Goal: Transaction & Acquisition: Book appointment/travel/reservation

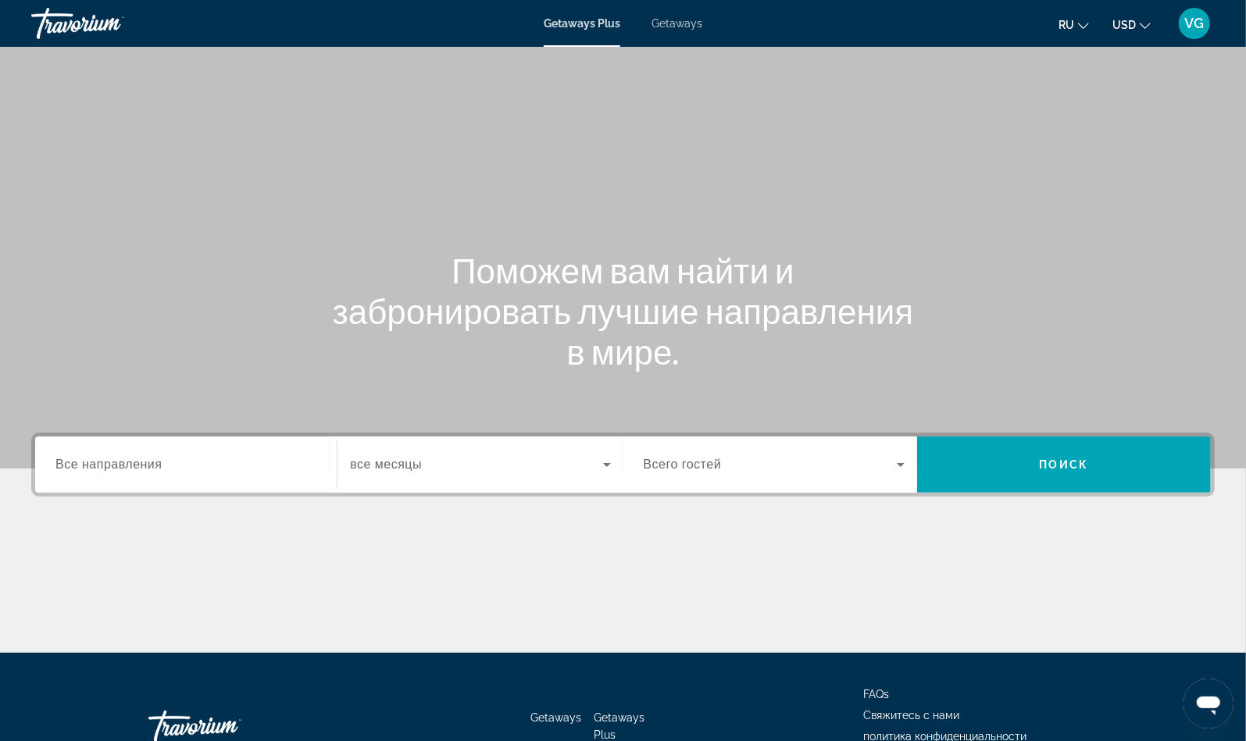
click at [672, 22] on span "Getaways" at bounding box center [676, 23] width 51 height 12
click at [150, 474] on div "Search widget" at bounding box center [185, 465] width 261 height 45
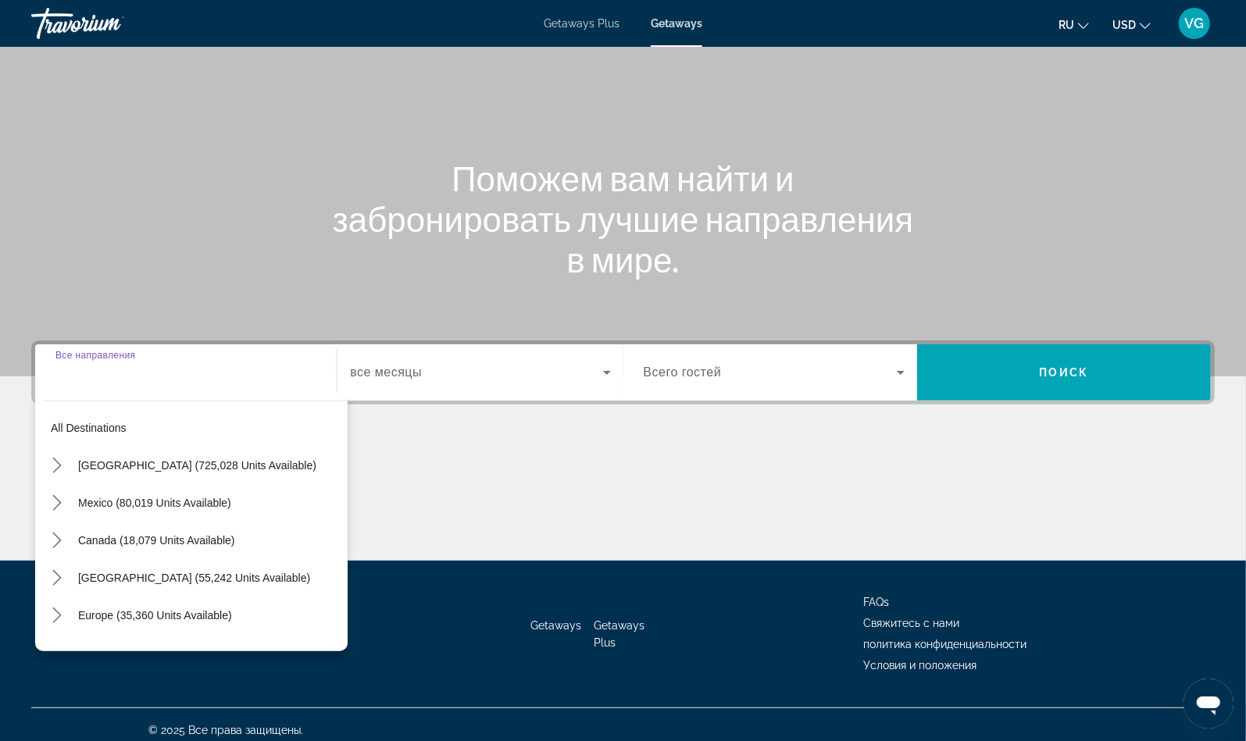
scroll to position [102, 0]
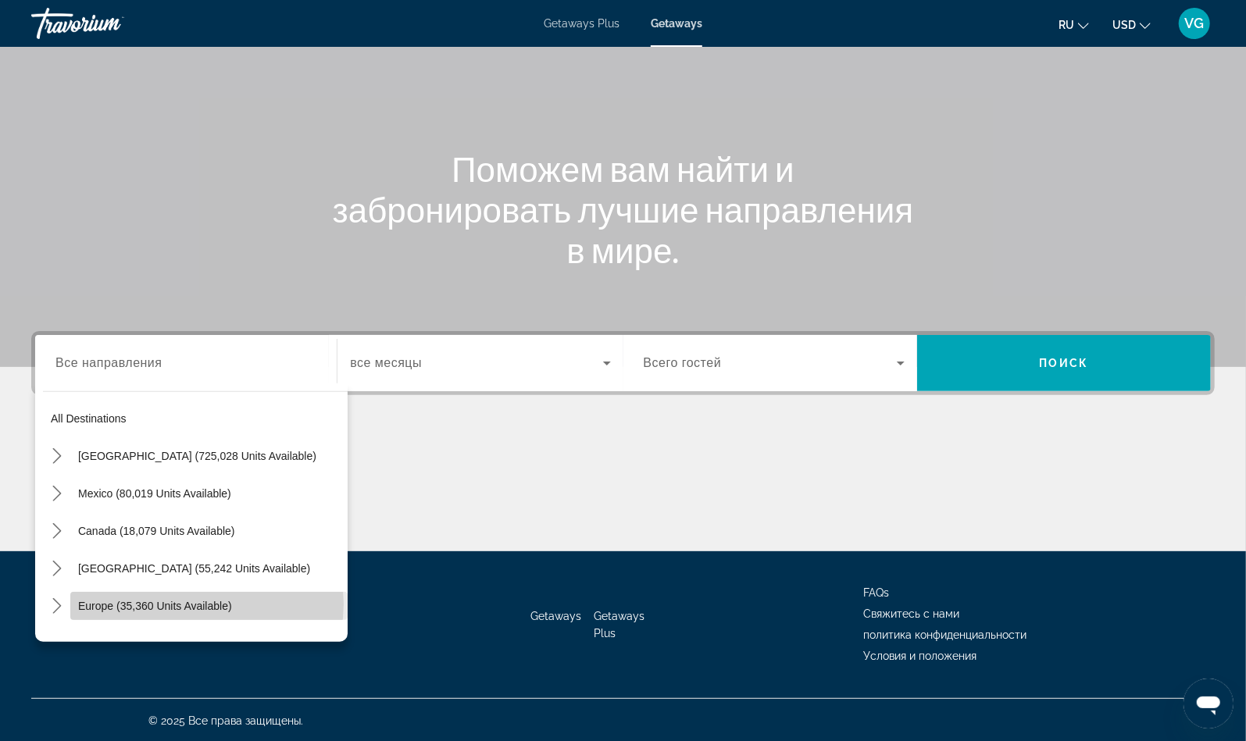
click at [206, 603] on span "Europe (35,360 units available)" at bounding box center [155, 606] width 154 height 12
type input "**********"
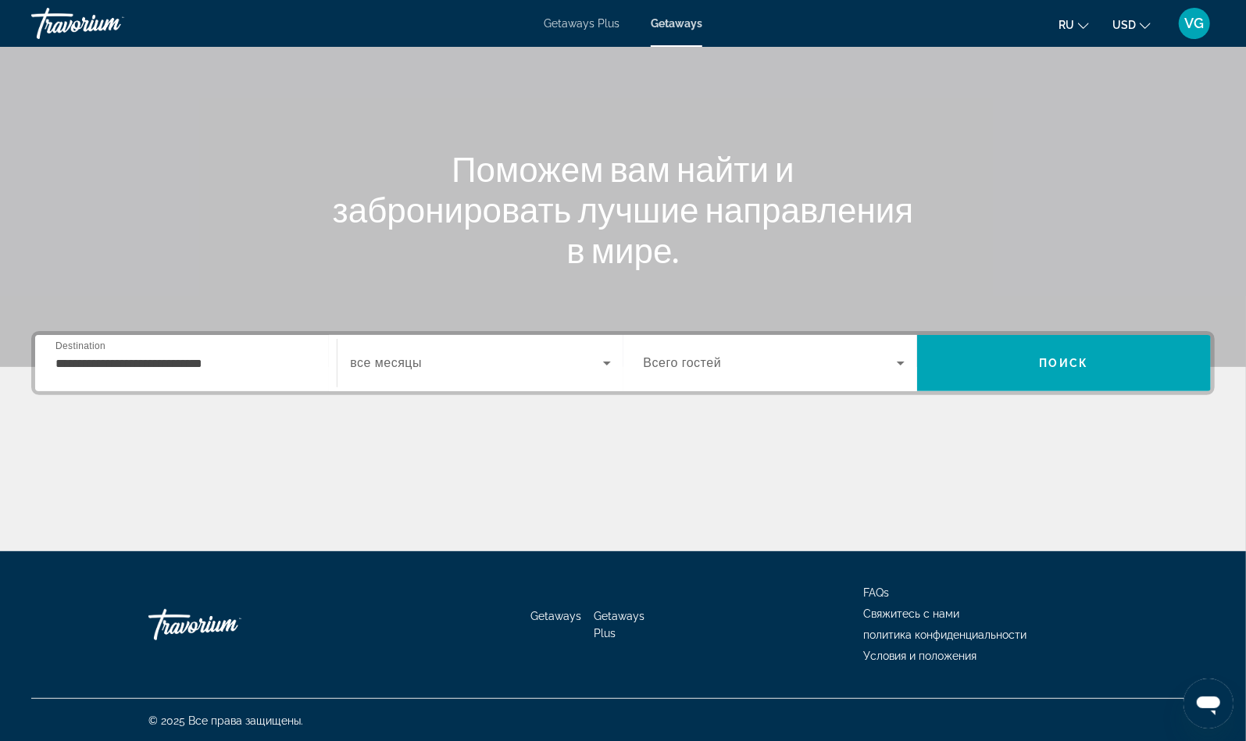
click at [496, 389] on div "Start Month все месяцы" at bounding box center [480, 363] width 286 height 56
click at [459, 367] on span "Search widget" at bounding box center [476, 363] width 252 height 19
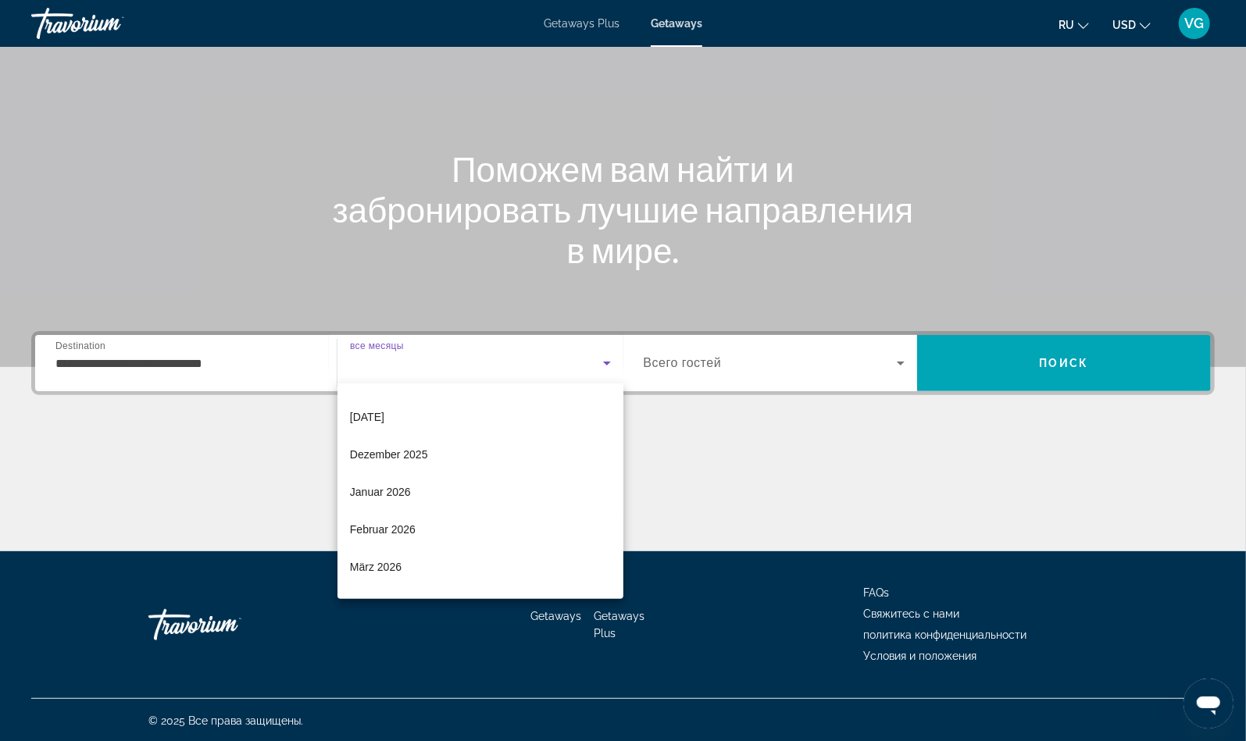
scroll to position [105, 0]
click at [385, 536] on span "März 2026" at bounding box center [376, 529] width 52 height 19
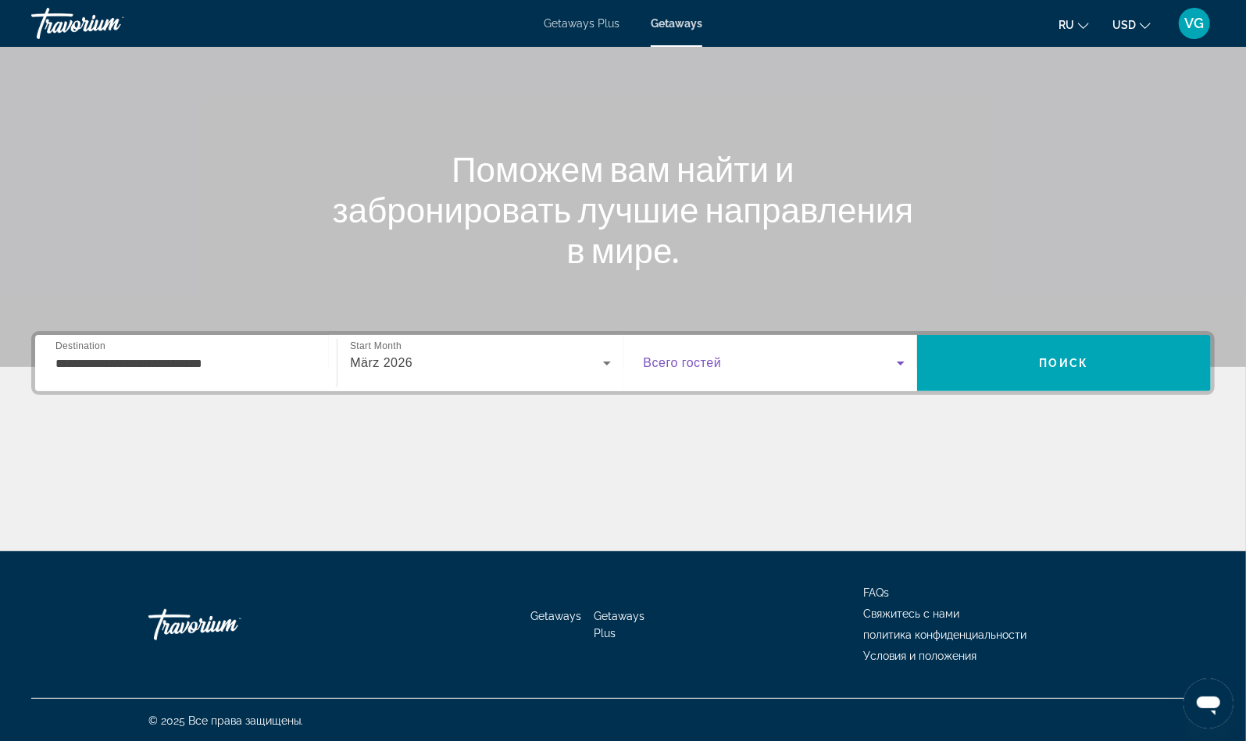
click at [724, 364] on span "Search widget" at bounding box center [769, 363] width 253 height 19
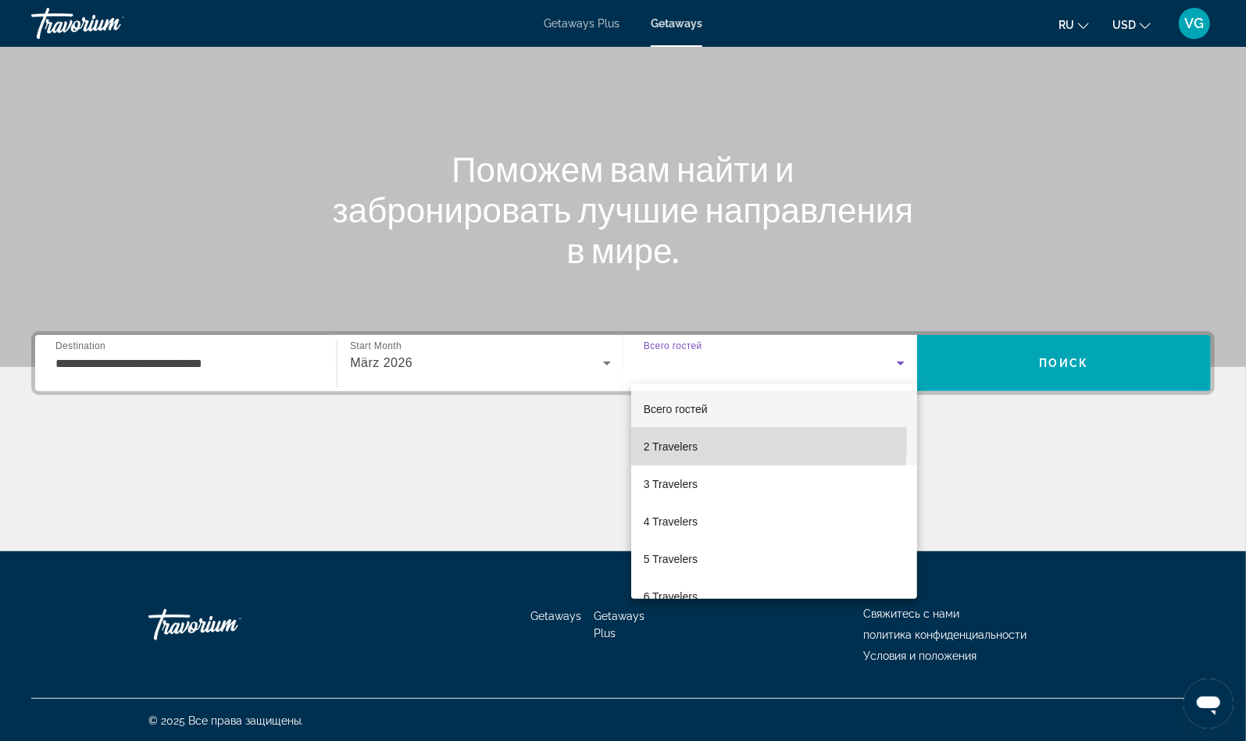
click at [669, 440] on span "2 Travelers" at bounding box center [670, 446] width 54 height 19
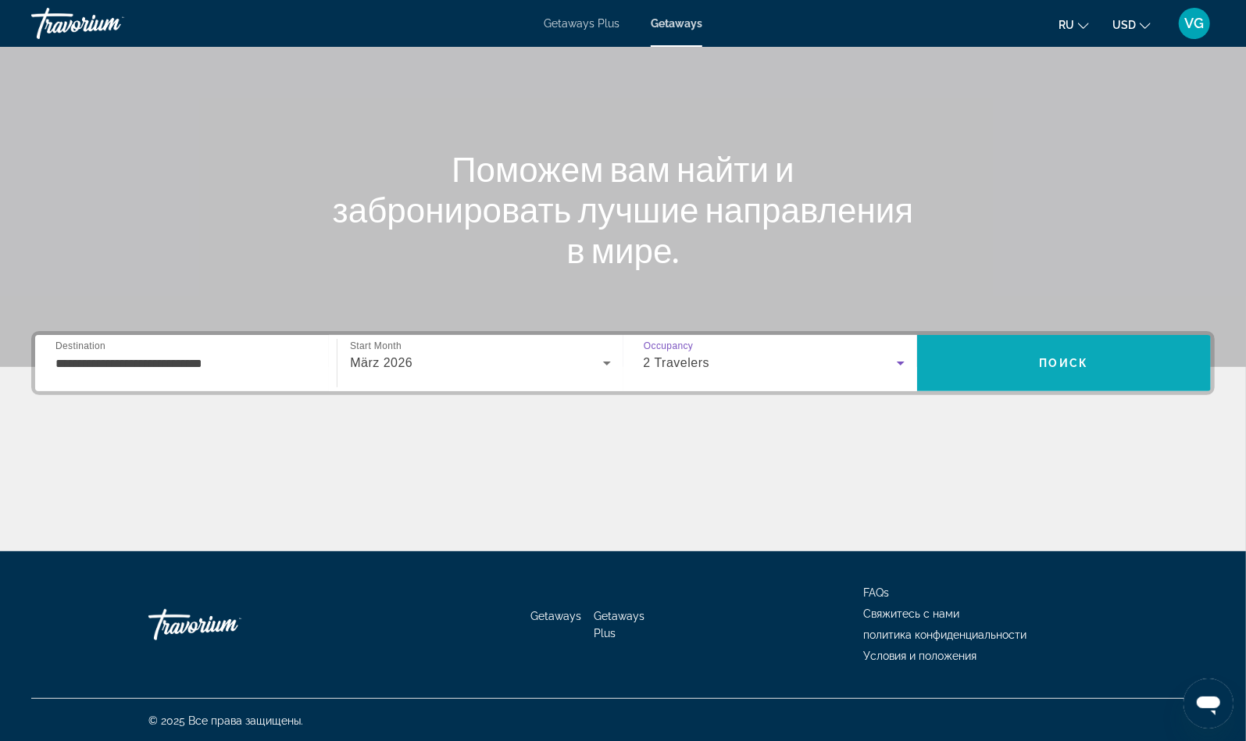
click at [1044, 362] on span "Поиск" at bounding box center [1063, 363] width 49 height 12
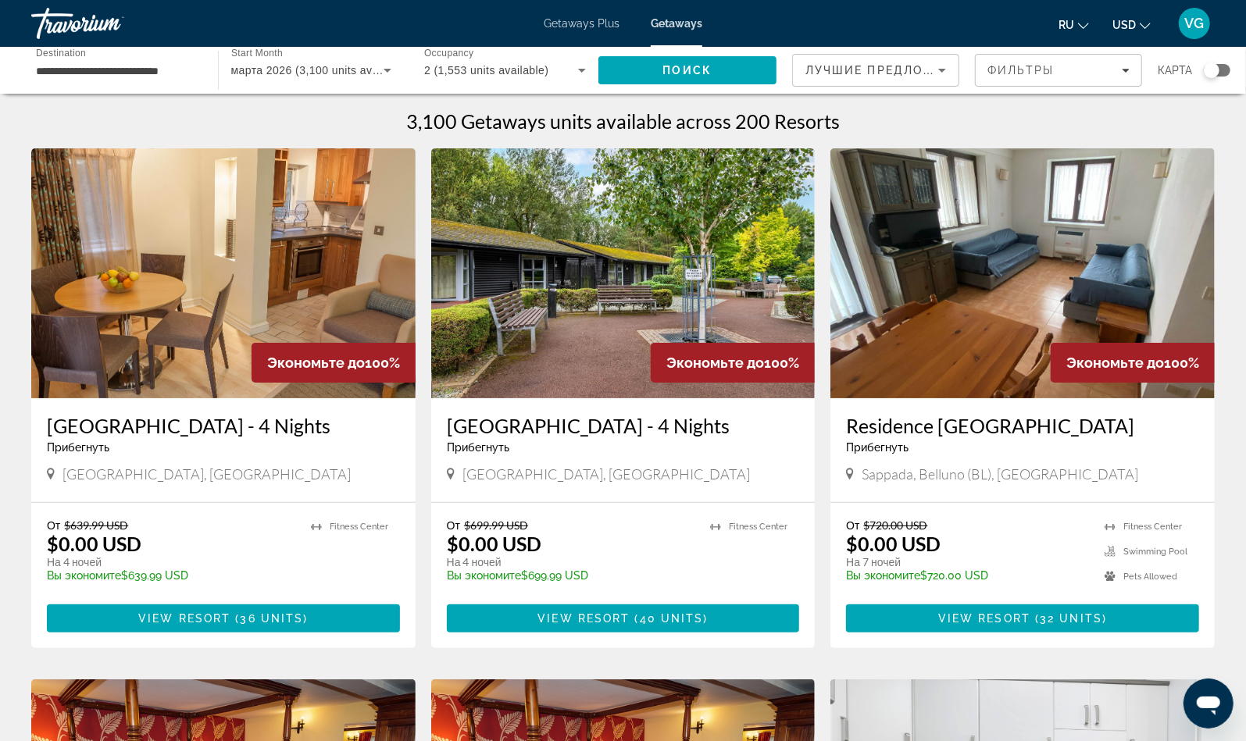
click at [1208, 70] on div "Search widget" at bounding box center [1211, 70] width 16 height 16
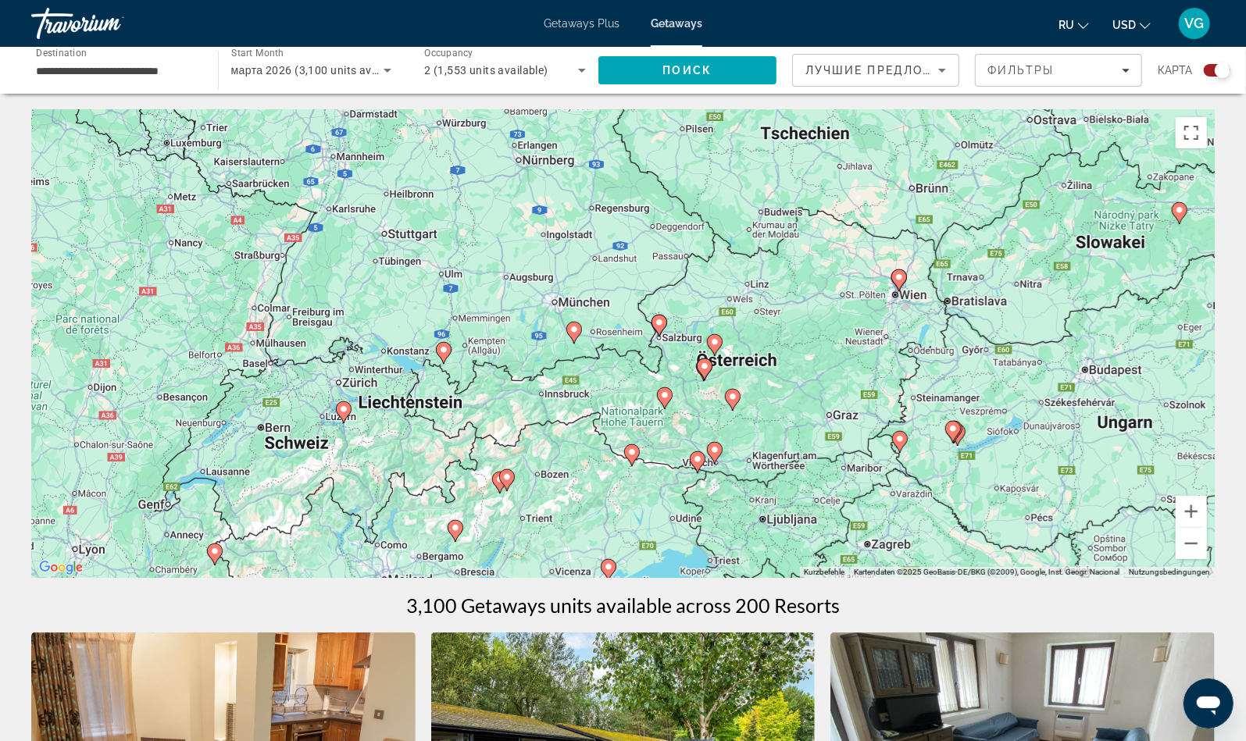
click at [902, 284] on icon "Main content" at bounding box center [898, 280] width 14 height 20
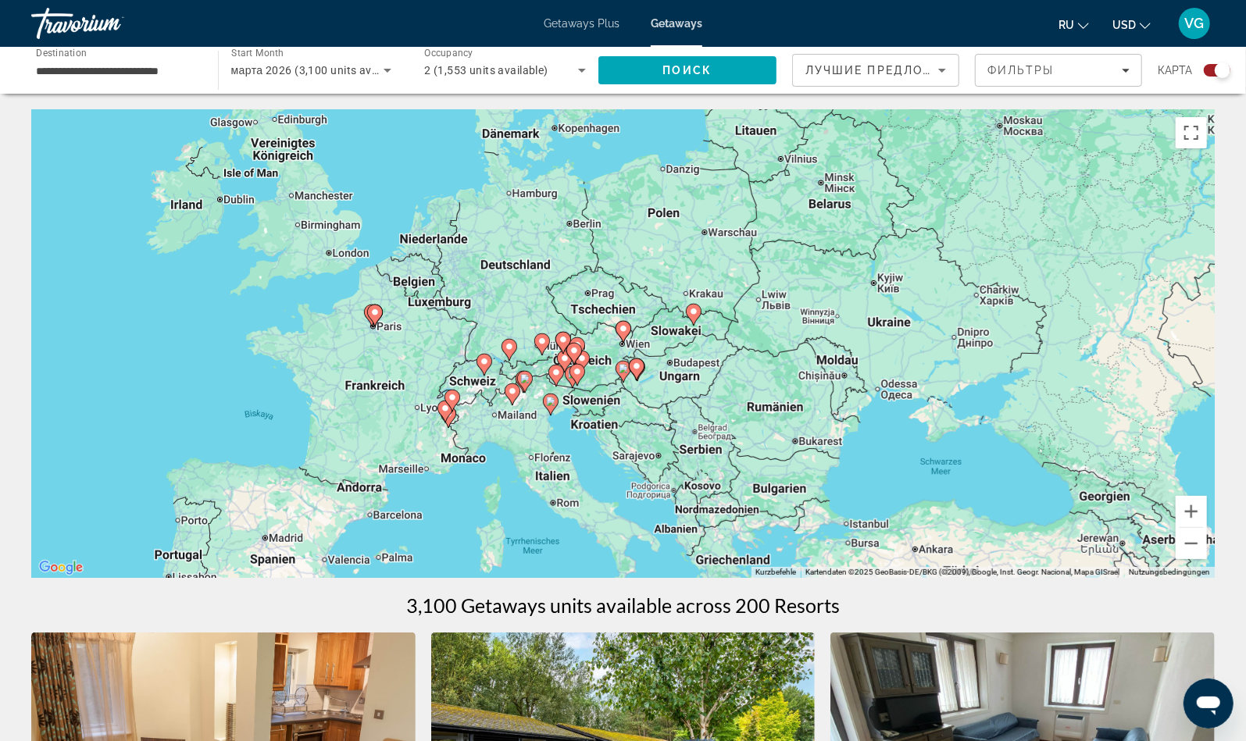
click at [622, 339] on icon "Main content" at bounding box center [623, 332] width 16 height 22
type input "**********"
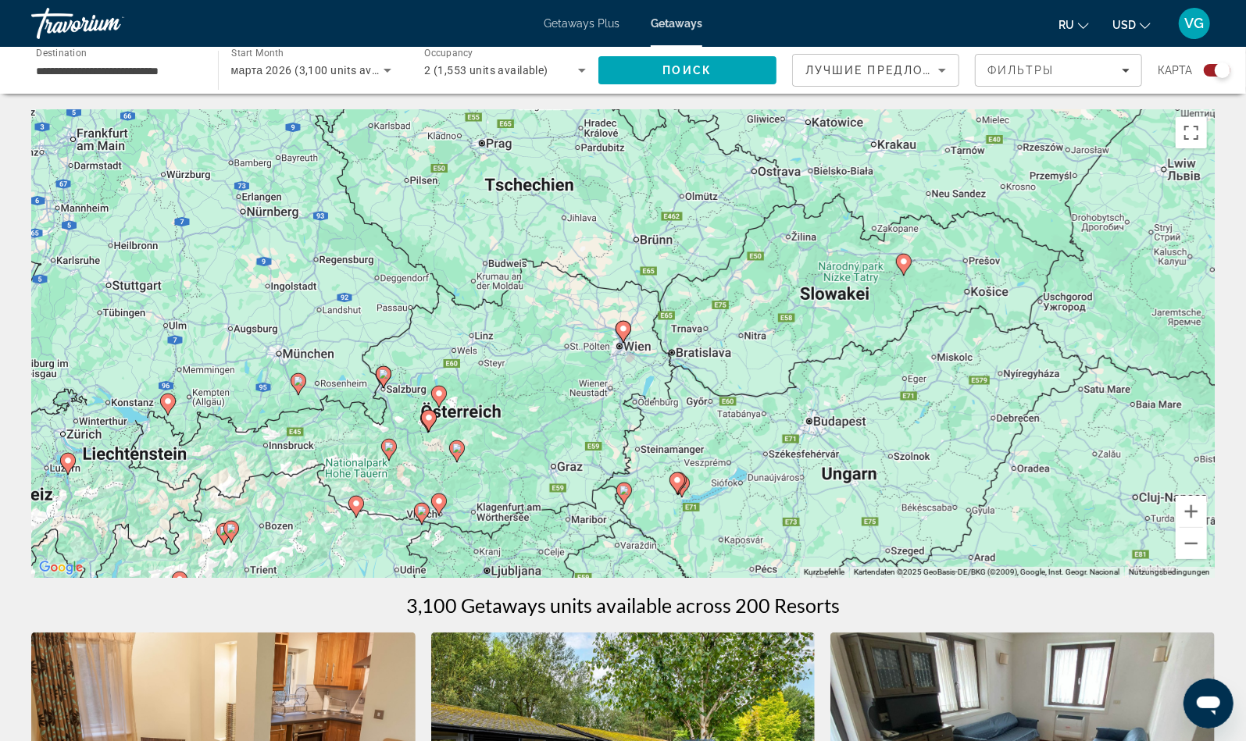
click at [622, 339] on icon "Main content" at bounding box center [623, 332] width 16 height 22
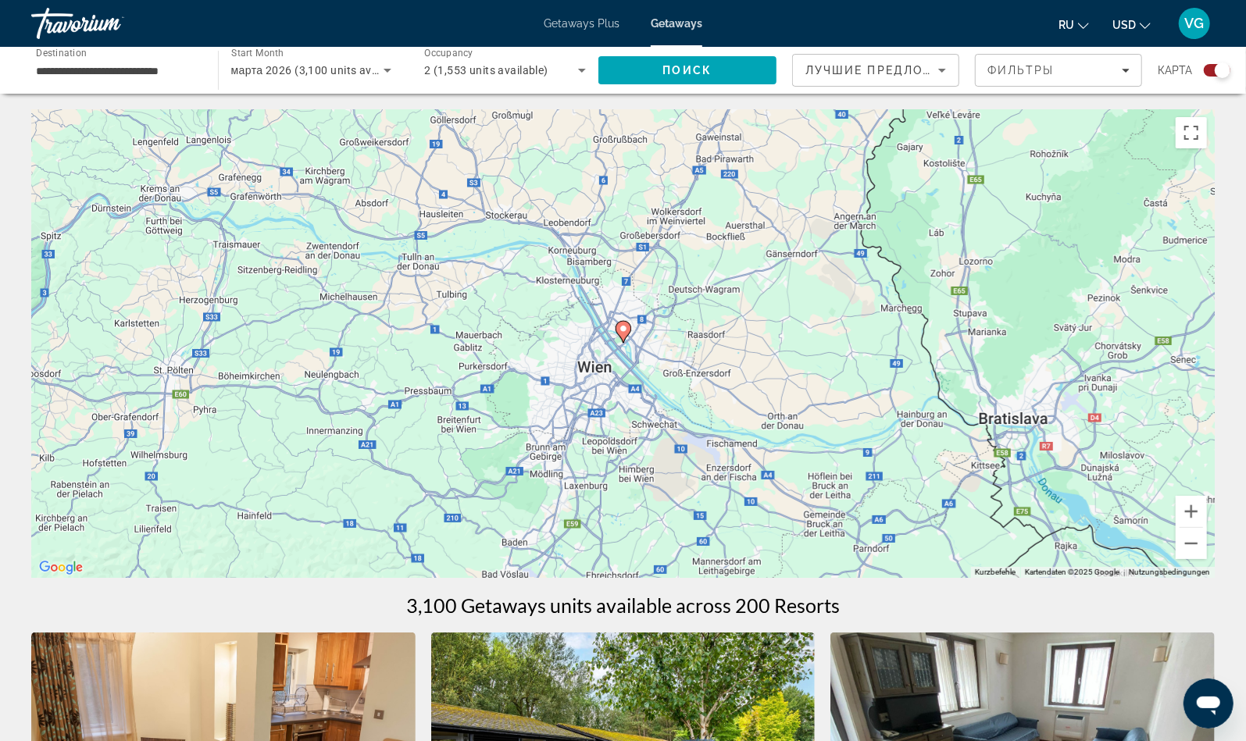
click at [626, 334] on icon "Main content" at bounding box center [622, 332] width 14 height 20
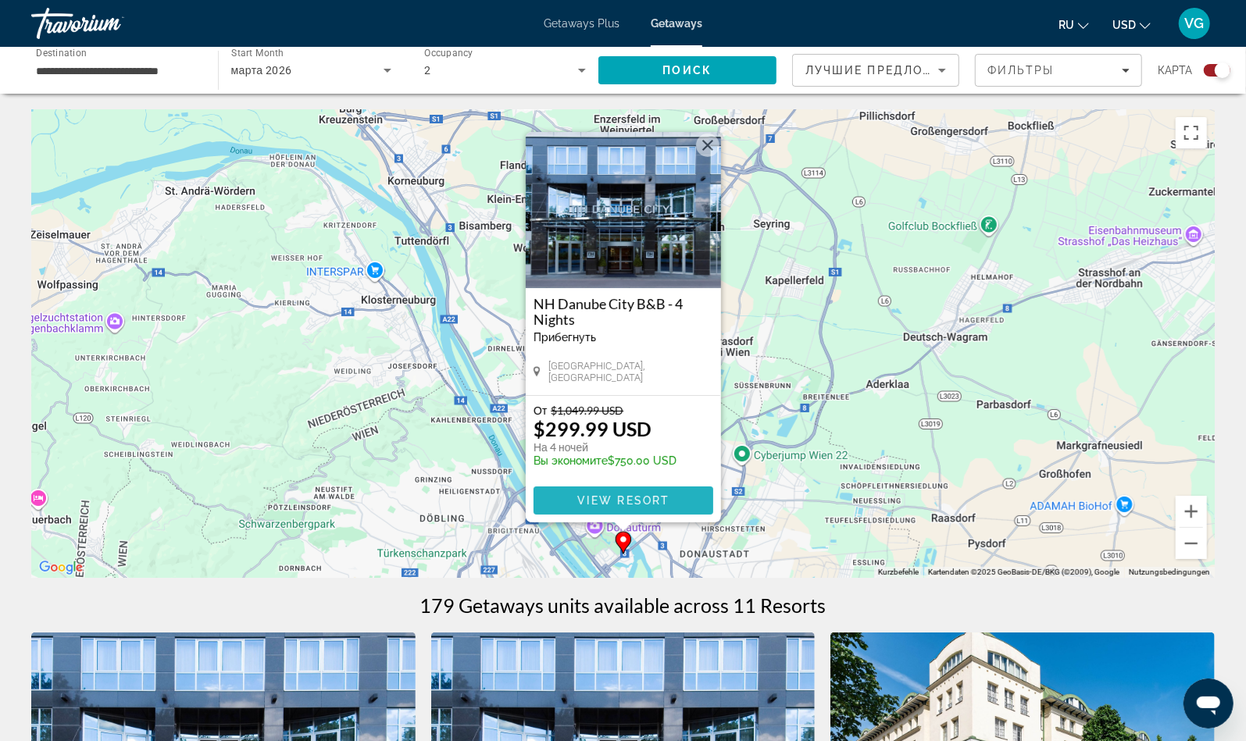
click at [628, 498] on span "View Resort" at bounding box center [622, 500] width 92 height 12
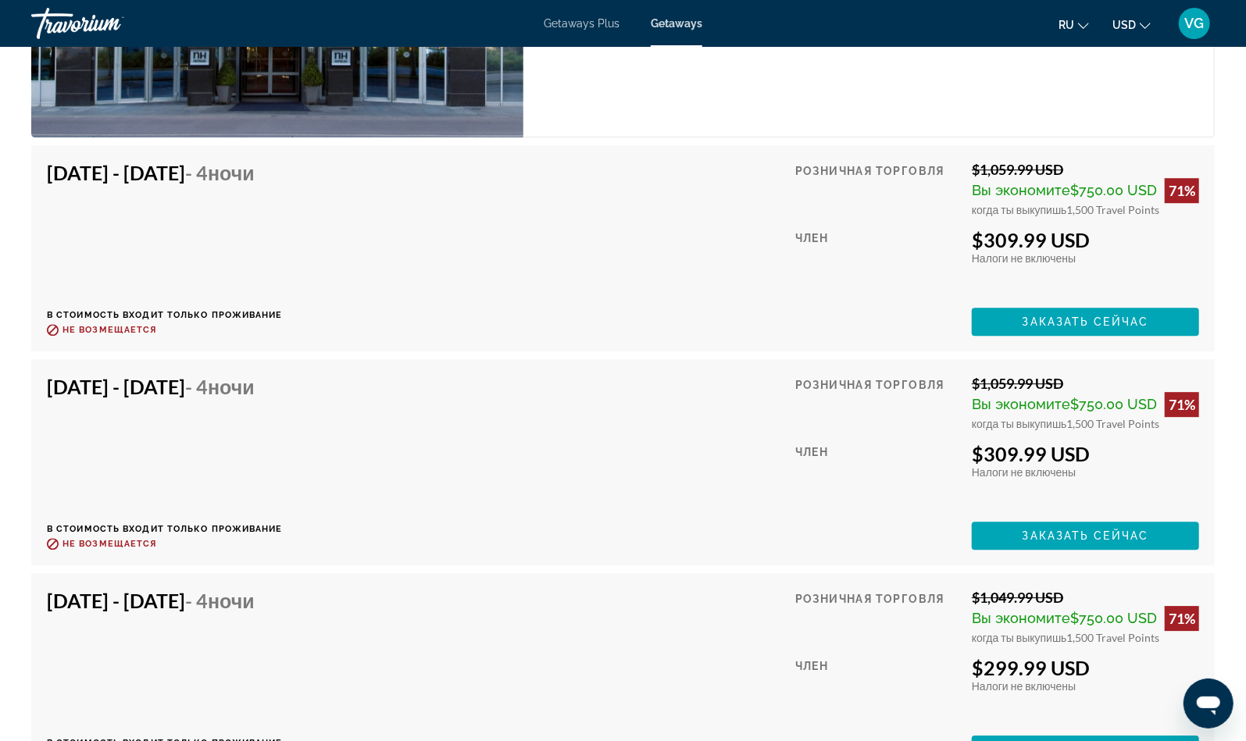
scroll to position [2680, 0]
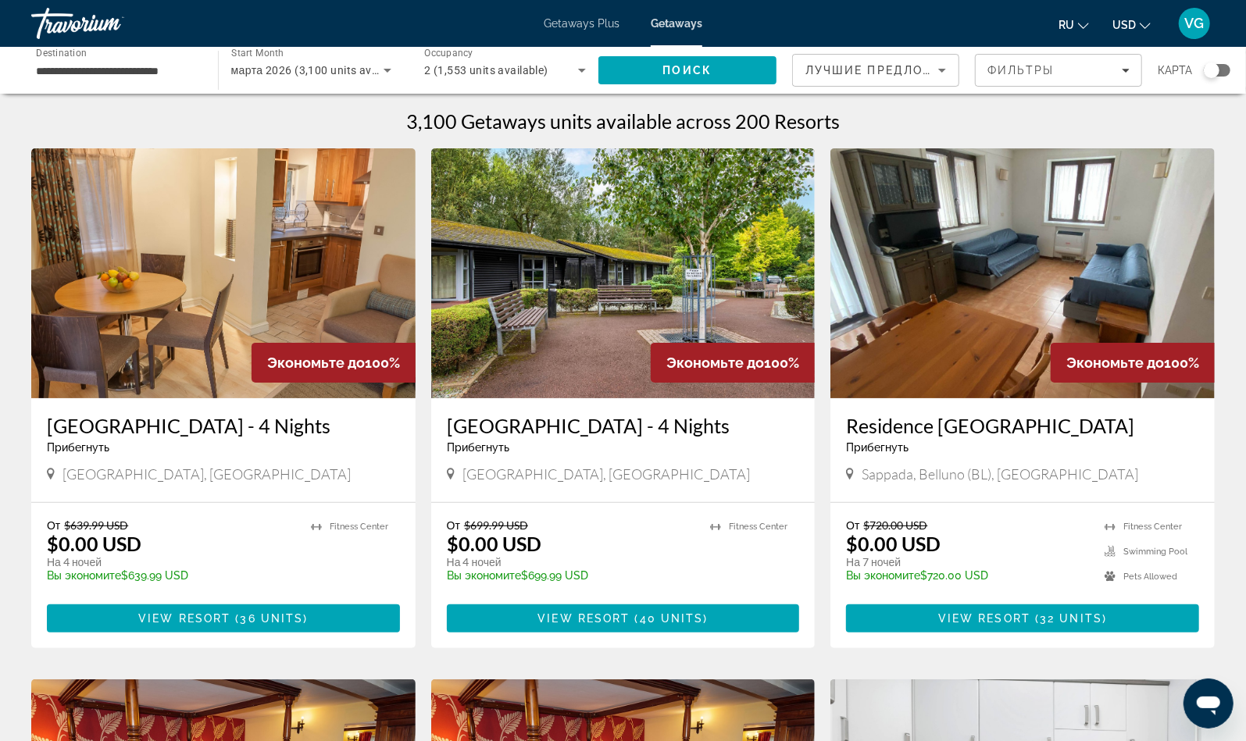
click at [1214, 66] on div "Search widget" at bounding box center [1211, 70] width 16 height 16
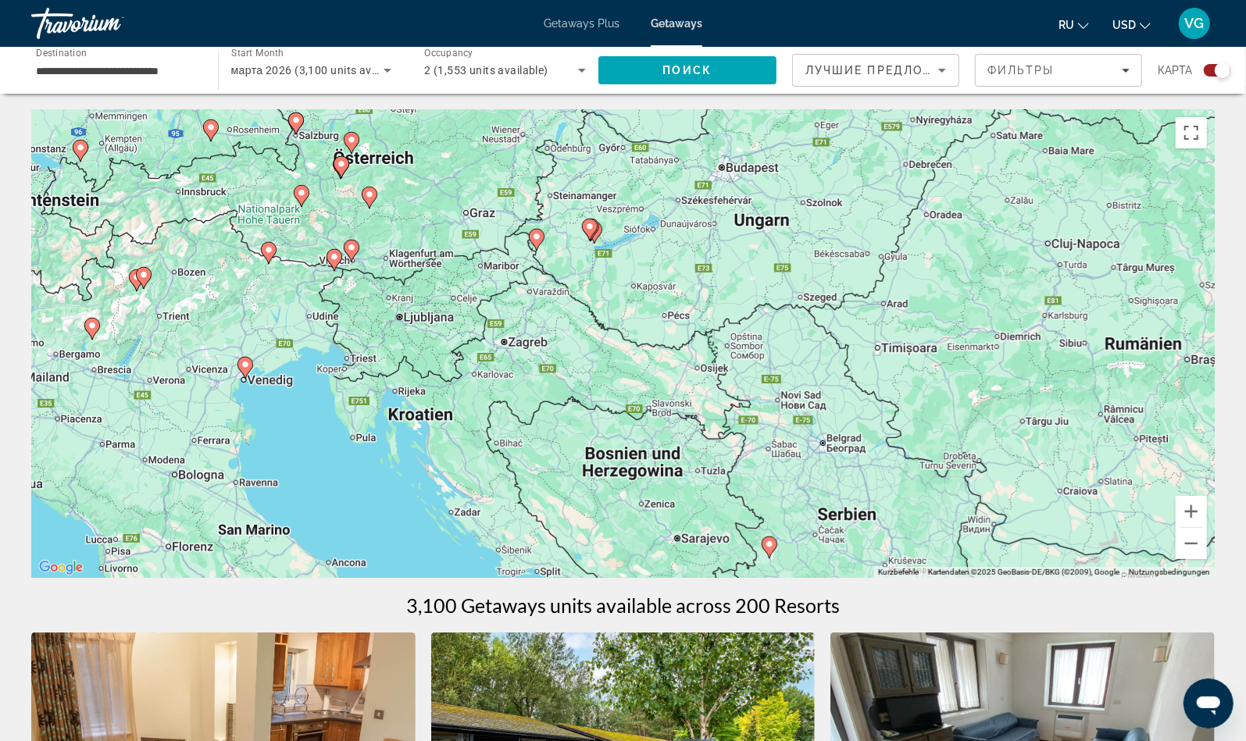
click at [333, 254] on image "Main content" at bounding box center [334, 256] width 9 height 9
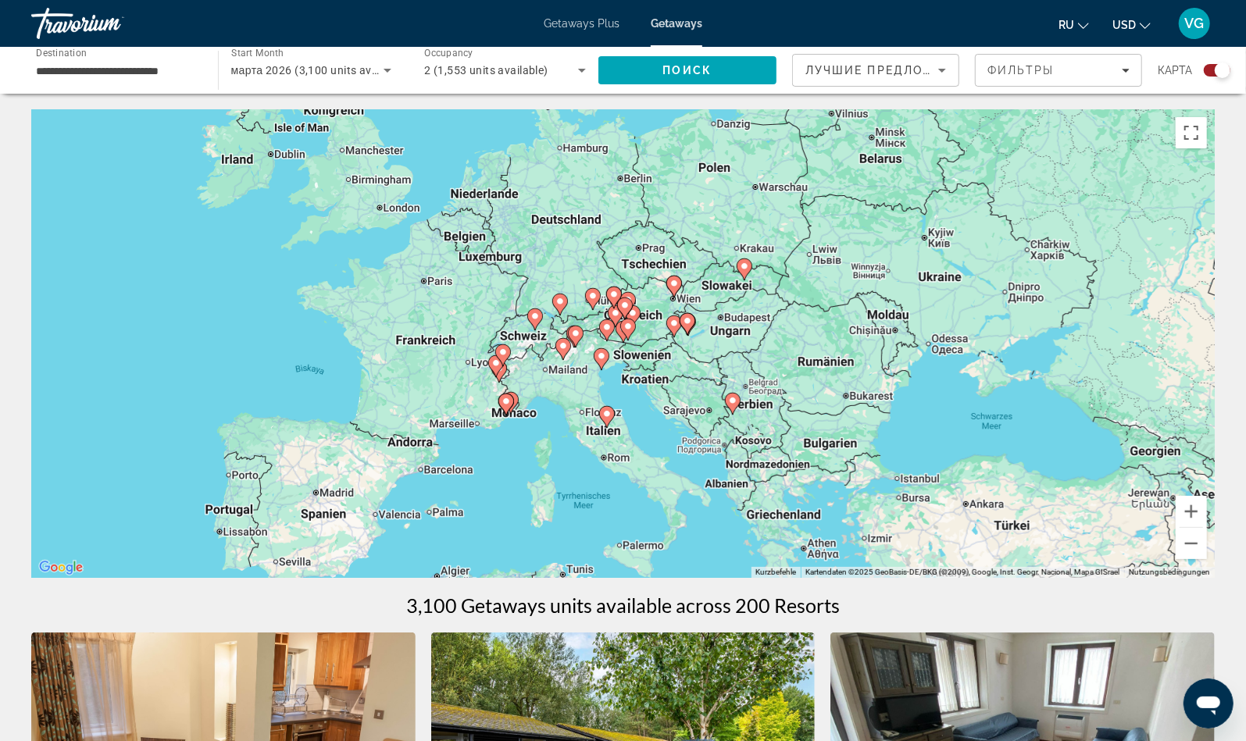
click at [608, 328] on image "Main content" at bounding box center [606, 327] width 9 height 9
type input "**********"
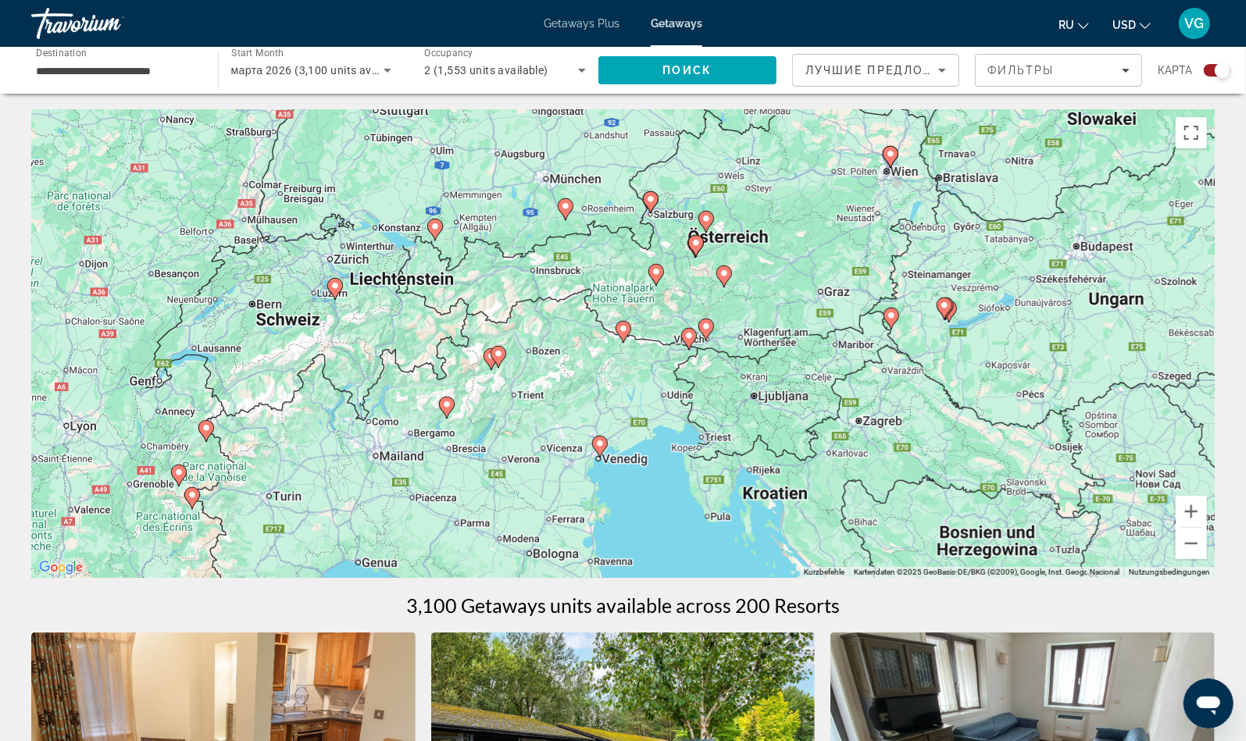
click at [689, 341] on icon "Main content" at bounding box center [688, 339] width 14 height 20
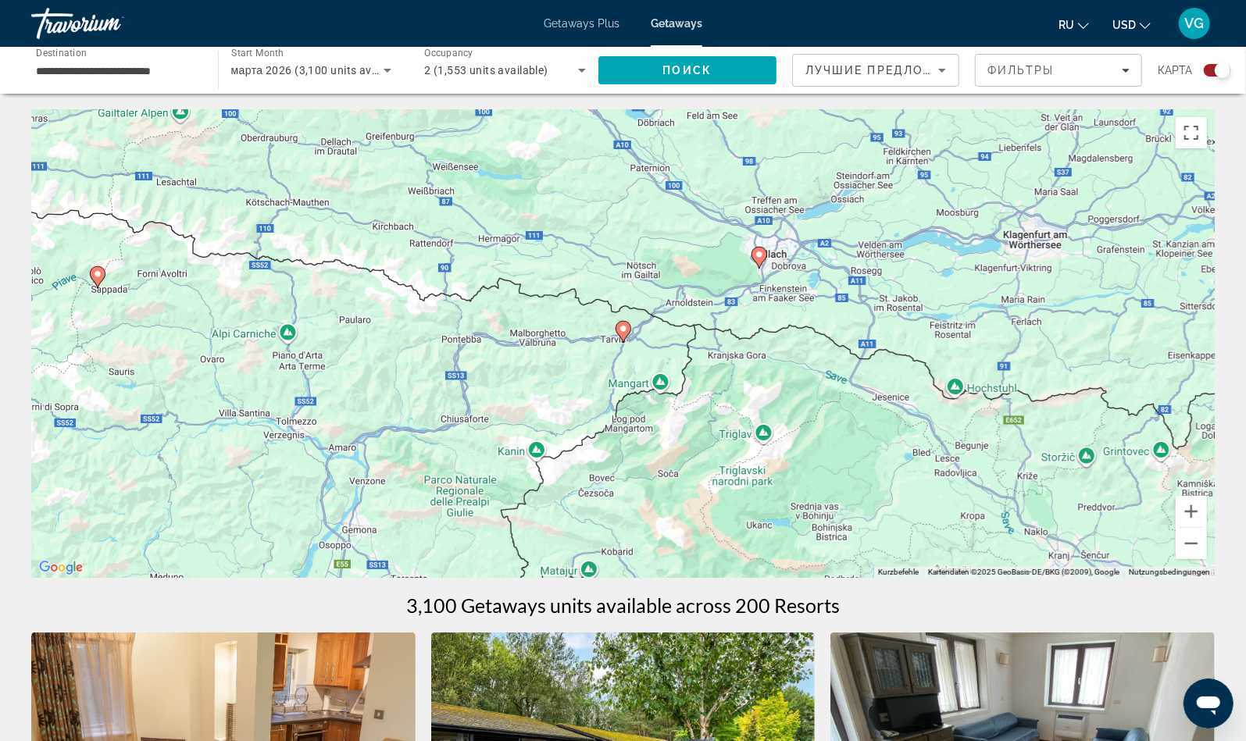
click at [624, 336] on icon "Main content" at bounding box center [622, 332] width 14 height 20
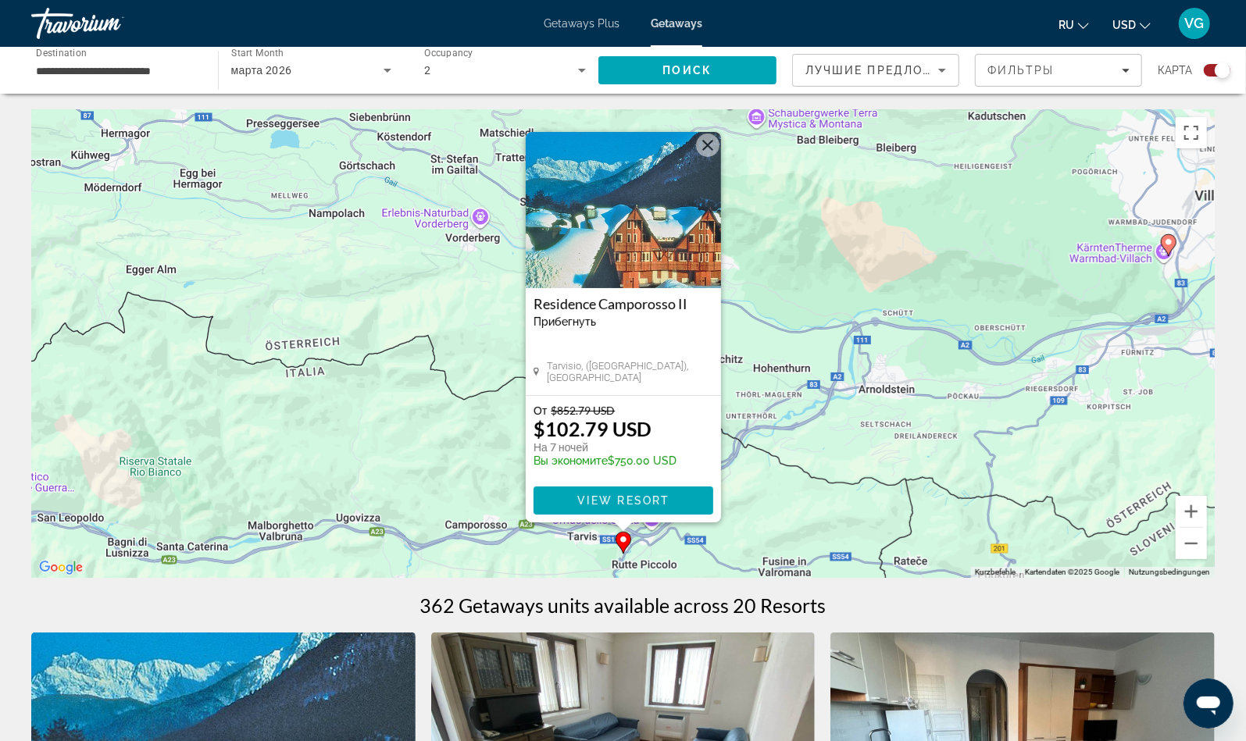
click at [604, 212] on img "Main content" at bounding box center [623, 210] width 195 height 156
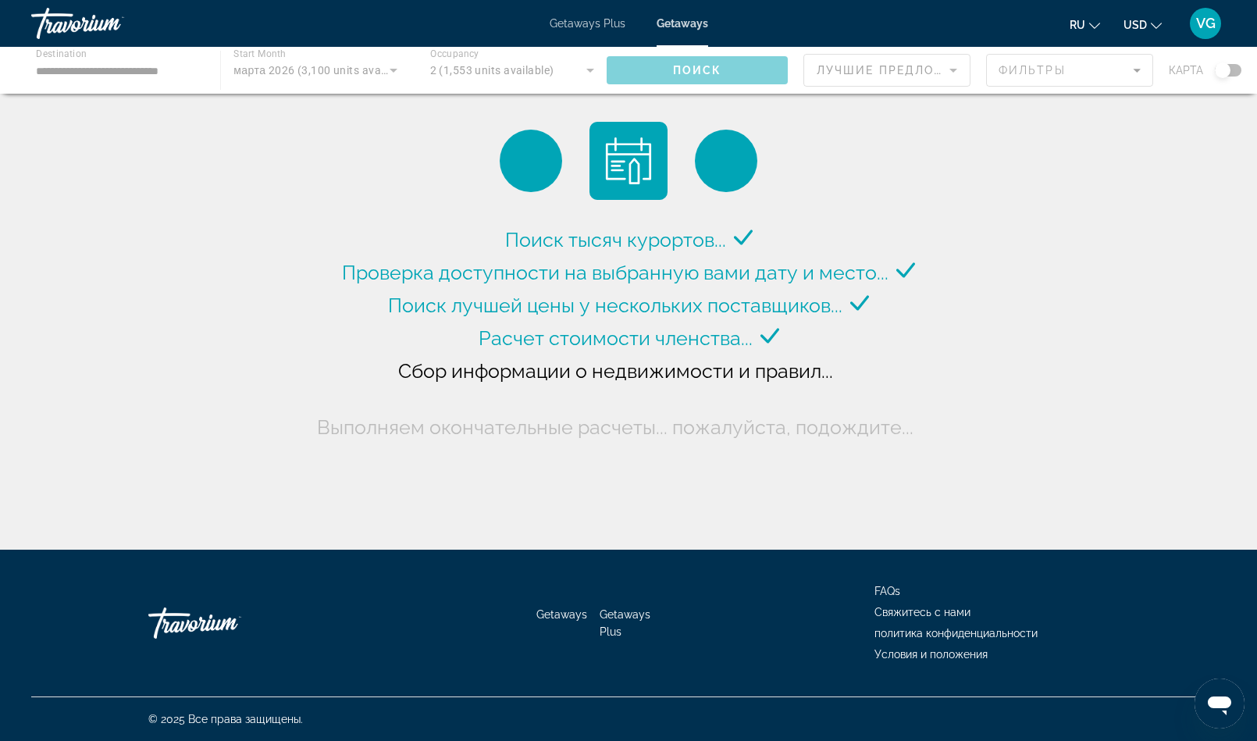
click at [580, 28] on span "Getaways Plus" at bounding box center [588, 23] width 76 height 12
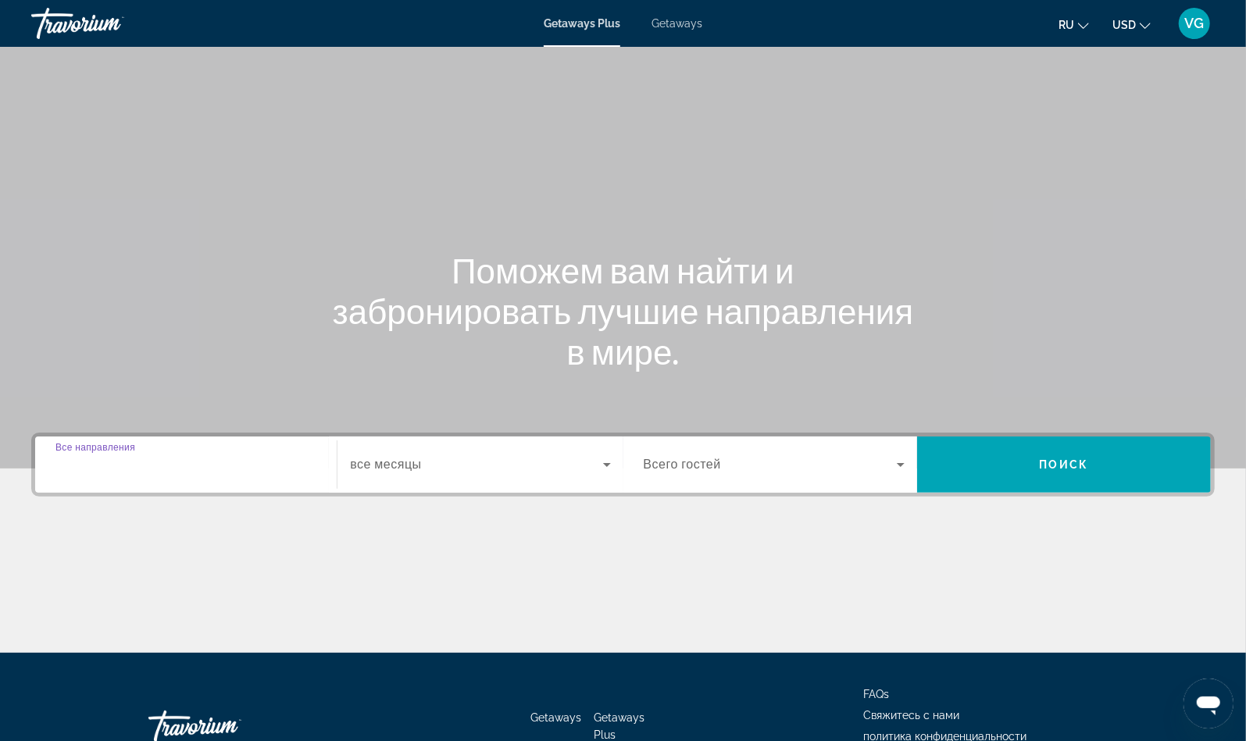
click at [201, 472] on input "Destination Все направления" at bounding box center [185, 465] width 261 height 19
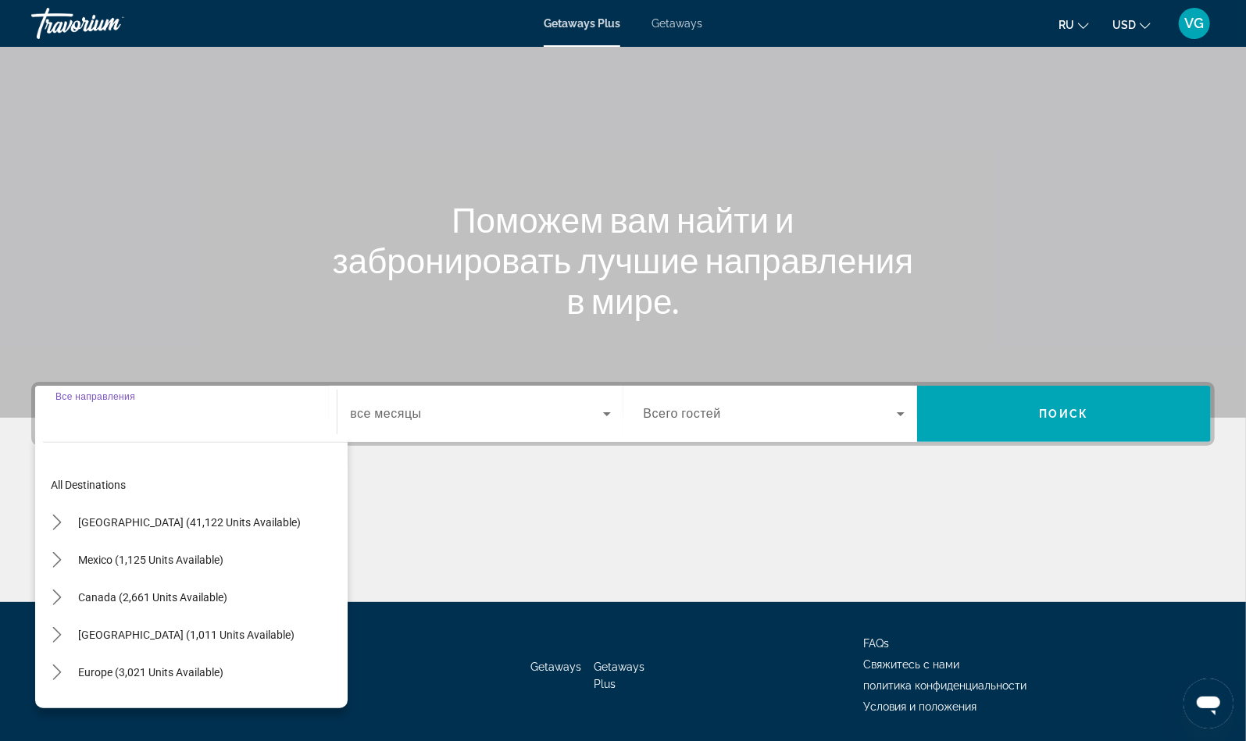
scroll to position [102, 0]
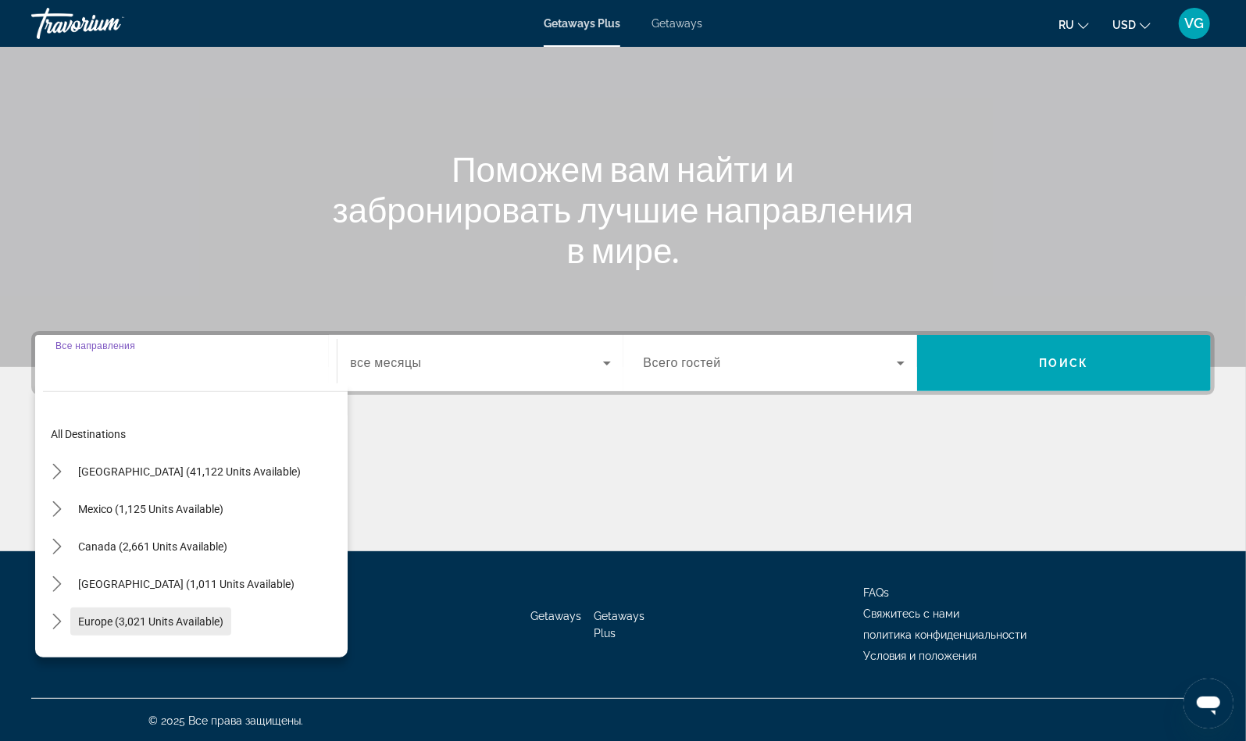
click at [182, 625] on span "Europe (3,021 units available)" at bounding box center [150, 621] width 145 height 12
type input "**********"
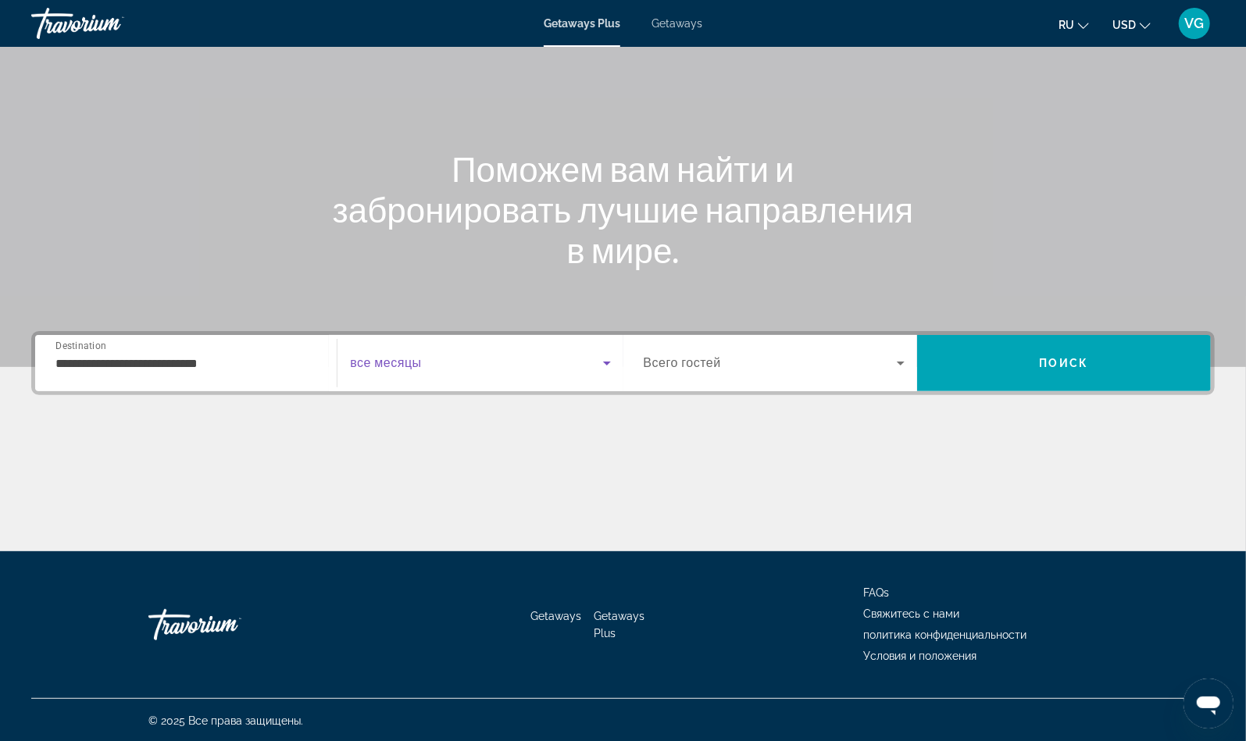
click at [440, 370] on span "Search widget" at bounding box center [476, 363] width 252 height 19
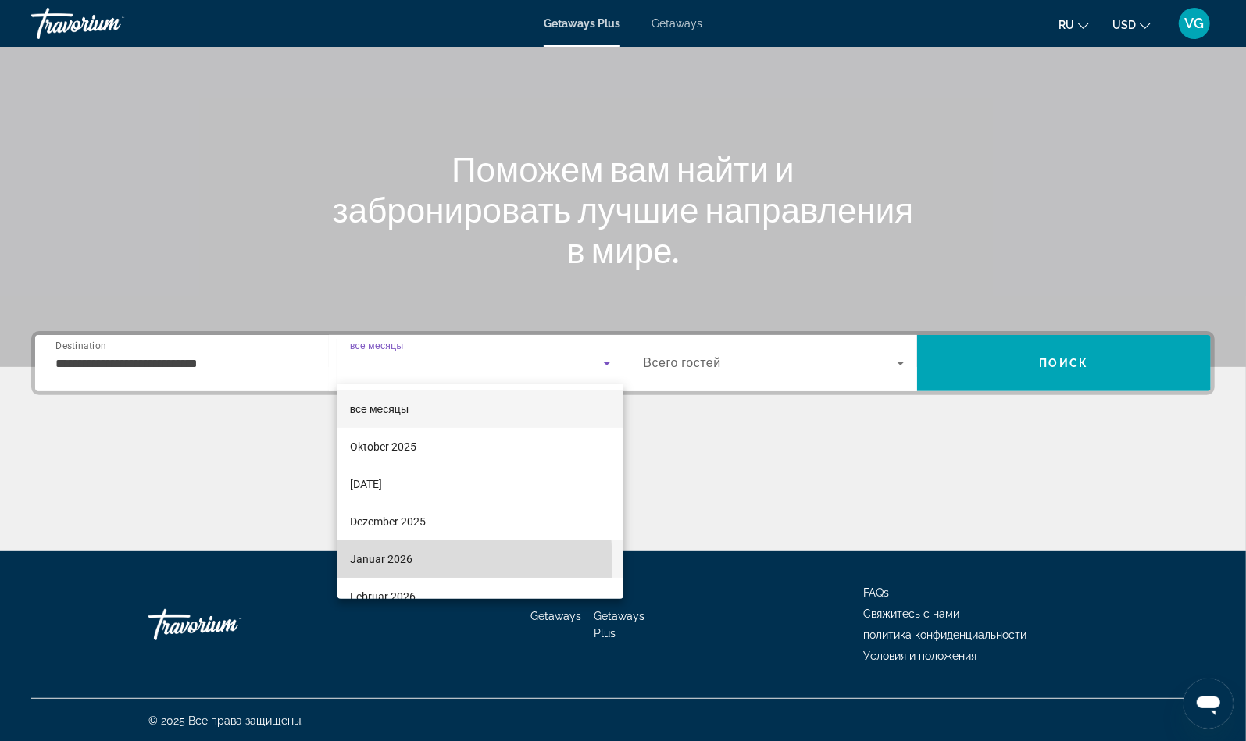
click at [382, 562] on span "Januar 2026" at bounding box center [381, 559] width 62 height 19
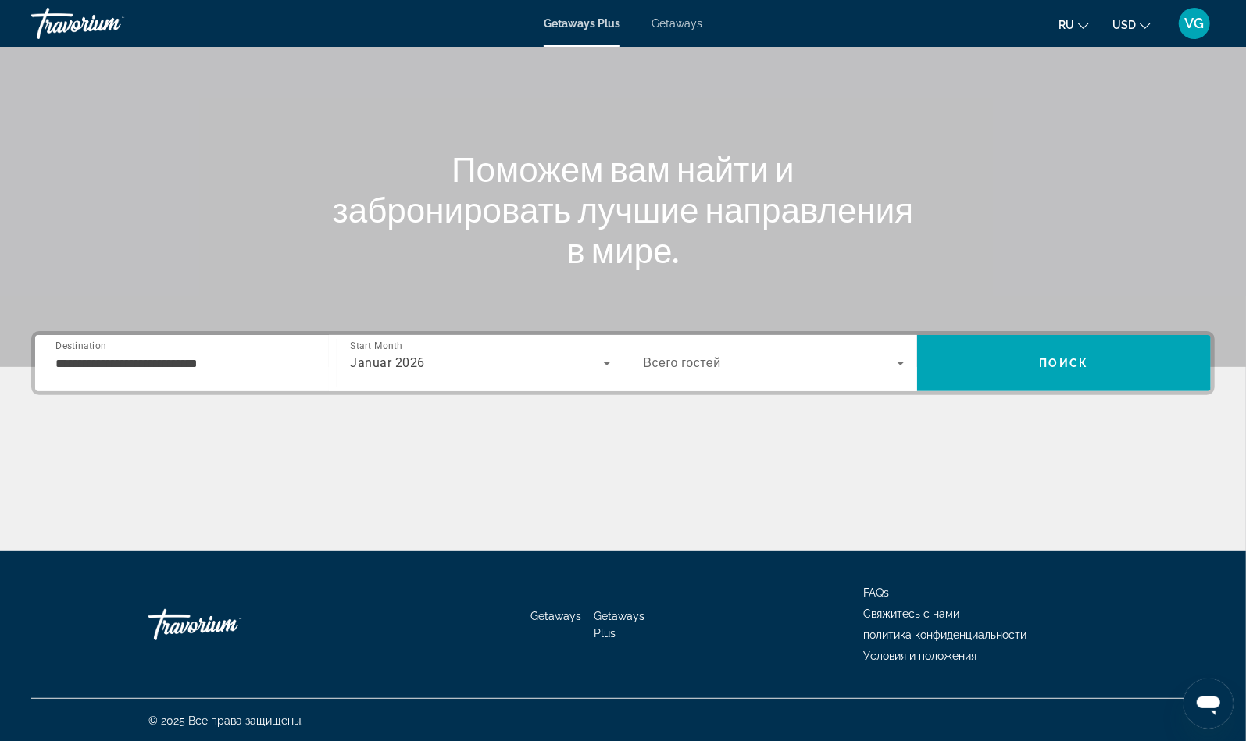
click at [702, 374] on div "Search widget" at bounding box center [773, 363] width 261 height 44
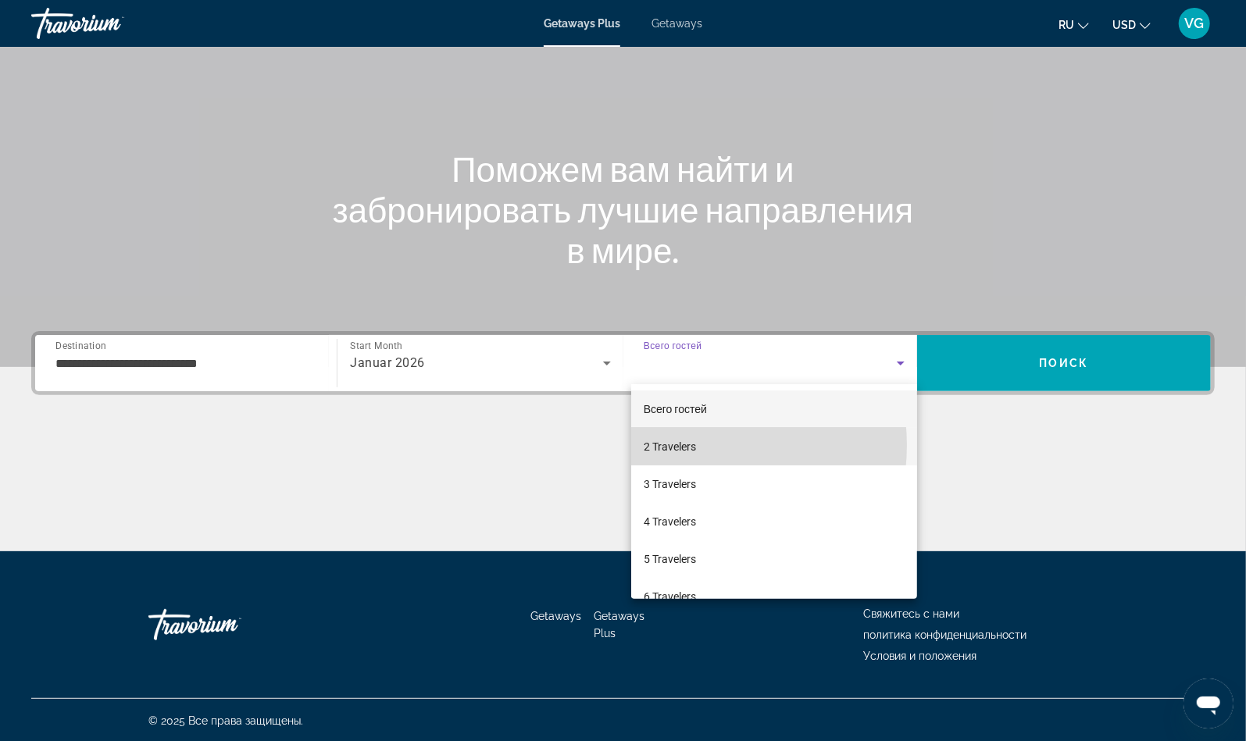
click at [677, 445] on span "2 Travelers" at bounding box center [669, 446] width 52 height 19
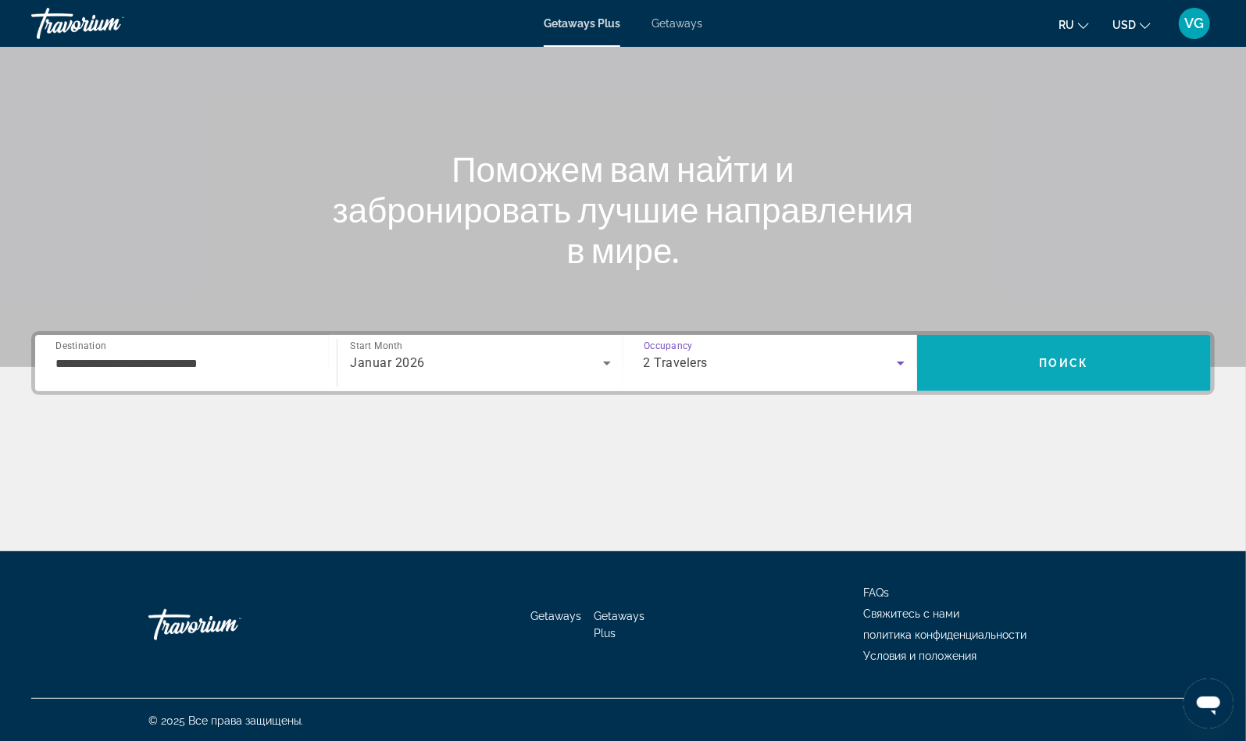
click at [1012, 364] on span "Search" at bounding box center [1064, 362] width 294 height 37
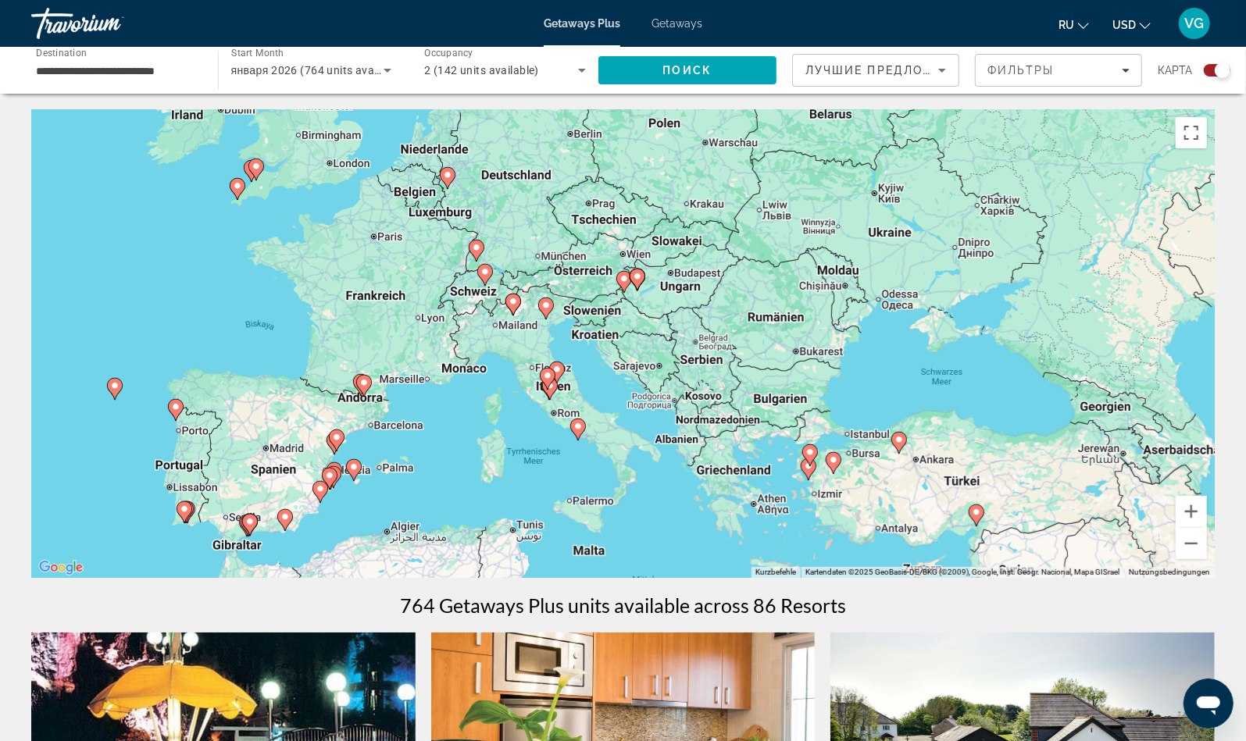
click at [483, 274] on image "Main content" at bounding box center [484, 271] width 9 height 9
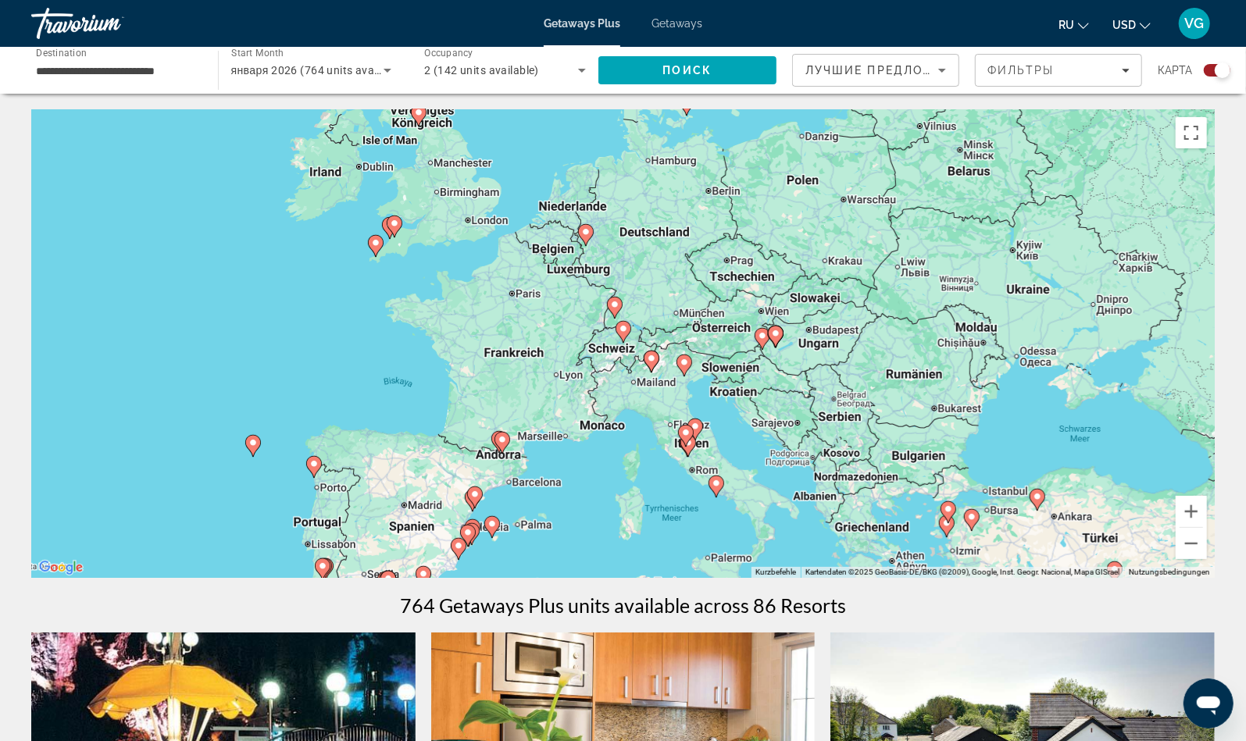
click at [611, 308] on image "Main content" at bounding box center [614, 304] width 9 height 9
type input "**********"
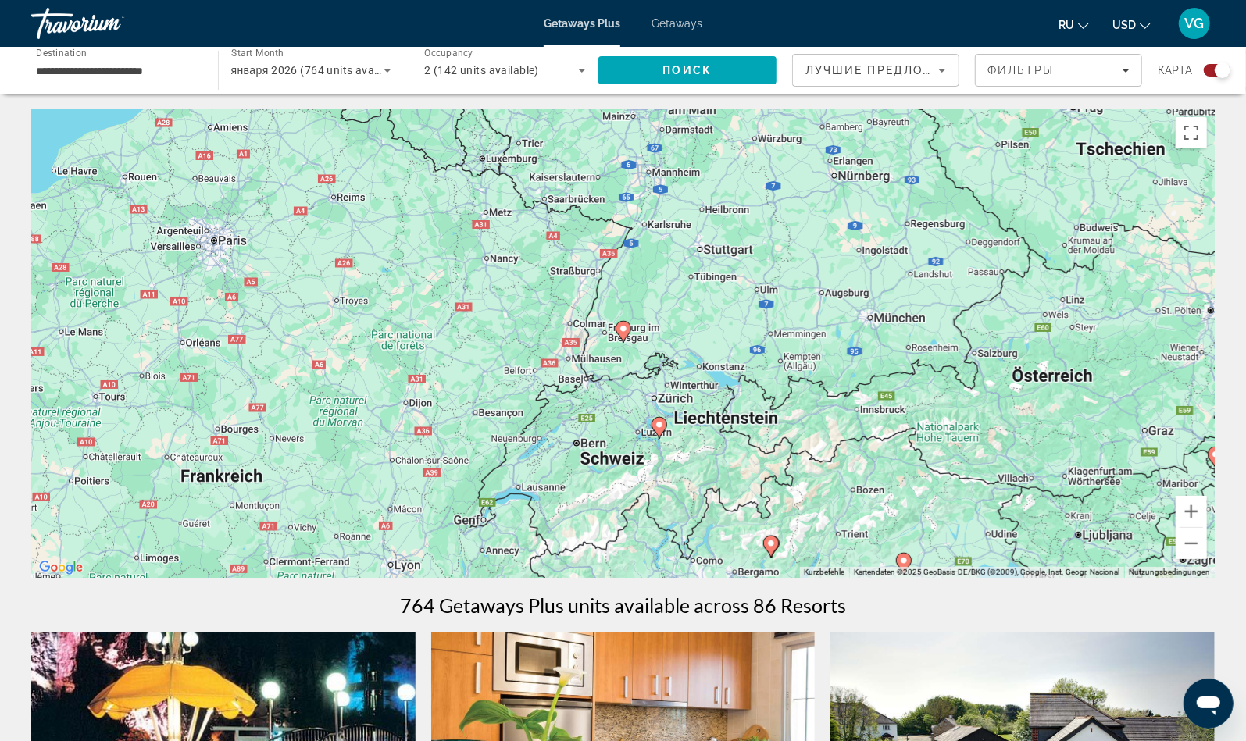
click at [621, 333] on image "Main content" at bounding box center [622, 328] width 9 height 9
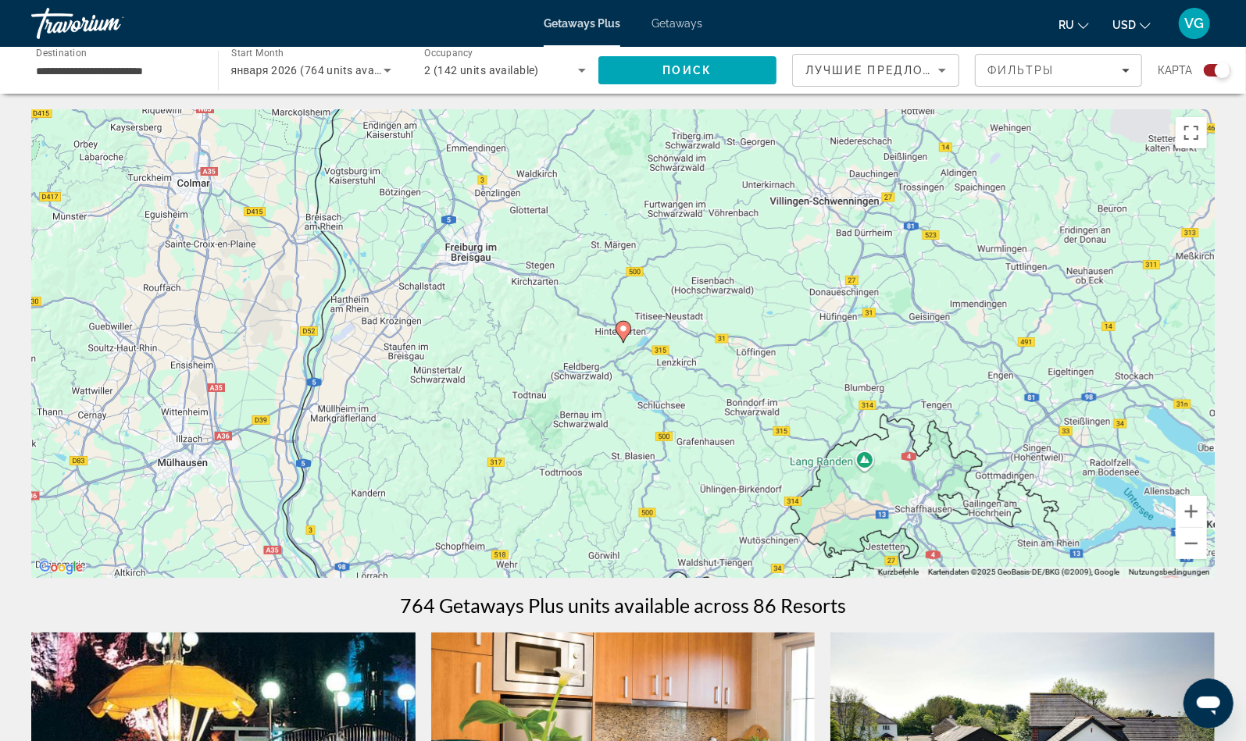
click at [621, 333] on image "Main content" at bounding box center [622, 328] width 9 height 9
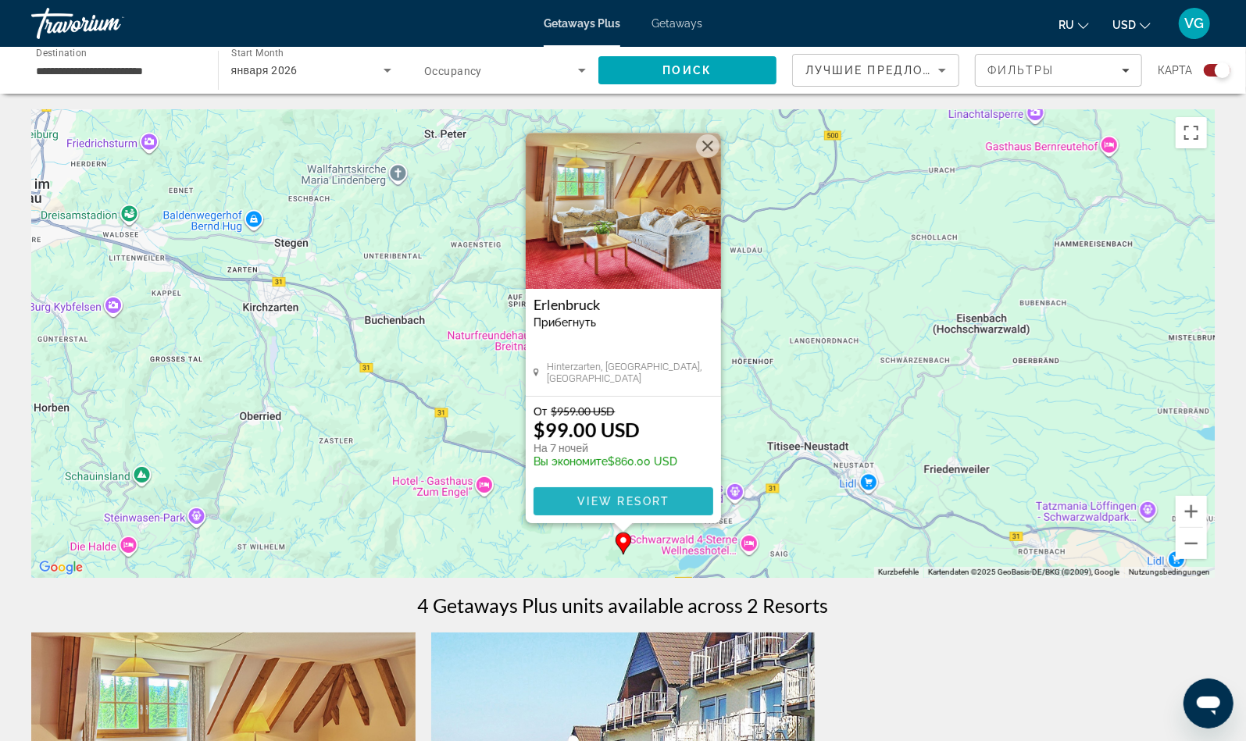
click at [618, 495] on span "View Resort" at bounding box center [622, 501] width 92 height 12
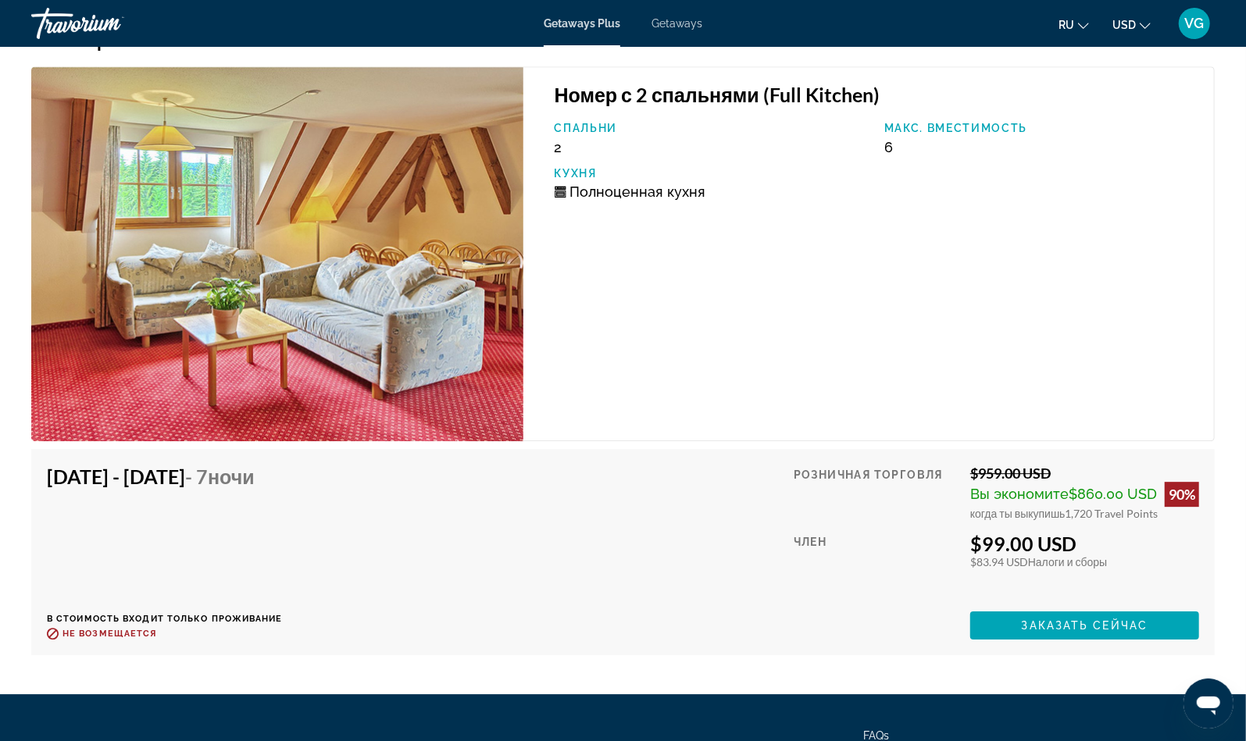
scroll to position [2821, 0]
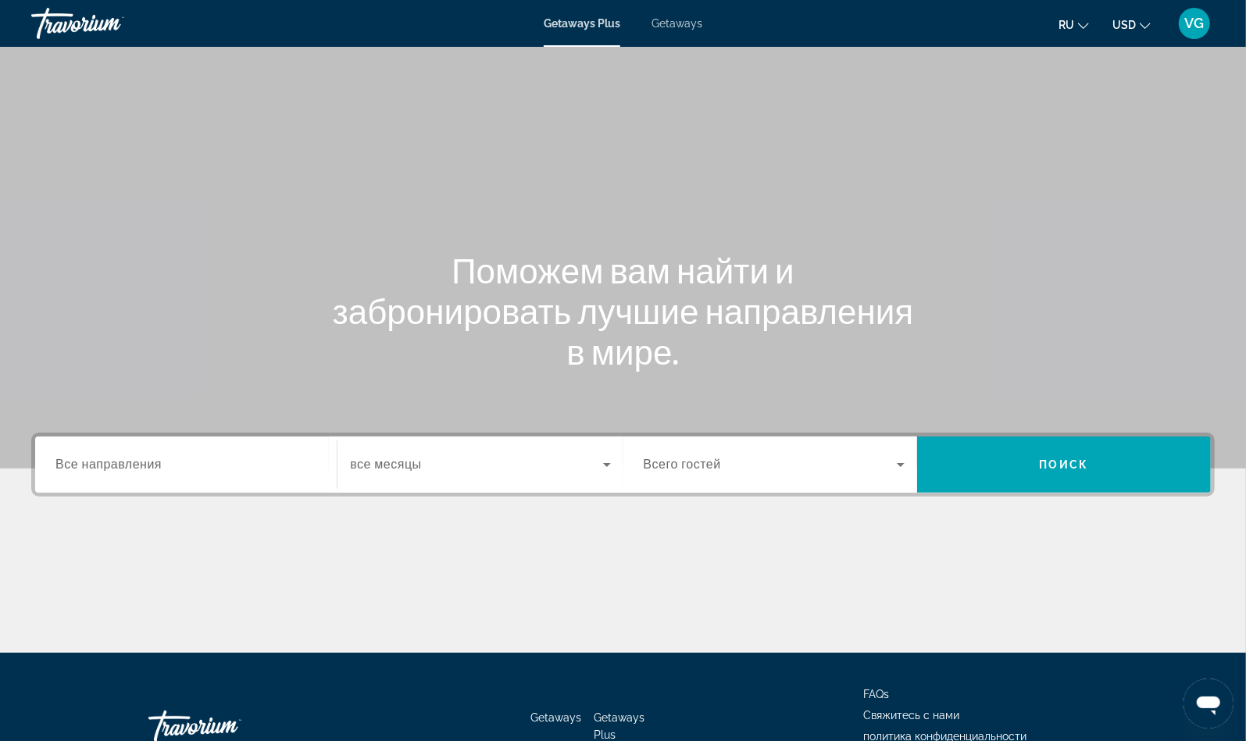
click at [150, 462] on span "Все направления" at bounding box center [108, 464] width 106 height 15
click at [150, 462] on input "Destination Все направления" at bounding box center [185, 465] width 261 height 19
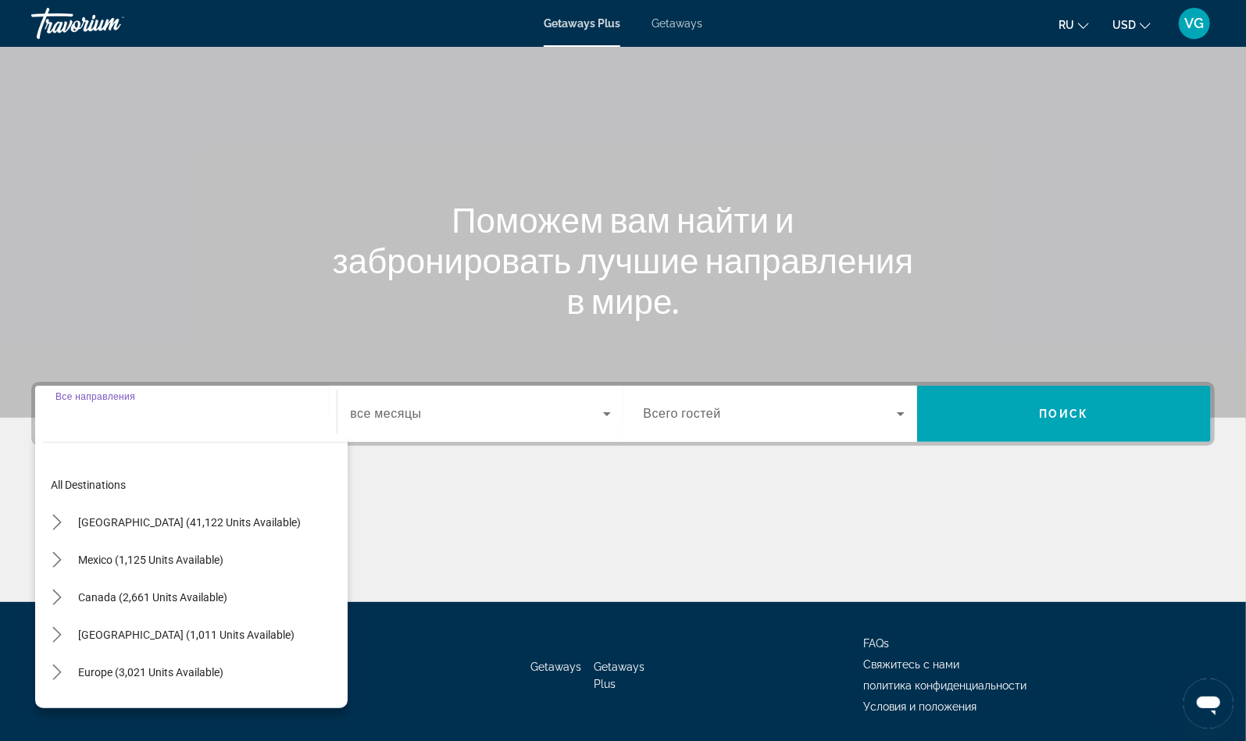
scroll to position [102, 0]
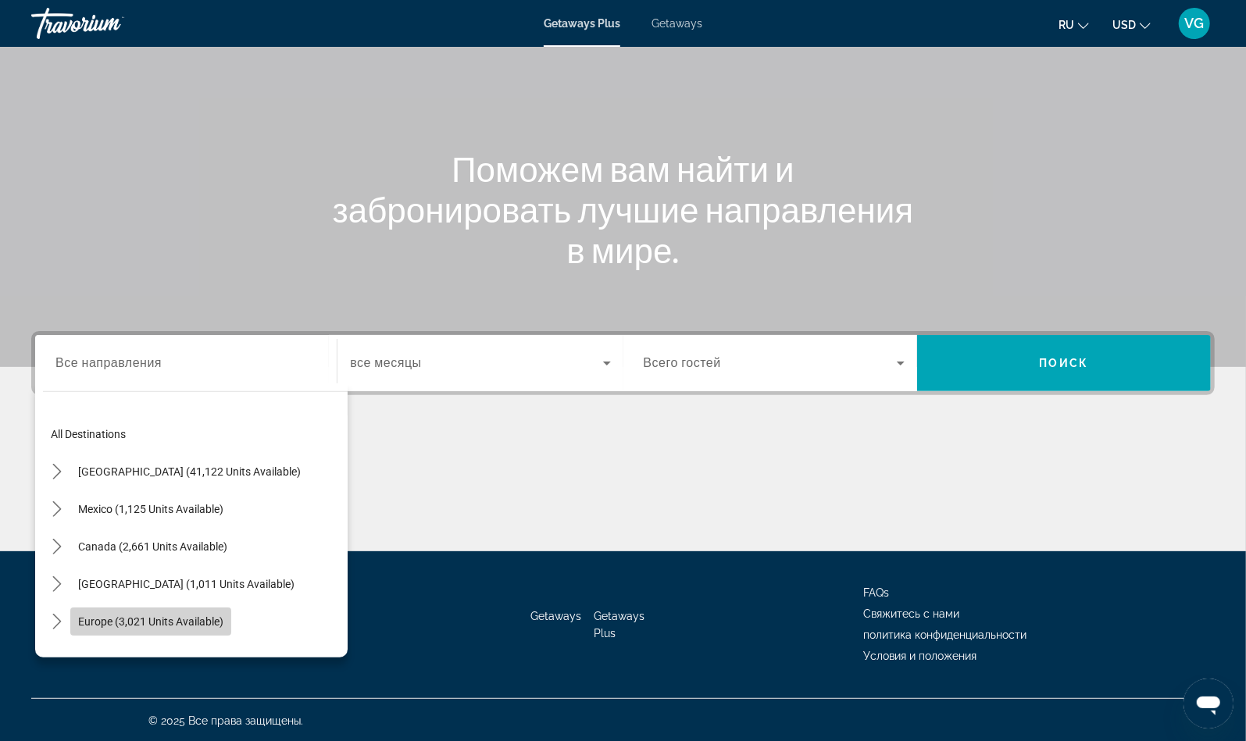
click at [134, 616] on span "Europe (3,021 units available)" at bounding box center [150, 621] width 145 height 12
type input "**********"
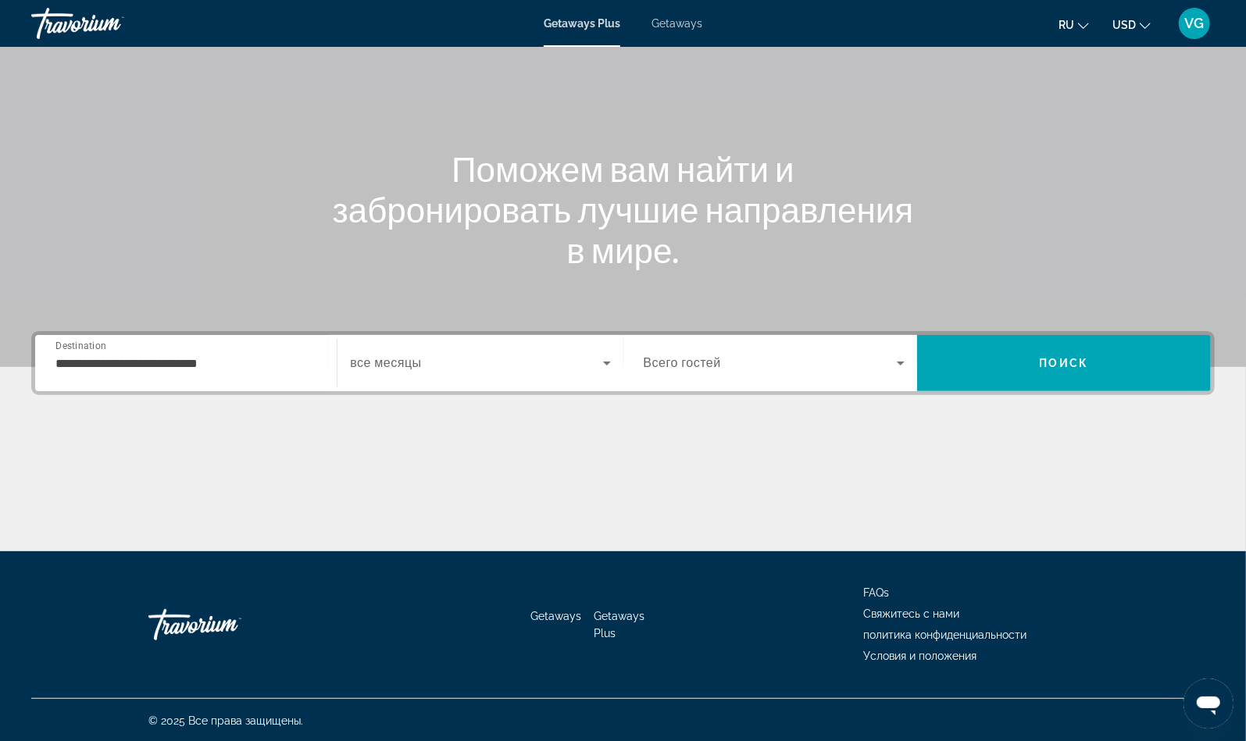
click at [390, 362] on span "все месяцы" at bounding box center [385, 363] width 71 height 15
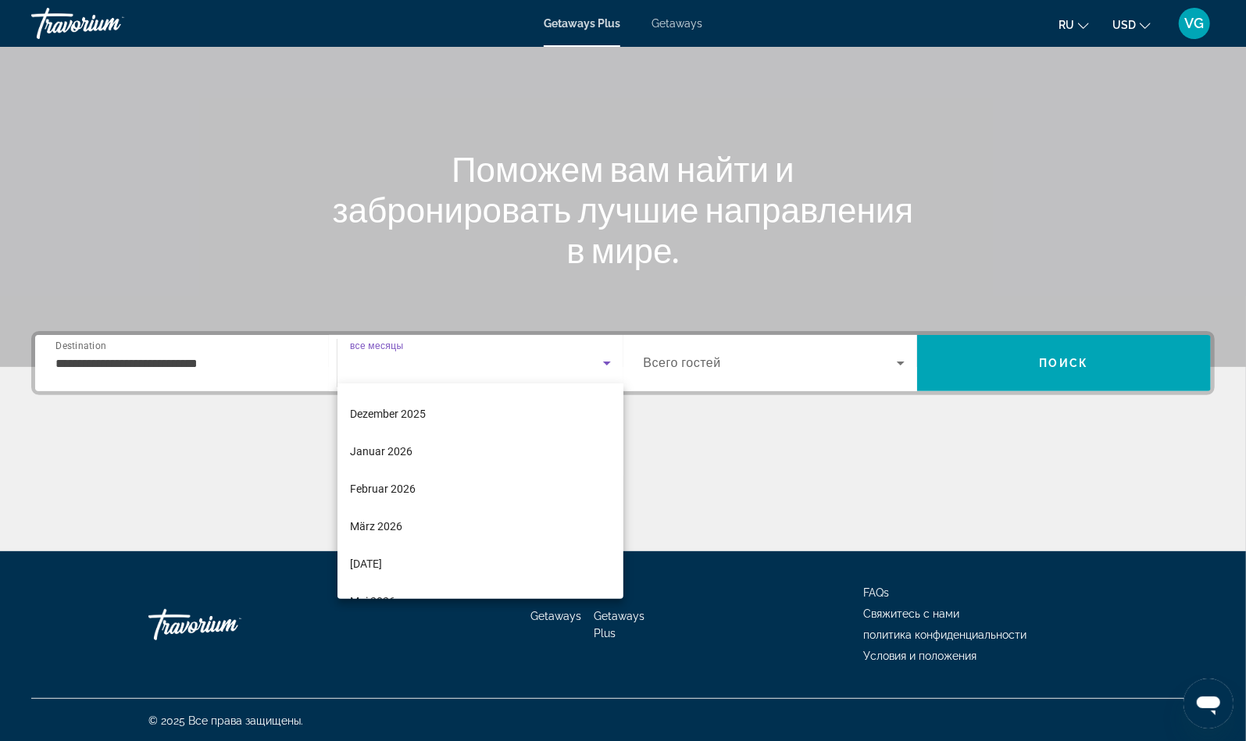
scroll to position [115, 0]
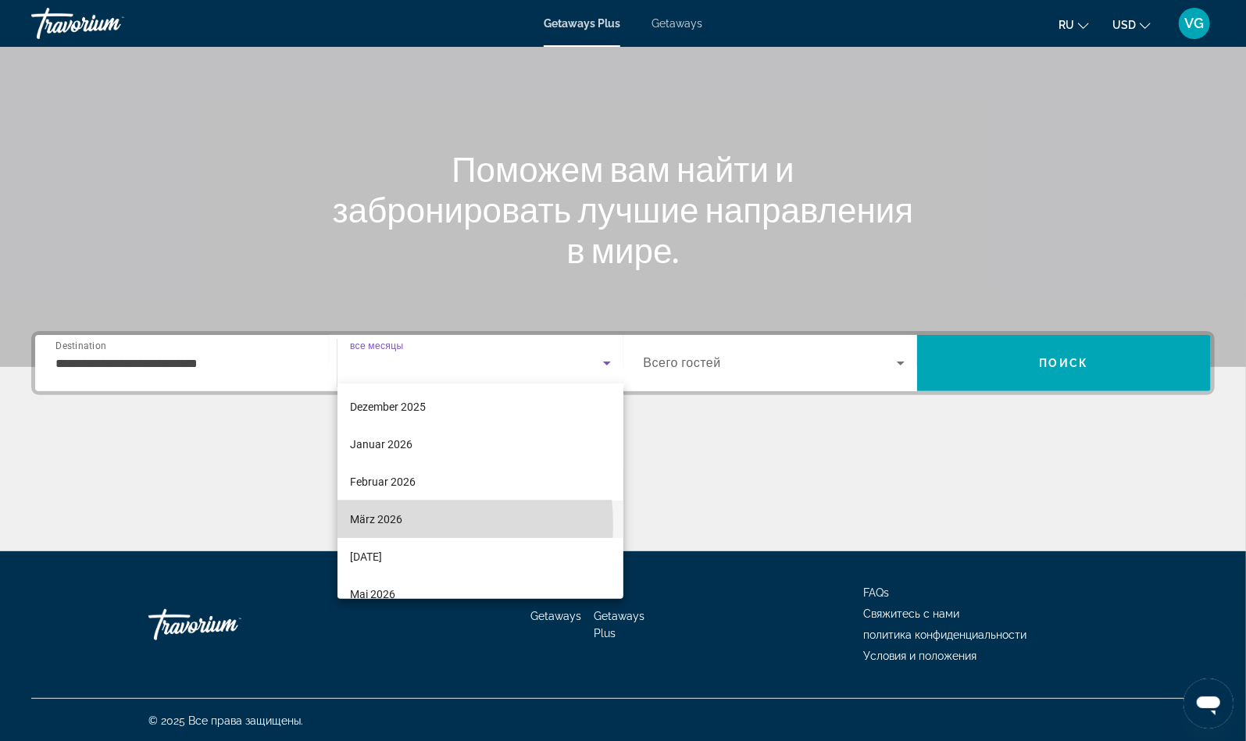
click at [374, 525] on span "März 2026" at bounding box center [376, 519] width 52 height 19
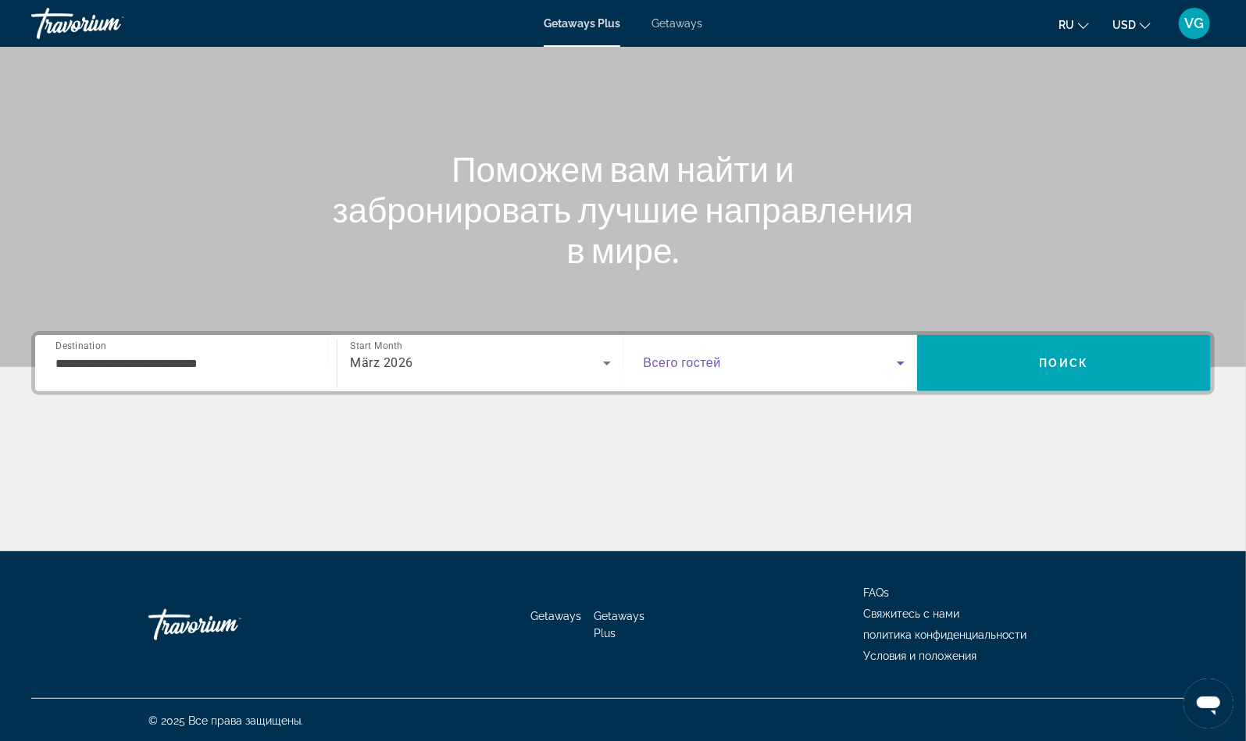
click at [678, 370] on span "Search widget" at bounding box center [769, 363] width 253 height 19
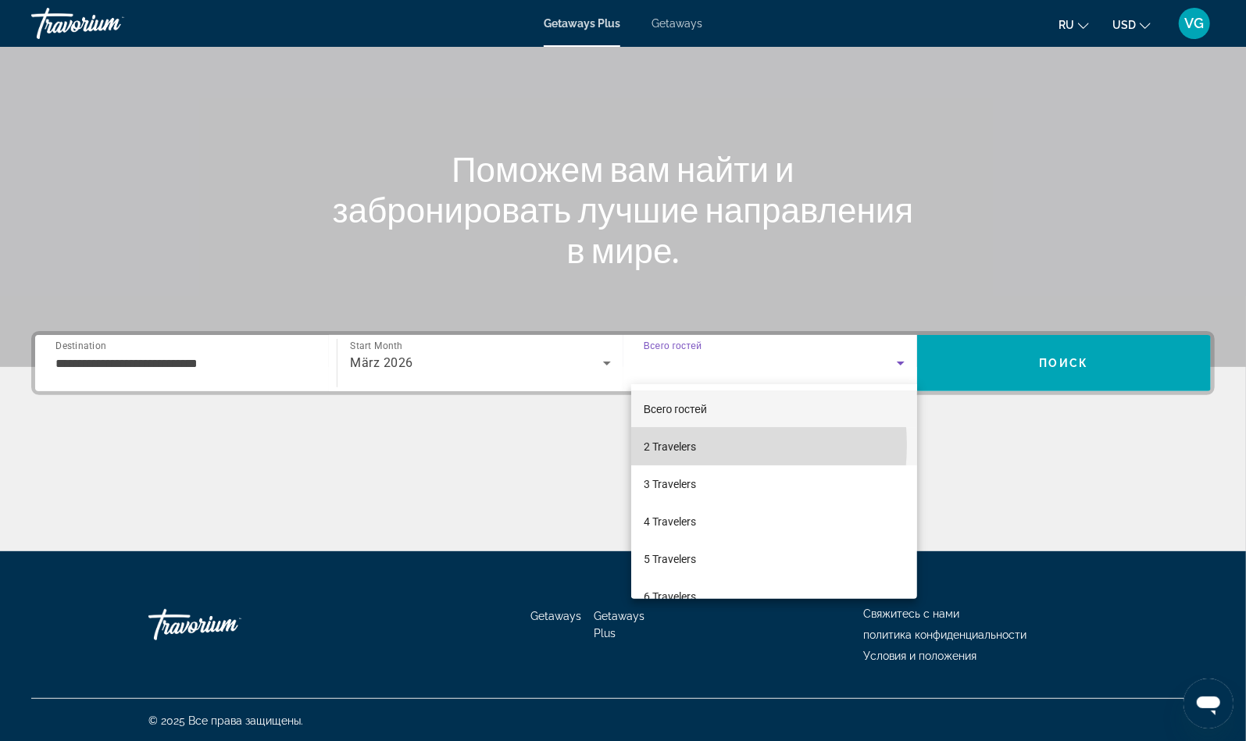
click at [681, 445] on span "2 Travelers" at bounding box center [669, 446] width 52 height 19
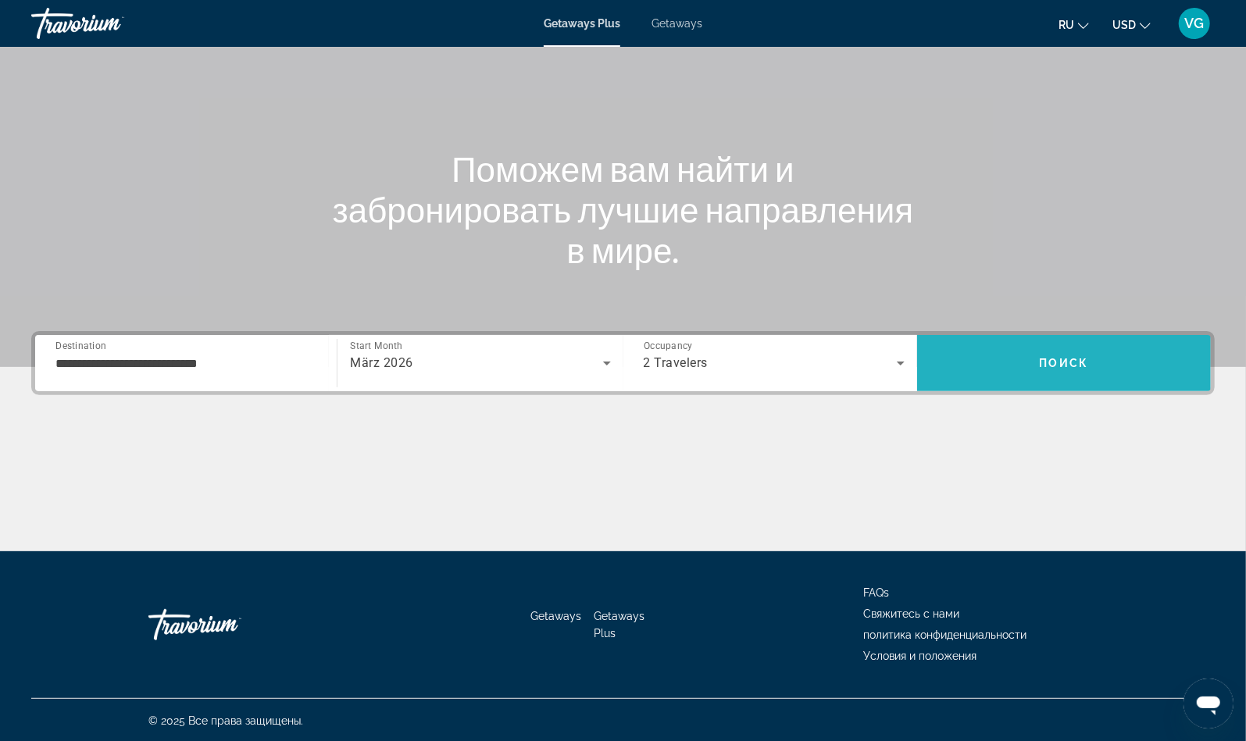
click at [1068, 365] on span "Поиск" at bounding box center [1063, 363] width 49 height 12
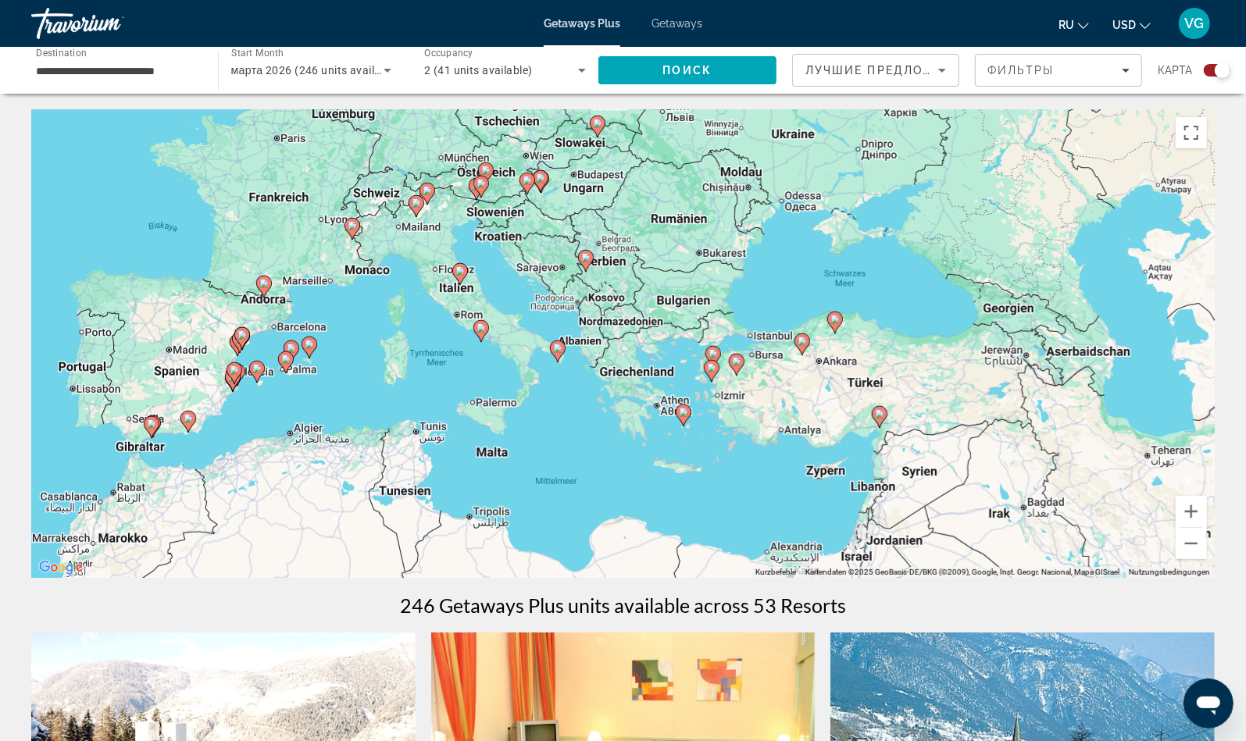
click at [711, 369] on image "Main content" at bounding box center [711, 367] width 9 height 9
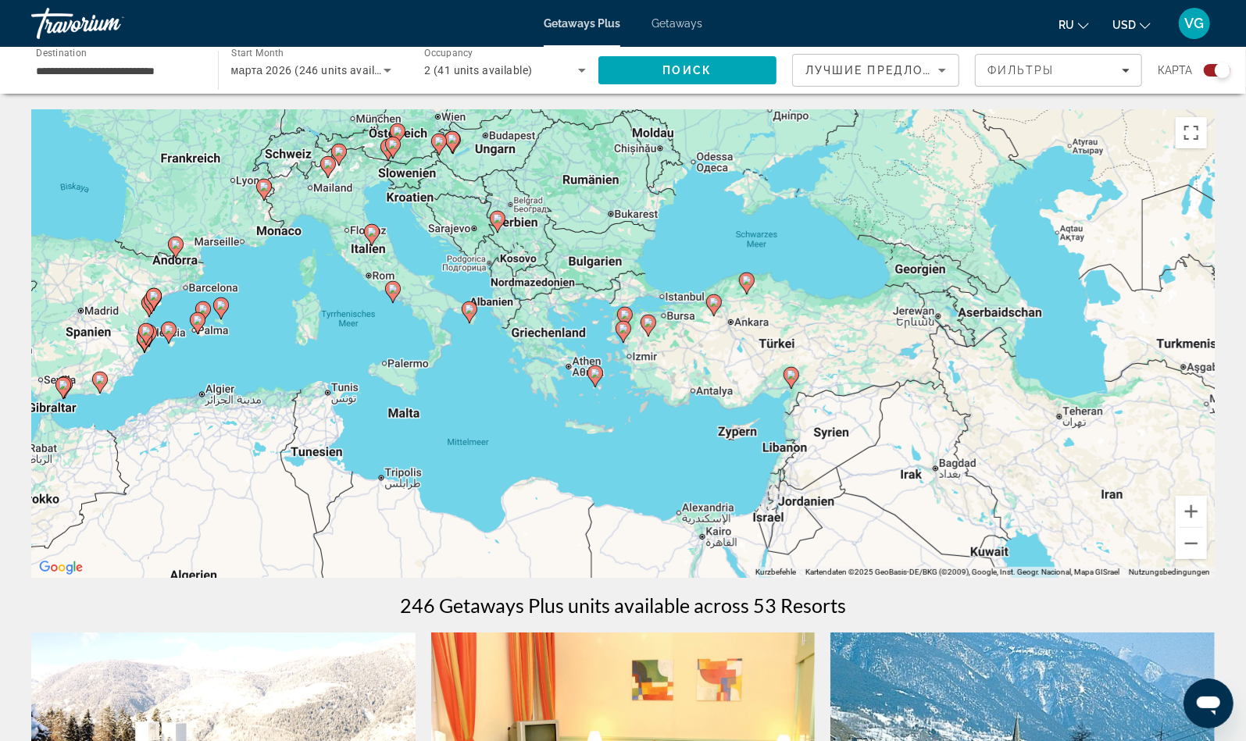
click at [626, 334] on icon "Main content" at bounding box center [622, 332] width 14 height 20
type input "**********"
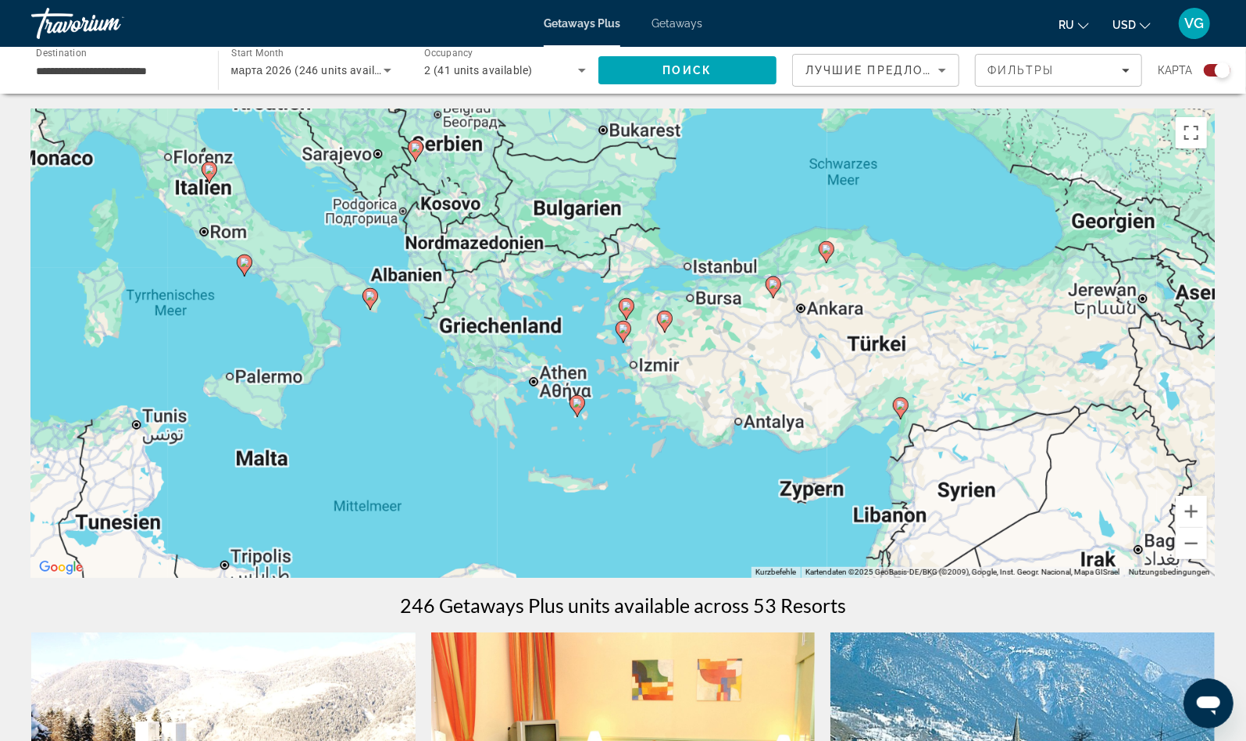
click at [626, 334] on icon "Main content" at bounding box center [622, 332] width 14 height 20
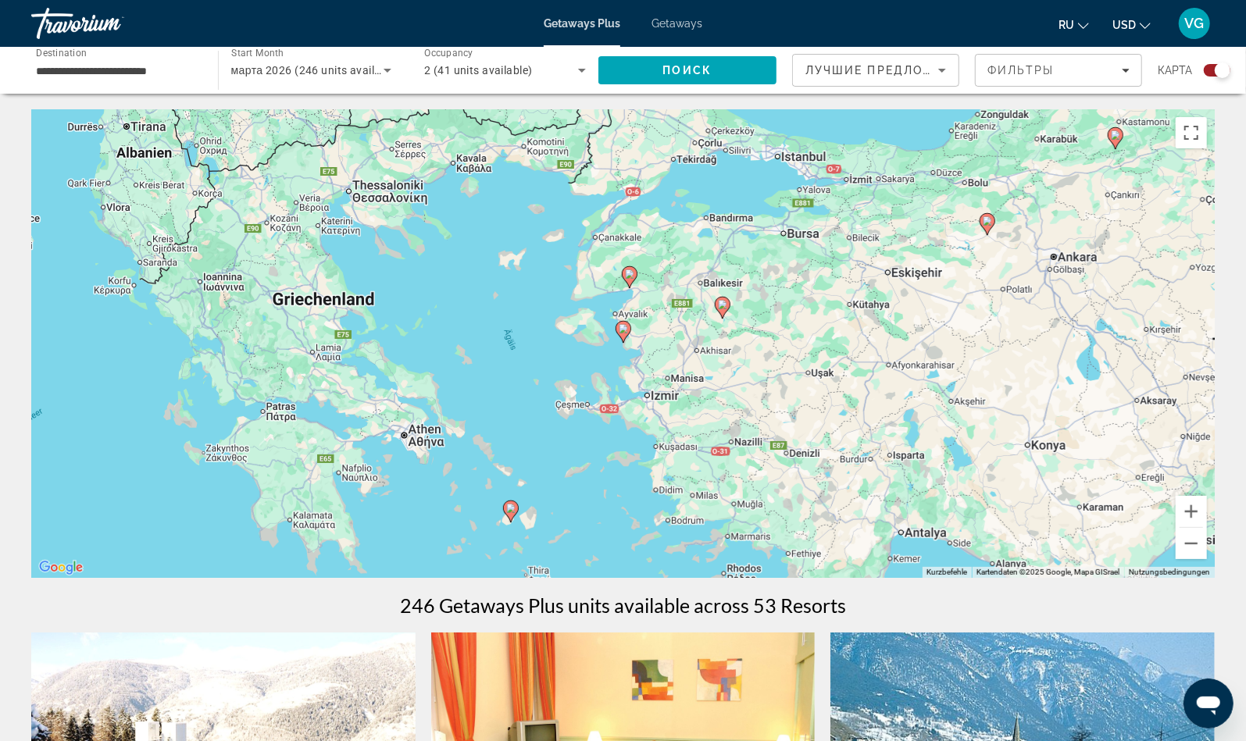
click at [626, 334] on icon "Main content" at bounding box center [622, 332] width 14 height 20
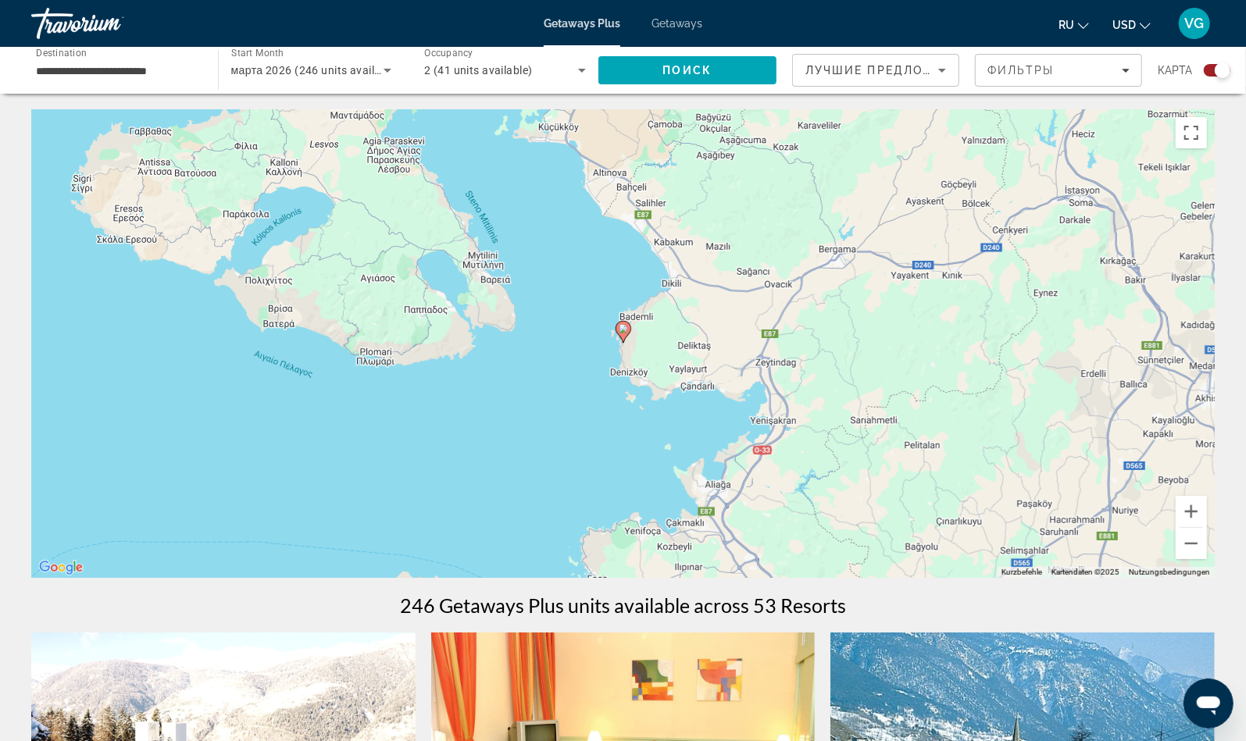
click at [626, 334] on icon "Main content" at bounding box center [622, 332] width 14 height 20
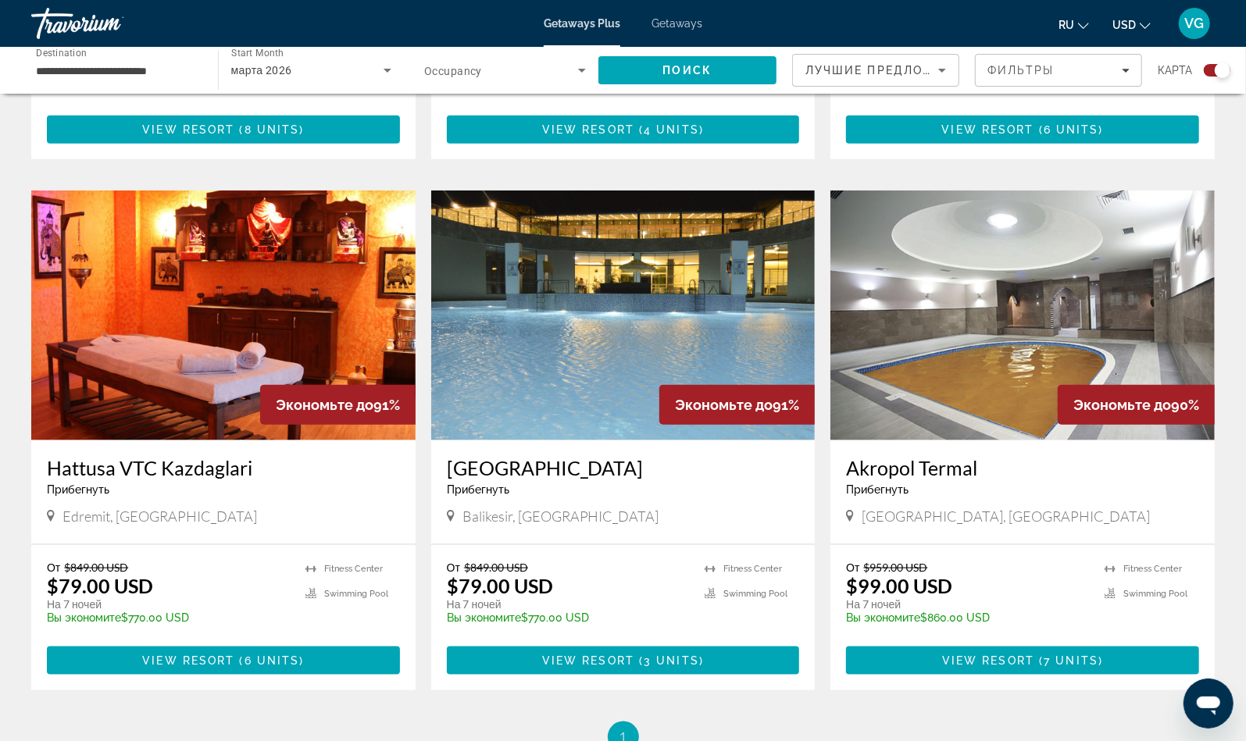
scroll to position [973, 0]
click at [725, 283] on img "Main content" at bounding box center [623, 316] width 384 height 250
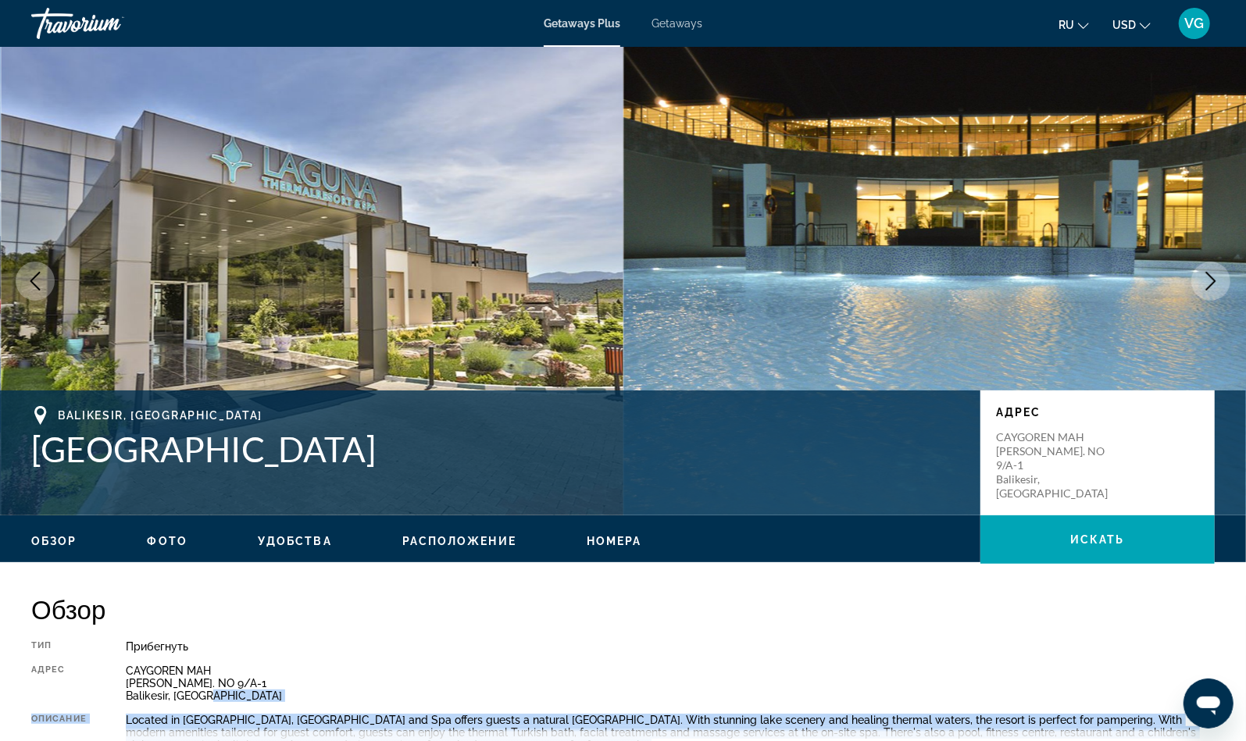
drag, startPoint x: 1256, startPoint y: 45, endPoint x: 1135, endPoint y: 700, distance: 665.6
click at [1135, 700] on html "Перейти к основному содержанию Getaways Plus Getaways ru English Español França…" at bounding box center [623, 370] width 1246 height 741
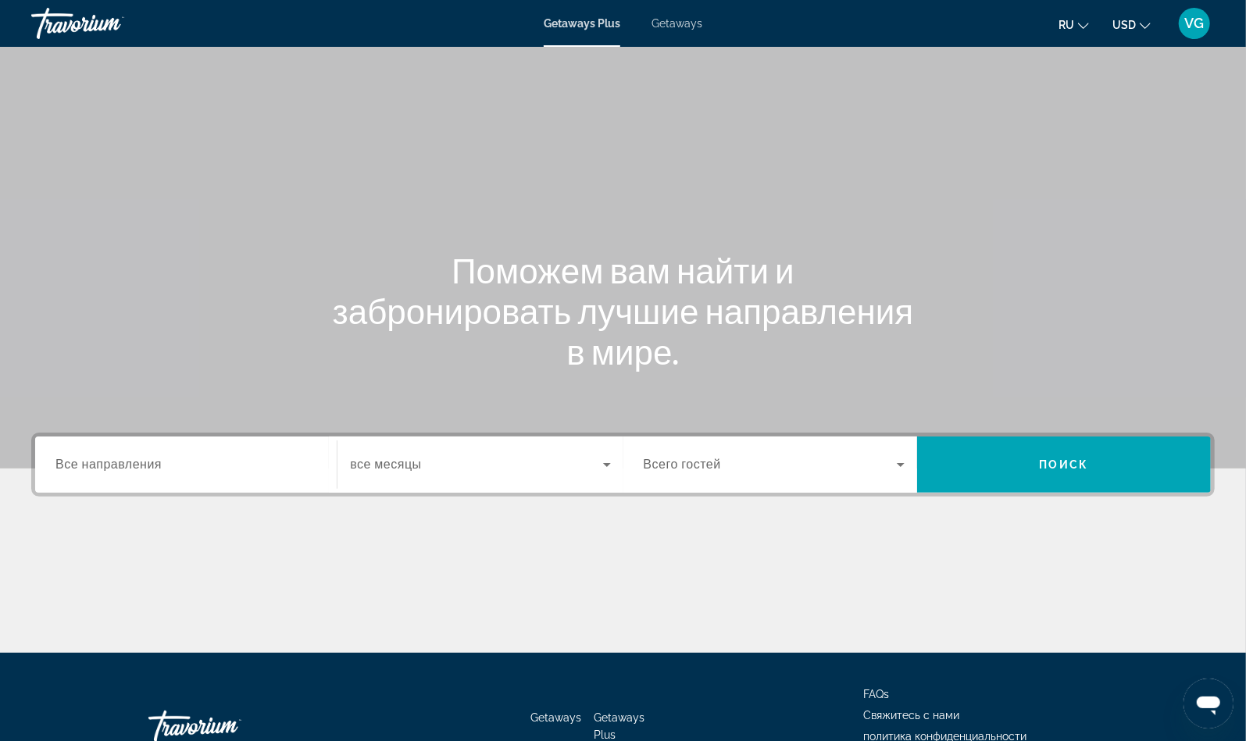
click at [676, 27] on span "Getaways" at bounding box center [676, 23] width 51 height 12
click at [279, 473] on input "Destination Все направления" at bounding box center [185, 465] width 261 height 19
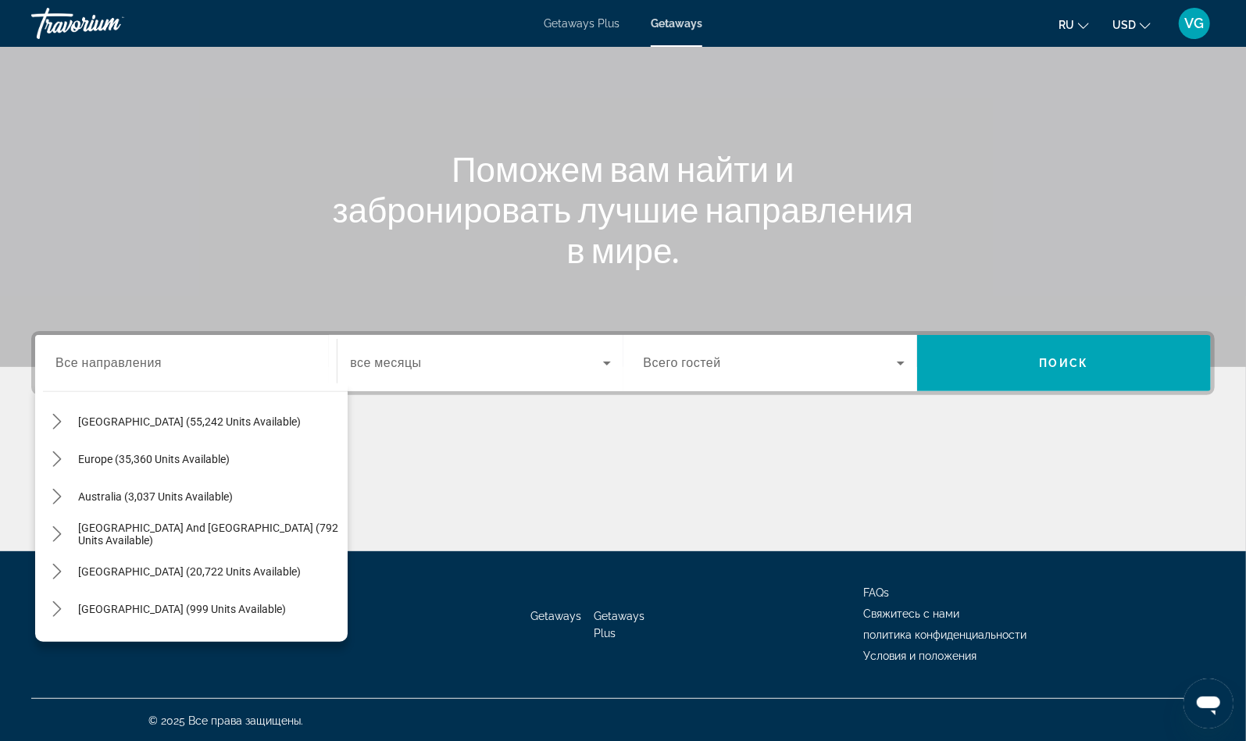
scroll to position [145, 0]
click at [199, 465] on span "Select destination: Europe (35,360 units available)" at bounding box center [208, 460] width 277 height 37
type input "**********"
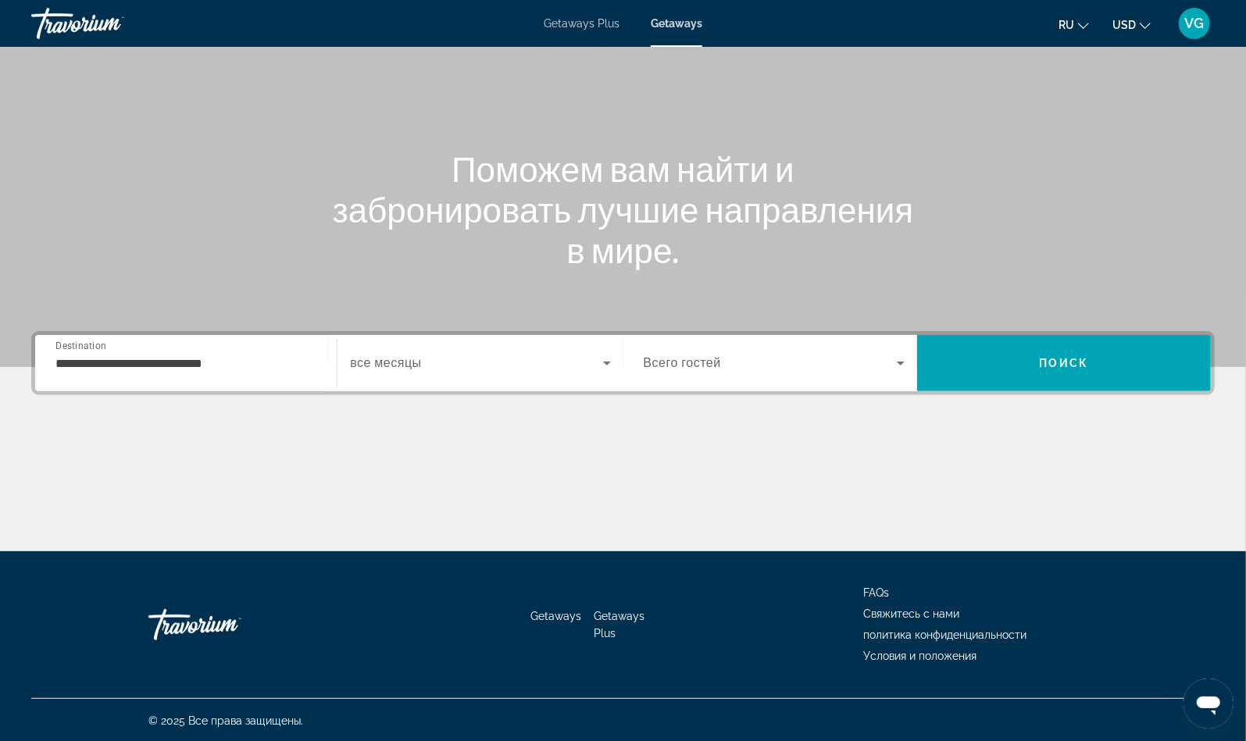
click at [471, 350] on div "Search widget" at bounding box center [480, 363] width 260 height 44
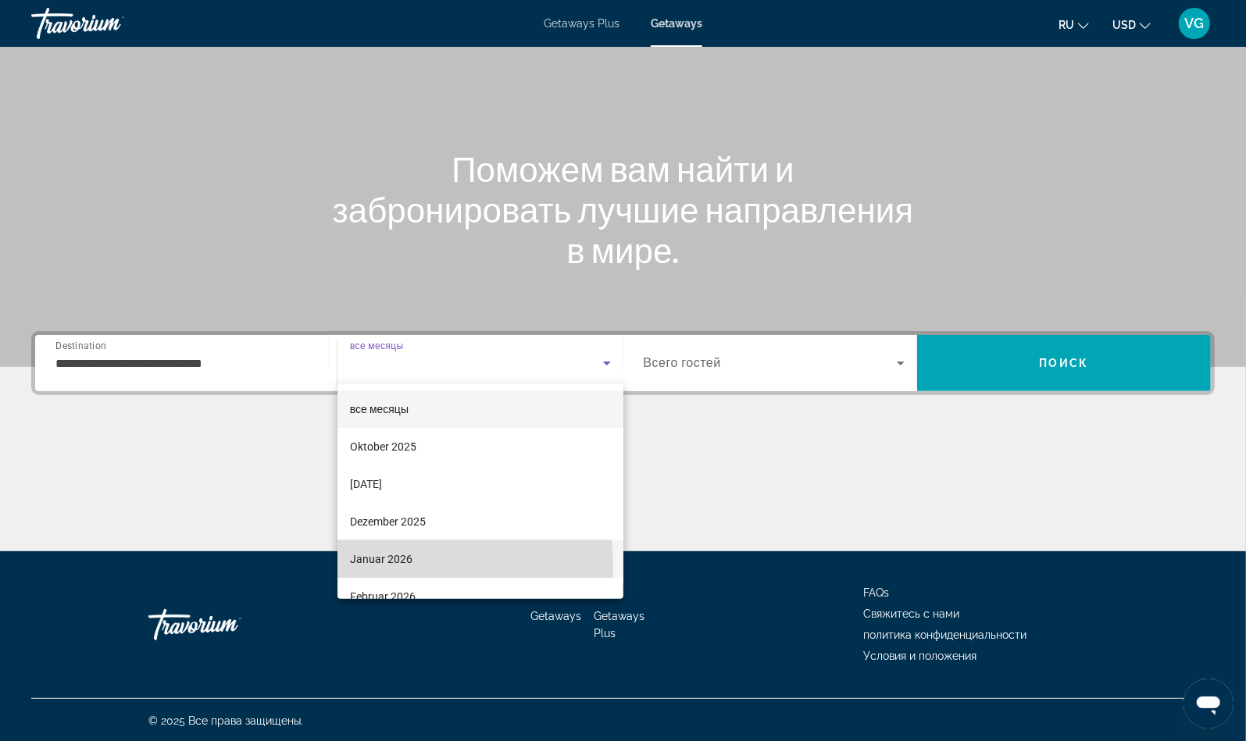
click at [391, 565] on span "Januar 2026" at bounding box center [381, 559] width 62 height 19
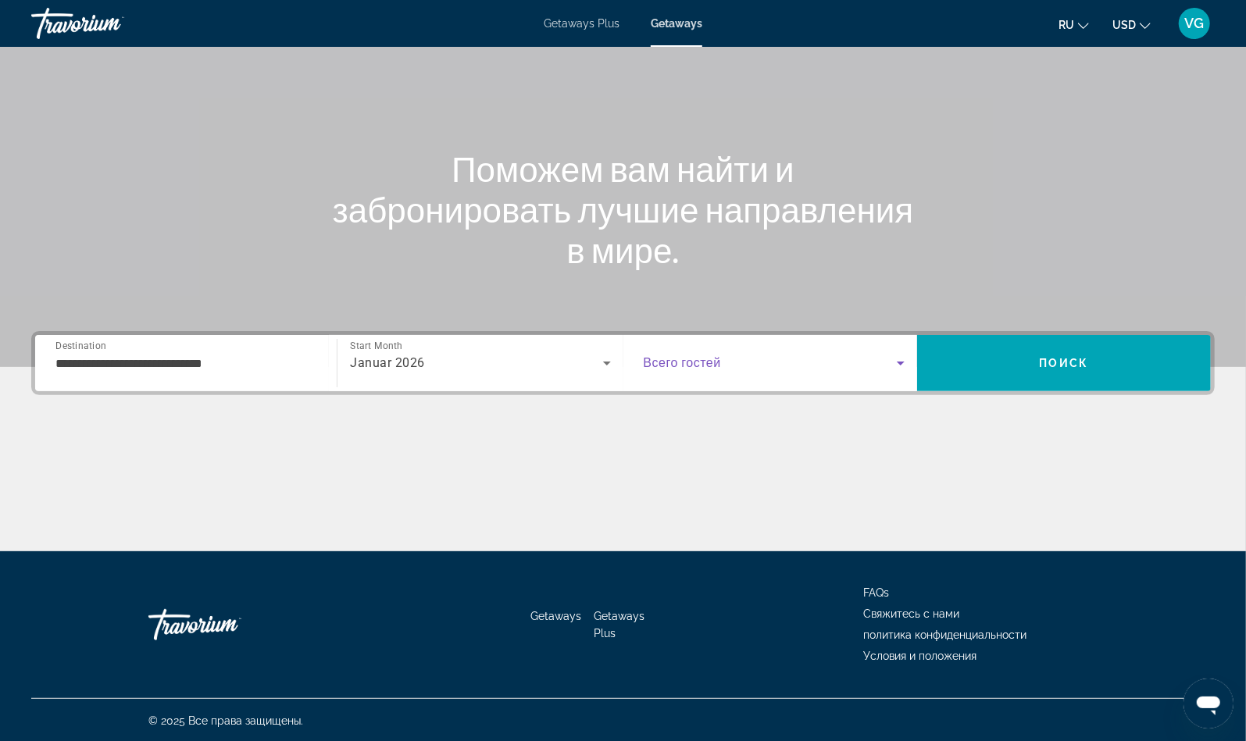
click at [740, 365] on span "Search widget" at bounding box center [769, 363] width 253 height 19
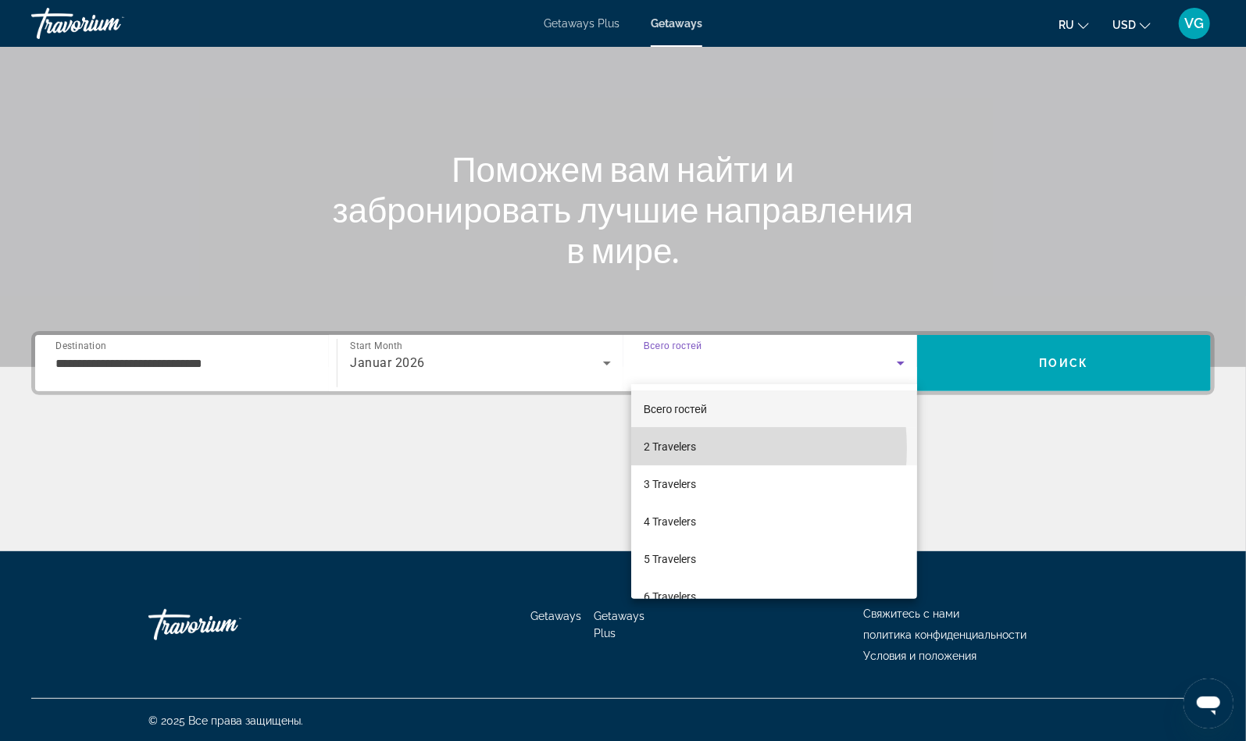
click at [679, 448] on span "2 Travelers" at bounding box center [669, 446] width 52 height 19
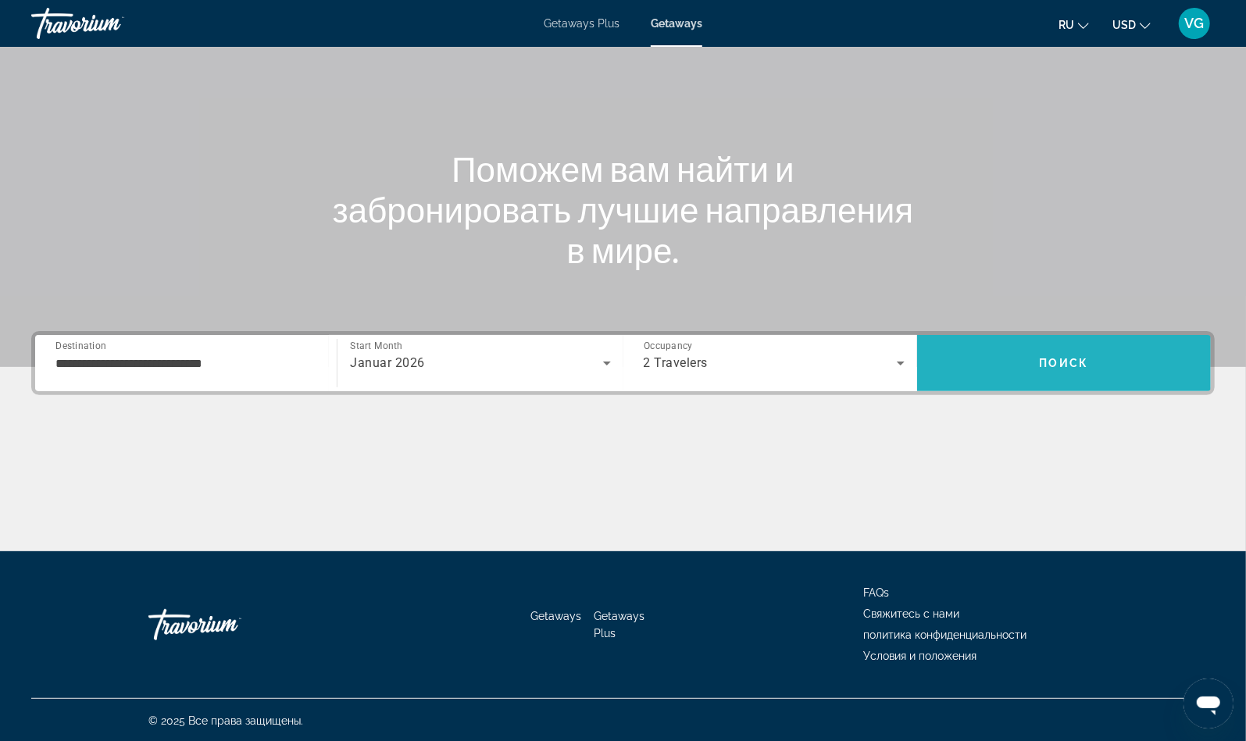
click at [1060, 357] on span "Поиск" at bounding box center [1063, 363] width 49 height 12
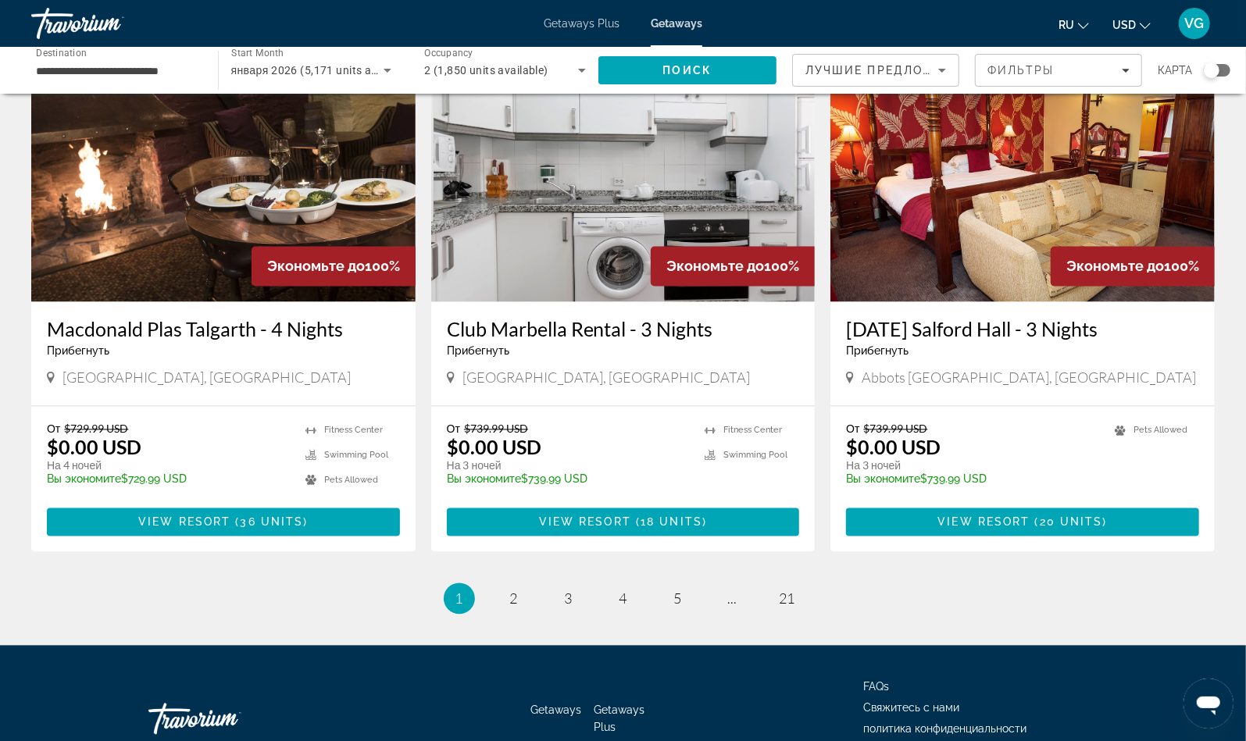
scroll to position [1763, 0]
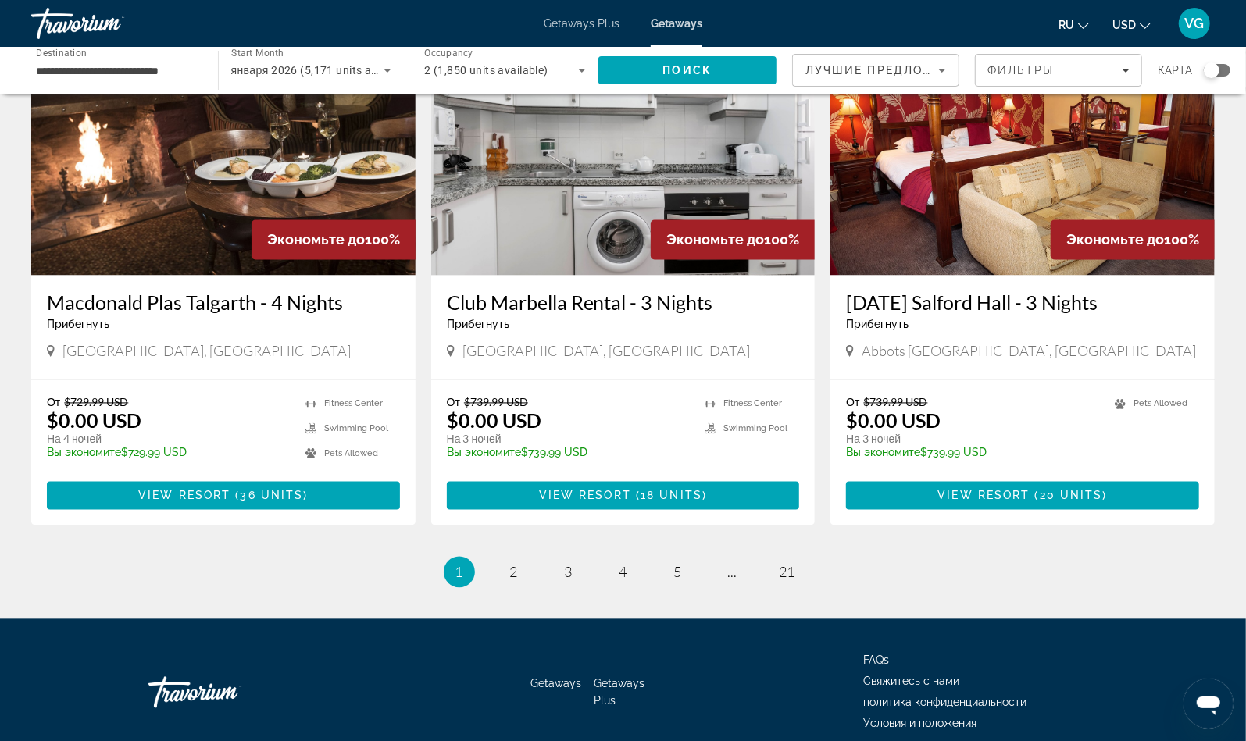
drag, startPoint x: 1256, startPoint y: 188, endPoint x: 15, endPoint y: 7, distance: 1254.0
click at [512, 564] on span "2" at bounding box center [514, 572] width 8 height 17
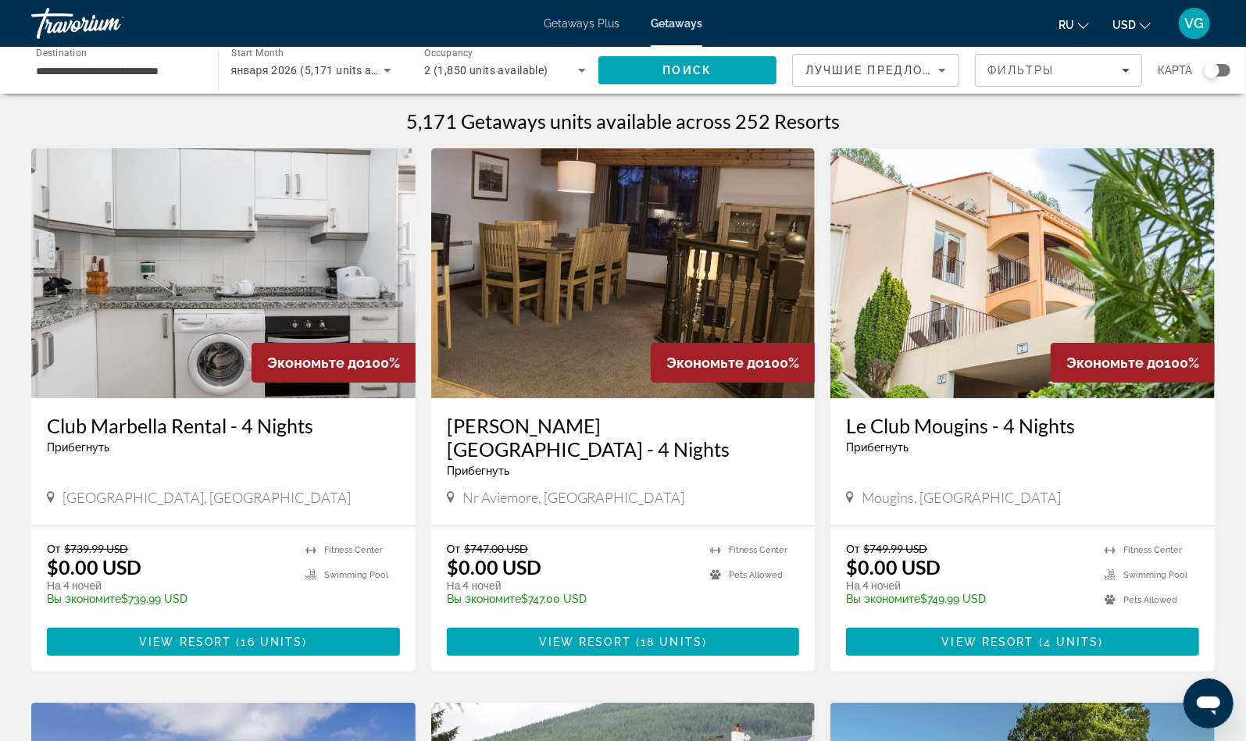
scroll to position [1784, 0]
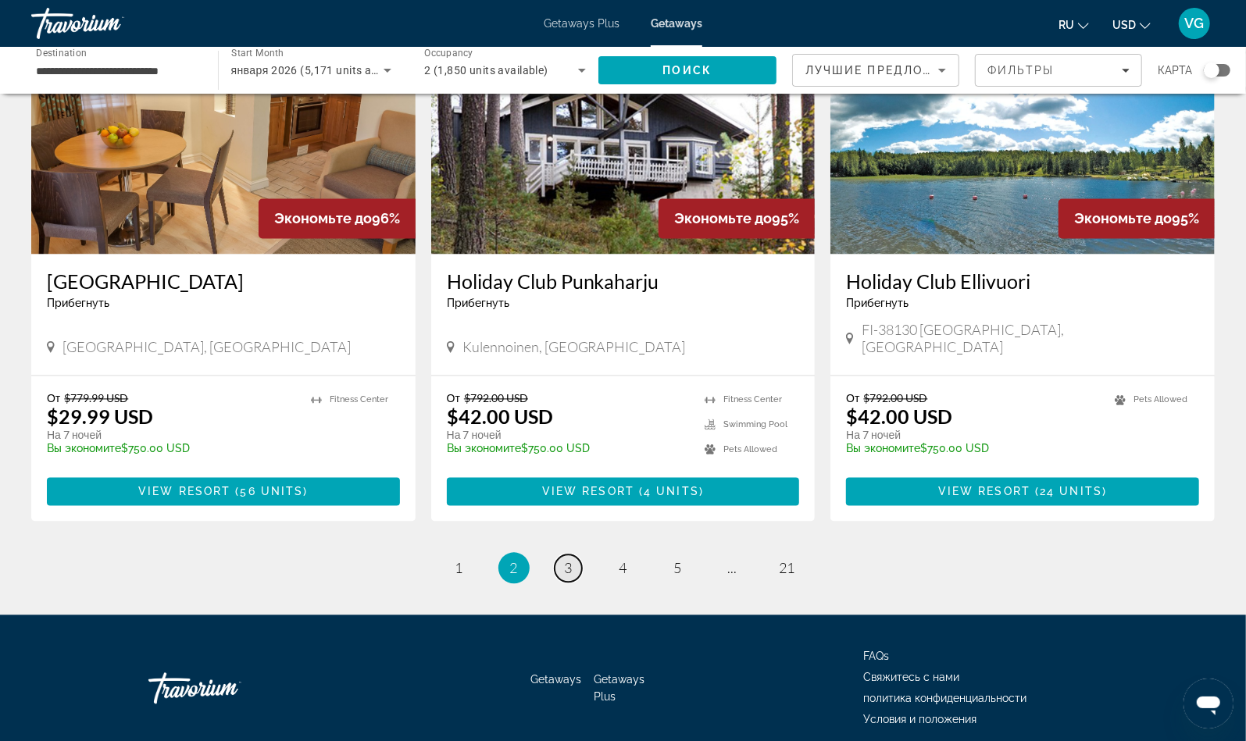
click at [572, 555] on link "page 3" at bounding box center [567, 568] width 27 height 27
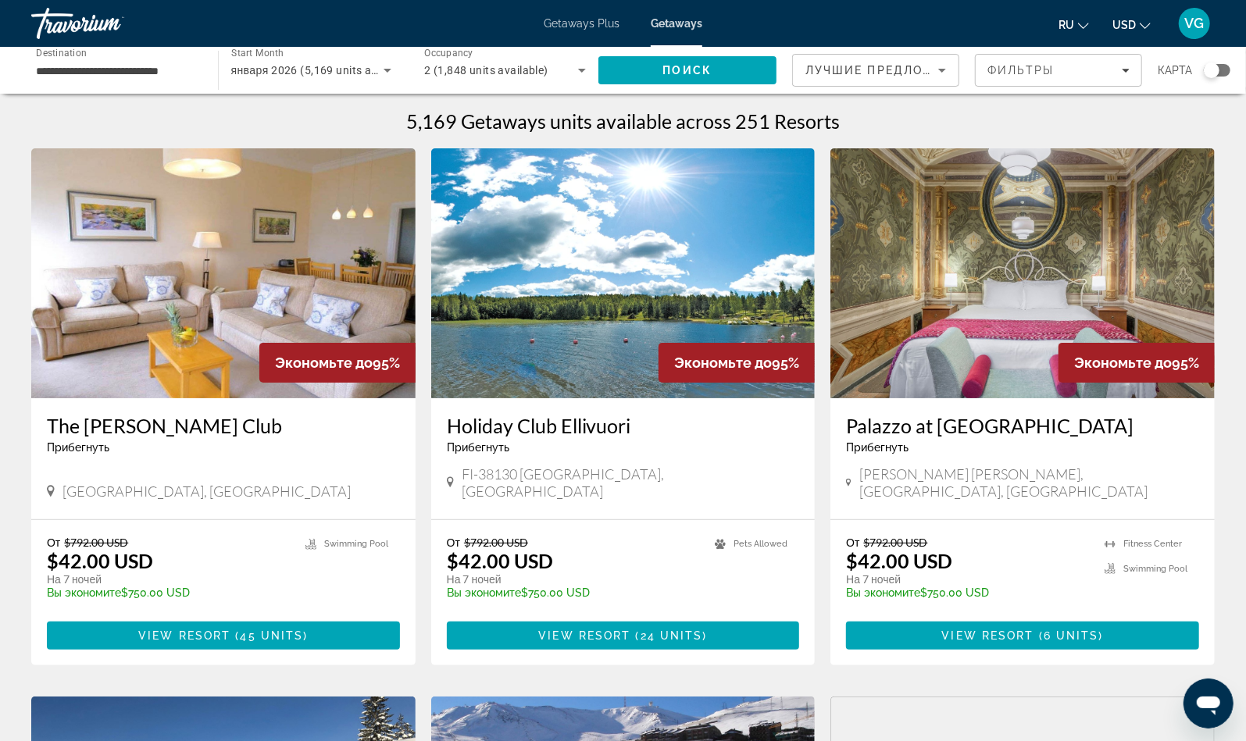
click at [1002, 334] on img "Main content" at bounding box center [1022, 273] width 384 height 250
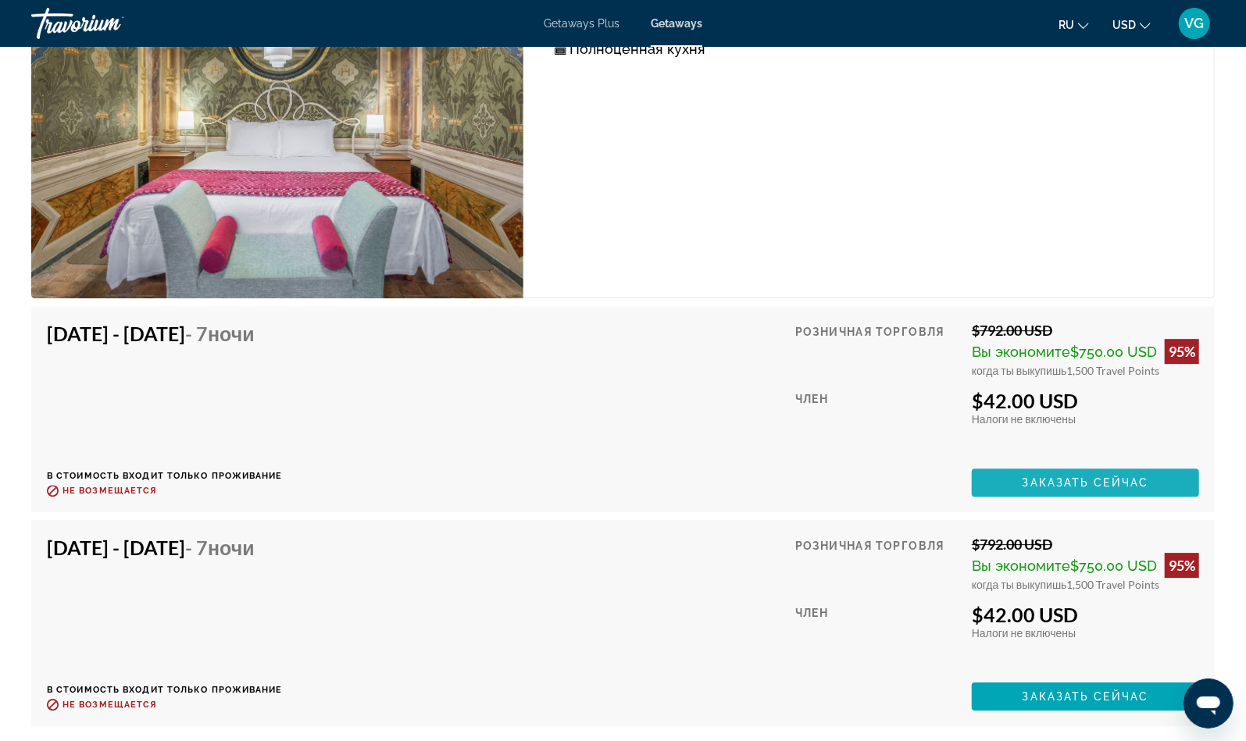
scroll to position [2969, 0]
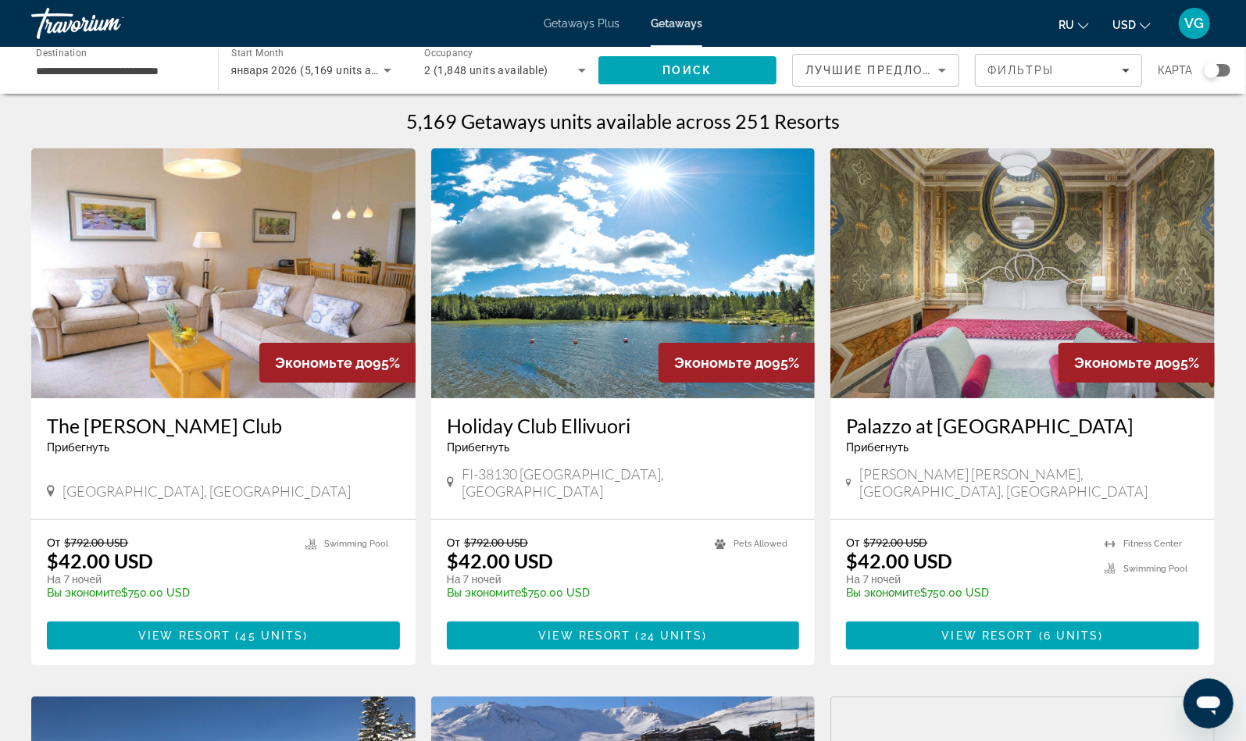
click at [1214, 68] on div "Search widget" at bounding box center [1211, 70] width 16 height 16
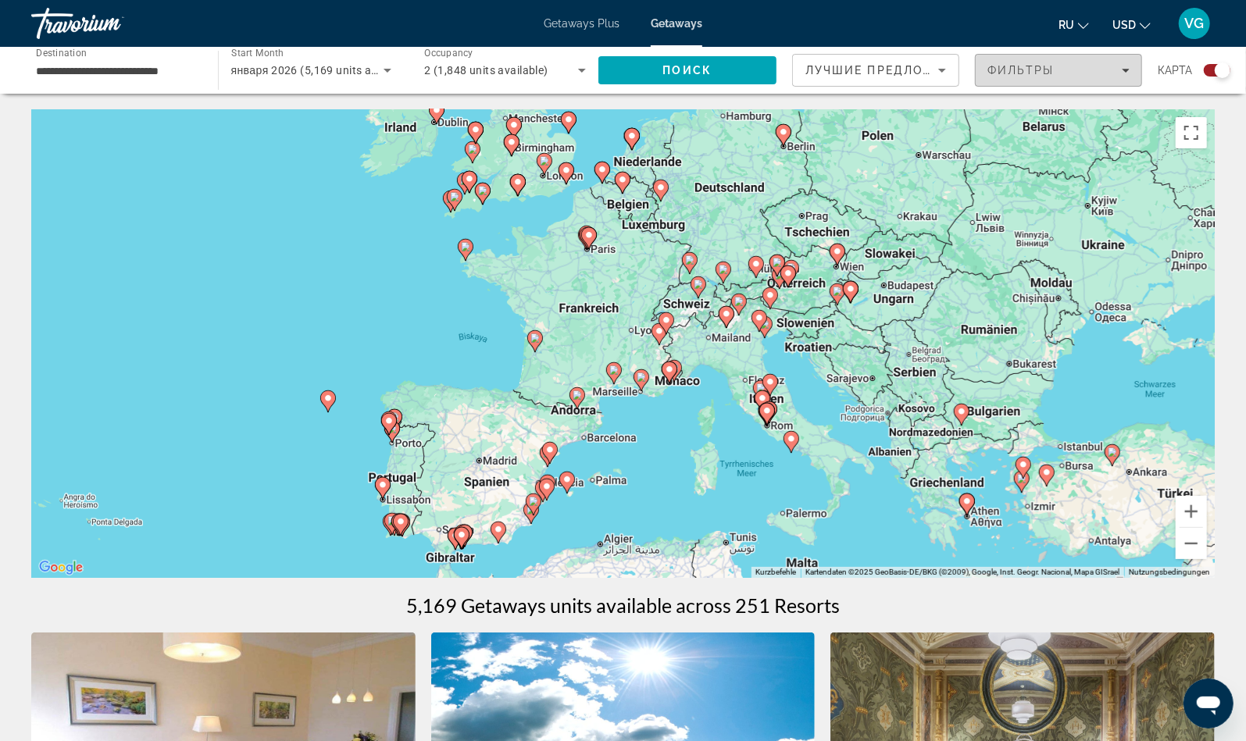
click at [1073, 73] on div "Фильтры" at bounding box center [1058, 70] width 142 height 12
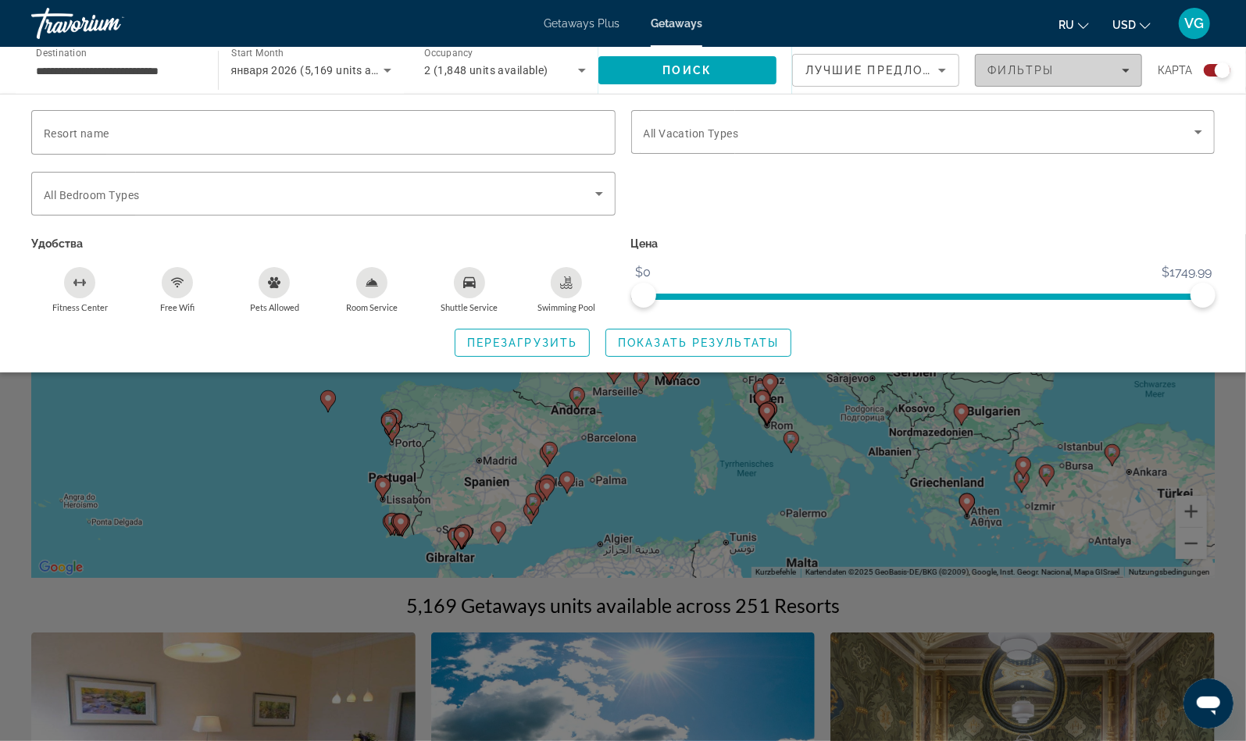
click at [1037, 59] on span "Filters" at bounding box center [1058, 70] width 166 height 37
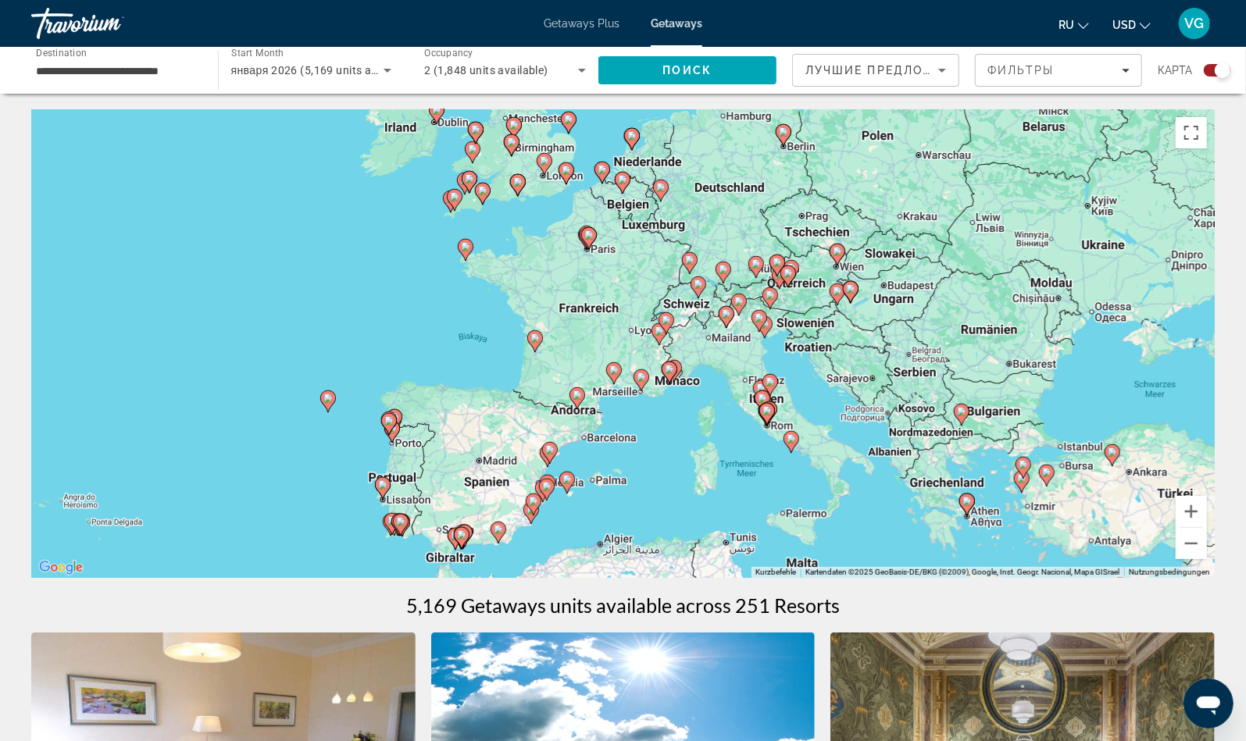
click at [784, 273] on image "Main content" at bounding box center [787, 273] width 9 height 9
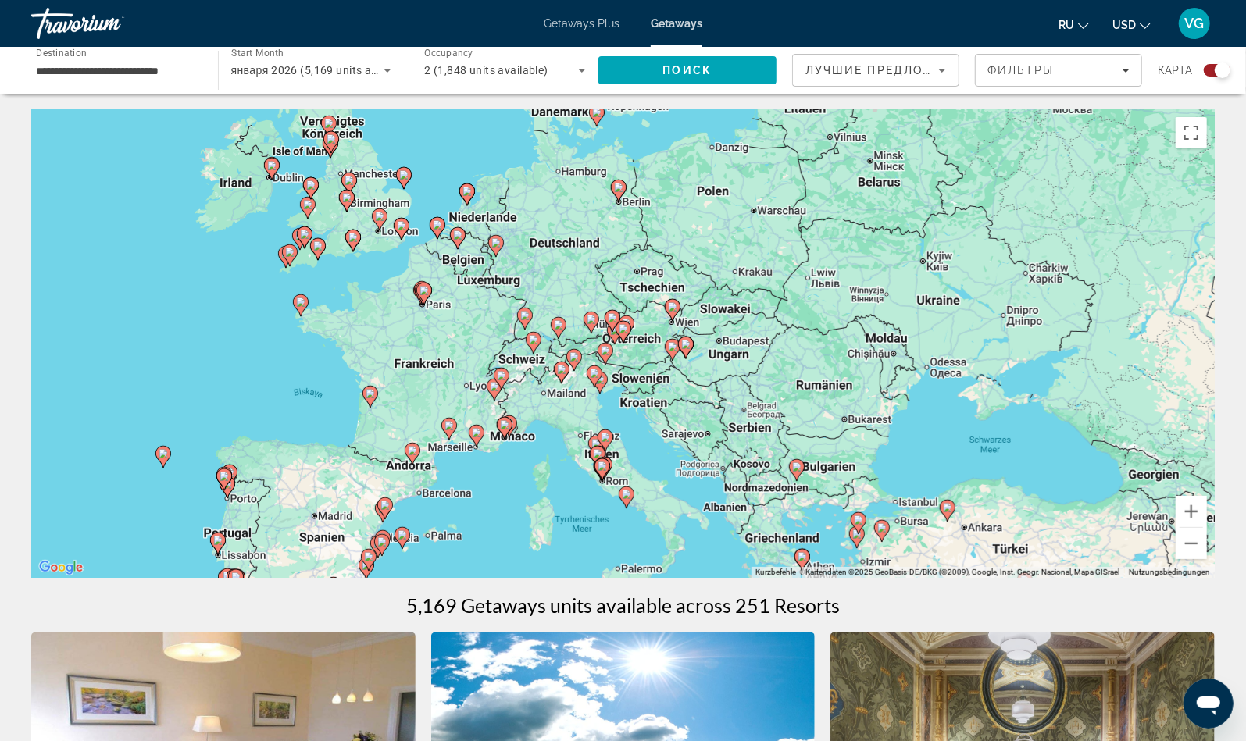
click at [618, 325] on image "Main content" at bounding box center [622, 328] width 9 height 9
type input "**********"
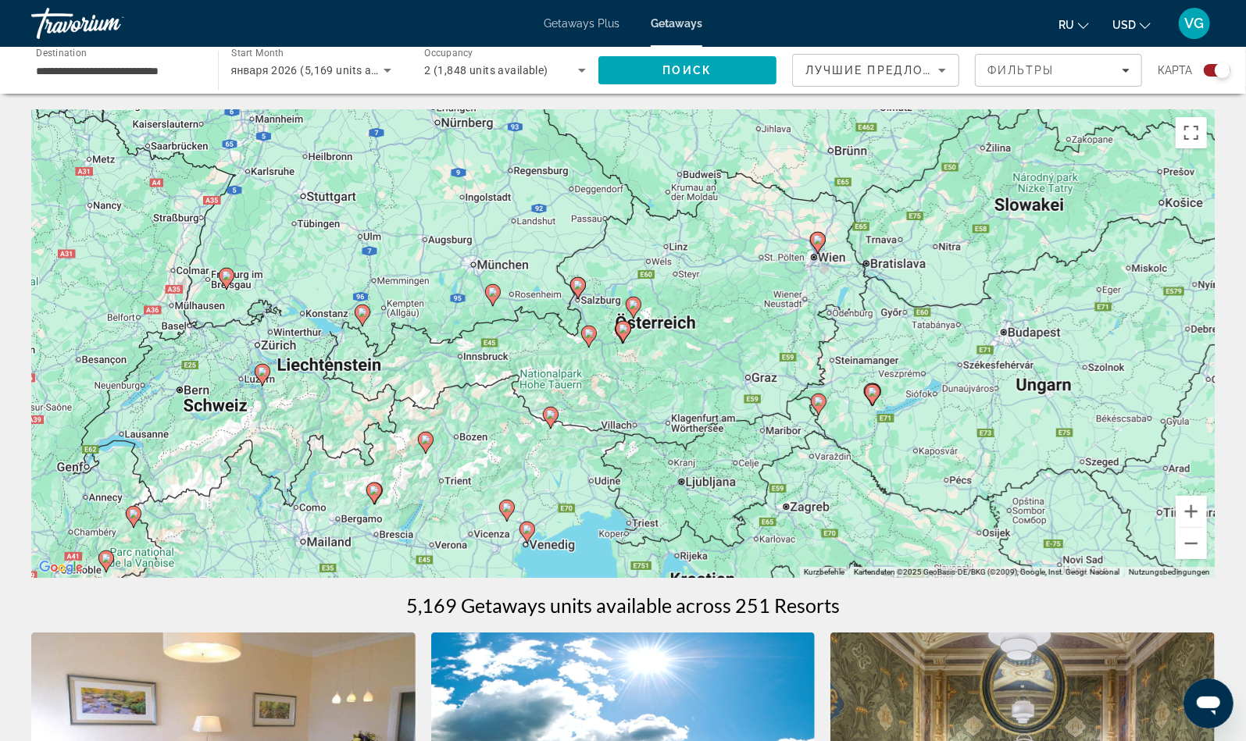
click at [583, 290] on gmp-advanced-marker "Main content" at bounding box center [578, 287] width 16 height 23
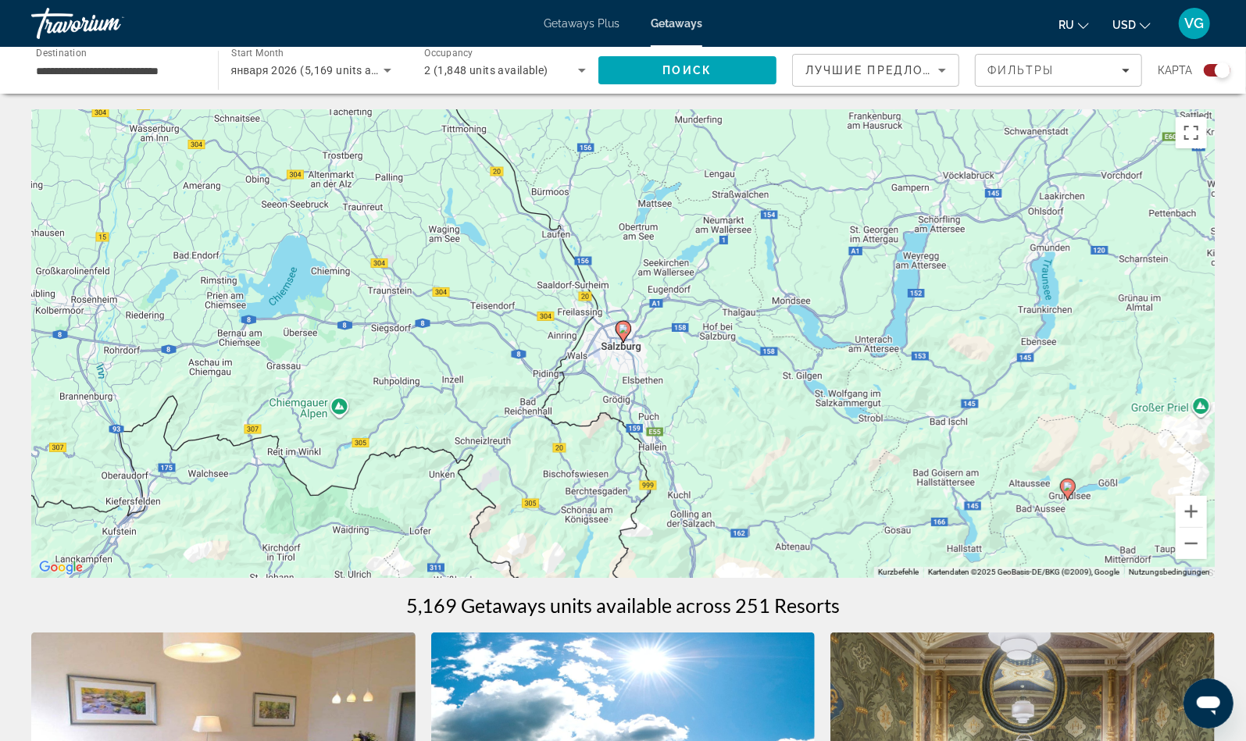
click at [627, 326] on image "Main content" at bounding box center [622, 328] width 9 height 9
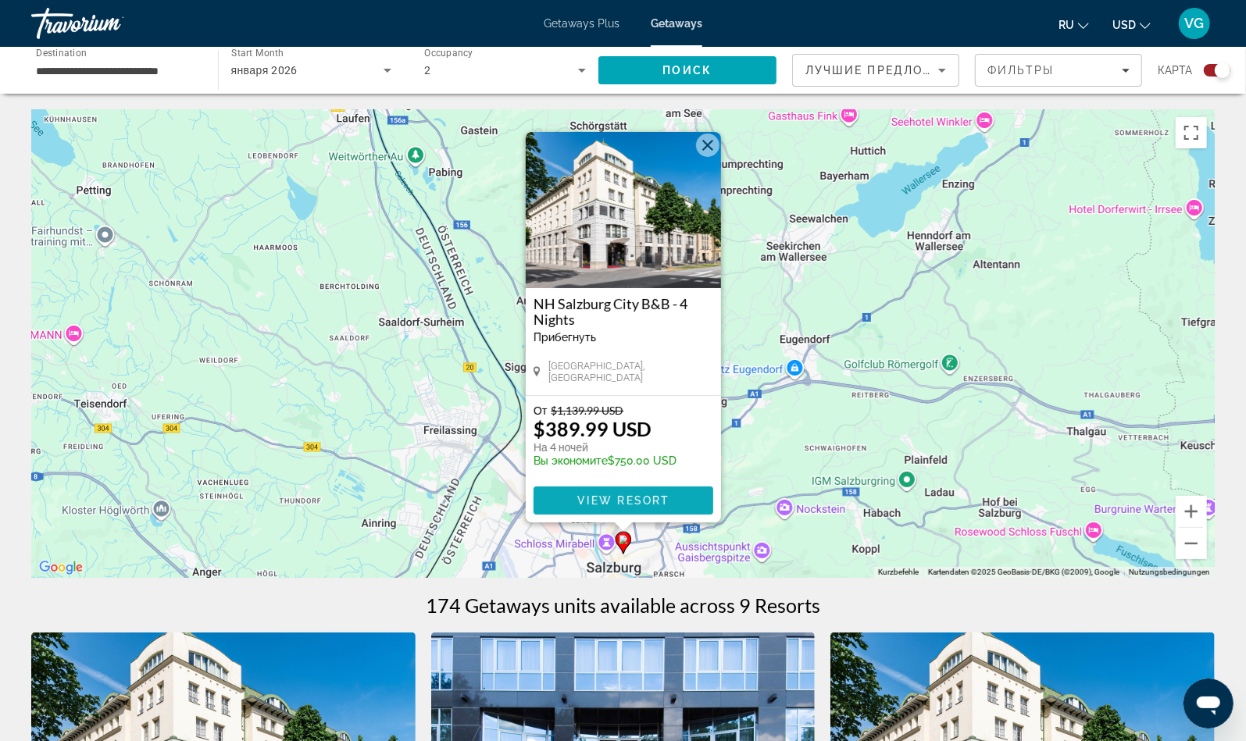
click at [590, 498] on span "View Resort" at bounding box center [622, 500] width 92 height 12
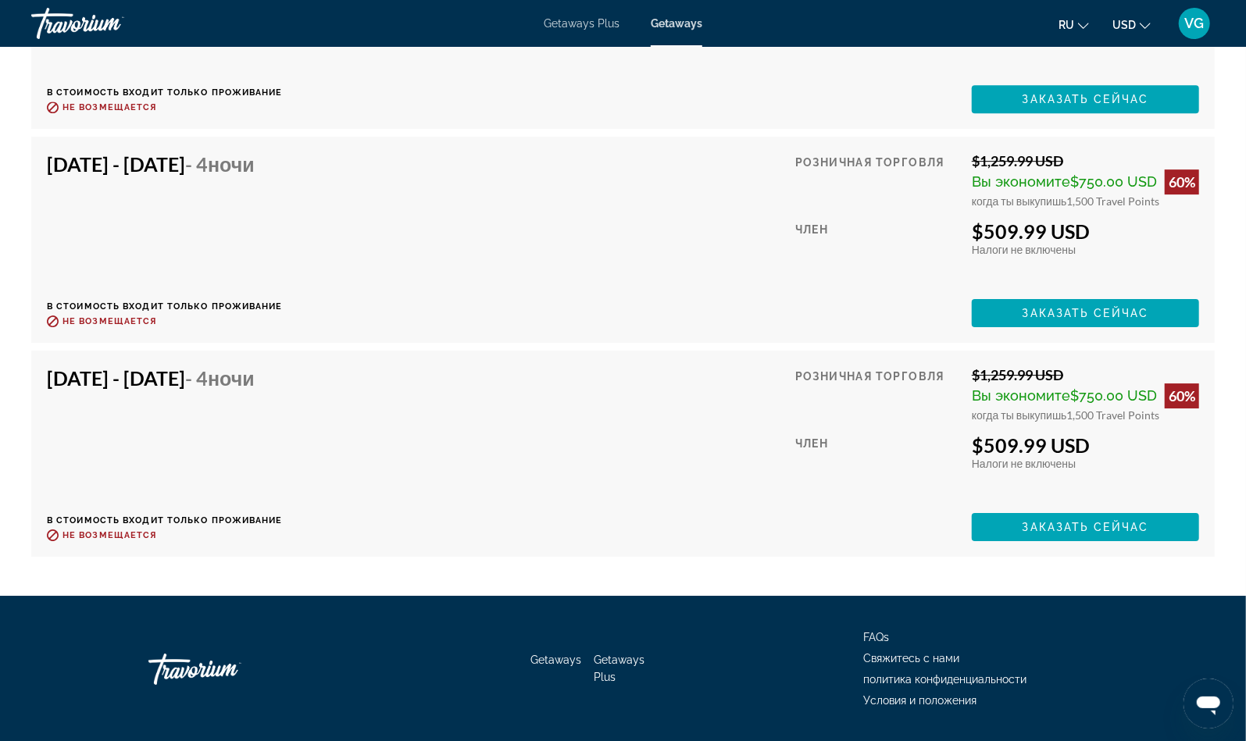
scroll to position [3079, 0]
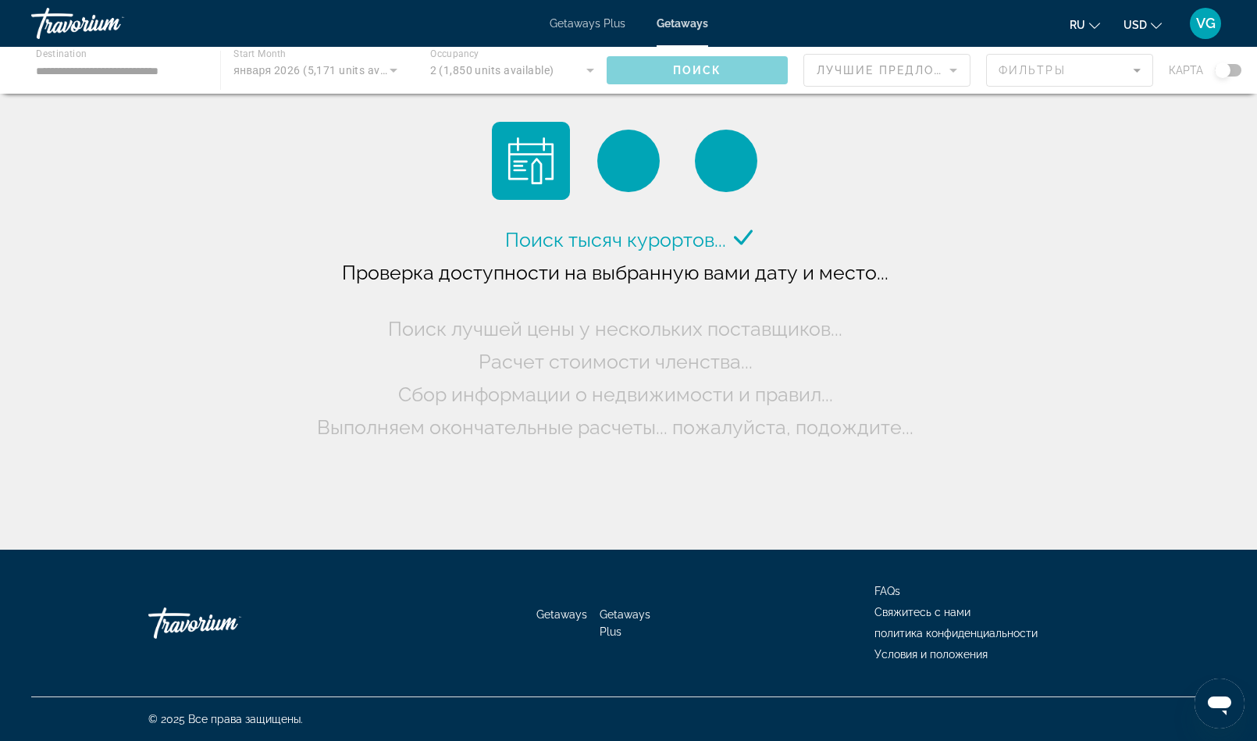
click at [58, 18] on div "Travorium" at bounding box center [109, 23] width 156 height 41
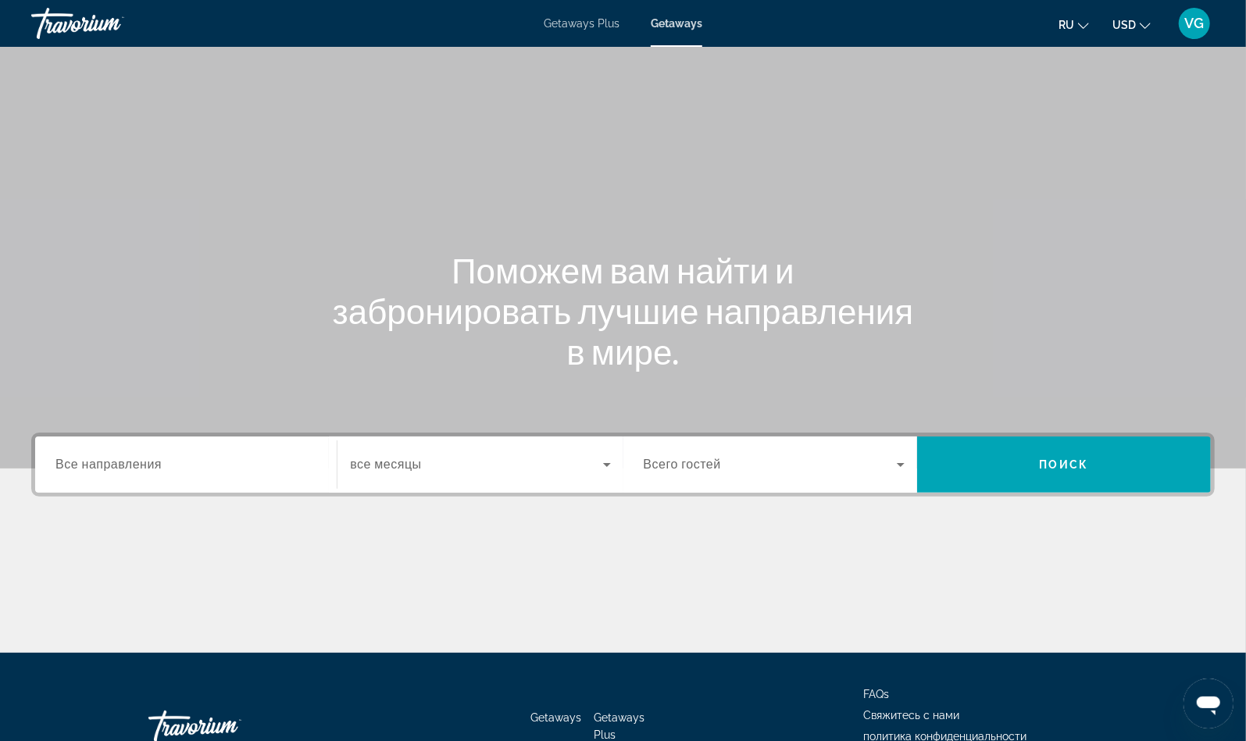
click at [58, 18] on div "Travorium" at bounding box center [109, 23] width 156 height 41
click at [82, 263] on div "Перейти к основному содержанию Getaways Plus Getaways ru English Español França…" at bounding box center [623, 370] width 1246 height 741
click at [221, 476] on div "Search widget" at bounding box center [185, 465] width 261 height 45
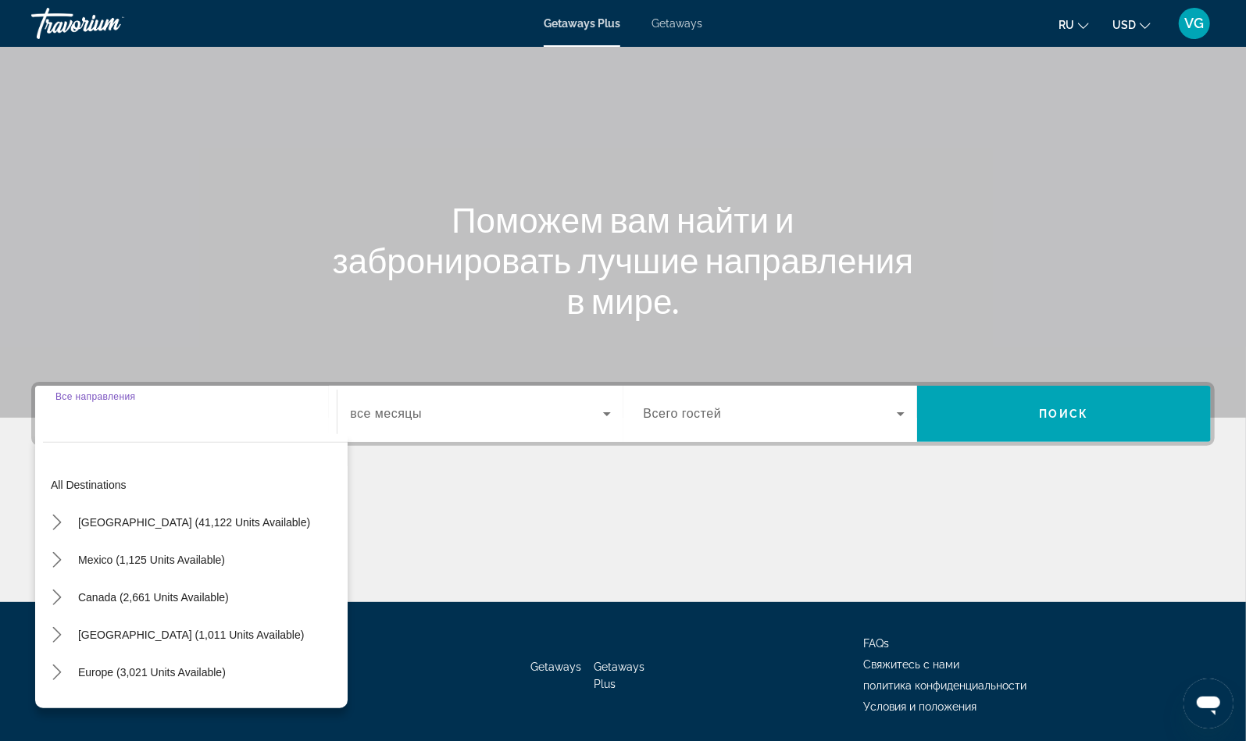
scroll to position [102, 0]
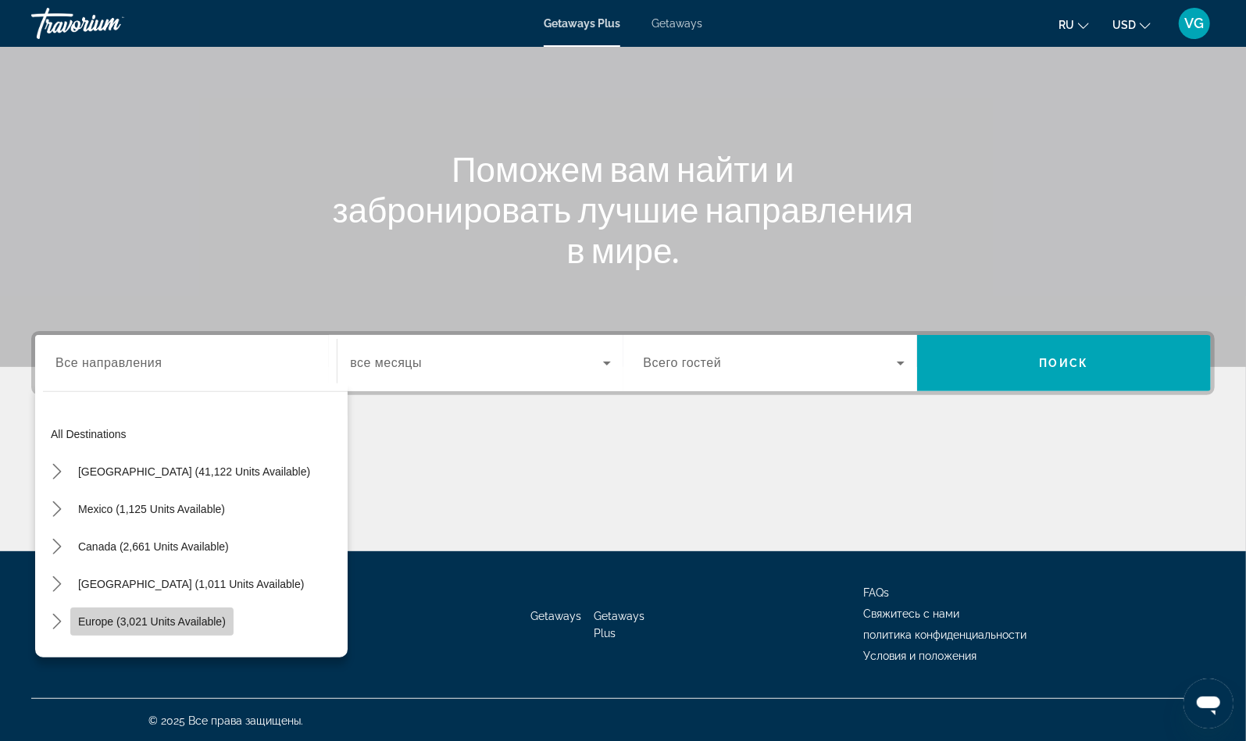
click at [129, 615] on span "Europe (3,021 units available)" at bounding box center [152, 621] width 148 height 12
type input "**********"
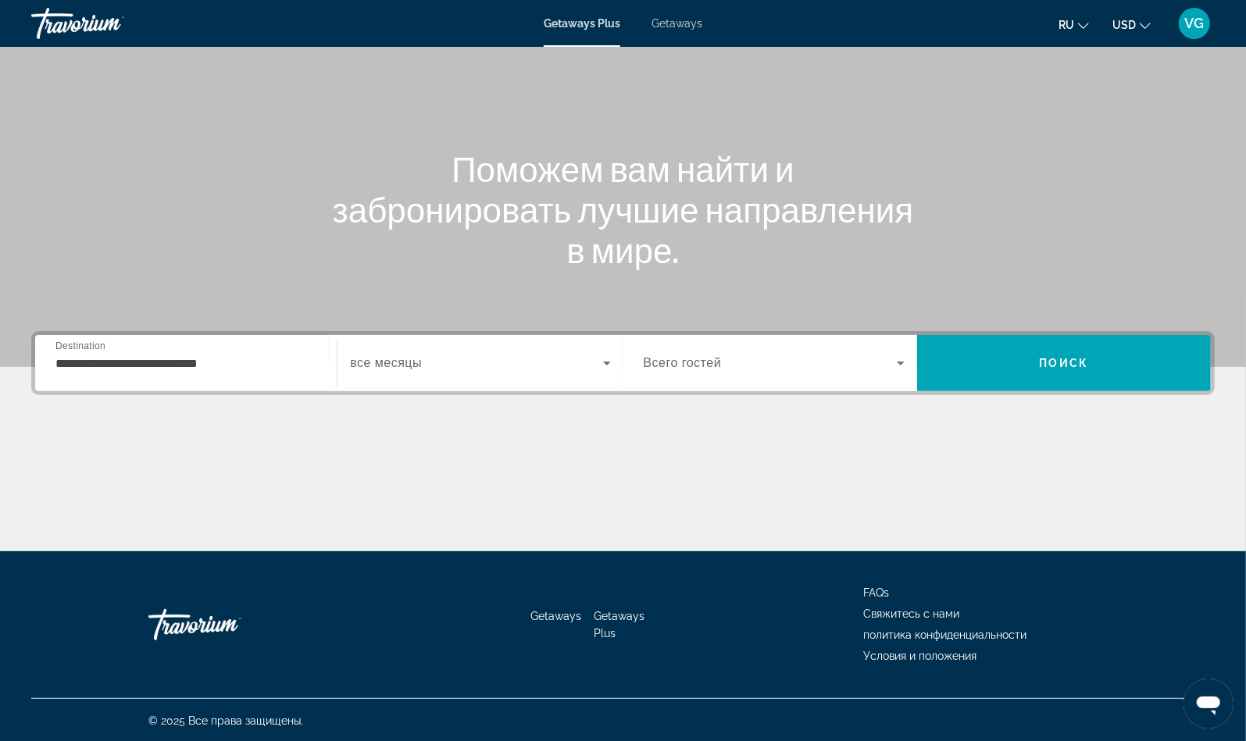
click at [403, 379] on div "Search widget" at bounding box center [480, 363] width 260 height 44
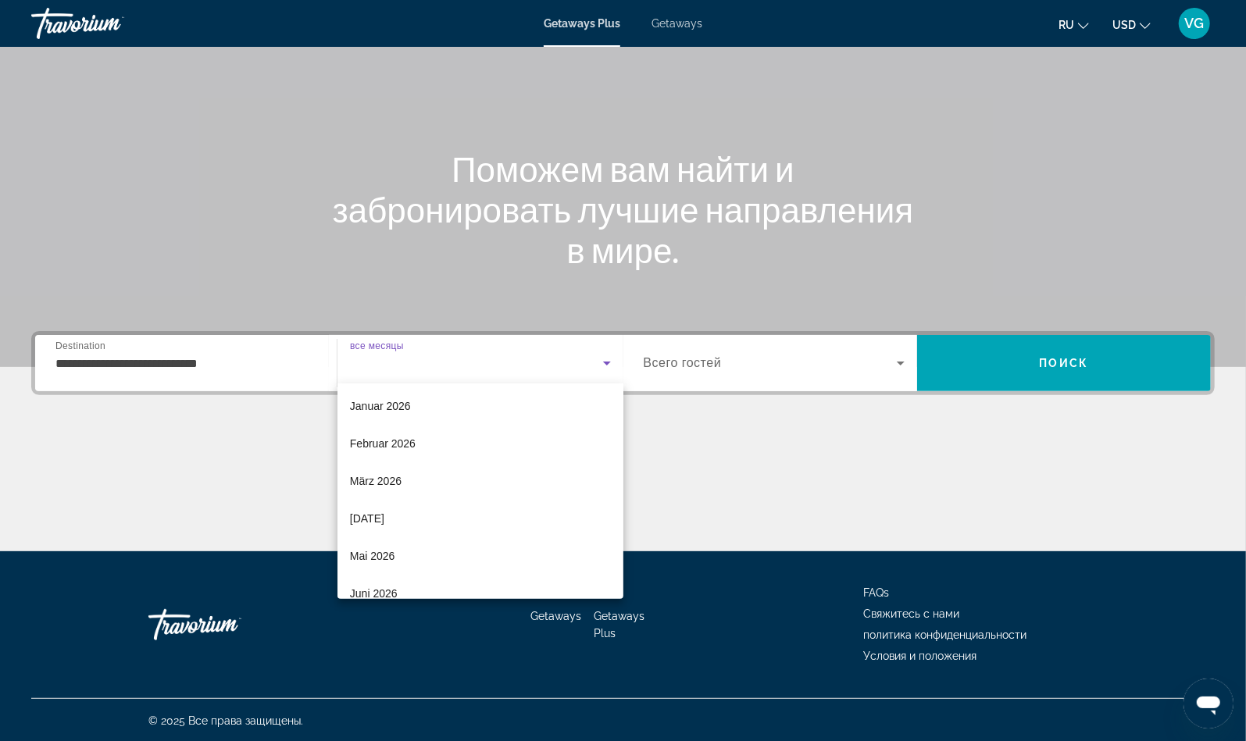
scroll to position [156, 0]
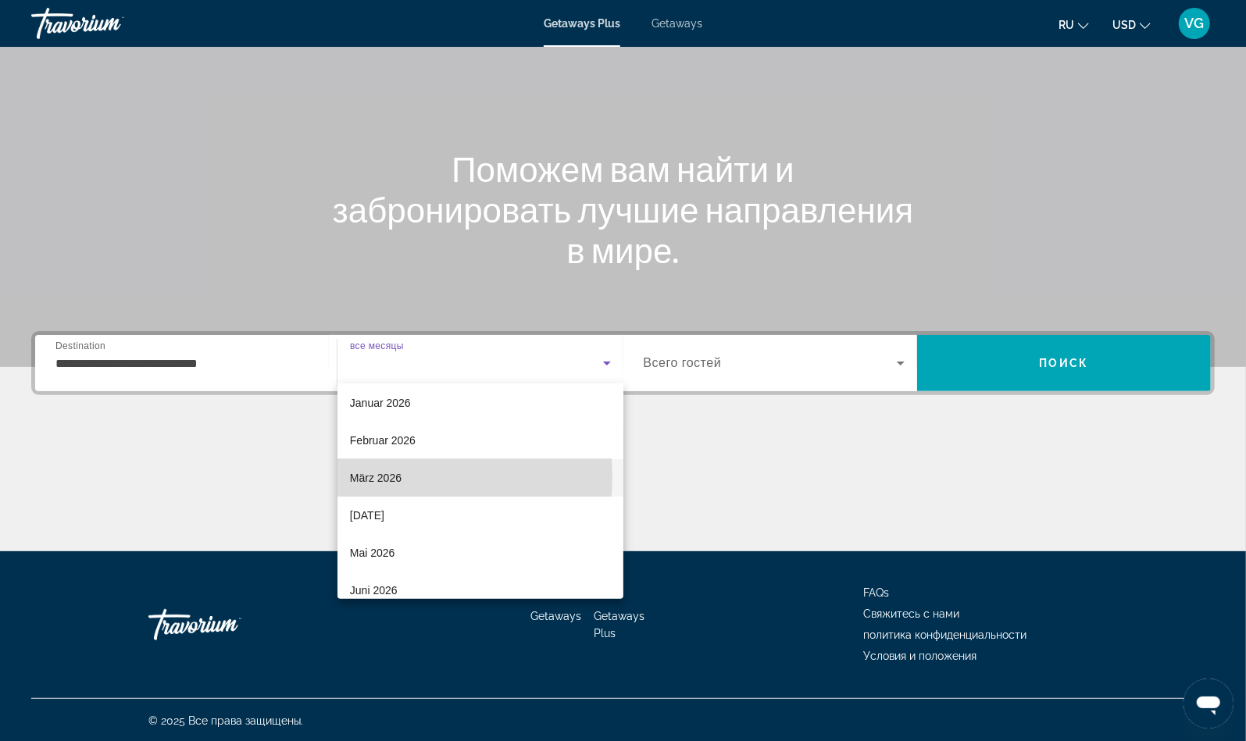
click at [374, 476] on span "März 2026" at bounding box center [376, 478] width 52 height 19
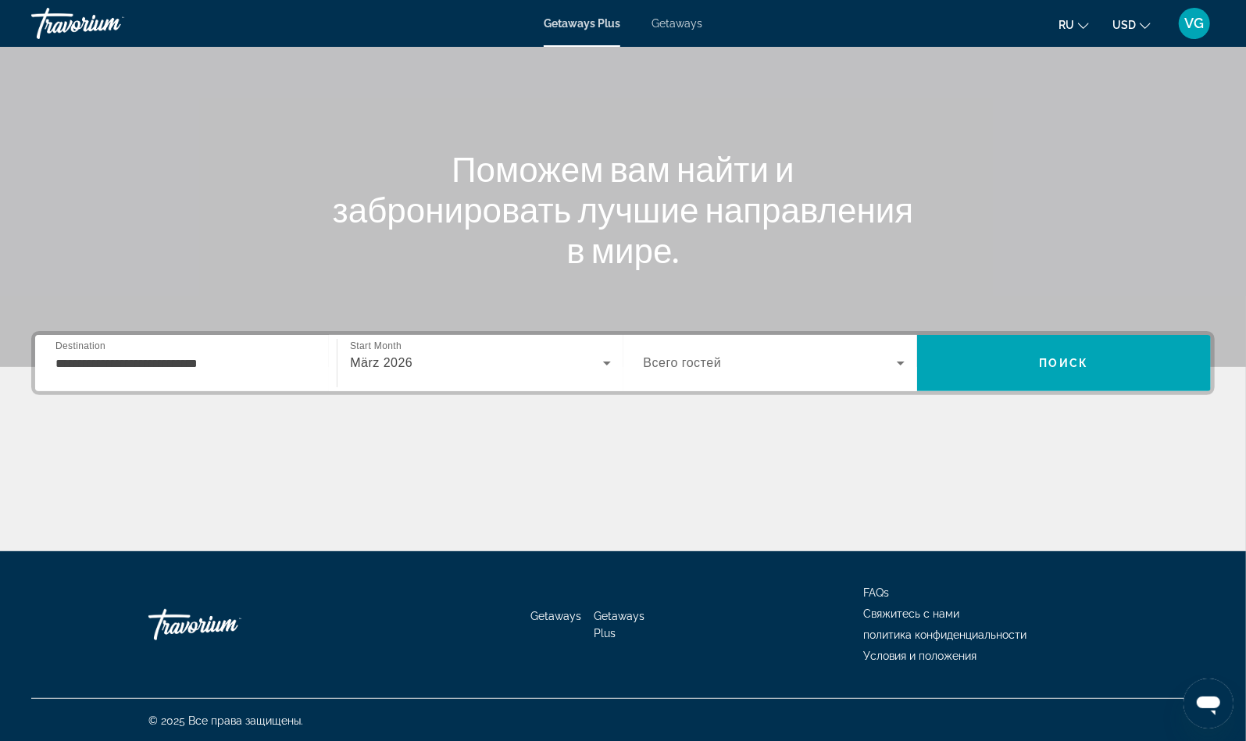
click at [704, 365] on span "Всего гостей" at bounding box center [682, 362] width 78 height 13
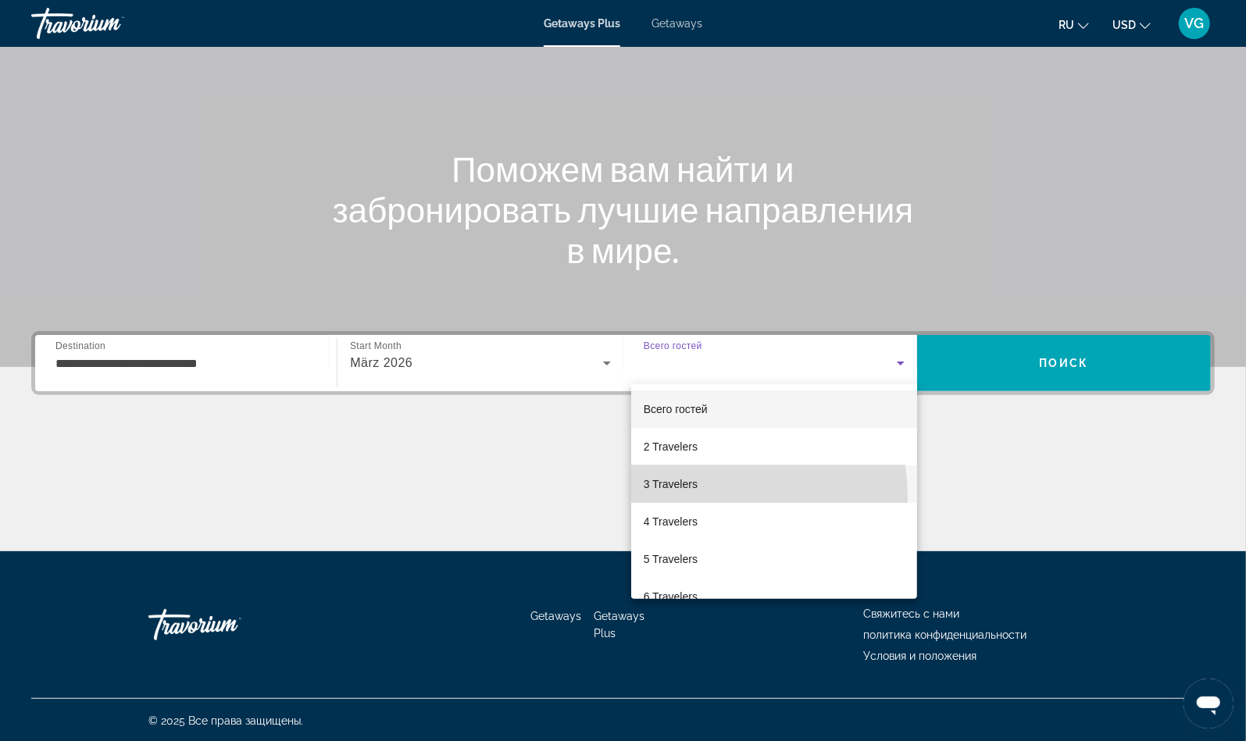
click at [674, 498] on mat-option "3 Travelers" at bounding box center [774, 483] width 287 height 37
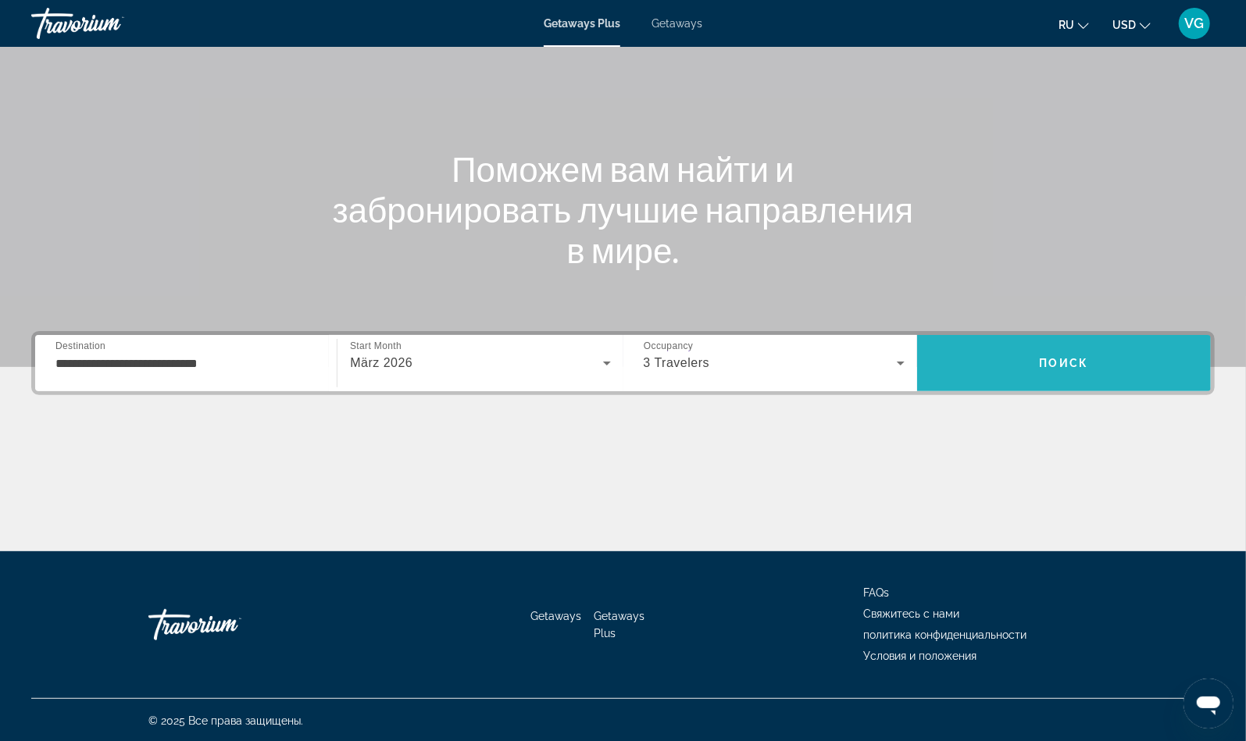
click at [1063, 357] on span "Поиск" at bounding box center [1063, 363] width 49 height 12
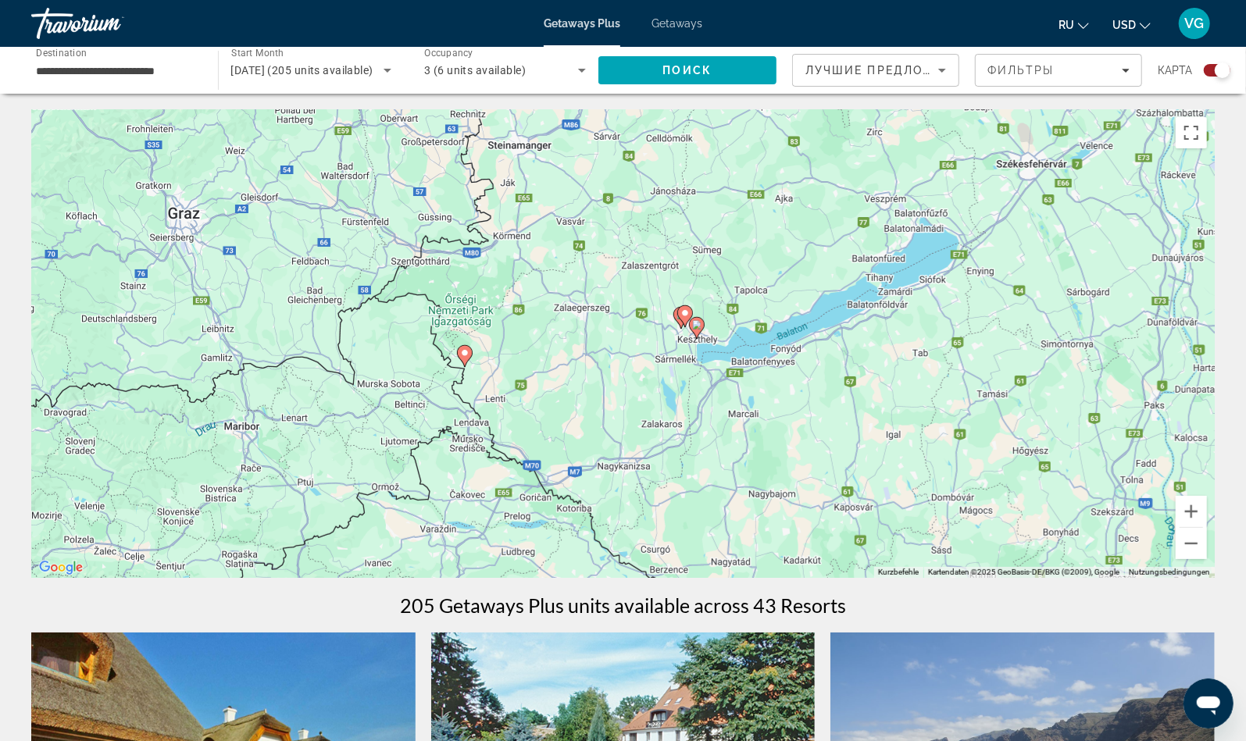
click at [696, 329] on image "Main content" at bounding box center [696, 324] width 9 height 9
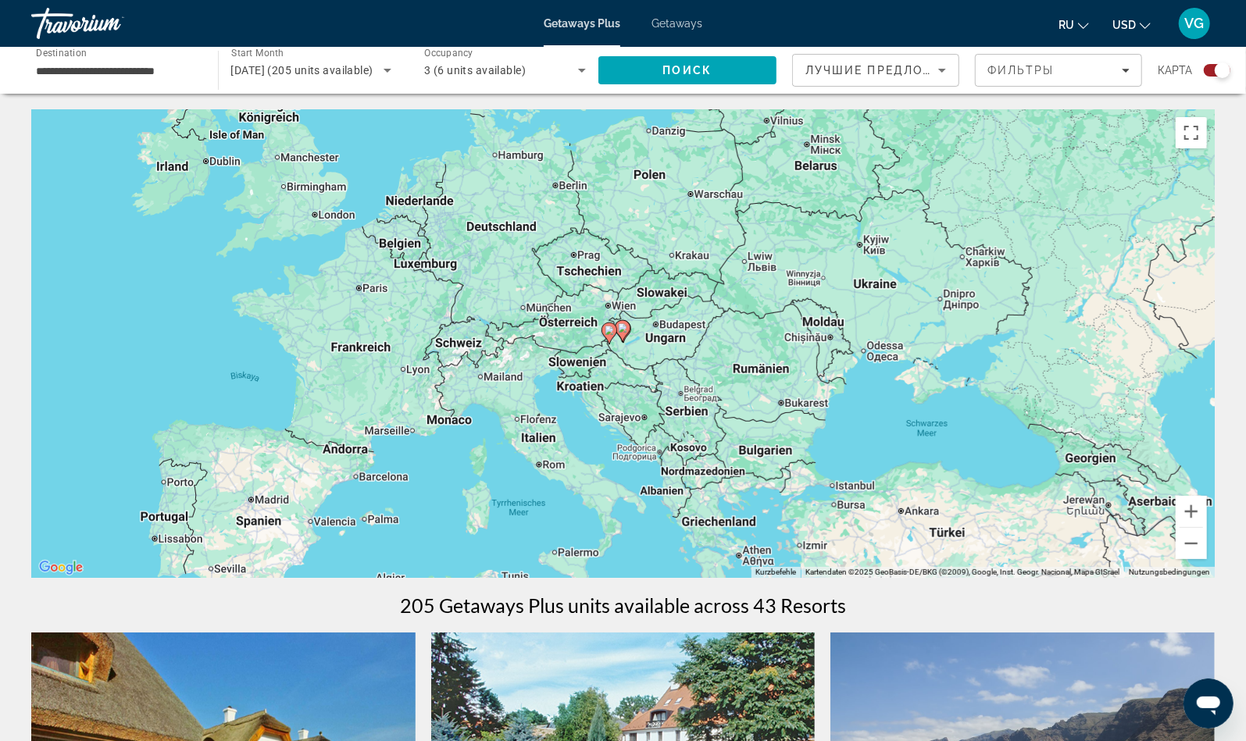
click at [622, 337] on icon "Main content" at bounding box center [622, 331] width 14 height 20
type input "**********"
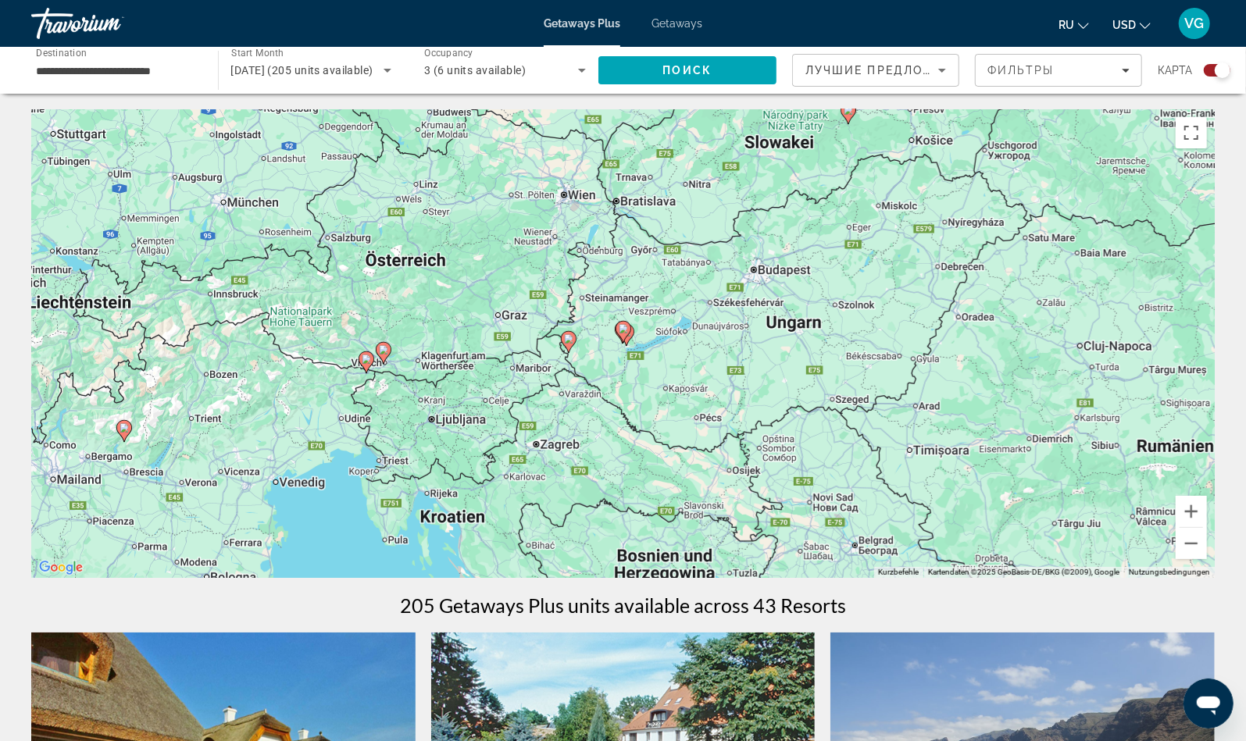
click at [622, 337] on icon "Main content" at bounding box center [622, 332] width 14 height 20
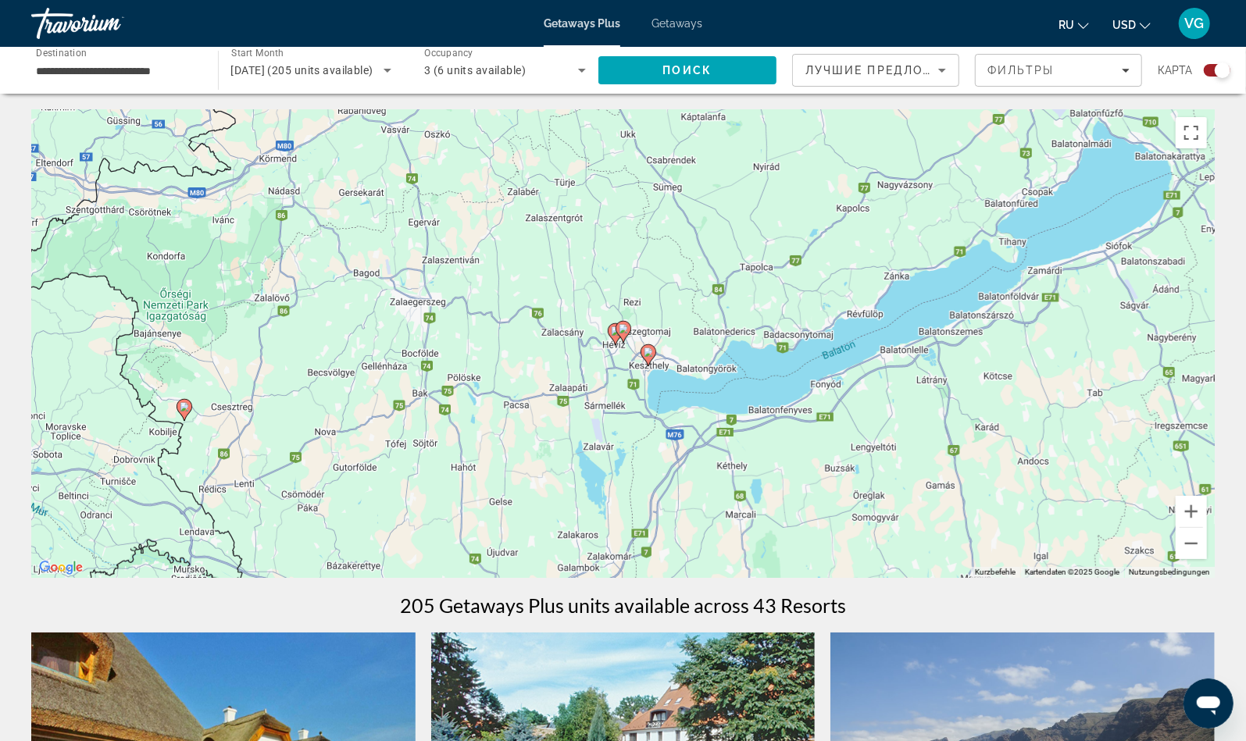
click at [646, 355] on image "Main content" at bounding box center [647, 352] width 9 height 9
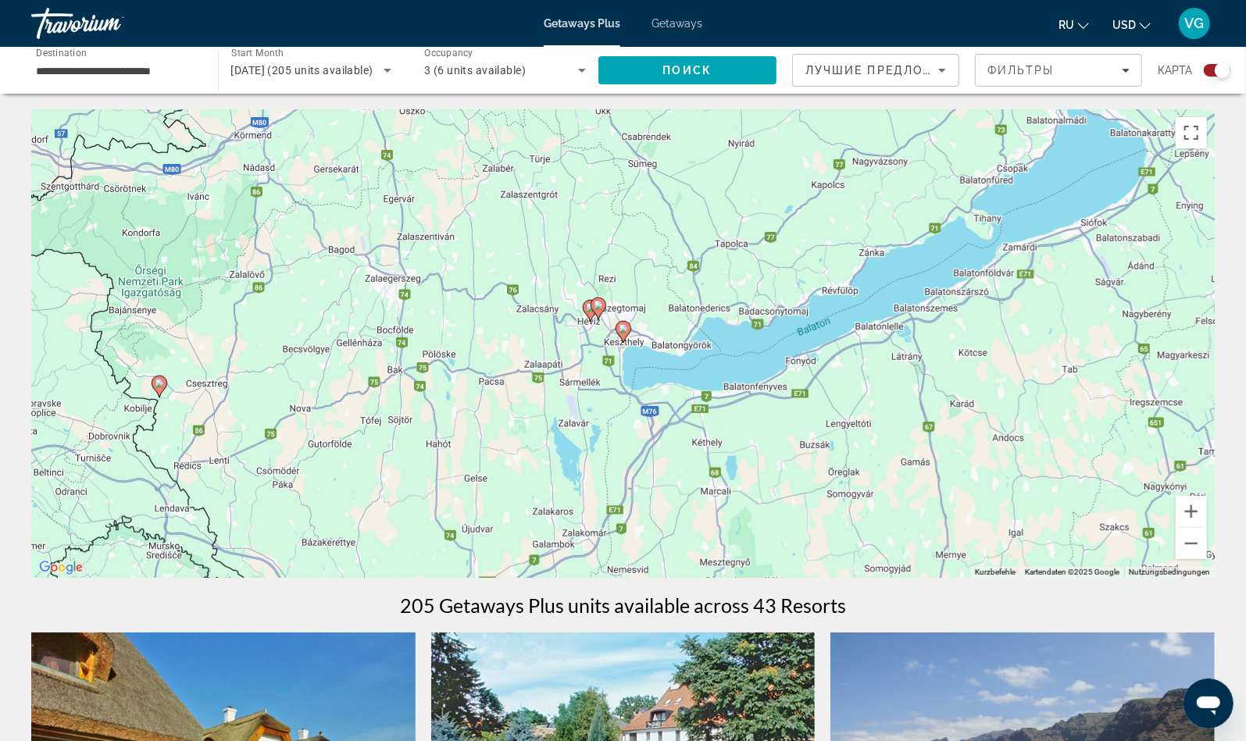
click at [626, 336] on icon "Main content" at bounding box center [622, 332] width 14 height 20
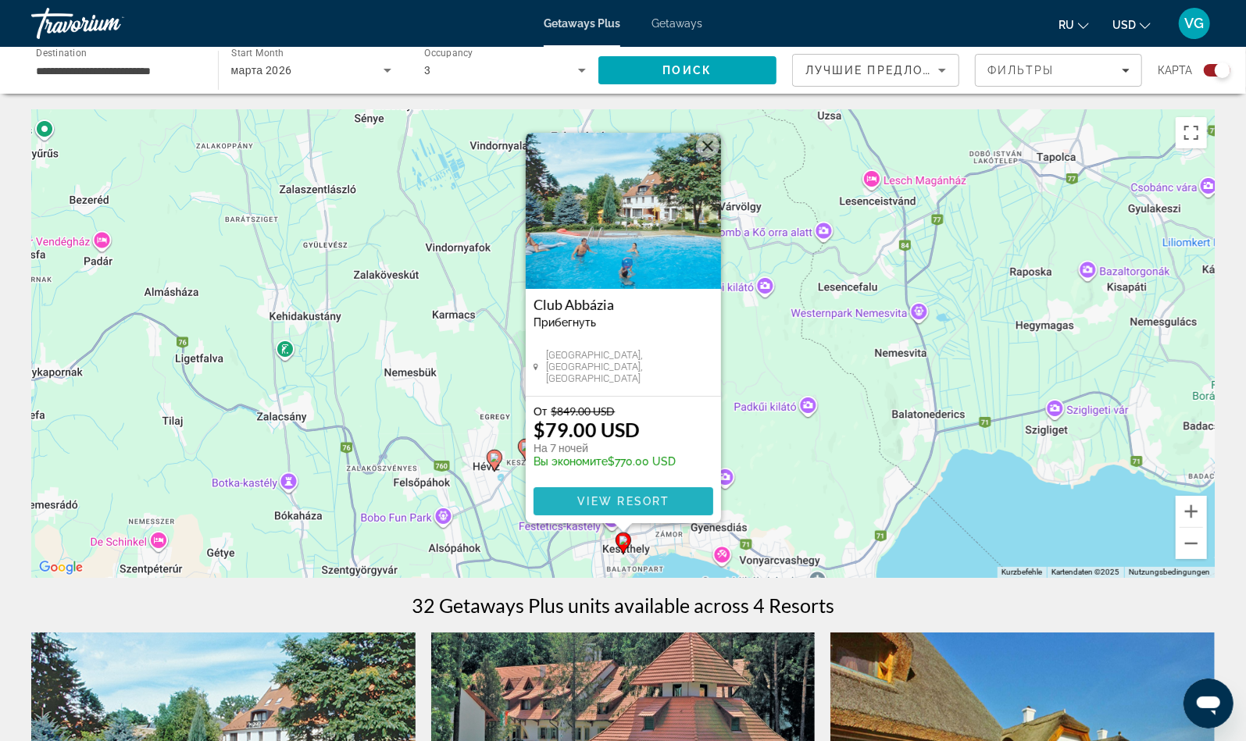
click at [582, 501] on span "View Resort" at bounding box center [622, 501] width 92 height 12
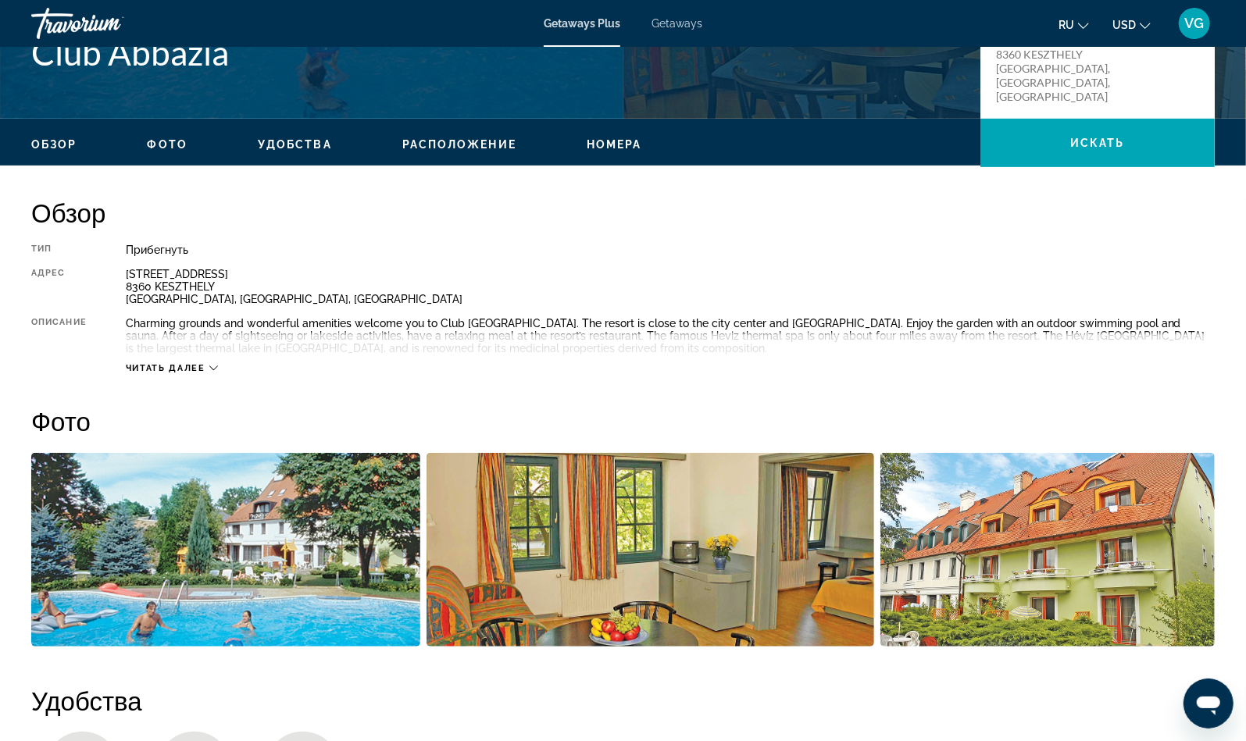
scroll to position [399, 0]
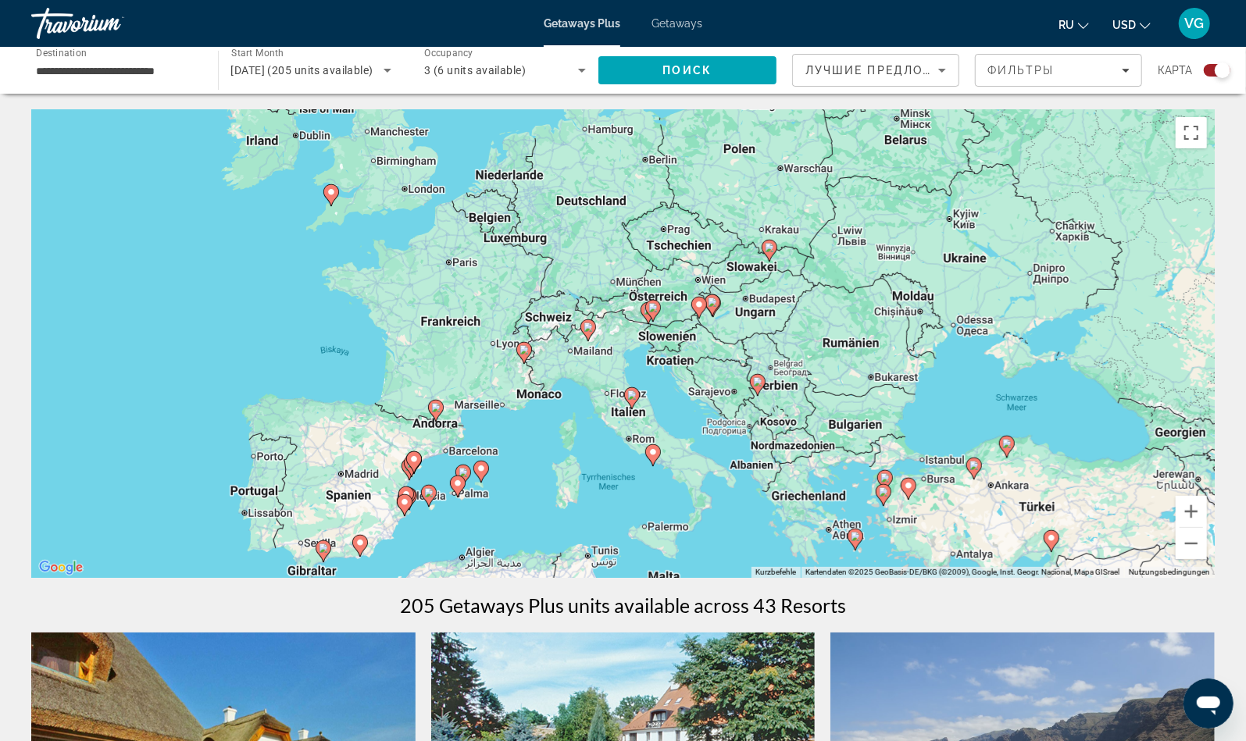
click at [632, 395] on image "Main content" at bounding box center [631, 394] width 9 height 9
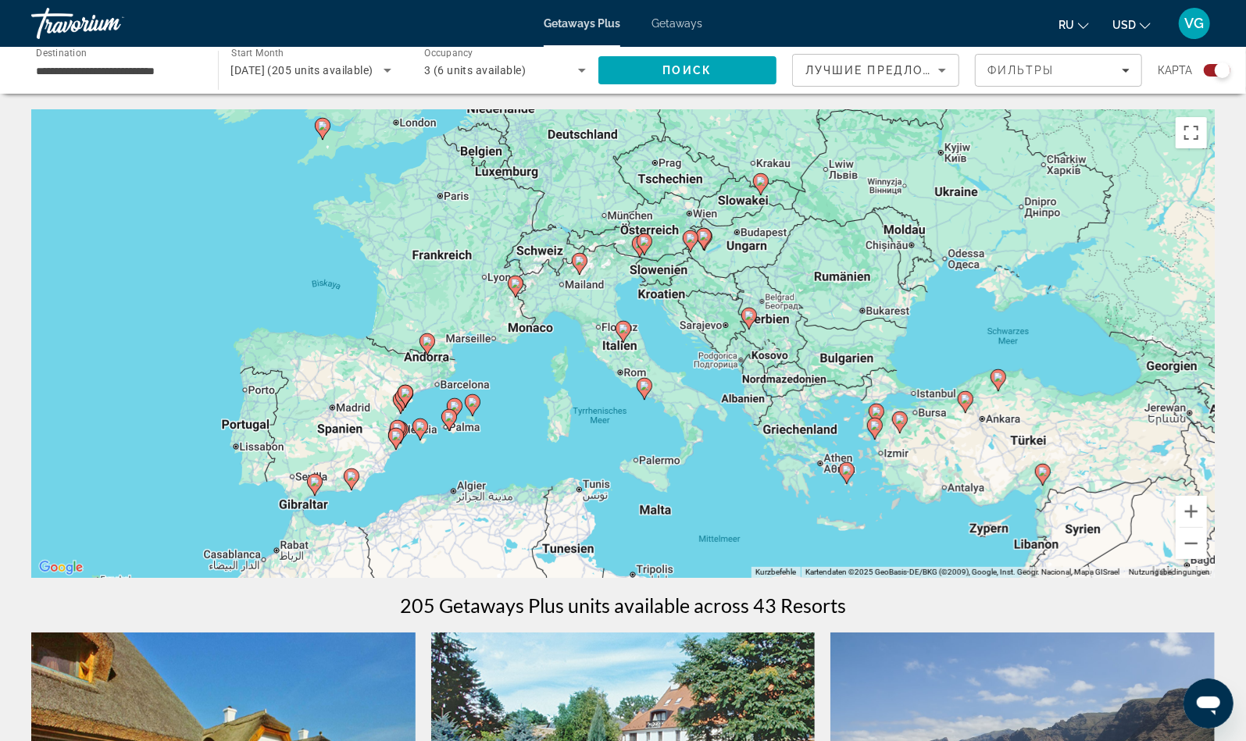
click at [621, 333] on icon "Main content" at bounding box center [622, 332] width 14 height 20
type input "**********"
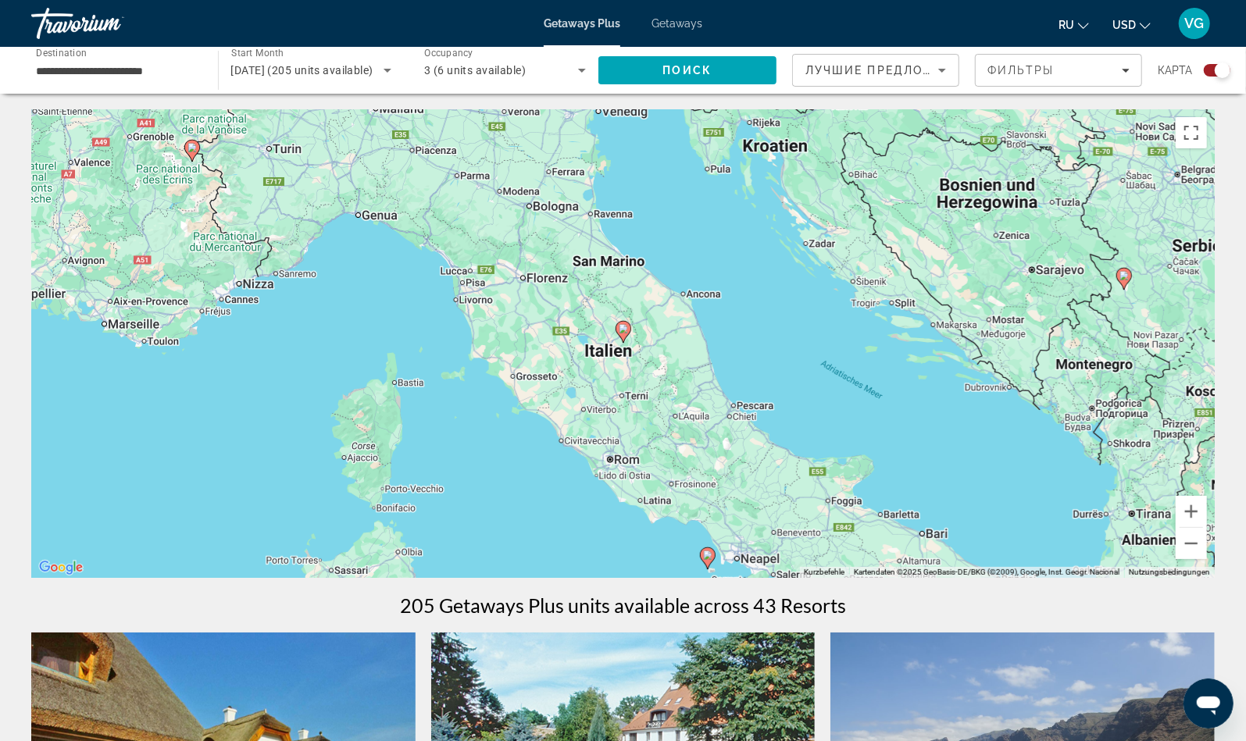
click at [623, 327] on image "Main content" at bounding box center [622, 328] width 9 height 9
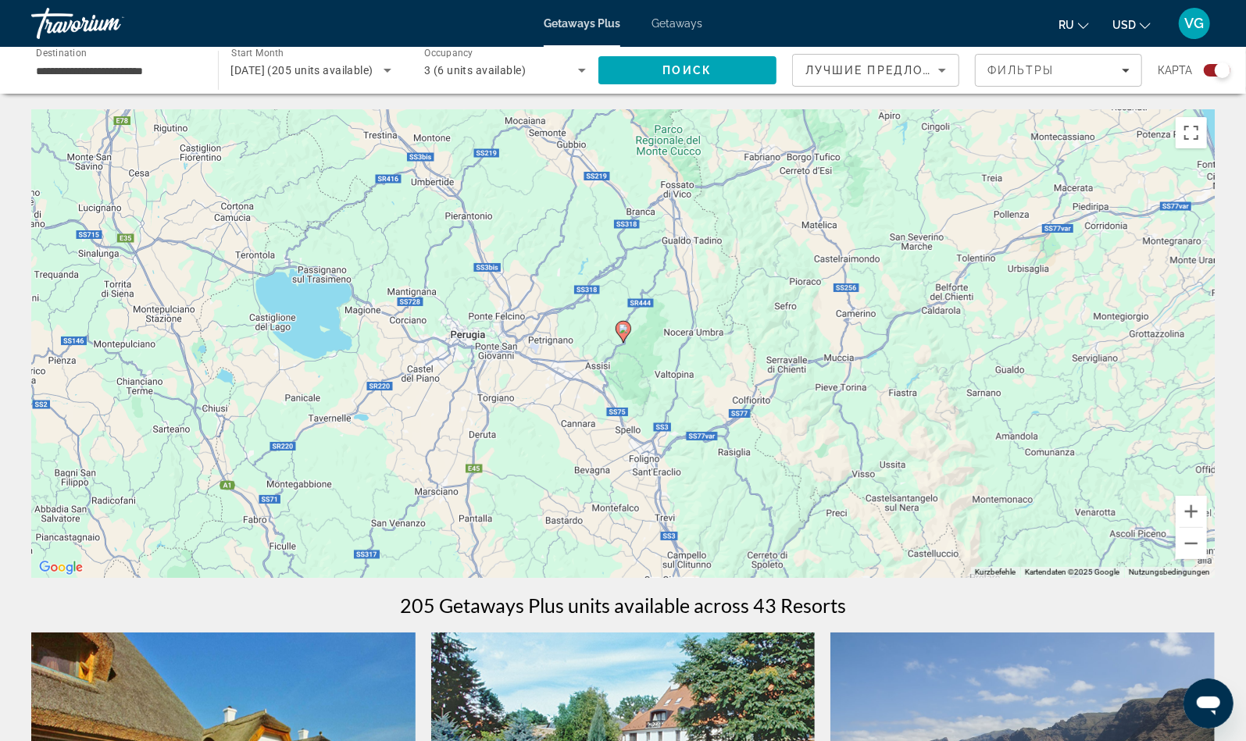
click at [623, 327] on image "Main content" at bounding box center [622, 328] width 9 height 9
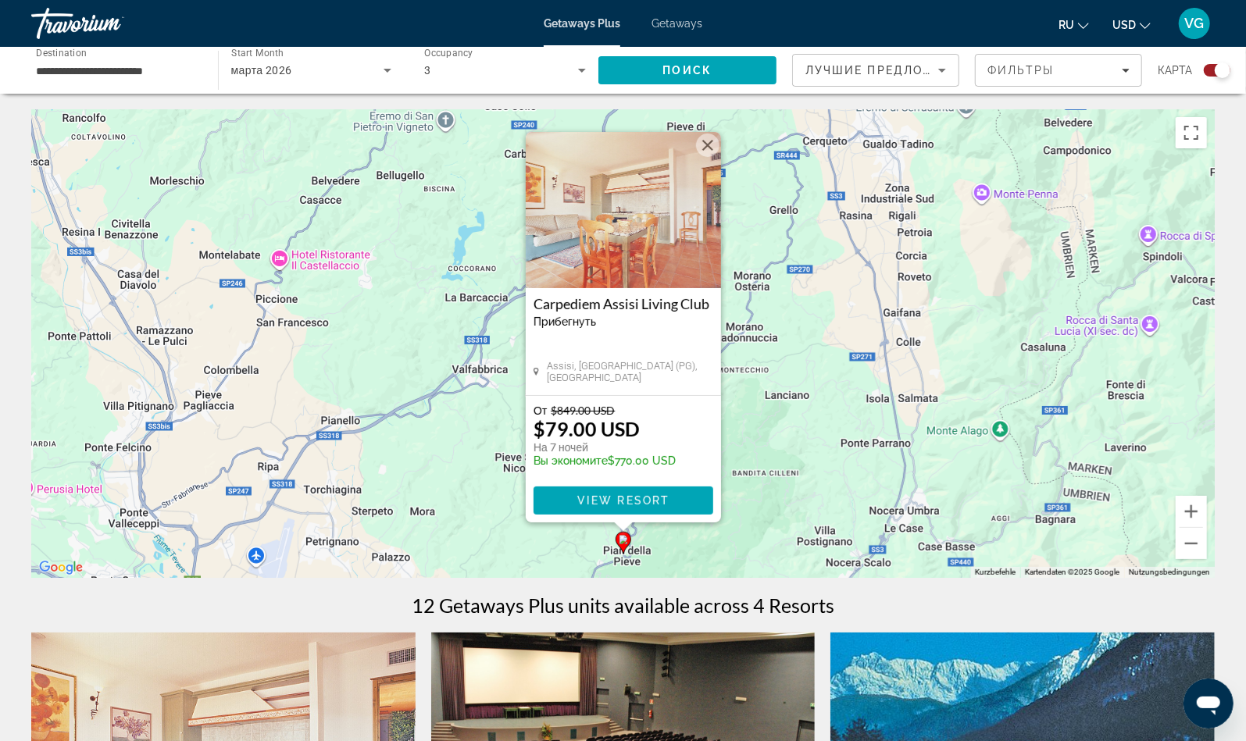
click at [610, 220] on img "Main content" at bounding box center [623, 210] width 195 height 156
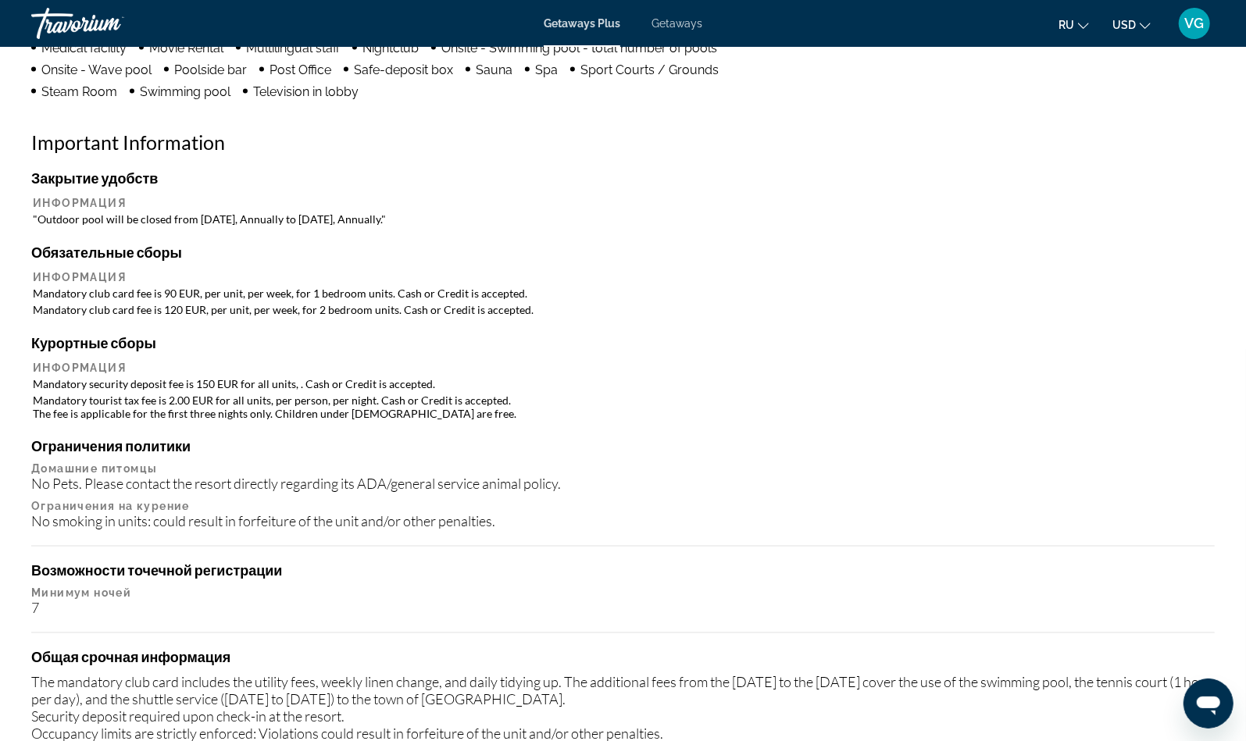
scroll to position [1444, 0]
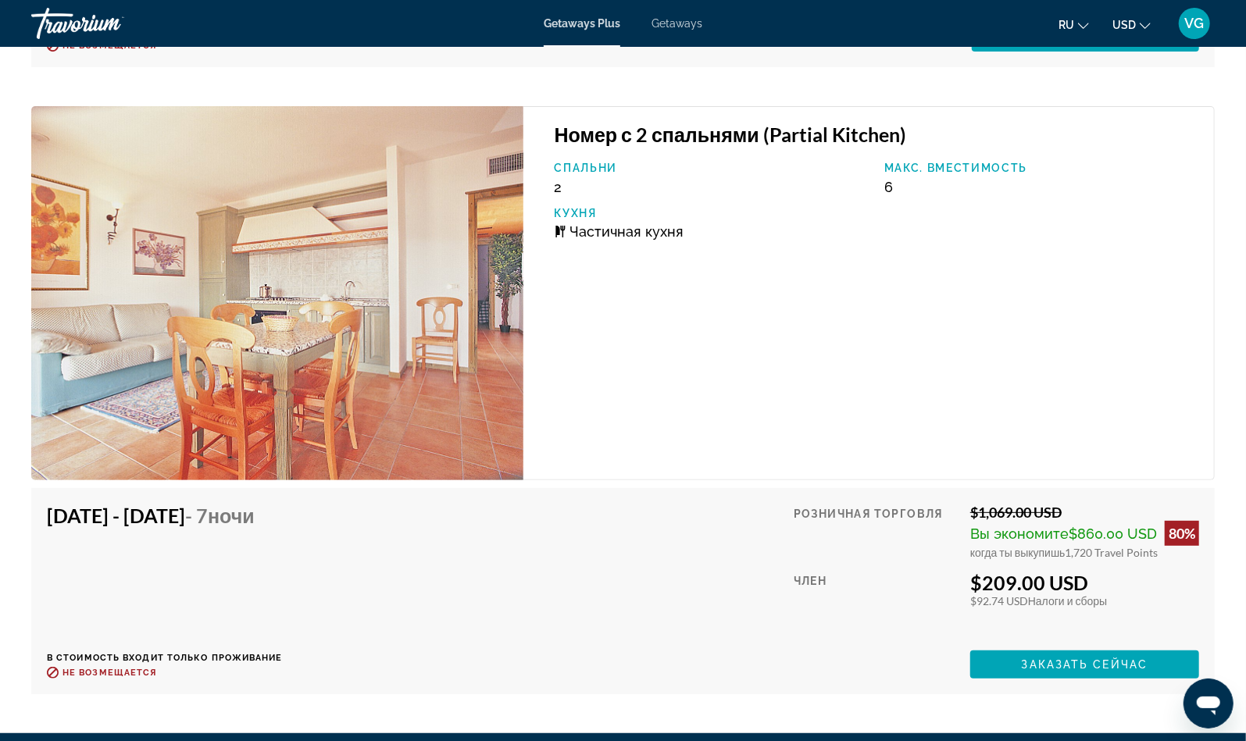
drag, startPoint x: 1253, startPoint y: 99, endPoint x: 29, endPoint y: 8, distance: 1227.9
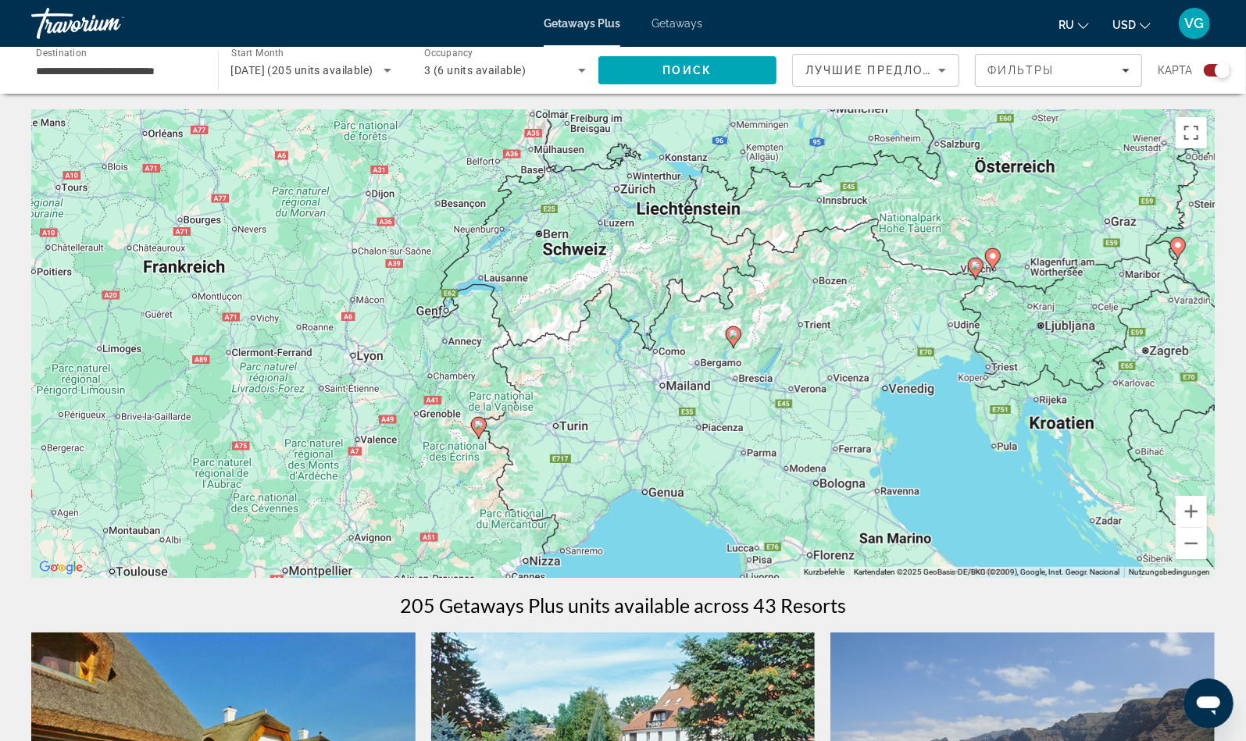
click at [733, 337] on image "Main content" at bounding box center [733, 334] width 9 height 9
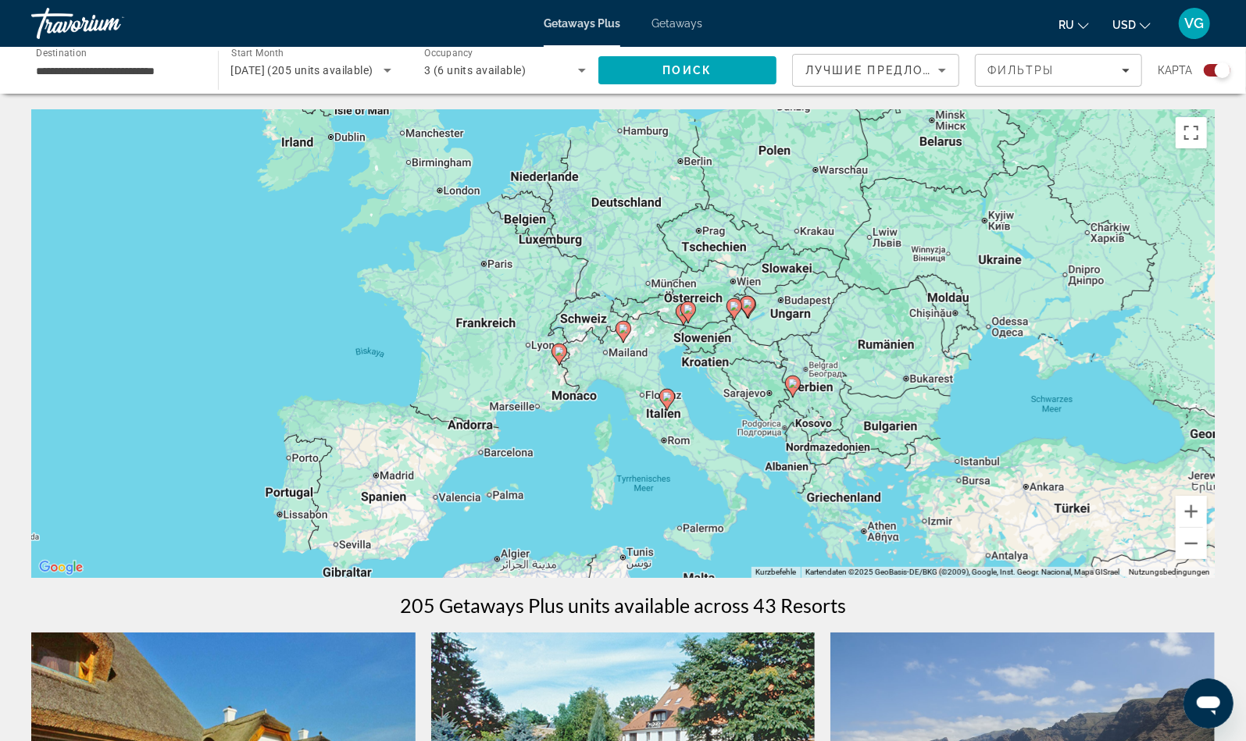
click at [627, 333] on image "Main content" at bounding box center [622, 328] width 9 height 9
type input "**********"
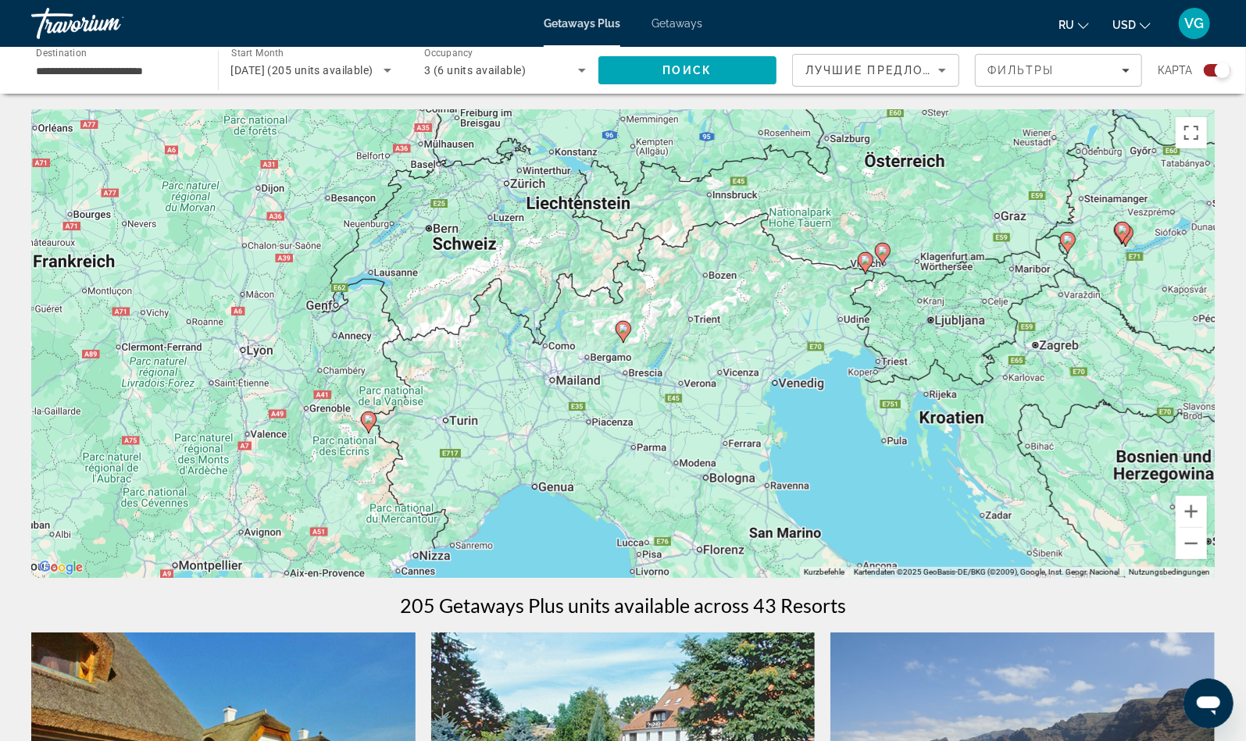
click at [627, 333] on image "Main content" at bounding box center [622, 328] width 9 height 9
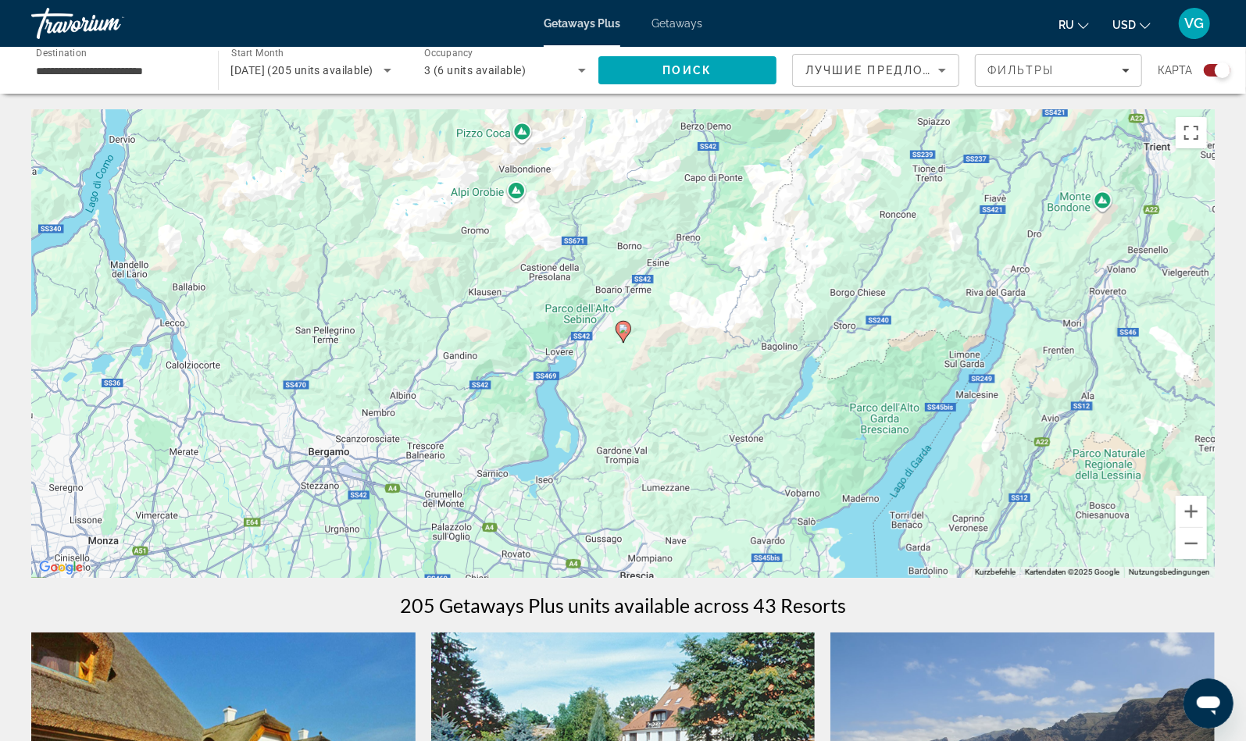
click at [627, 333] on image "Main content" at bounding box center [622, 328] width 9 height 9
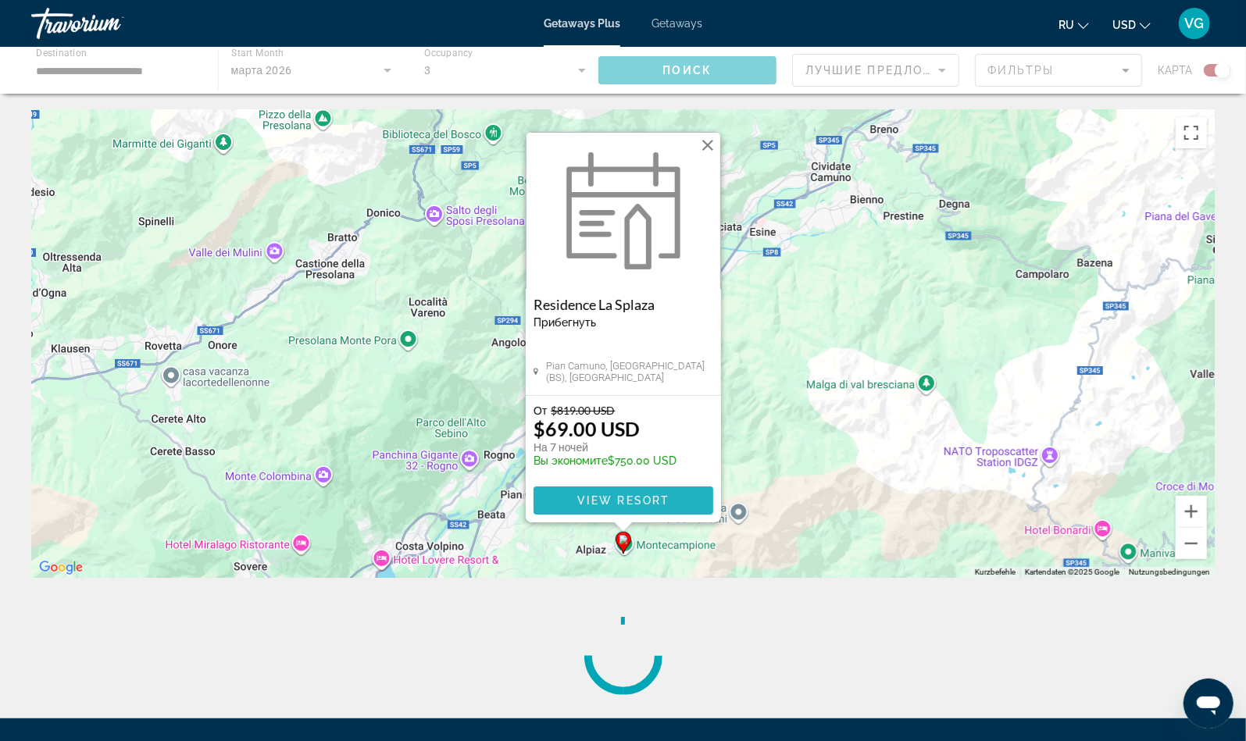
click at [602, 499] on span "View Resort" at bounding box center [622, 500] width 92 height 12
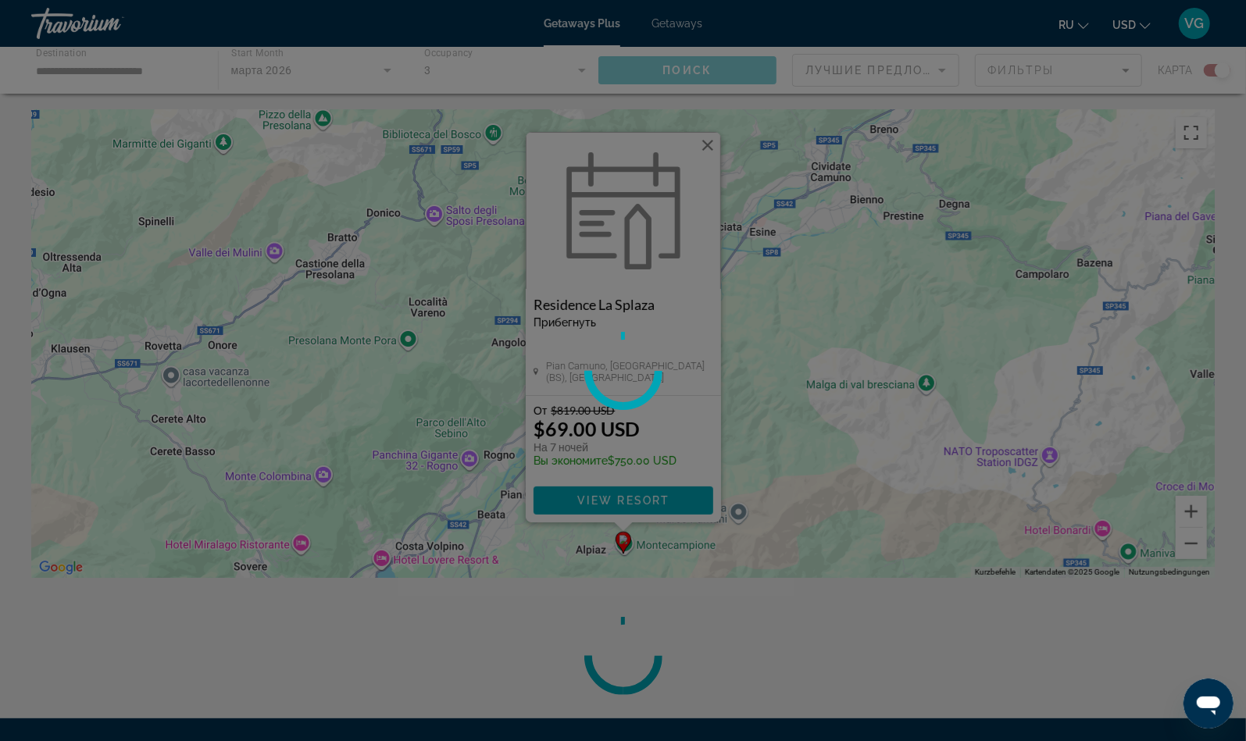
click at [702, 145] on div at bounding box center [623, 370] width 1246 height 741
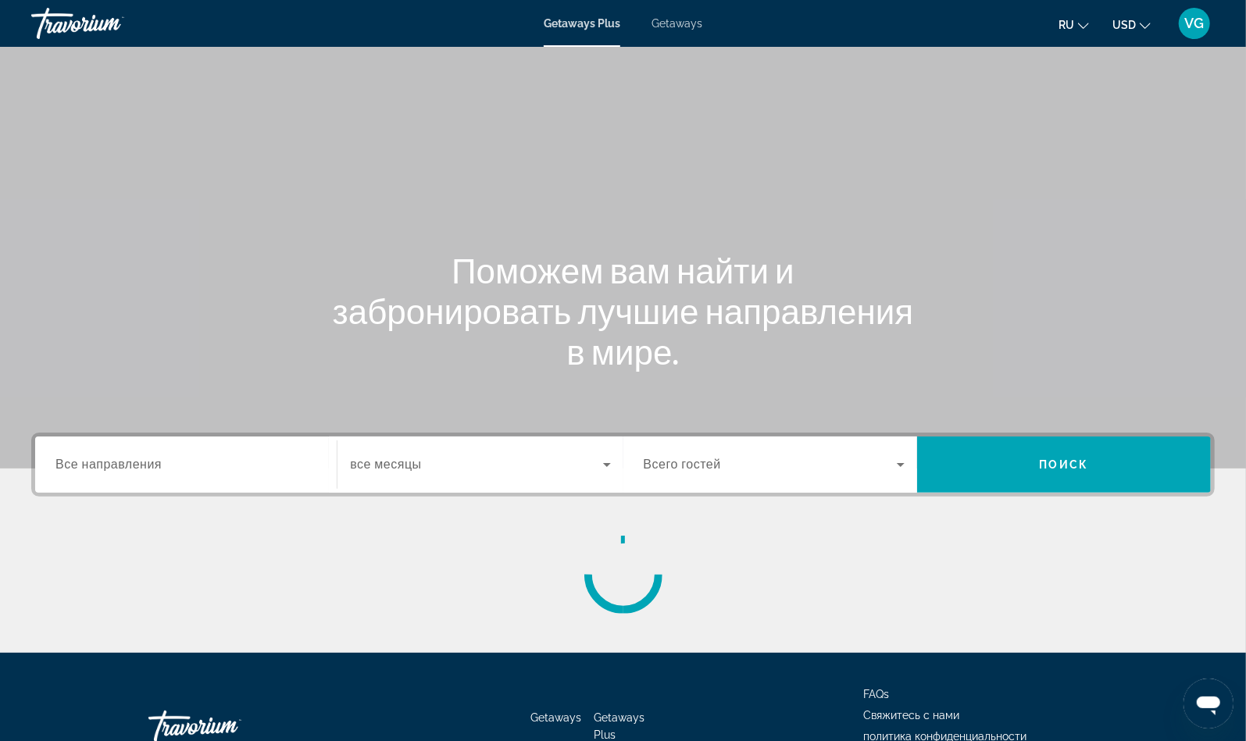
click at [161, 453] on div "Search widget" at bounding box center [185, 465] width 261 height 45
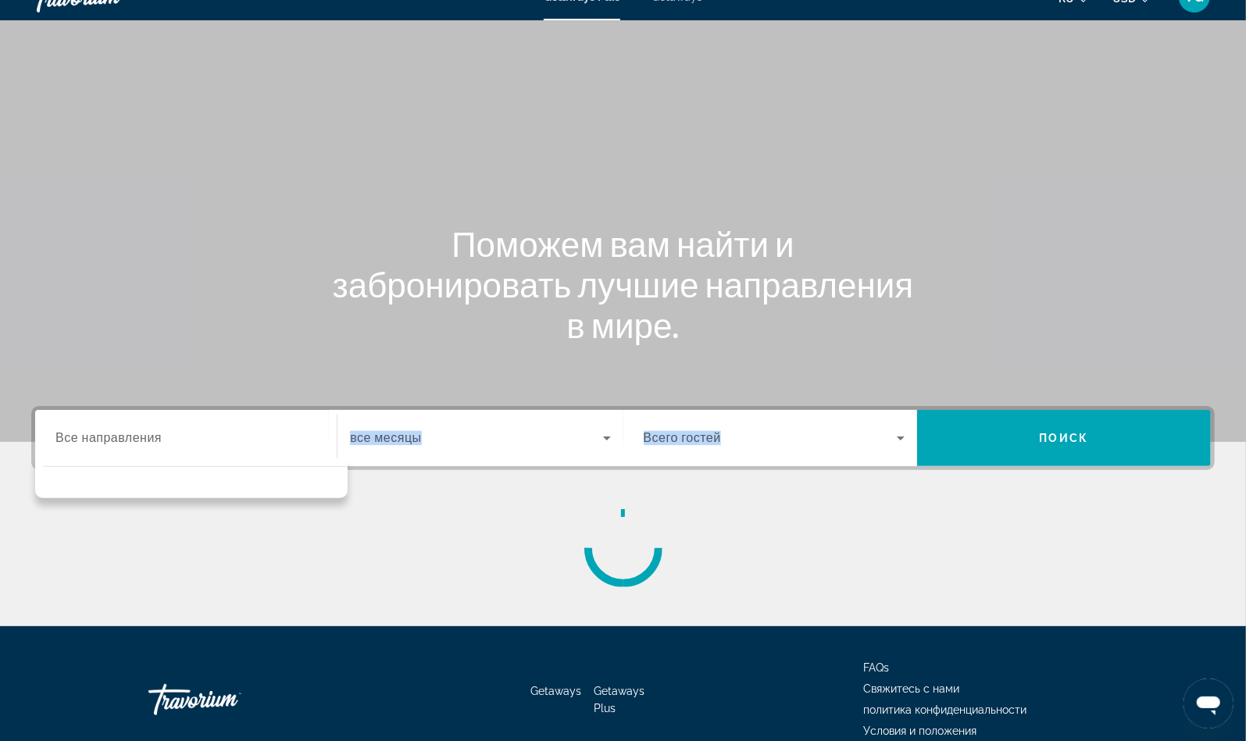
click at [161, 453] on div "Destination Все направления Start Month все месяцы Occupancy Всего гостей Поиск" at bounding box center [623, 496] width 1246 height 181
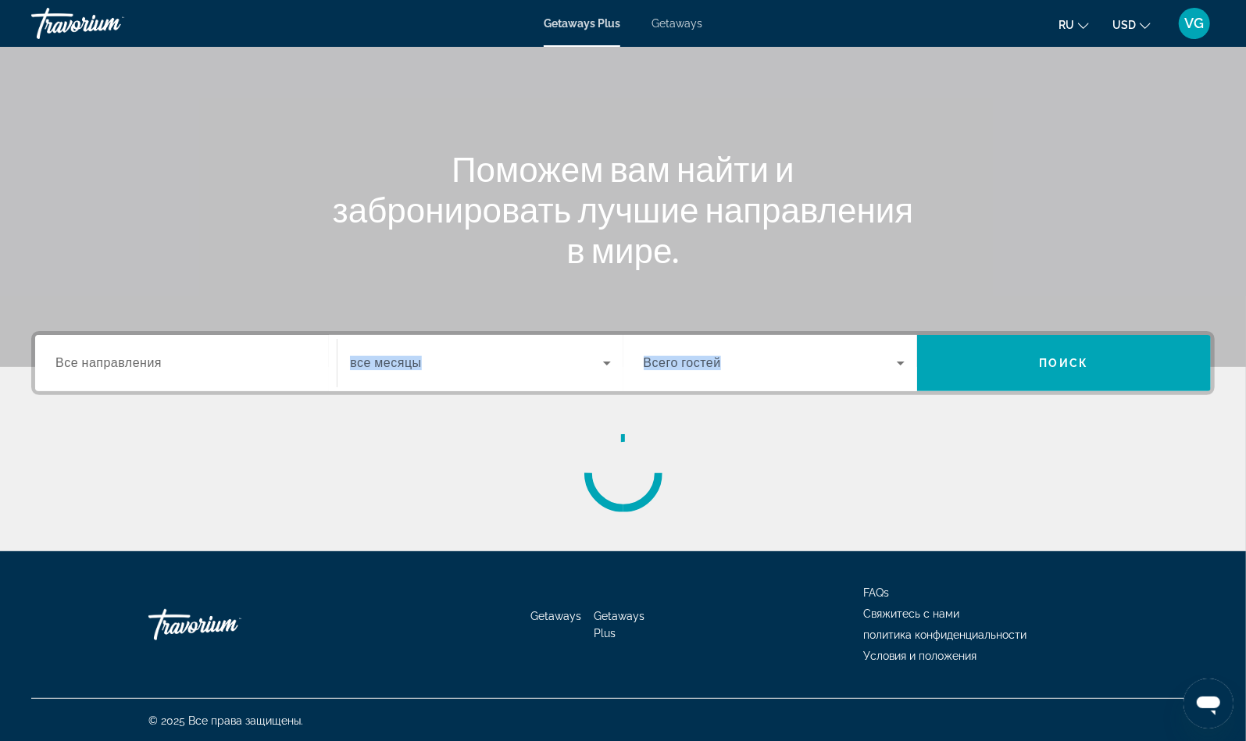
click at [578, 500] on div "Main content" at bounding box center [622, 473] width 1183 height 78
click at [205, 373] on div "Search widget" at bounding box center [185, 363] width 261 height 45
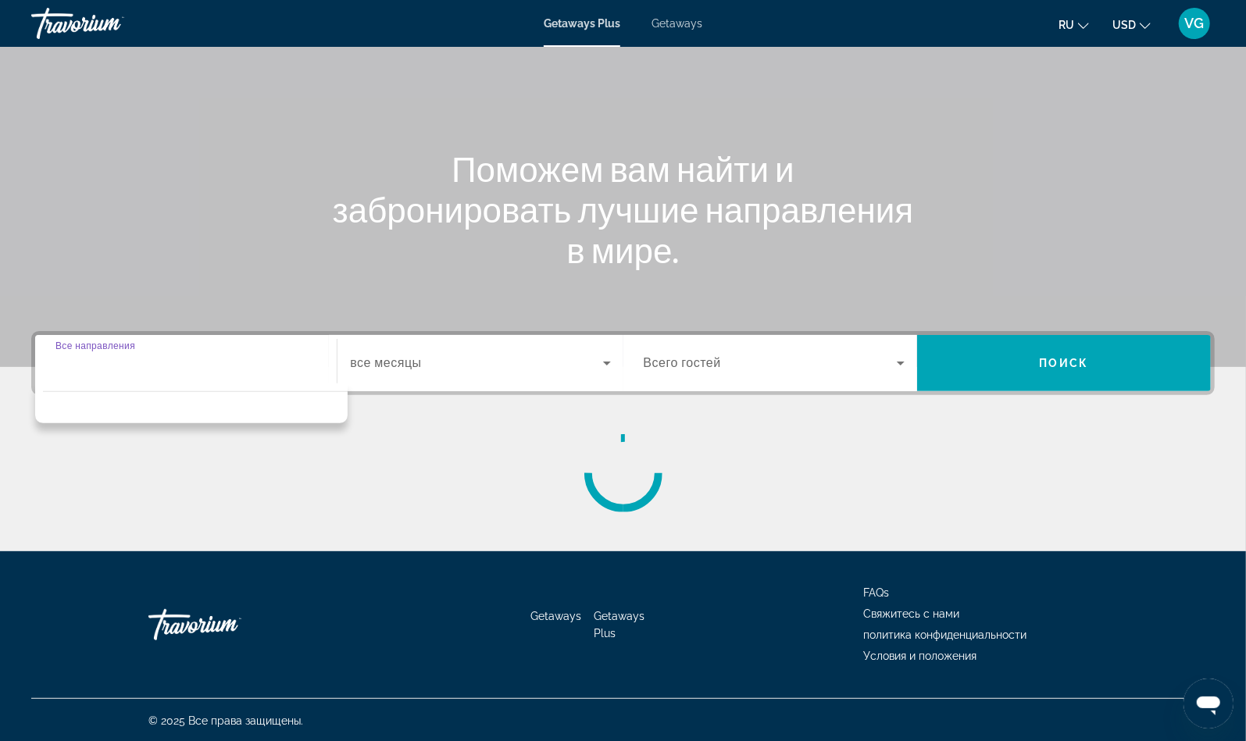
click at [151, 365] on input "Destination Все направления" at bounding box center [185, 364] width 261 height 19
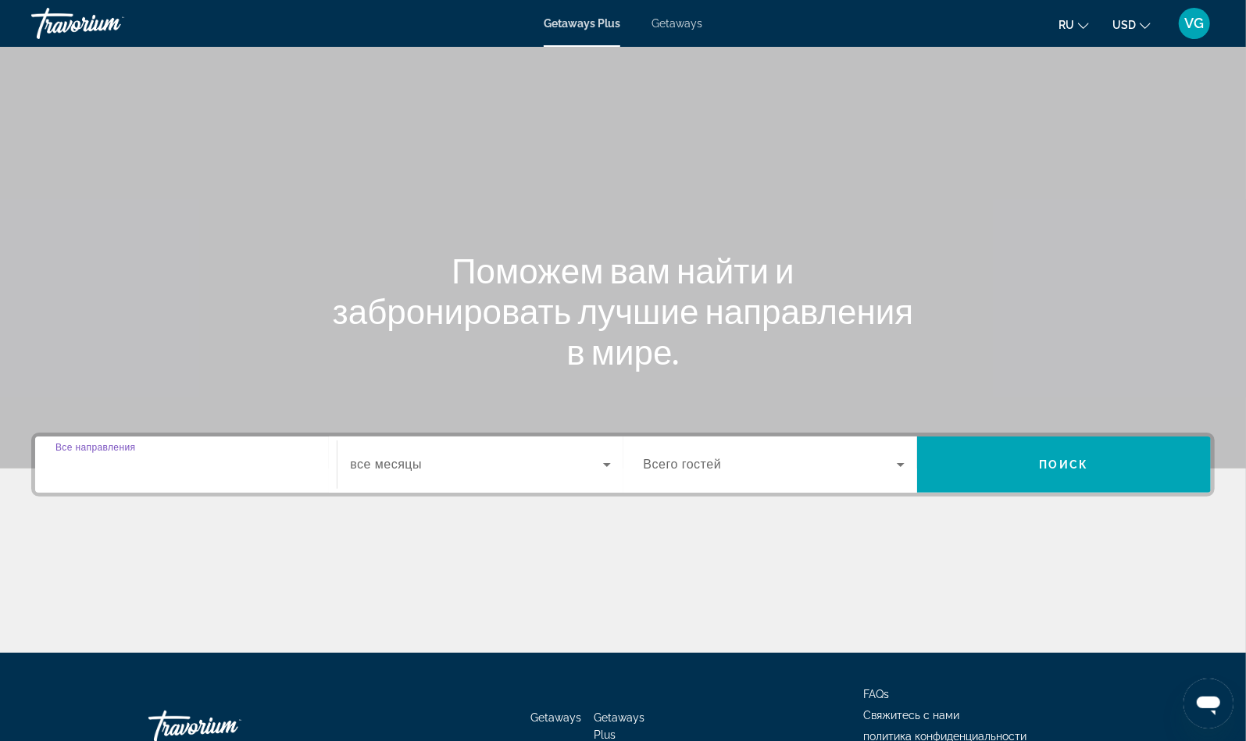
click at [201, 469] on input "Destination Все направления" at bounding box center [185, 465] width 261 height 19
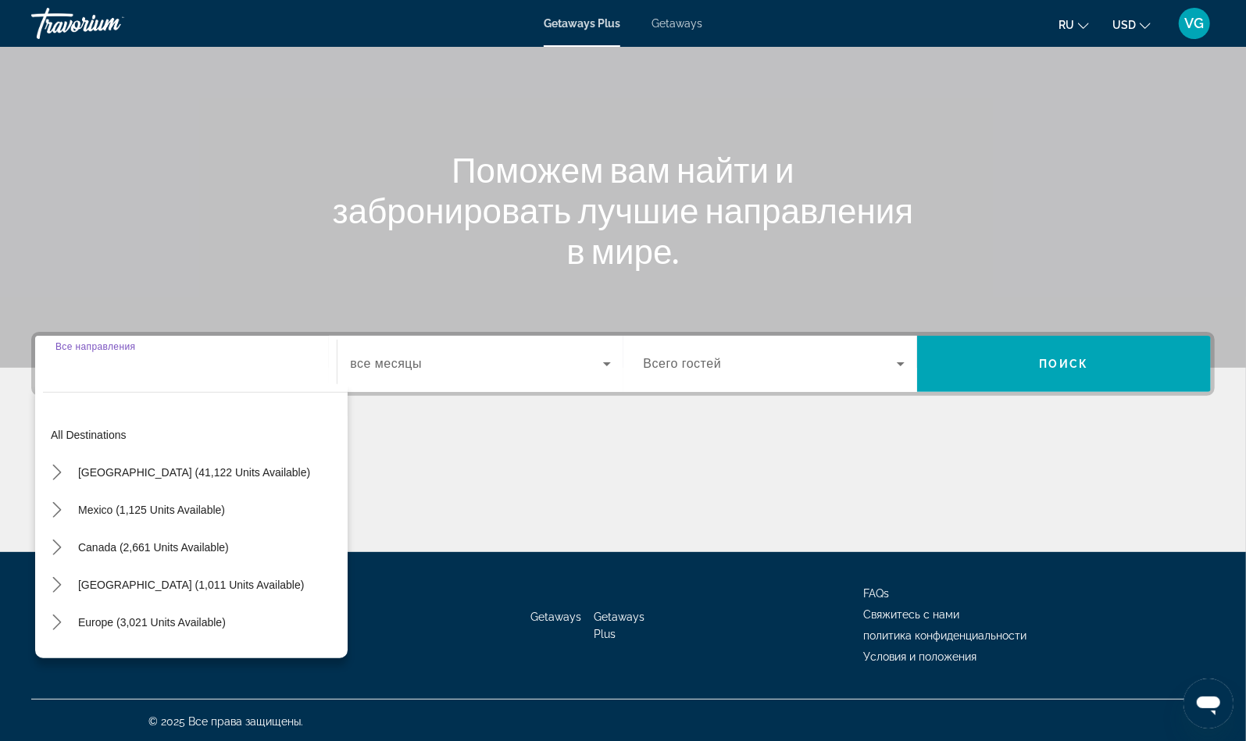
scroll to position [102, 0]
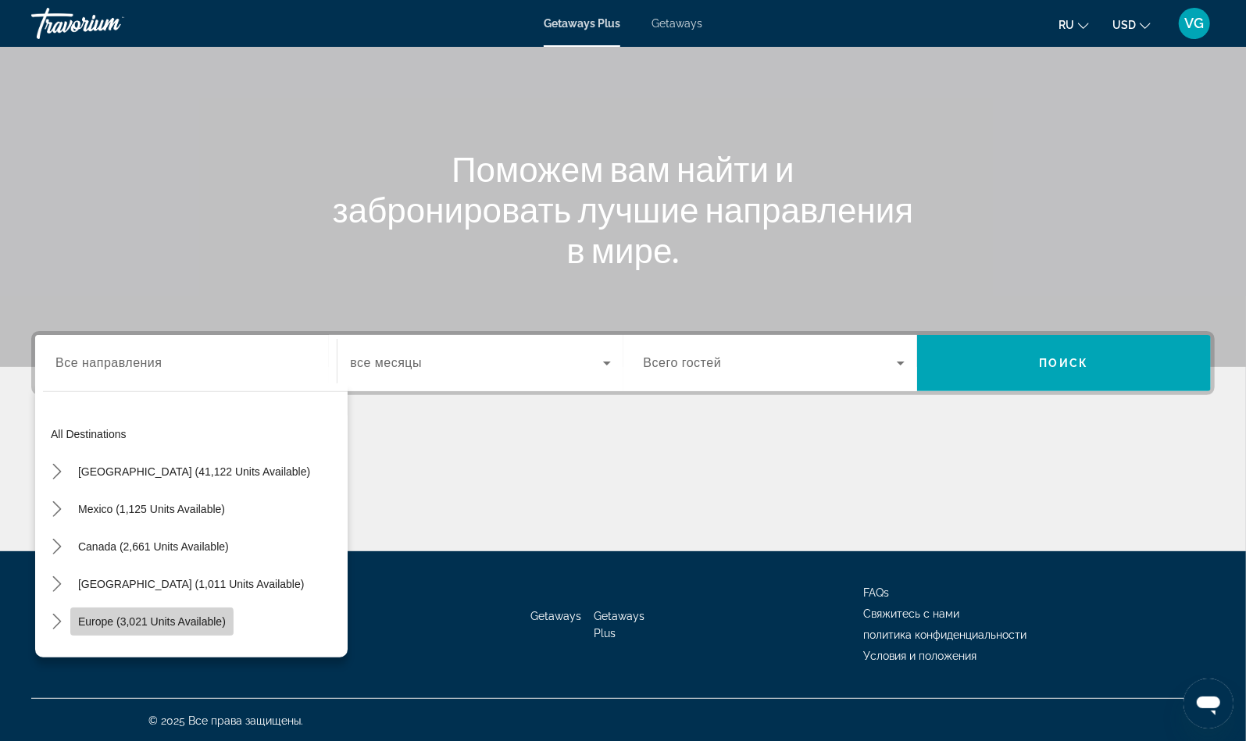
click at [121, 623] on span "Europe (3,021 units available)" at bounding box center [152, 621] width 148 height 12
type input "**********"
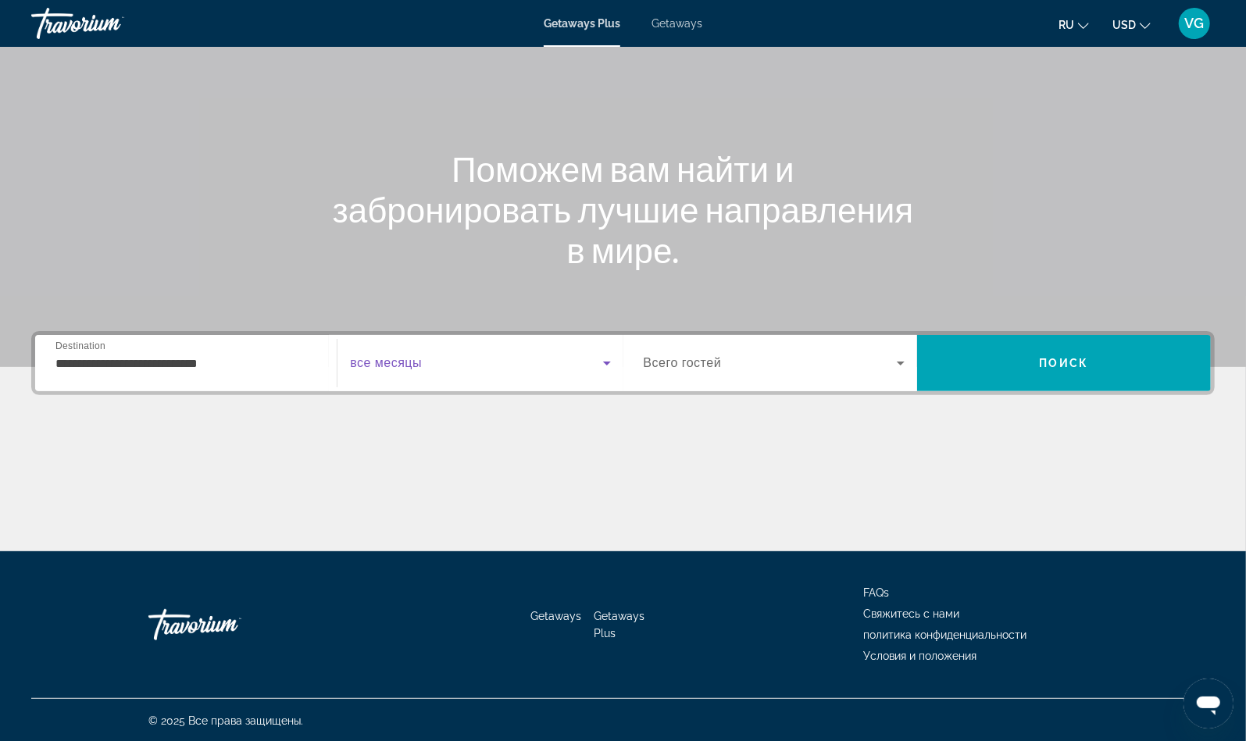
click at [472, 359] on span "Search widget" at bounding box center [476, 363] width 252 height 19
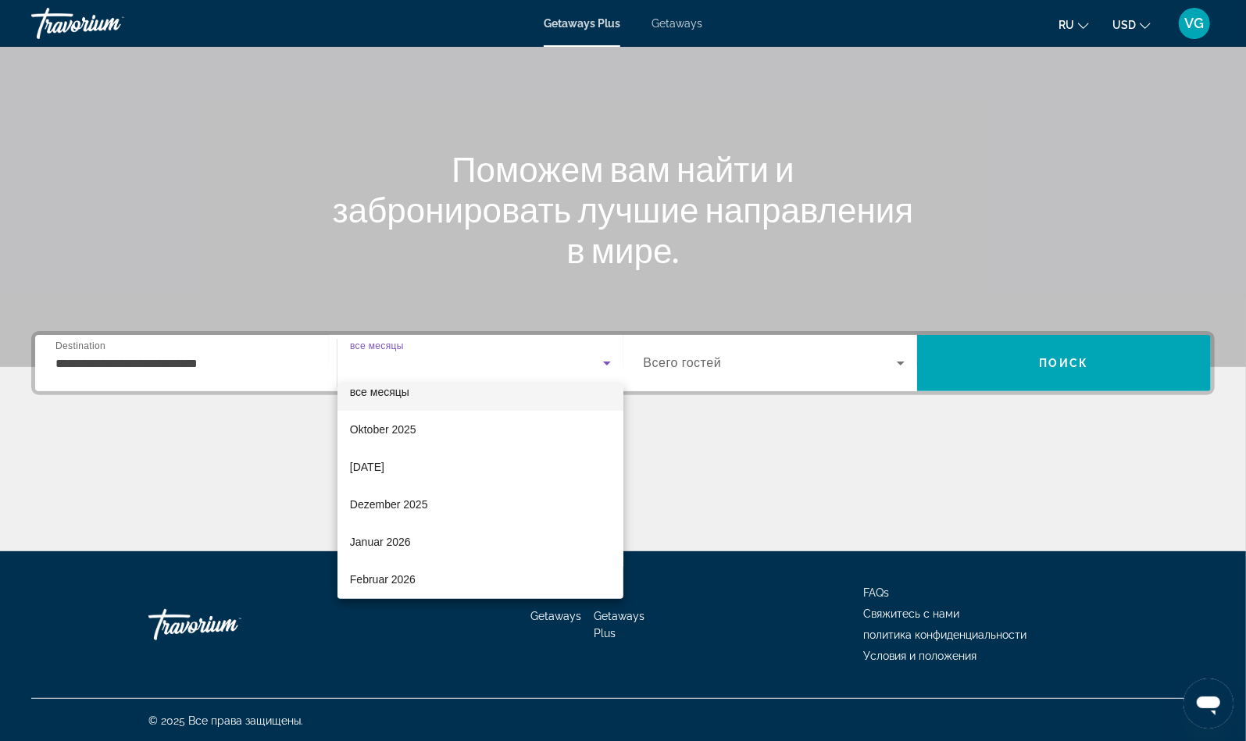
scroll to position [26, 0]
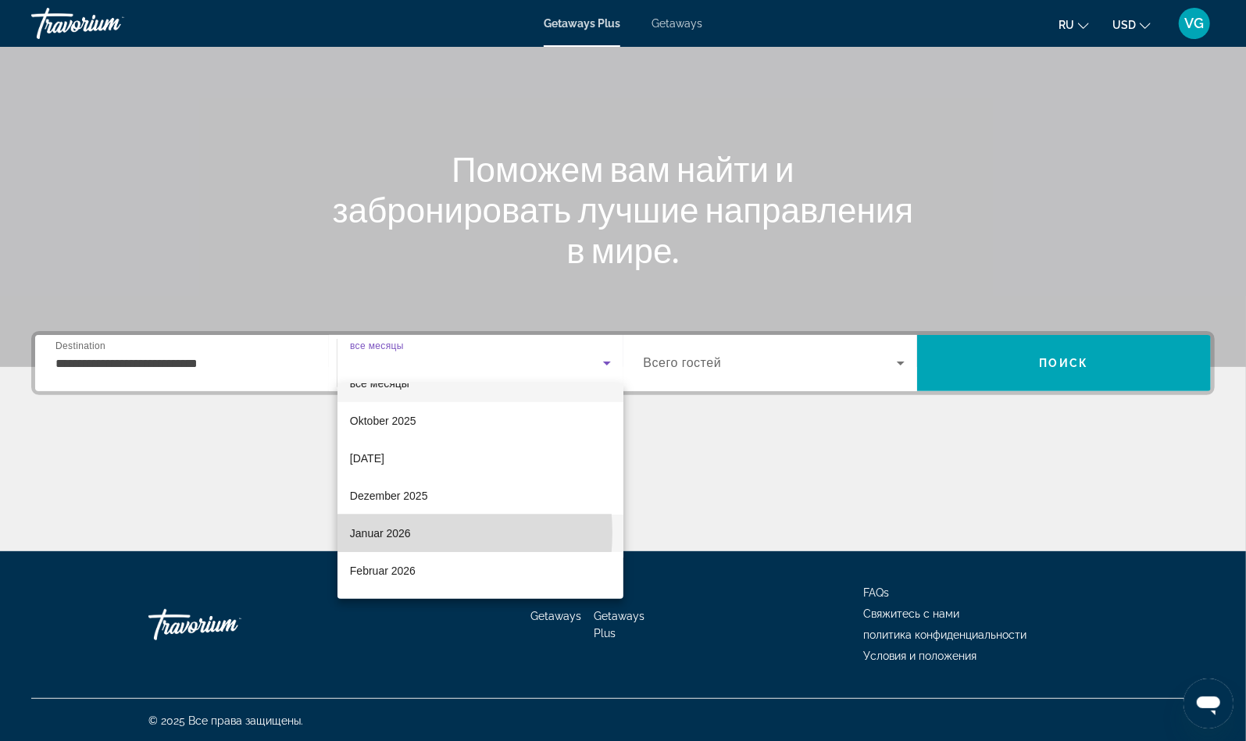
click at [390, 533] on span "Januar 2026" at bounding box center [380, 533] width 61 height 19
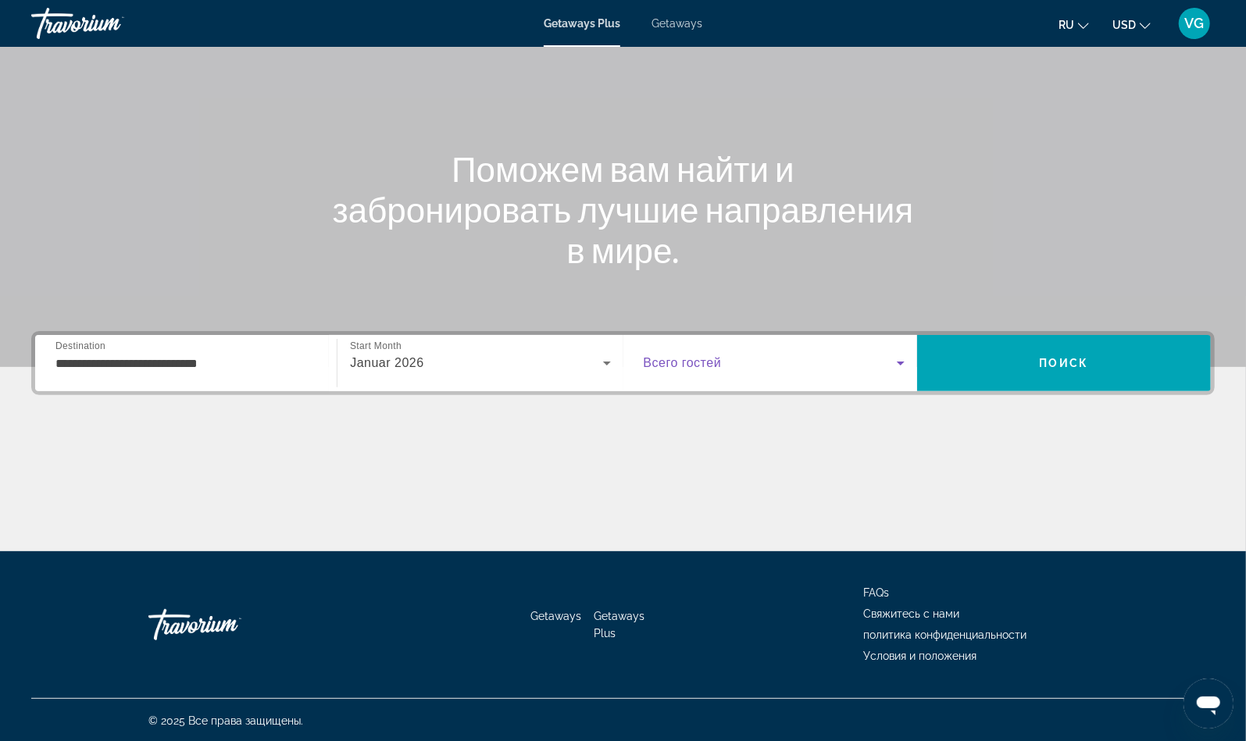
click at [732, 370] on span "Search widget" at bounding box center [769, 363] width 253 height 19
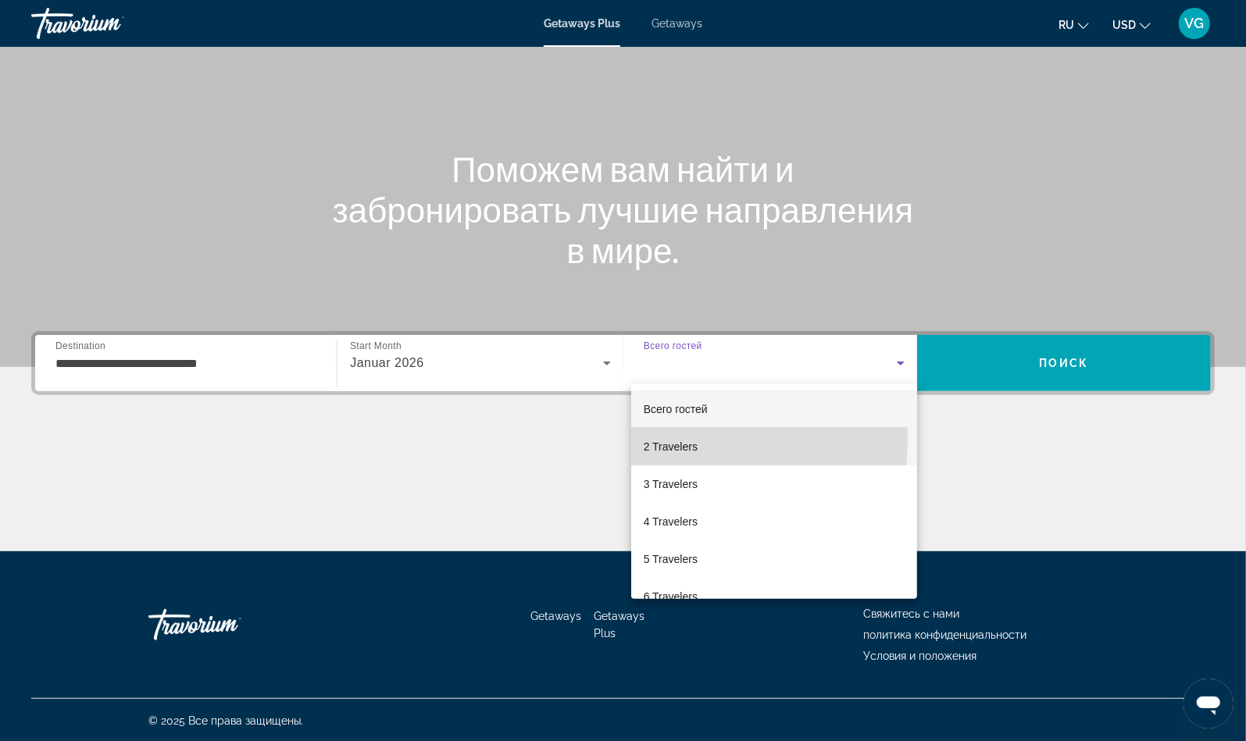
click at [674, 438] on span "2 Travelers" at bounding box center [670, 446] width 54 height 19
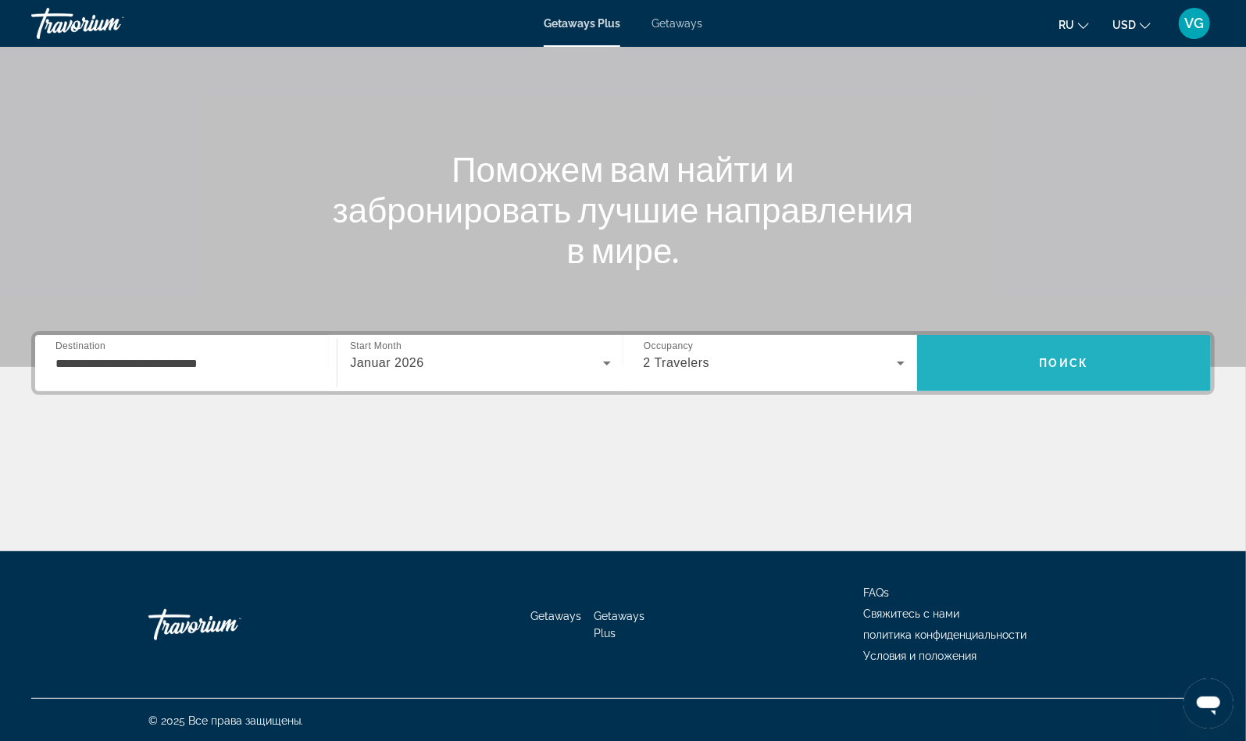
click at [1082, 372] on span "Search" at bounding box center [1064, 362] width 294 height 37
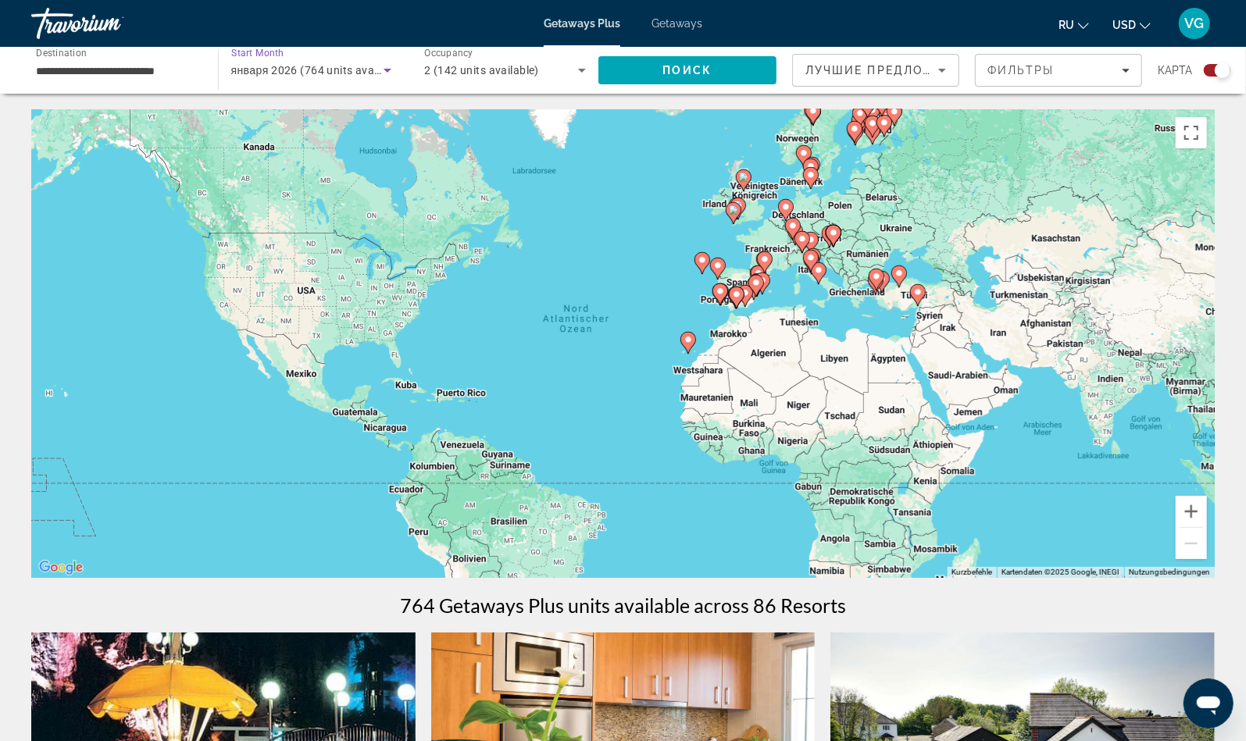
click at [299, 78] on div "января 2026 (764 units available)" at bounding box center [307, 70] width 153 height 19
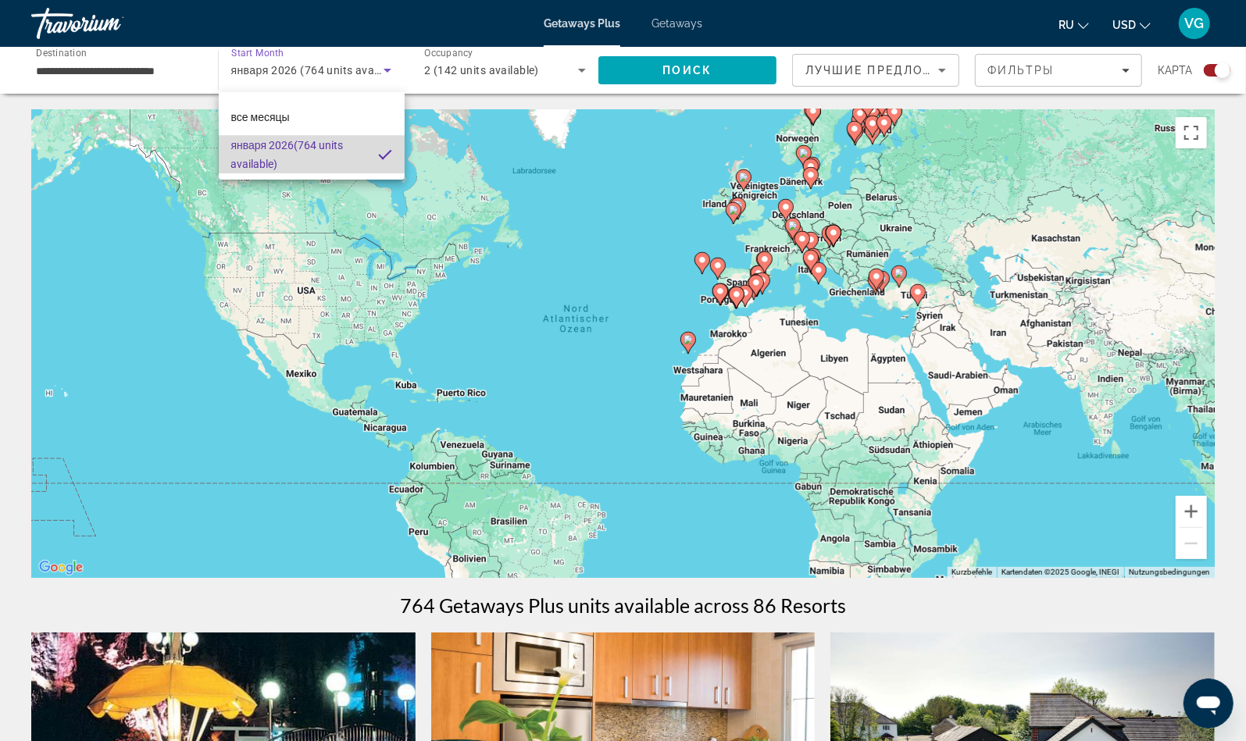
click at [298, 158] on span "января 2026 (764 units available)" at bounding box center [298, 154] width 134 height 37
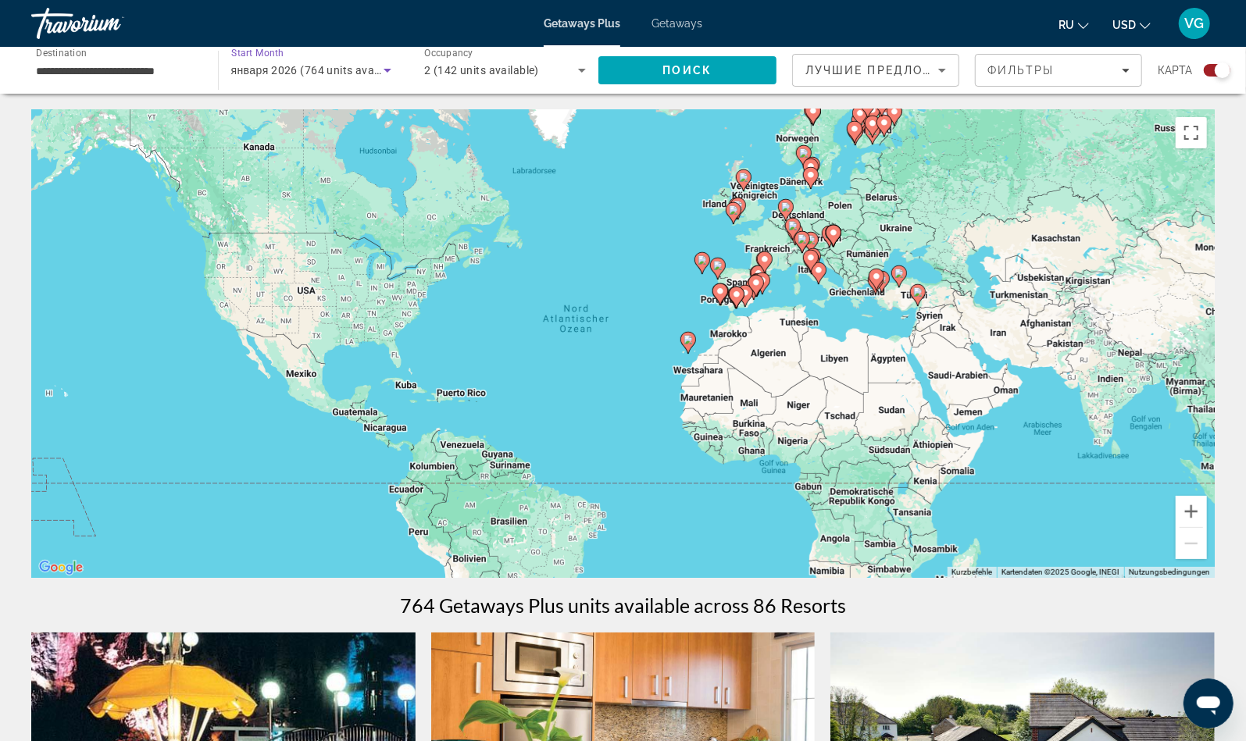
click at [285, 52] on div "января 2026 (764 units available)" at bounding box center [311, 70] width 161 height 44
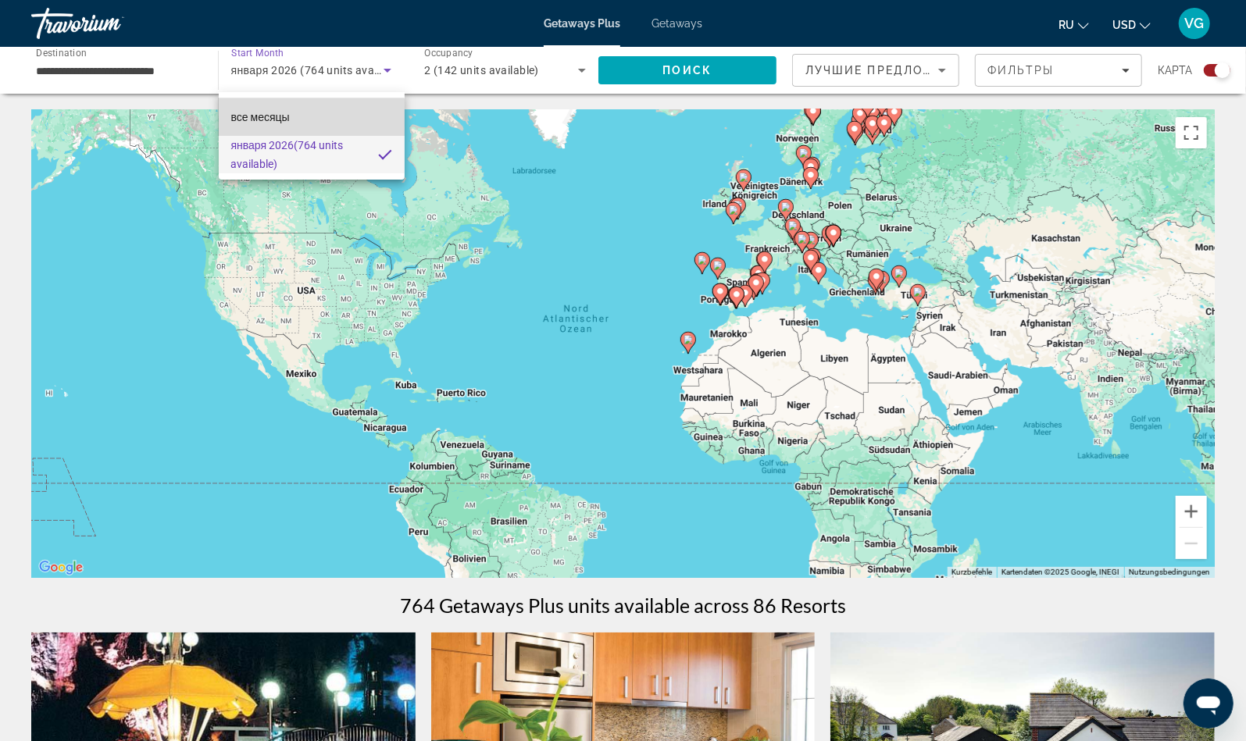
click at [266, 119] on span "все месяцы" at bounding box center [260, 117] width 59 height 12
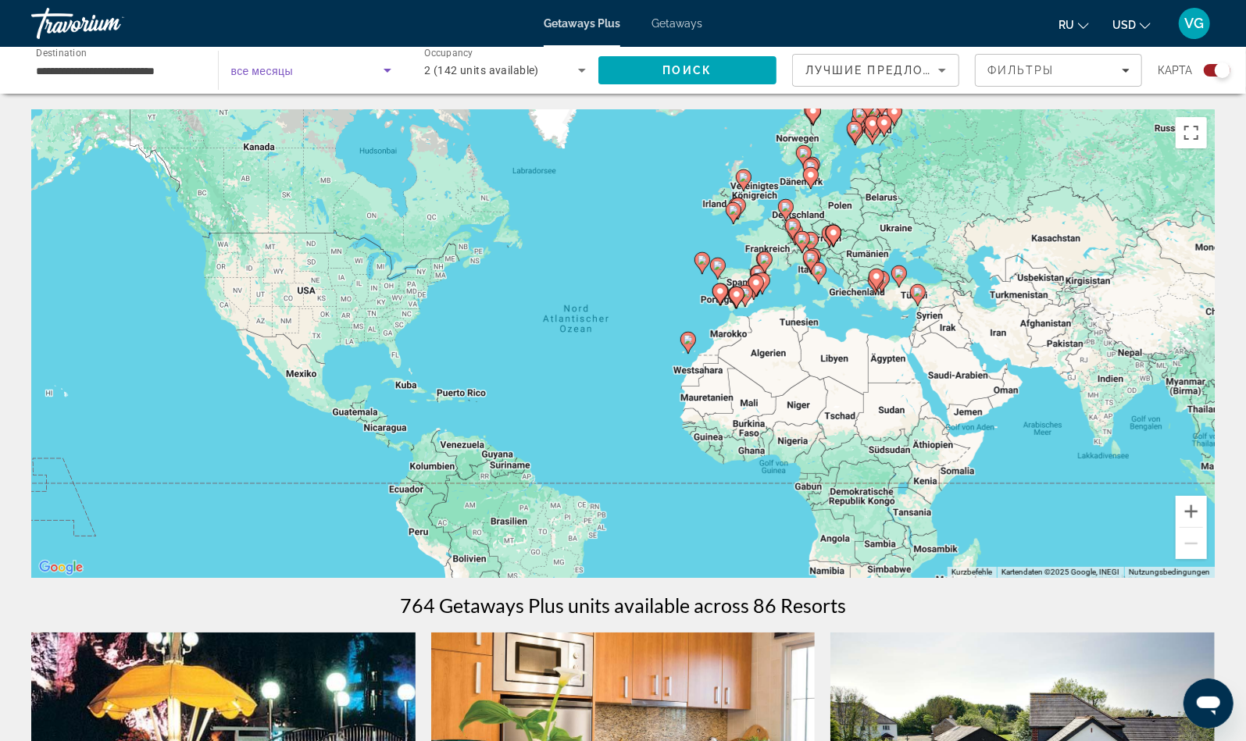
click at [380, 69] on icon "Search widget" at bounding box center [387, 70] width 19 height 19
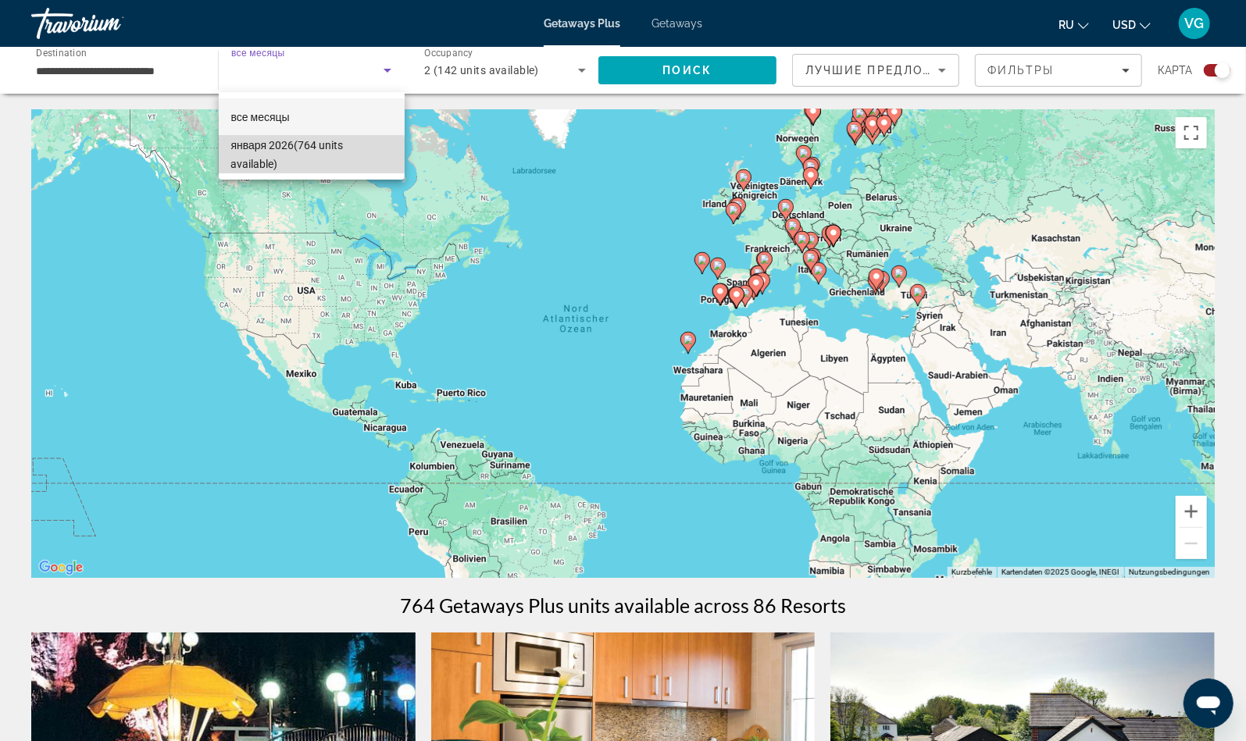
click at [272, 158] on span "января 2026 (764 units available)" at bounding box center [311, 154] width 161 height 37
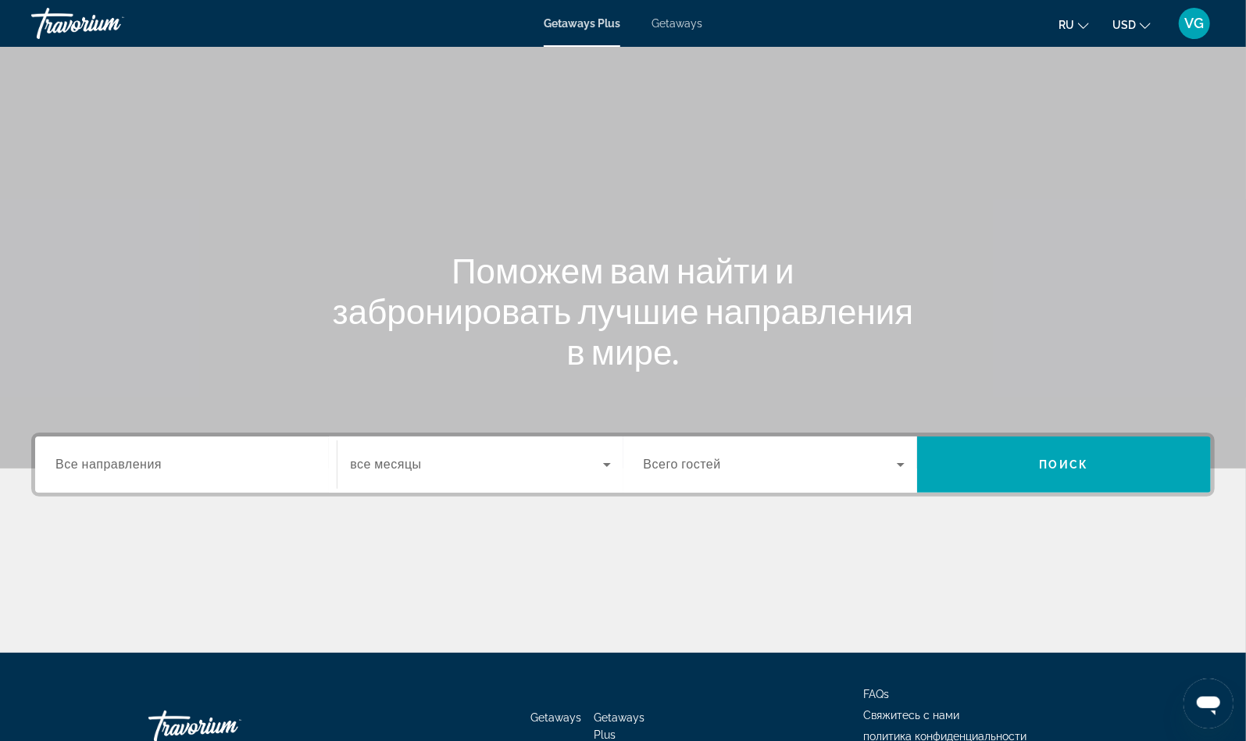
click at [415, 483] on div "Search widget" at bounding box center [480, 465] width 260 height 44
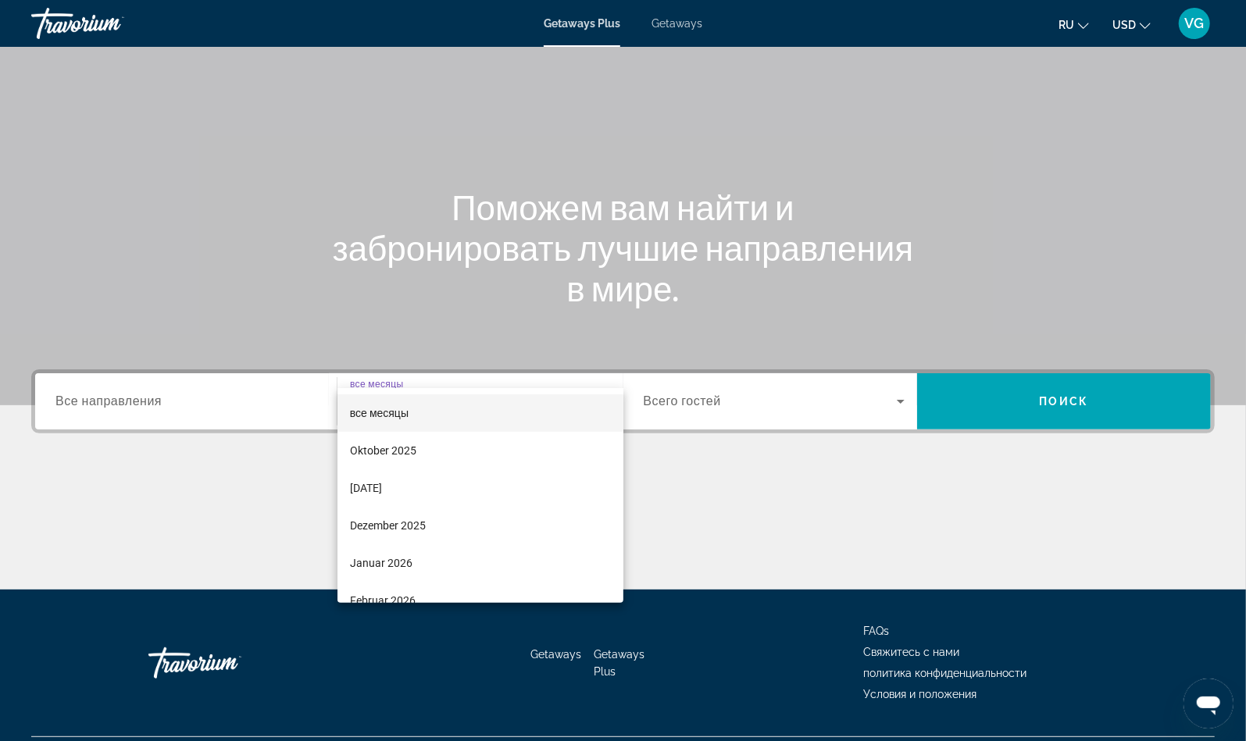
scroll to position [102, 0]
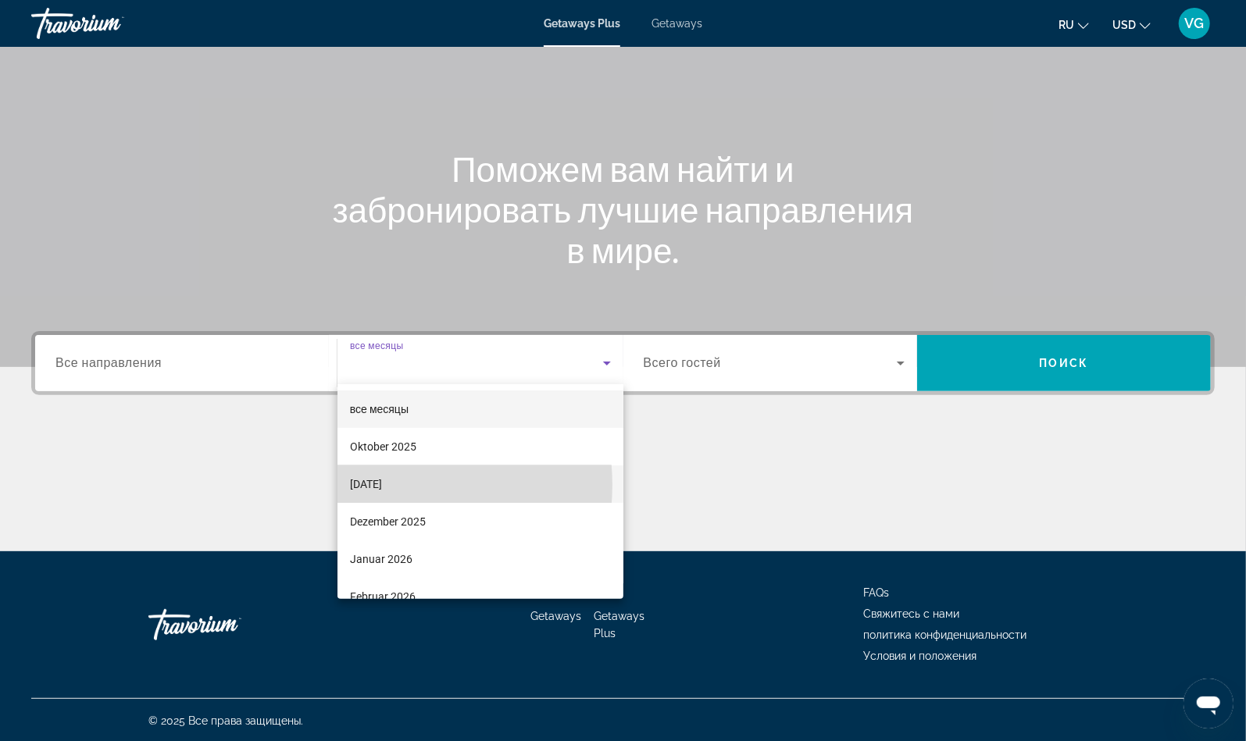
click at [382, 485] on span "[DATE]" at bounding box center [366, 484] width 32 height 19
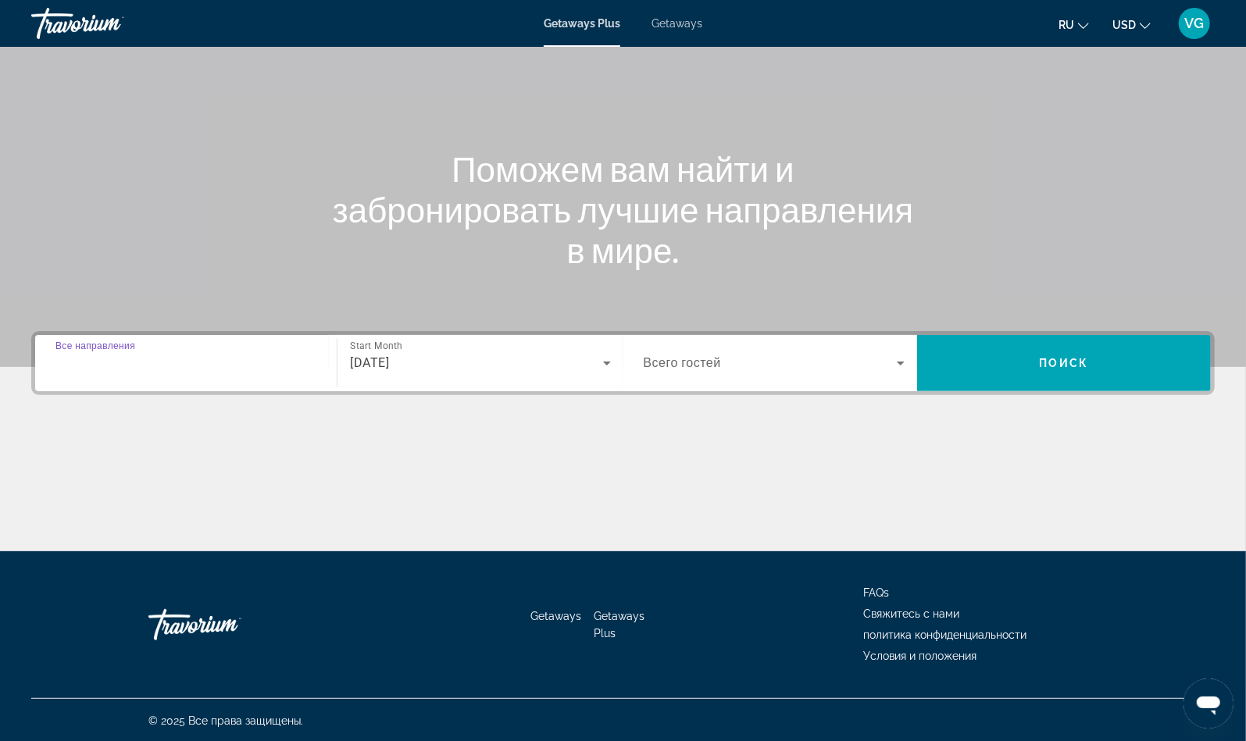
click at [198, 362] on input "Destination Все направления" at bounding box center [185, 364] width 261 height 19
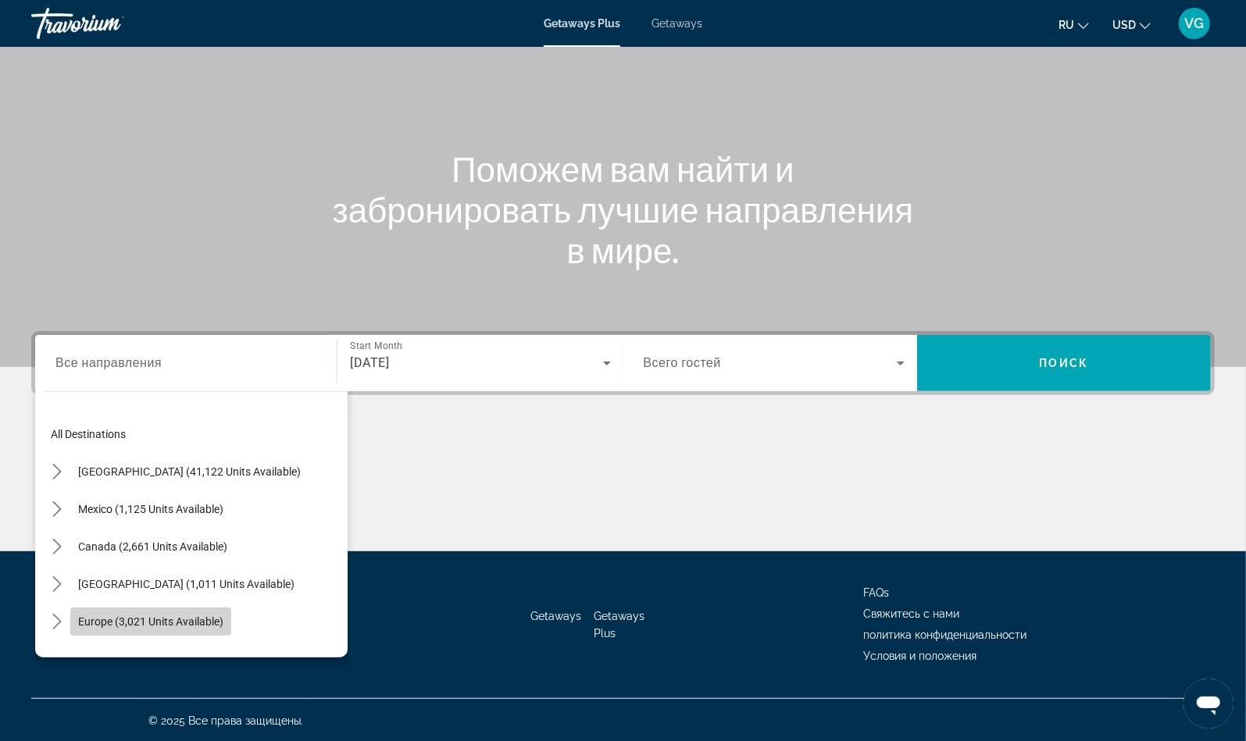
click at [157, 615] on span "Europe (3,021 units available)" at bounding box center [150, 621] width 145 height 12
type input "**********"
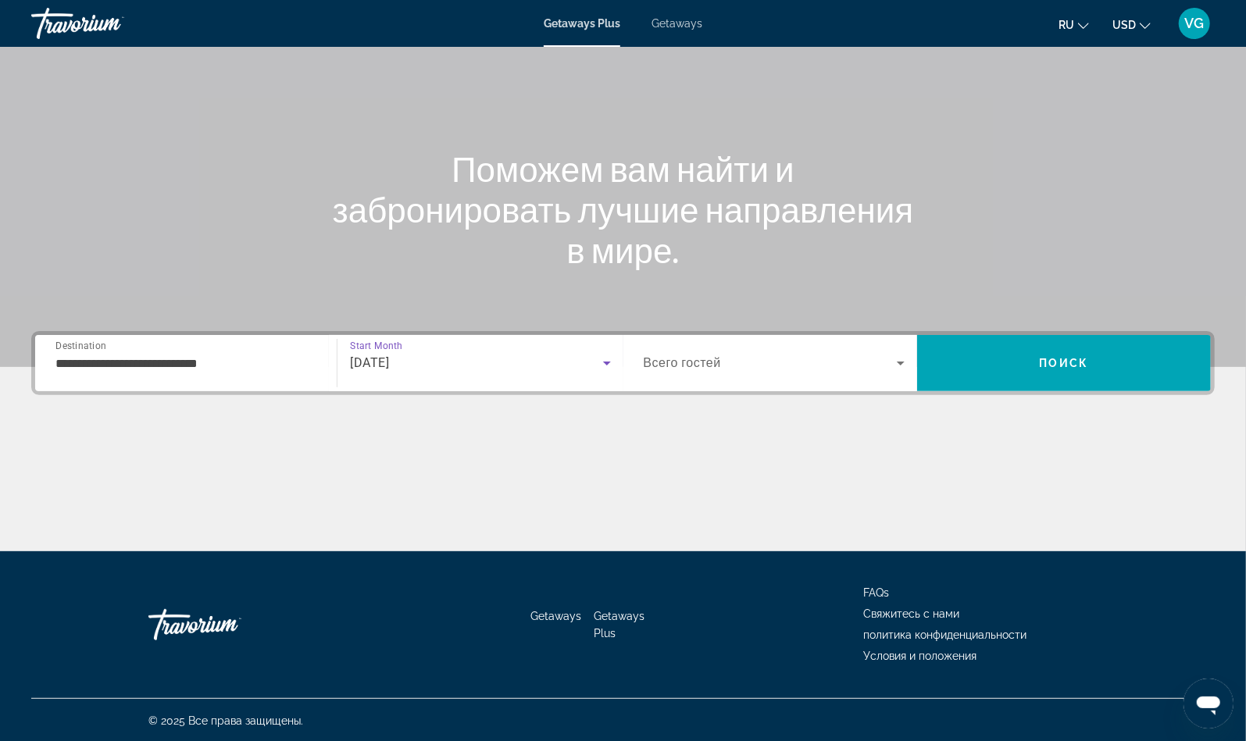
click at [389, 369] on span "[DATE]" at bounding box center [369, 362] width 39 height 15
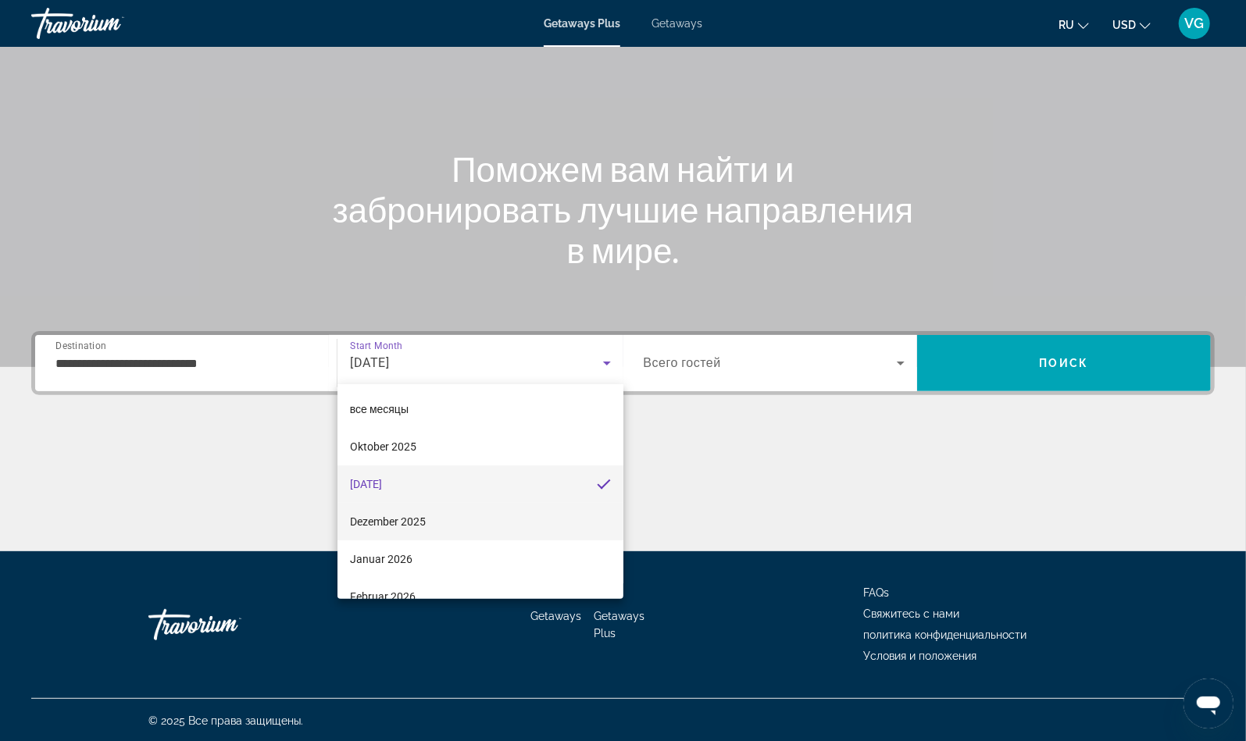
click at [396, 524] on span "Dezember 2025" at bounding box center [388, 521] width 76 height 19
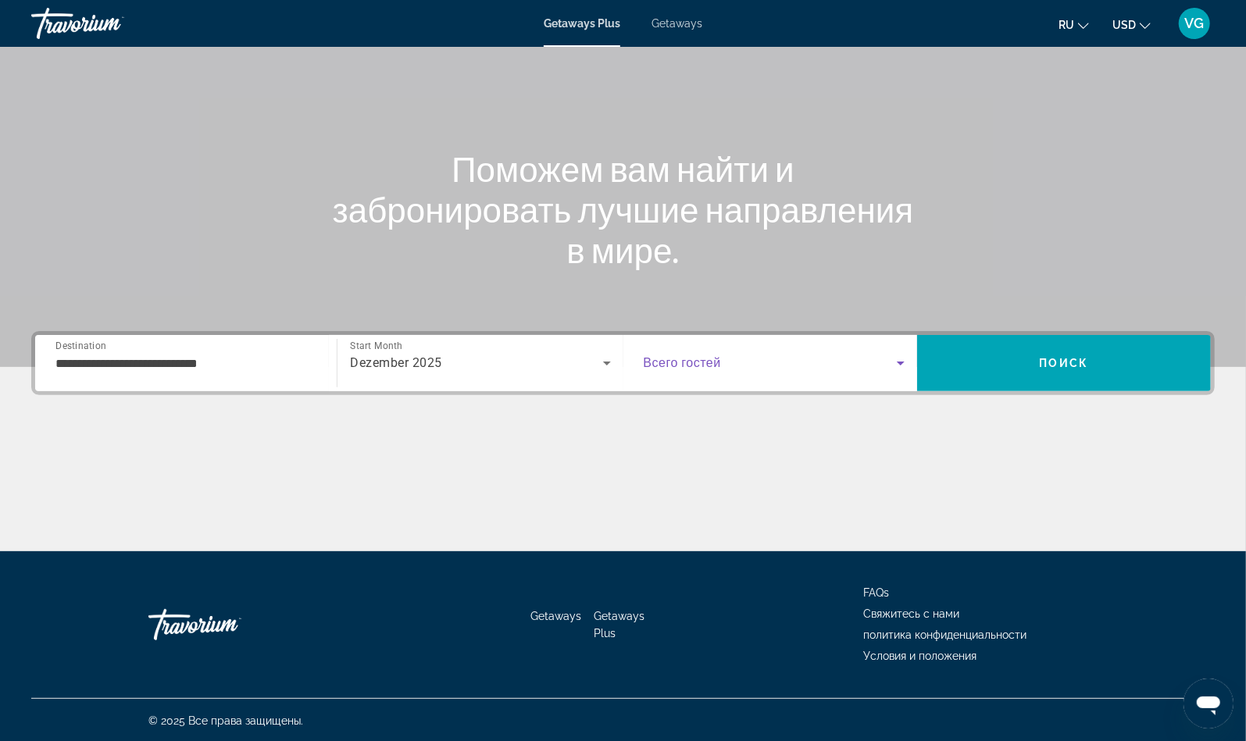
click at [770, 371] on span "Search widget" at bounding box center [769, 363] width 253 height 19
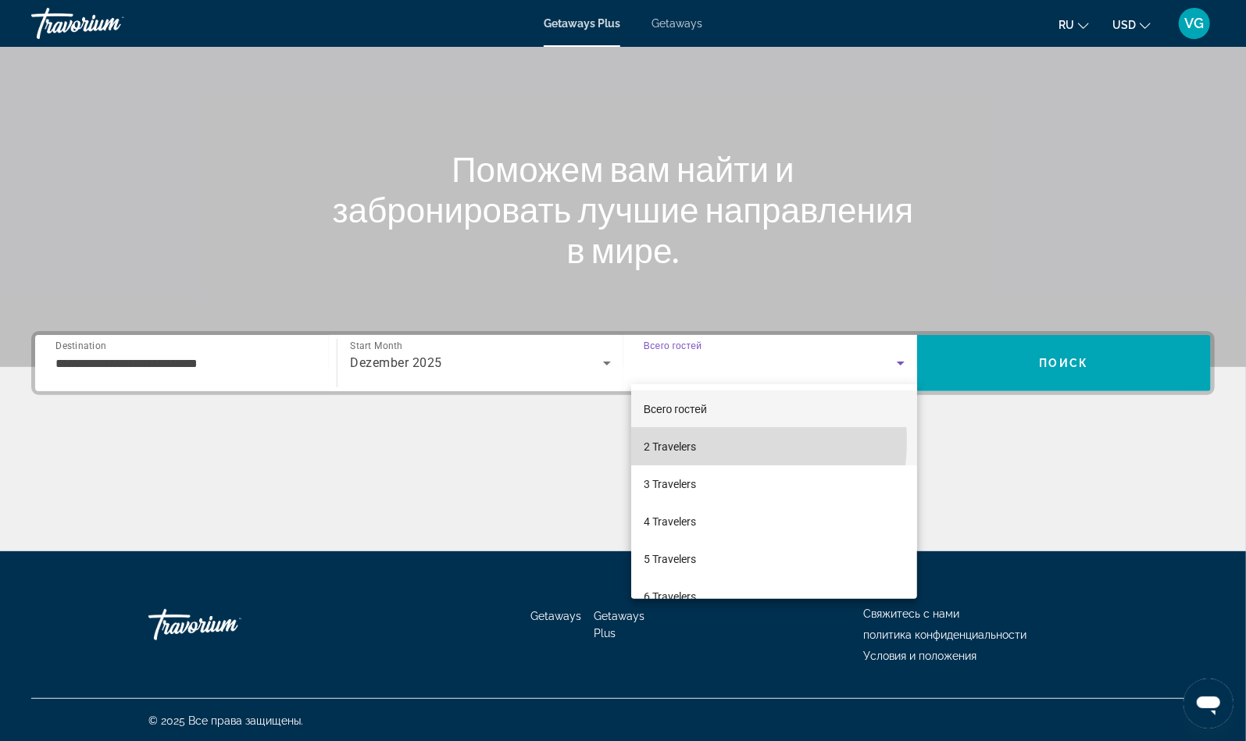
click at [696, 440] on span "2 Travelers" at bounding box center [669, 446] width 52 height 19
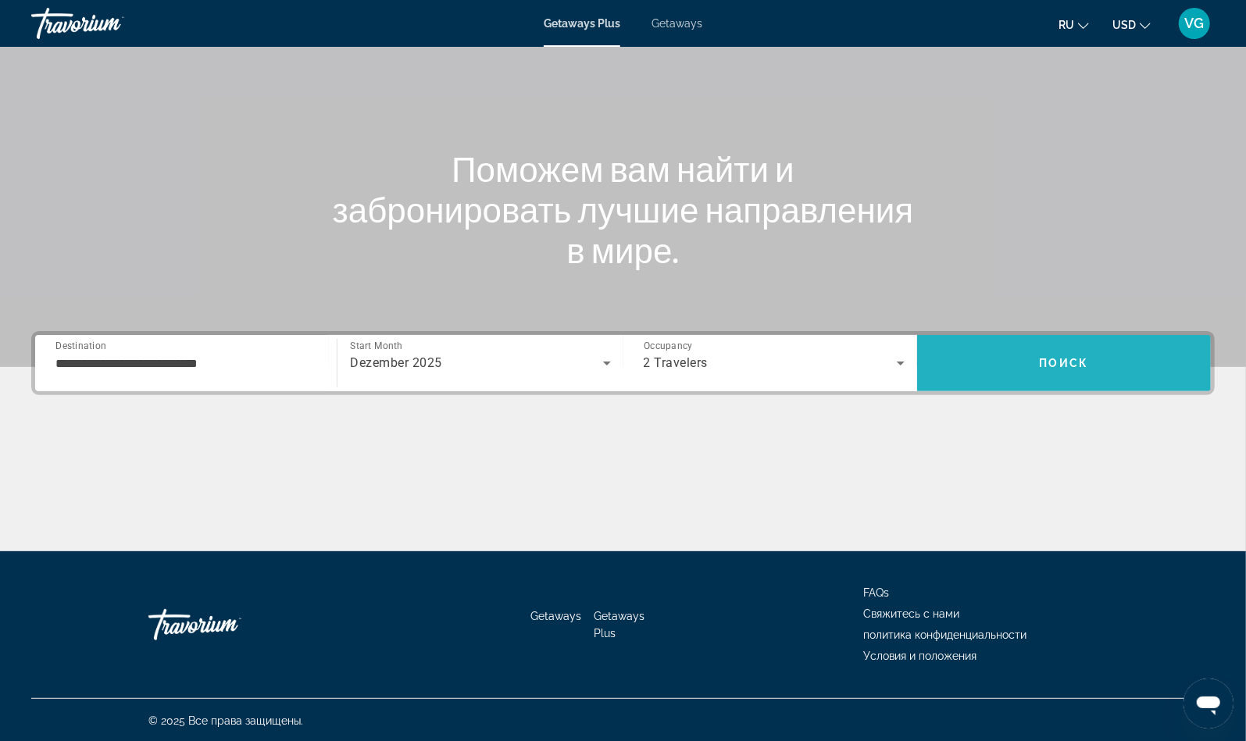
click at [1045, 365] on span "Поиск" at bounding box center [1063, 363] width 49 height 12
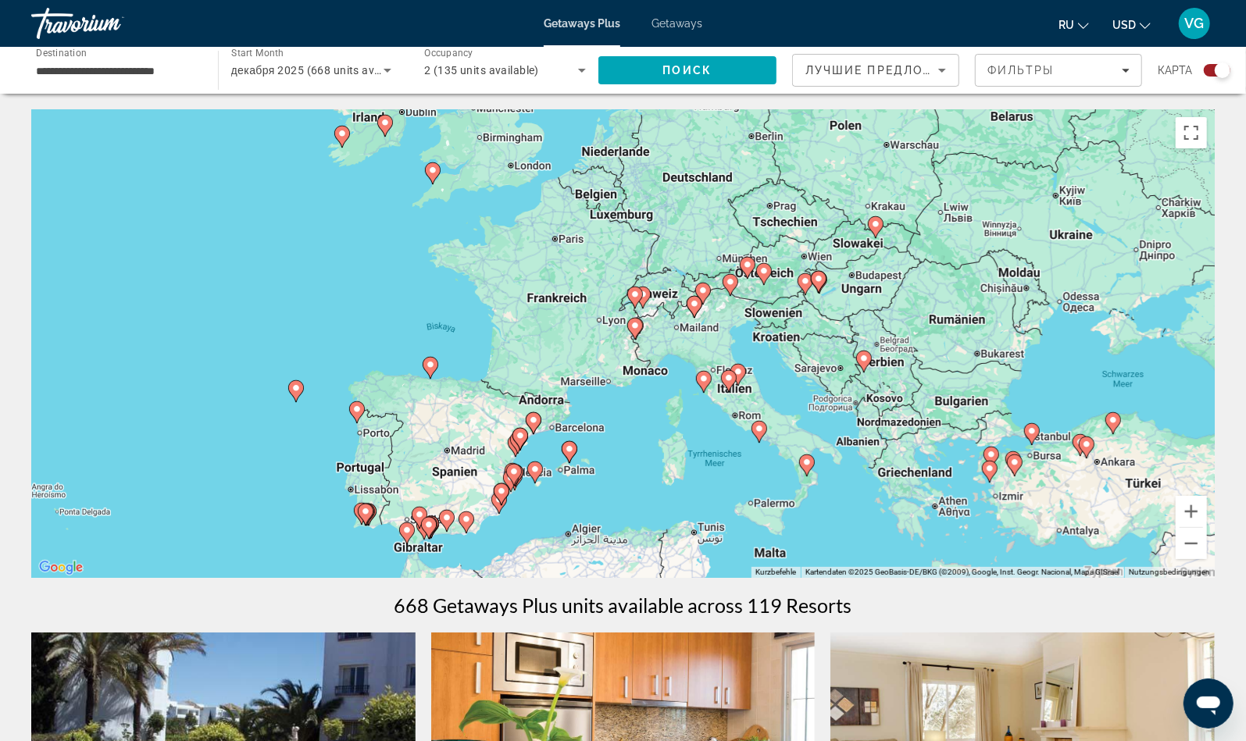
click at [761, 275] on image "Main content" at bounding box center [763, 270] width 9 height 9
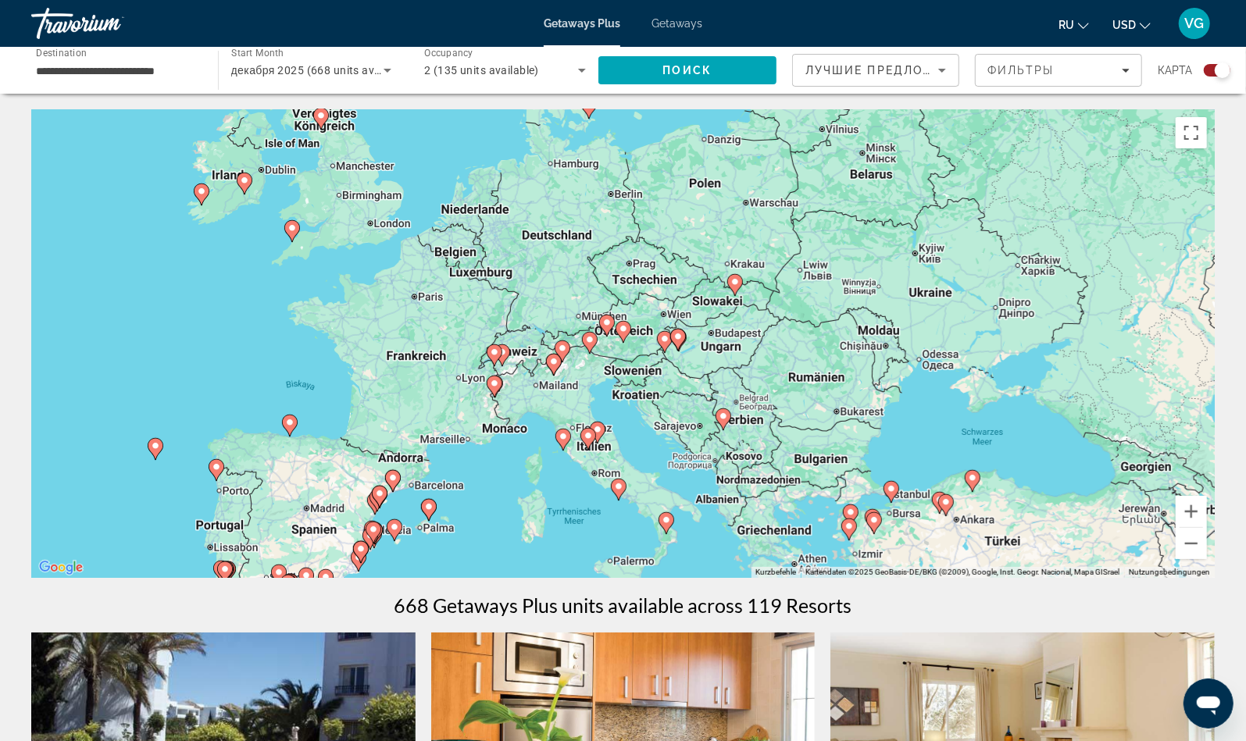
click at [607, 324] on image "Main content" at bounding box center [606, 322] width 9 height 9
type input "**********"
click at [607, 324] on image "Main content" at bounding box center [606, 322] width 9 height 9
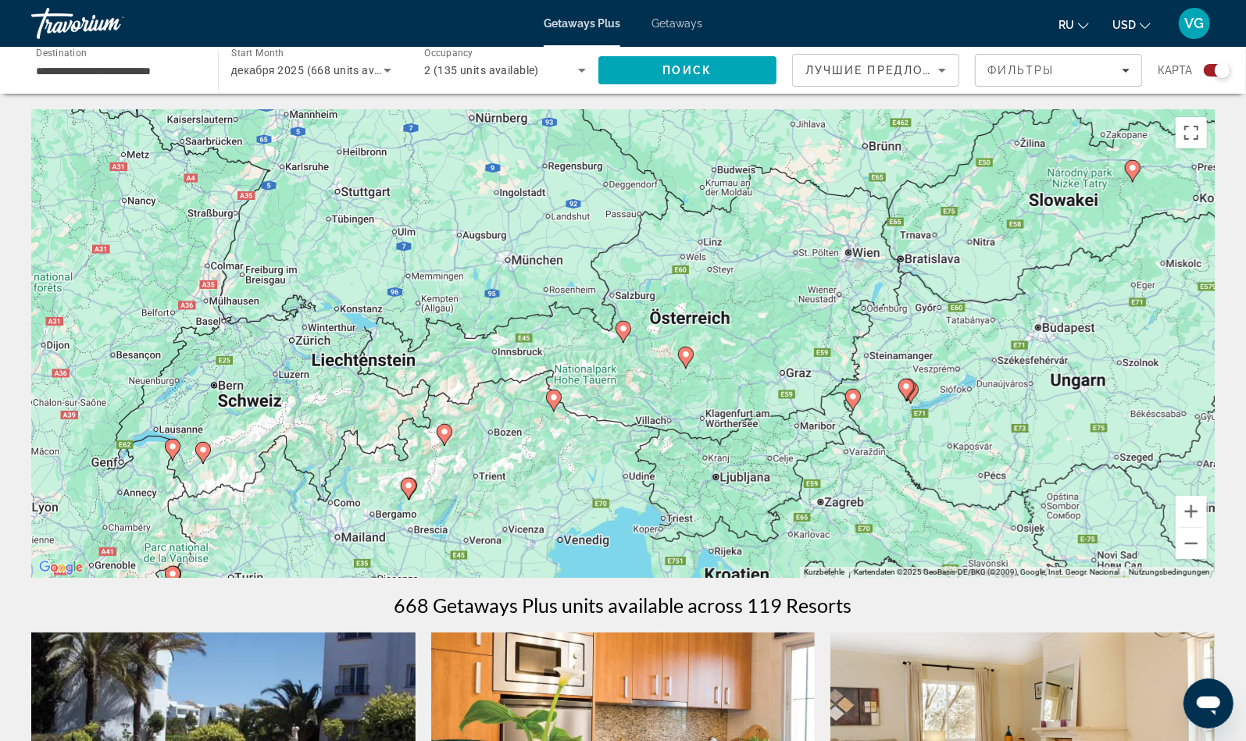
click at [627, 336] on gmp-advanced-marker "Main content" at bounding box center [623, 331] width 16 height 23
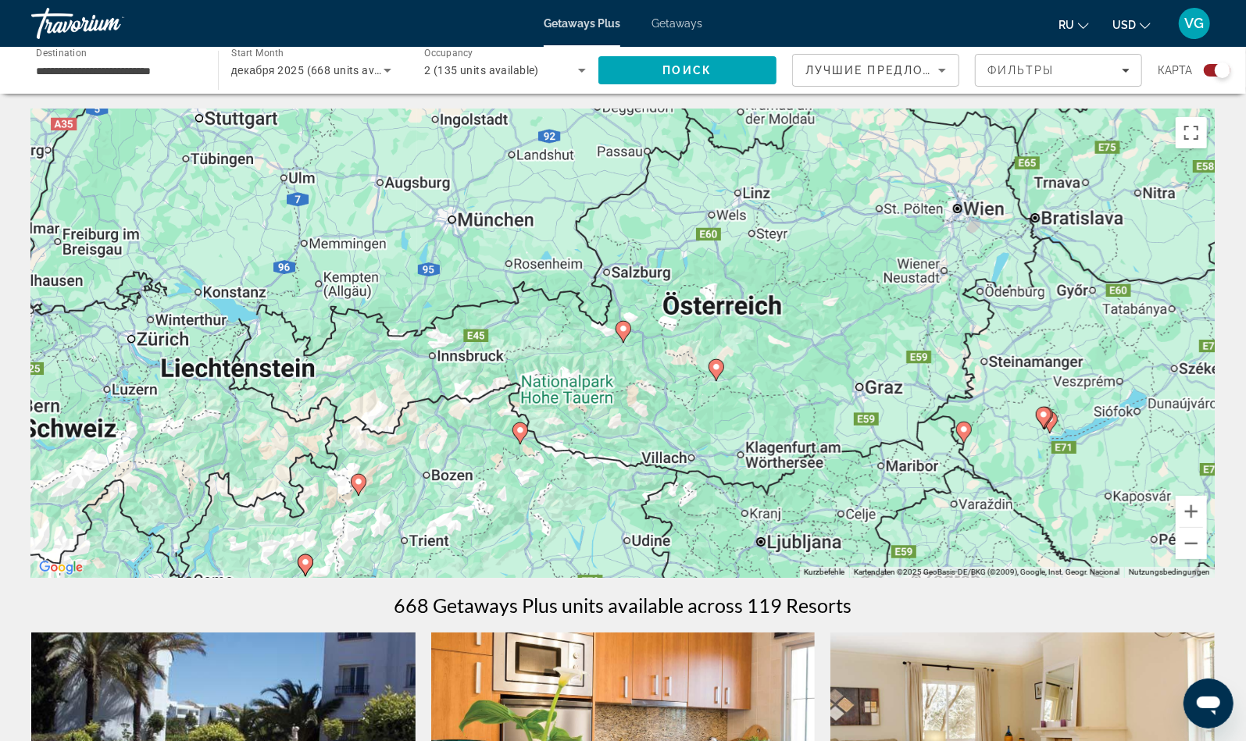
click at [627, 336] on gmp-advanced-marker "Main content" at bounding box center [623, 331] width 16 height 23
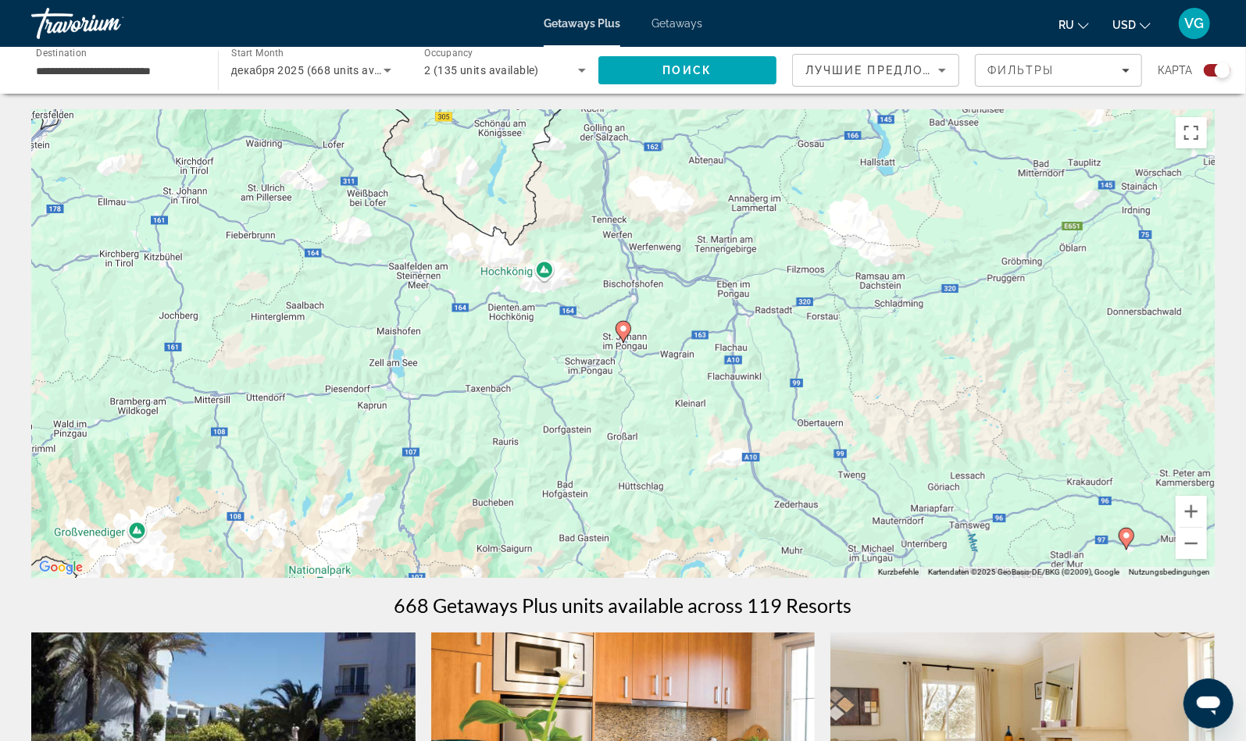
click at [627, 336] on gmp-advanced-marker "Main content" at bounding box center [623, 331] width 16 height 23
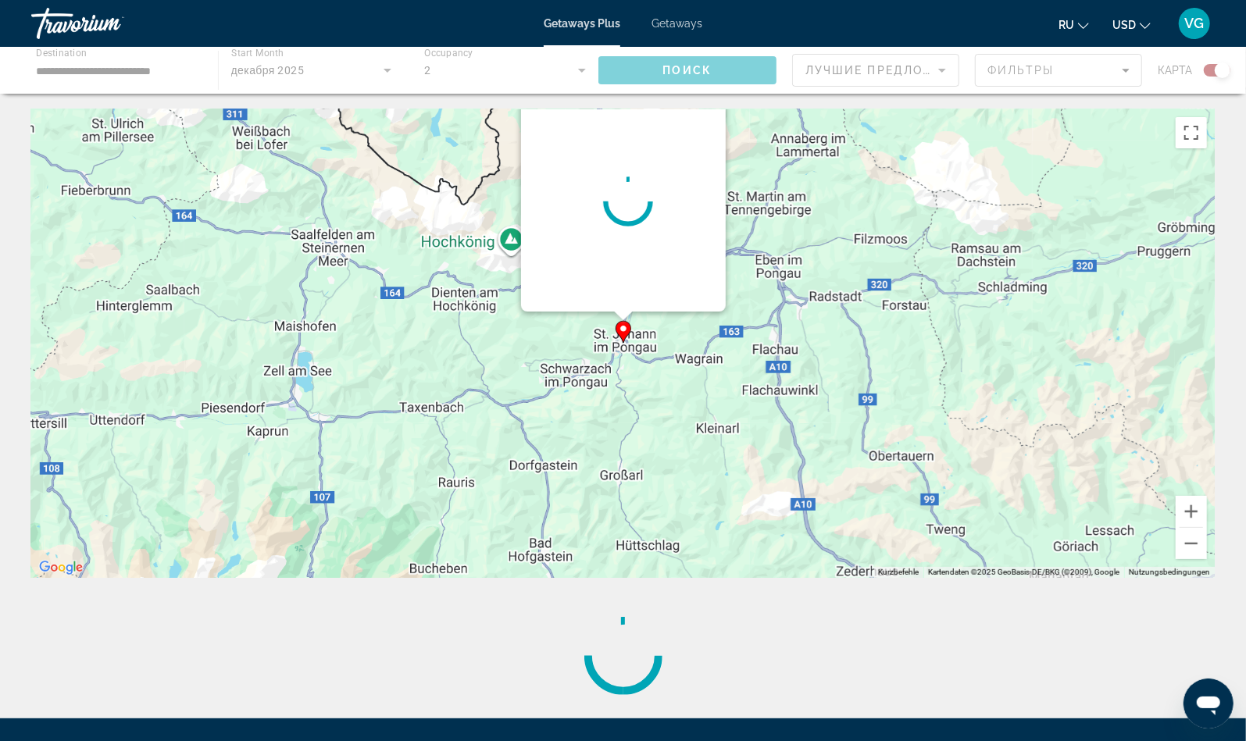
click at [627, 336] on gmp-advanced-marker "Main content" at bounding box center [623, 331] width 16 height 23
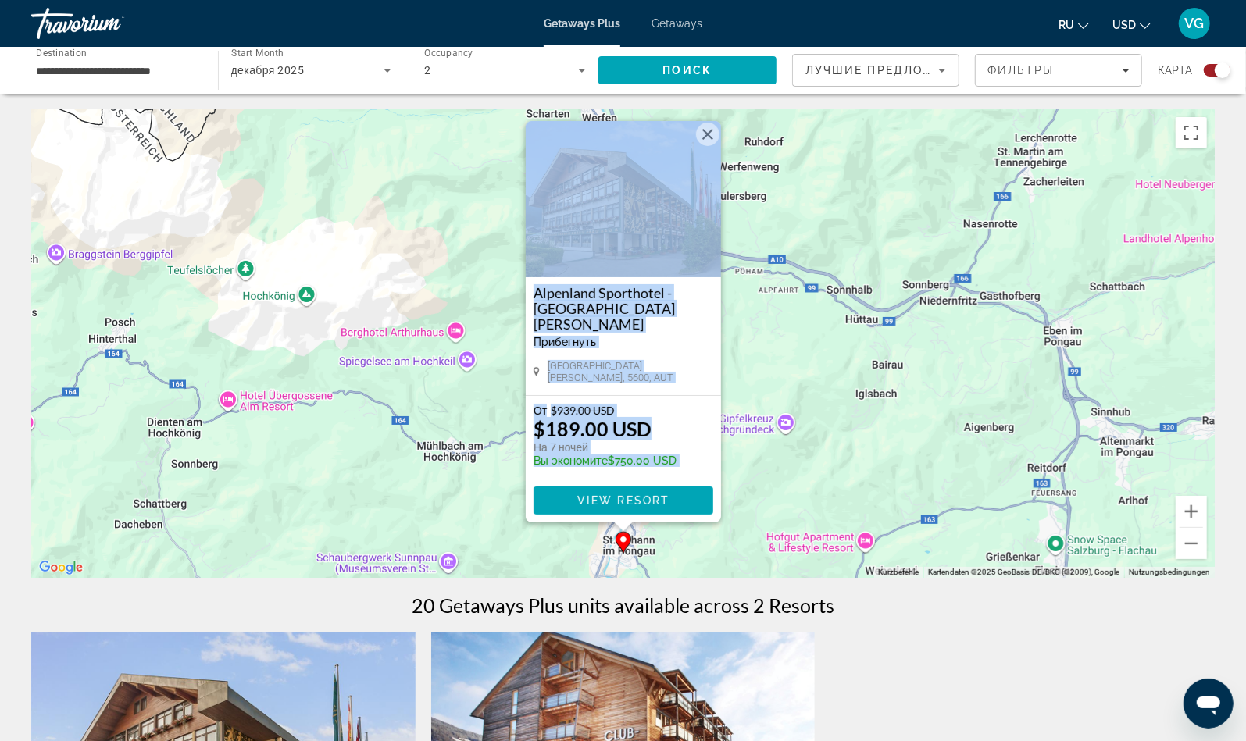
click at [707, 145] on button "Schließen" at bounding box center [707, 134] width 23 height 23
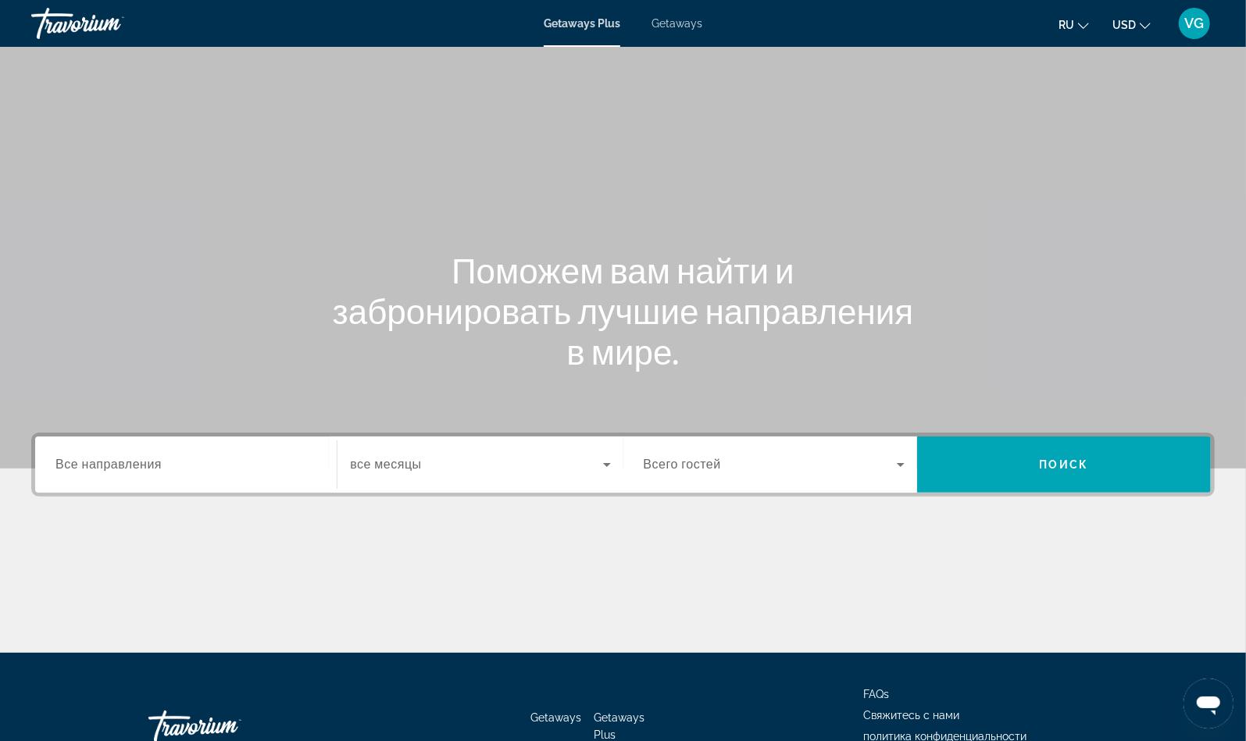
click at [127, 465] on span "Все направления" at bounding box center [108, 464] width 106 height 15
click at [127, 465] on input "Destination Все направления" at bounding box center [185, 465] width 261 height 19
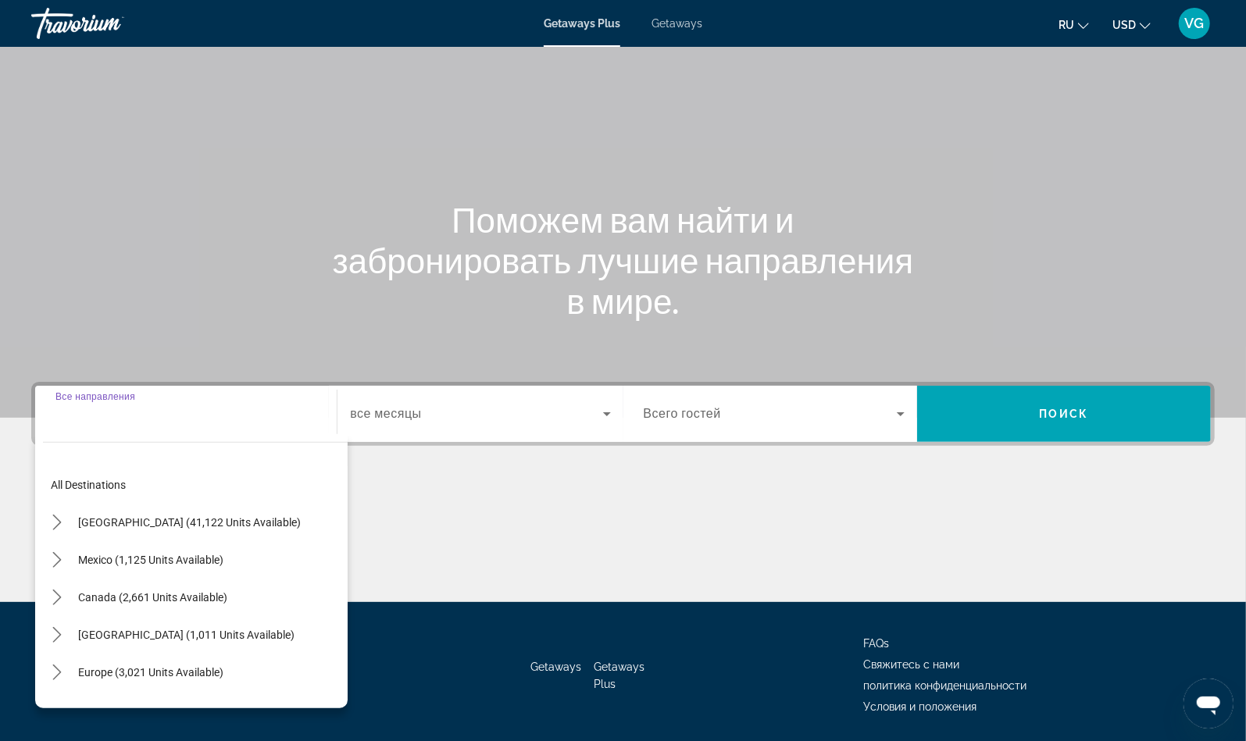
scroll to position [102, 0]
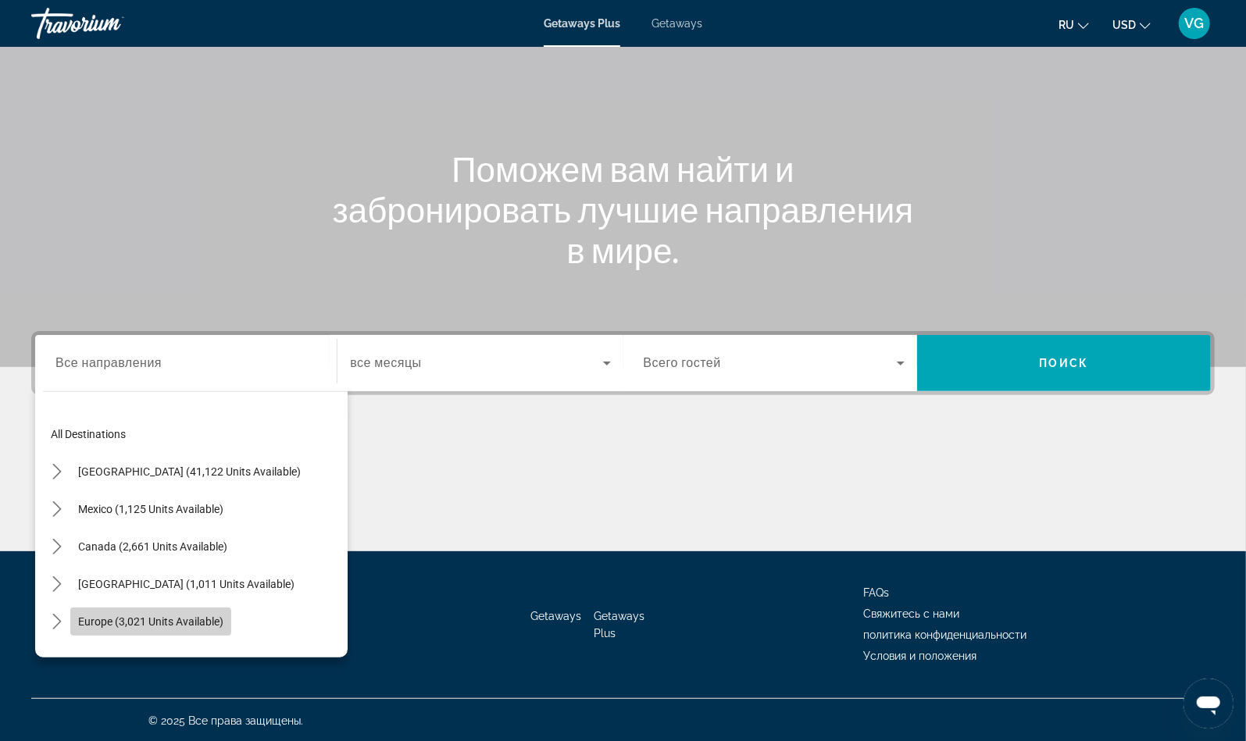
click at [123, 617] on span "Europe (3,021 units available)" at bounding box center [150, 621] width 145 height 12
type input "**********"
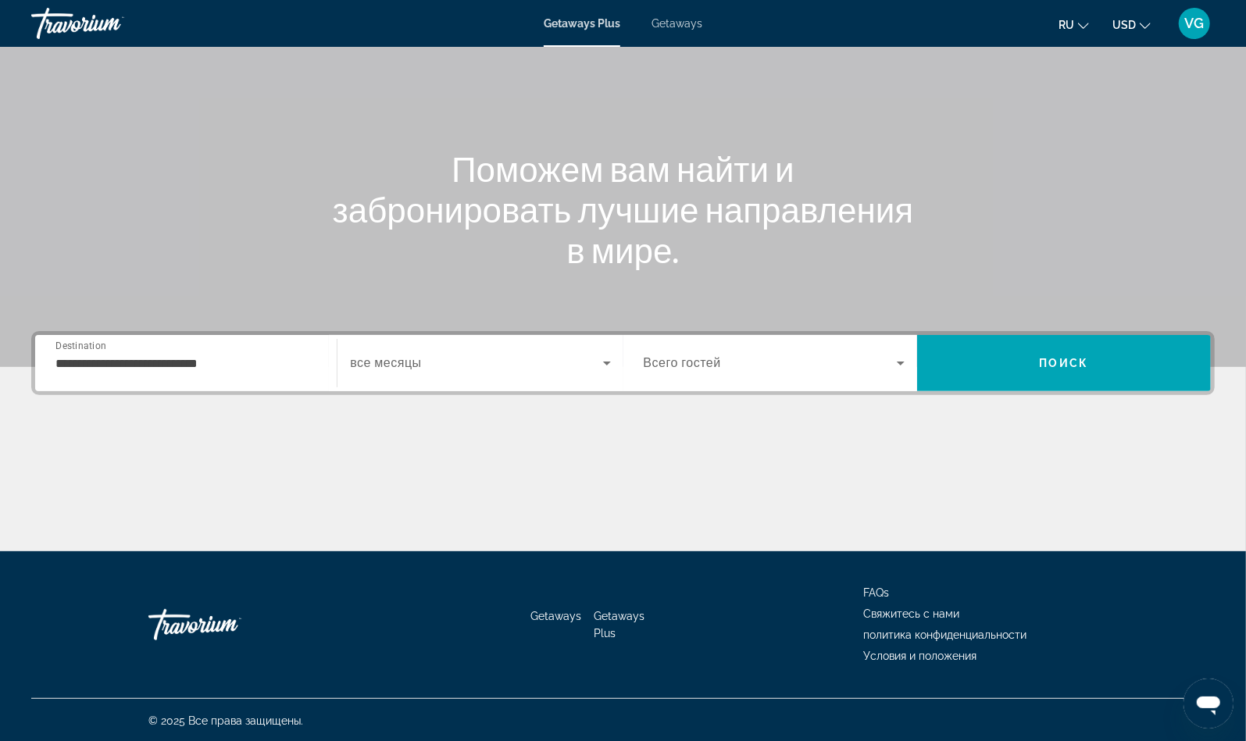
click at [424, 346] on div "Search widget" at bounding box center [480, 363] width 260 height 44
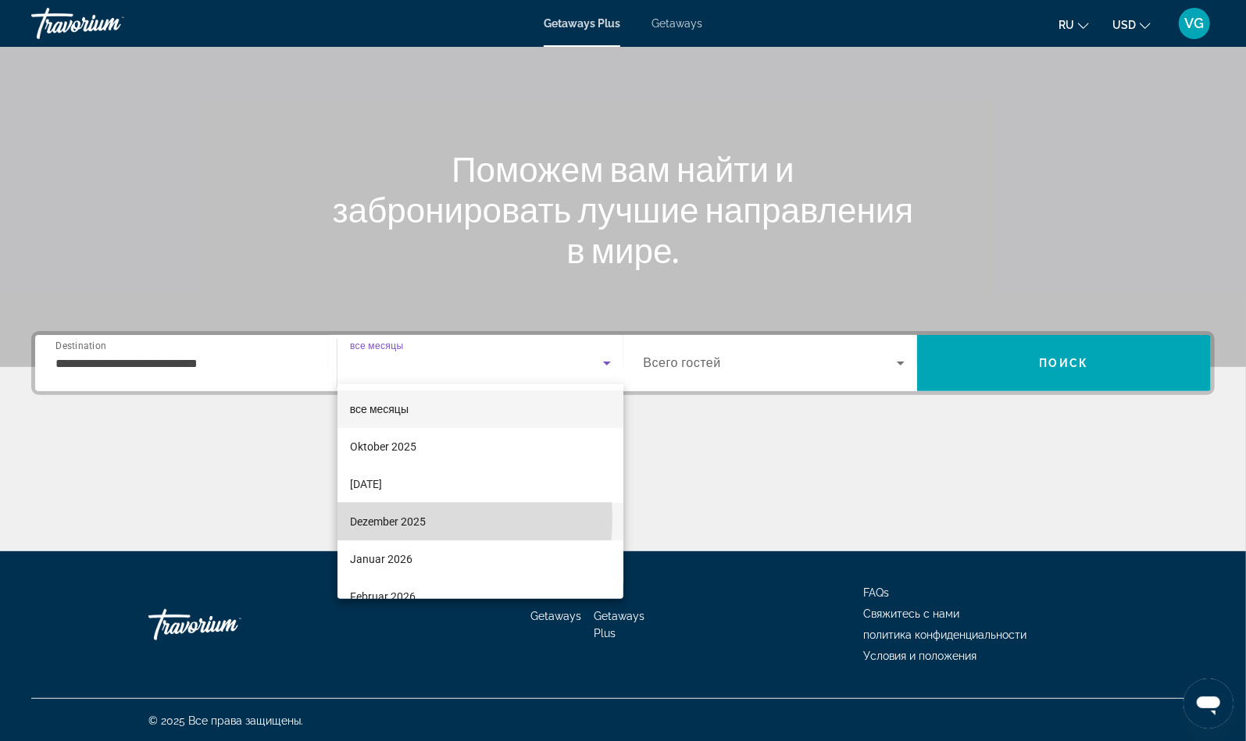
click at [416, 519] on span "Dezember 2025" at bounding box center [388, 521] width 76 height 19
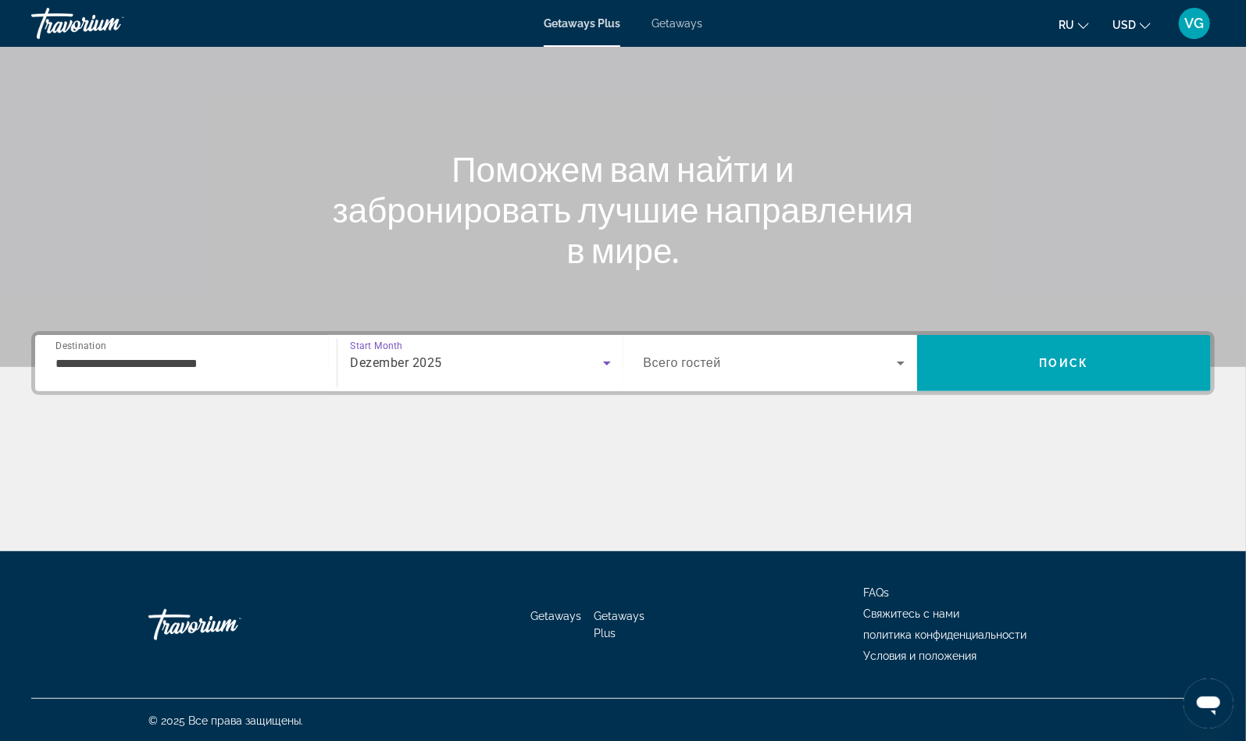
click at [758, 333] on div "**********" at bounding box center [622, 363] width 1183 height 64
click at [715, 348] on div "Search widget" at bounding box center [773, 363] width 261 height 44
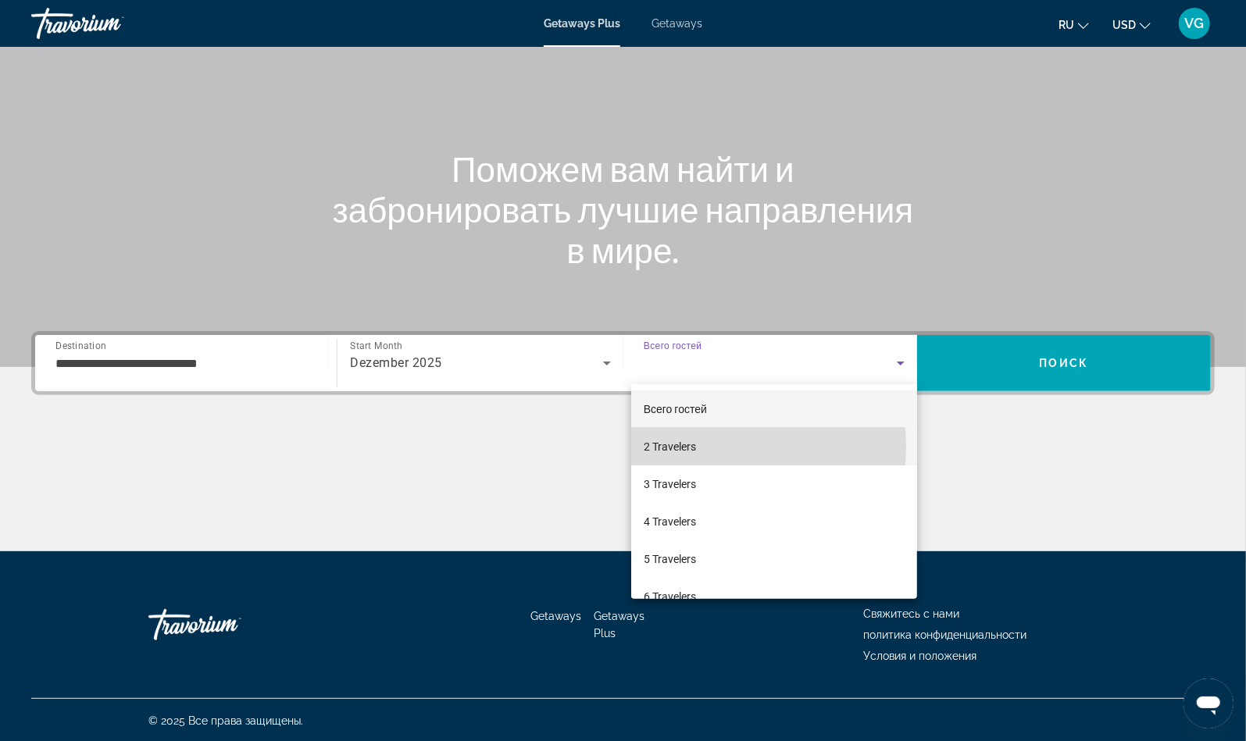
click at [688, 447] on span "2 Travelers" at bounding box center [669, 446] width 52 height 19
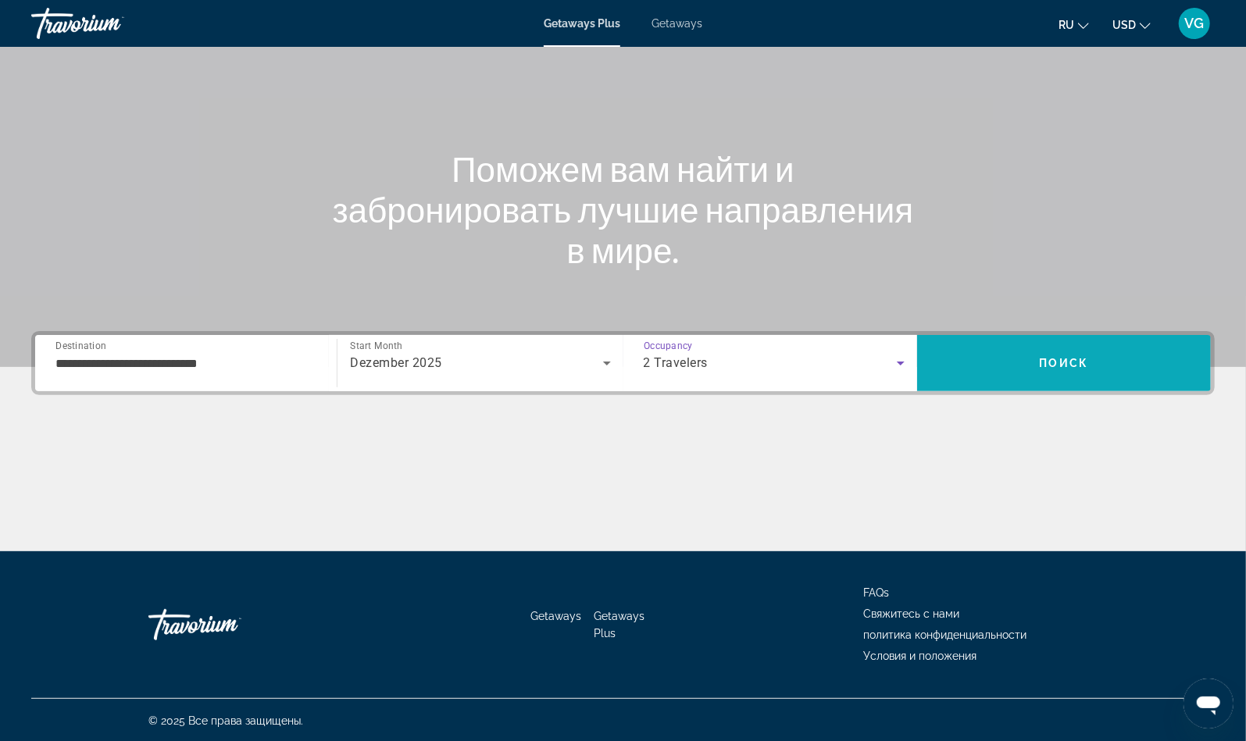
click at [1074, 357] on span "Поиск" at bounding box center [1063, 363] width 49 height 12
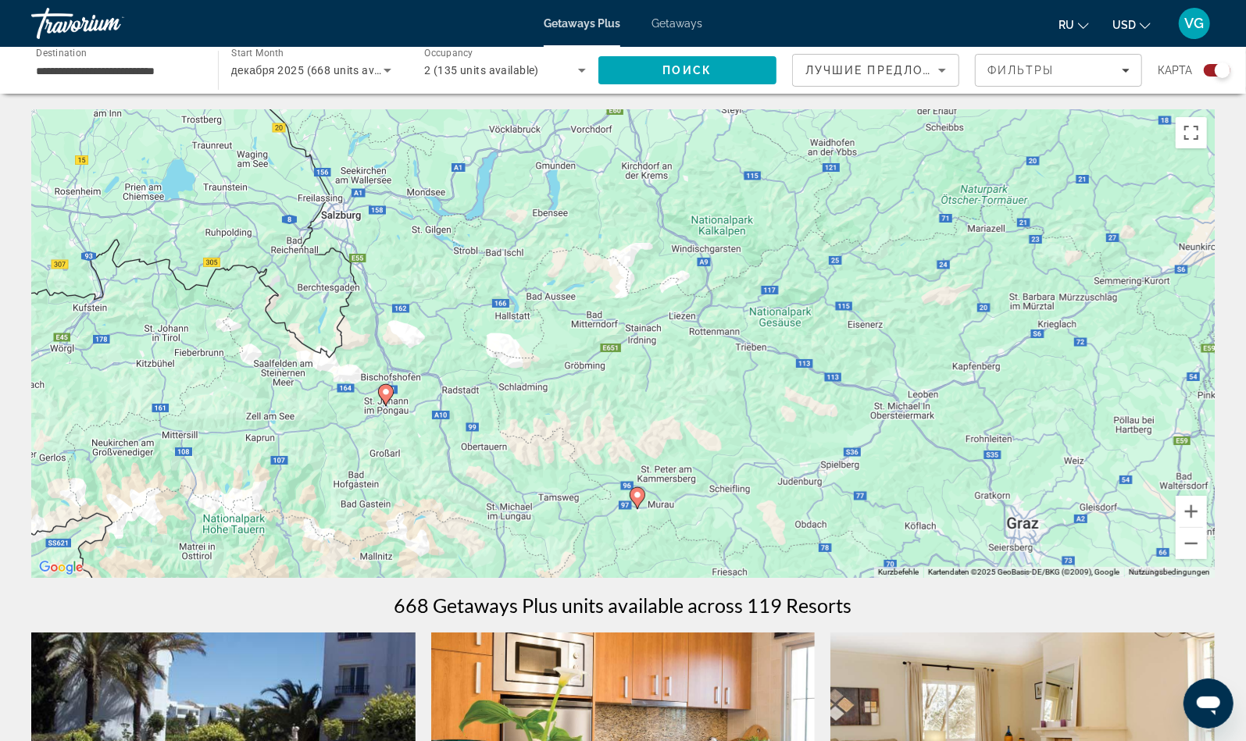
click at [636, 497] on image "Main content" at bounding box center [637, 494] width 9 height 9
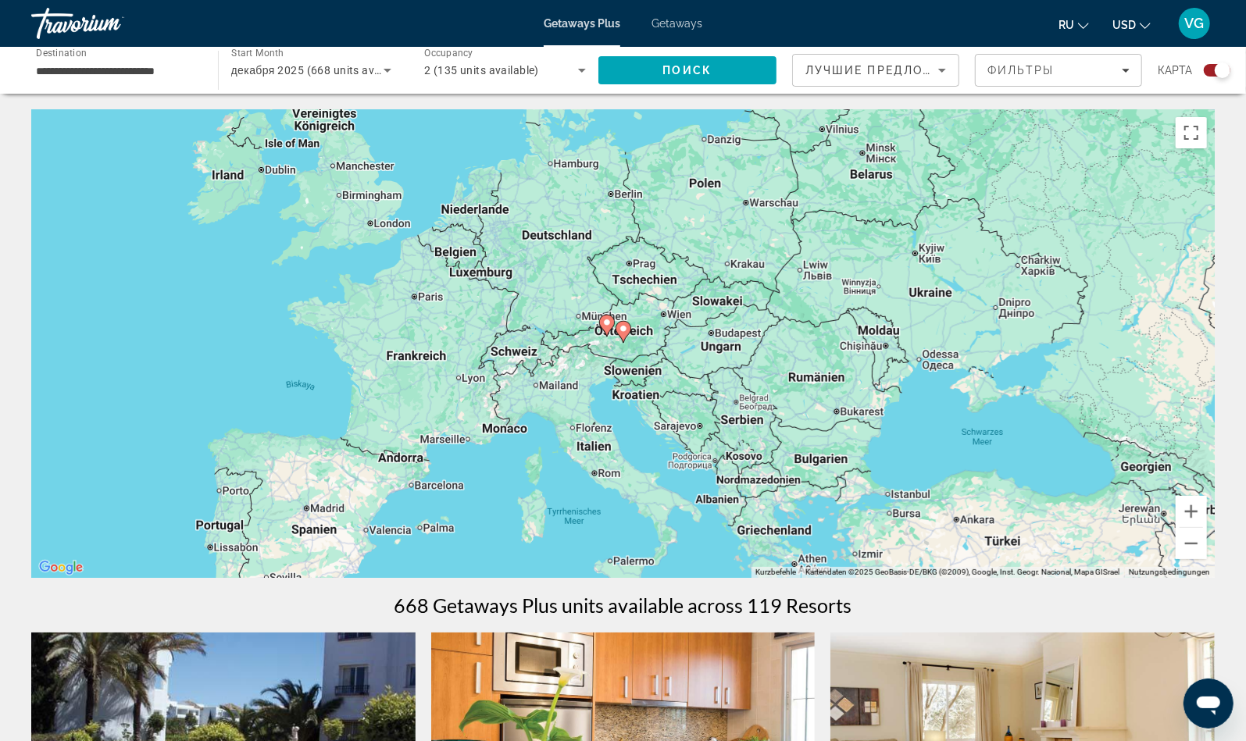
click at [626, 340] on gmp-advanced-marker "Main content" at bounding box center [623, 331] width 16 height 23
type input "**********"
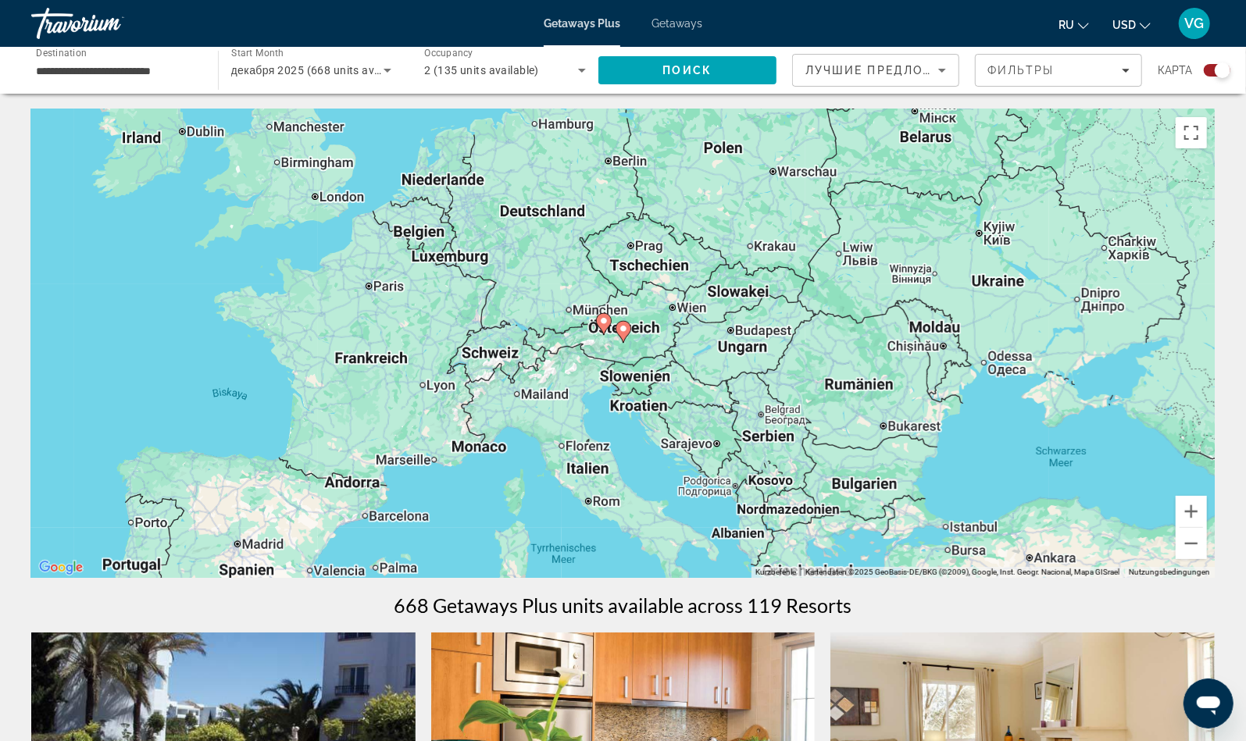
click at [626, 340] on gmp-advanced-marker "Main content" at bounding box center [623, 331] width 16 height 23
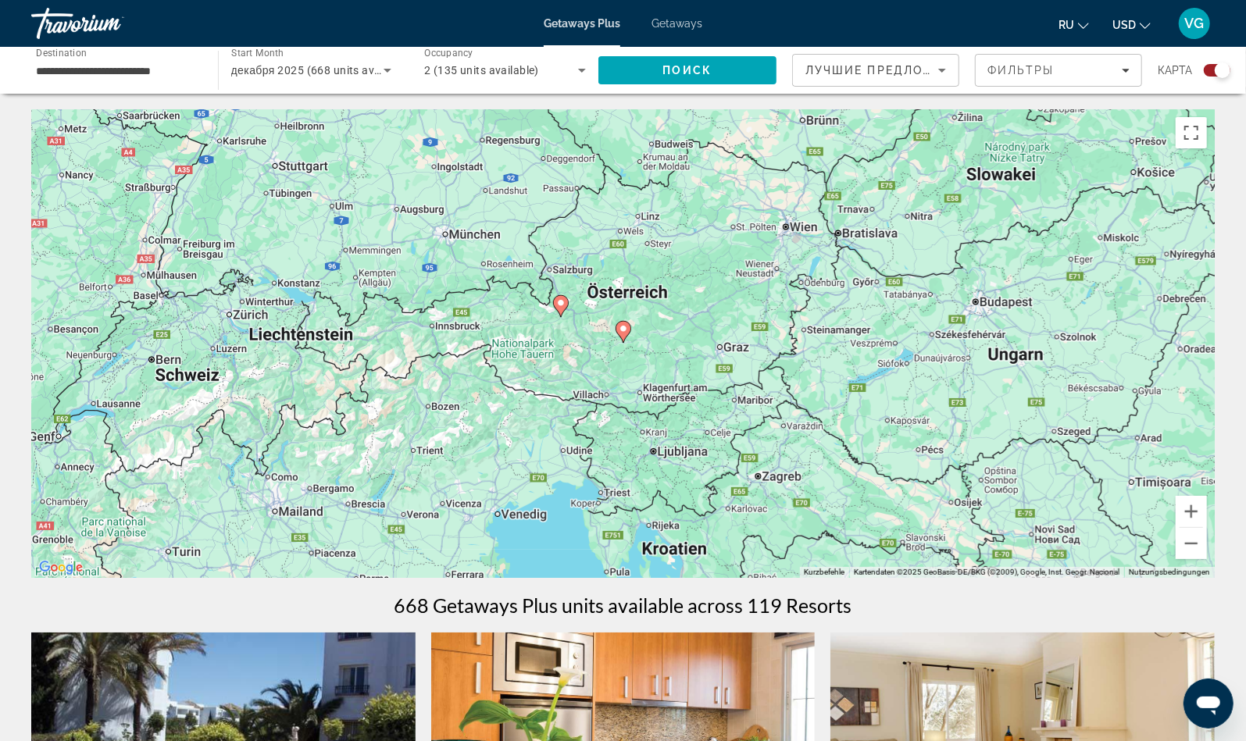
click at [624, 333] on image "Main content" at bounding box center [622, 328] width 9 height 9
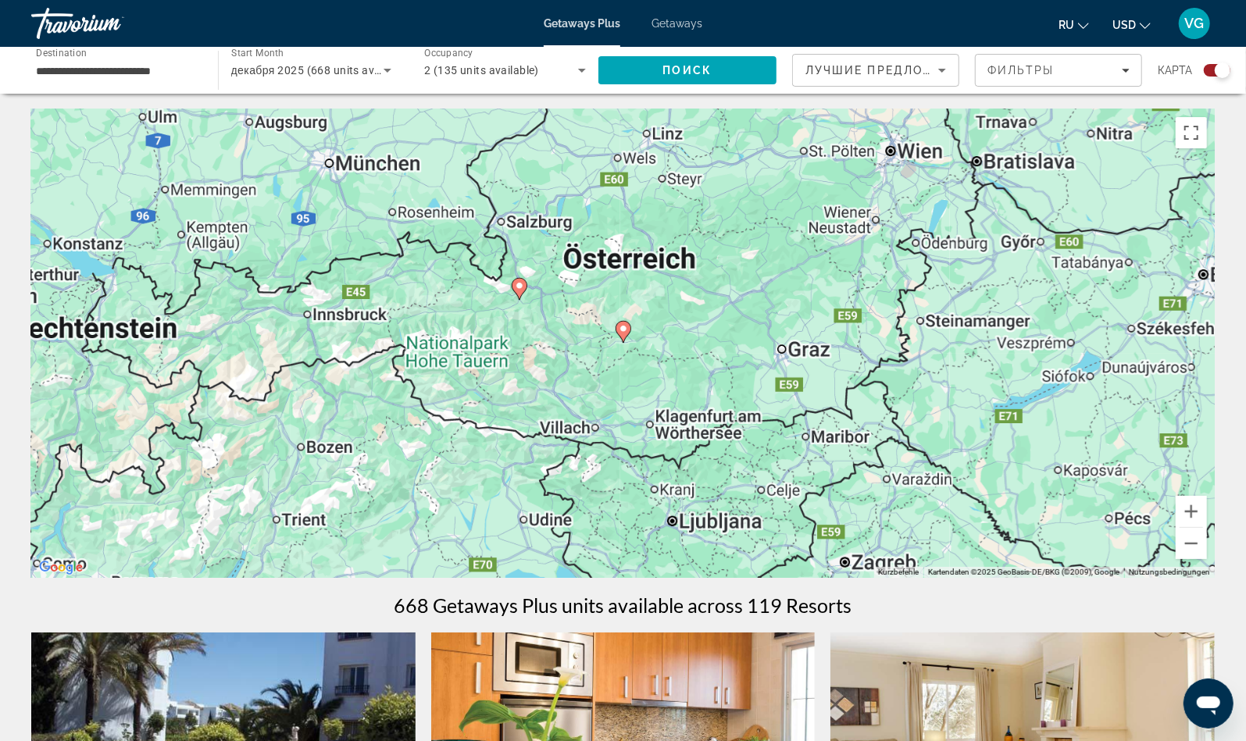
click at [624, 333] on image "Main content" at bounding box center [622, 328] width 9 height 9
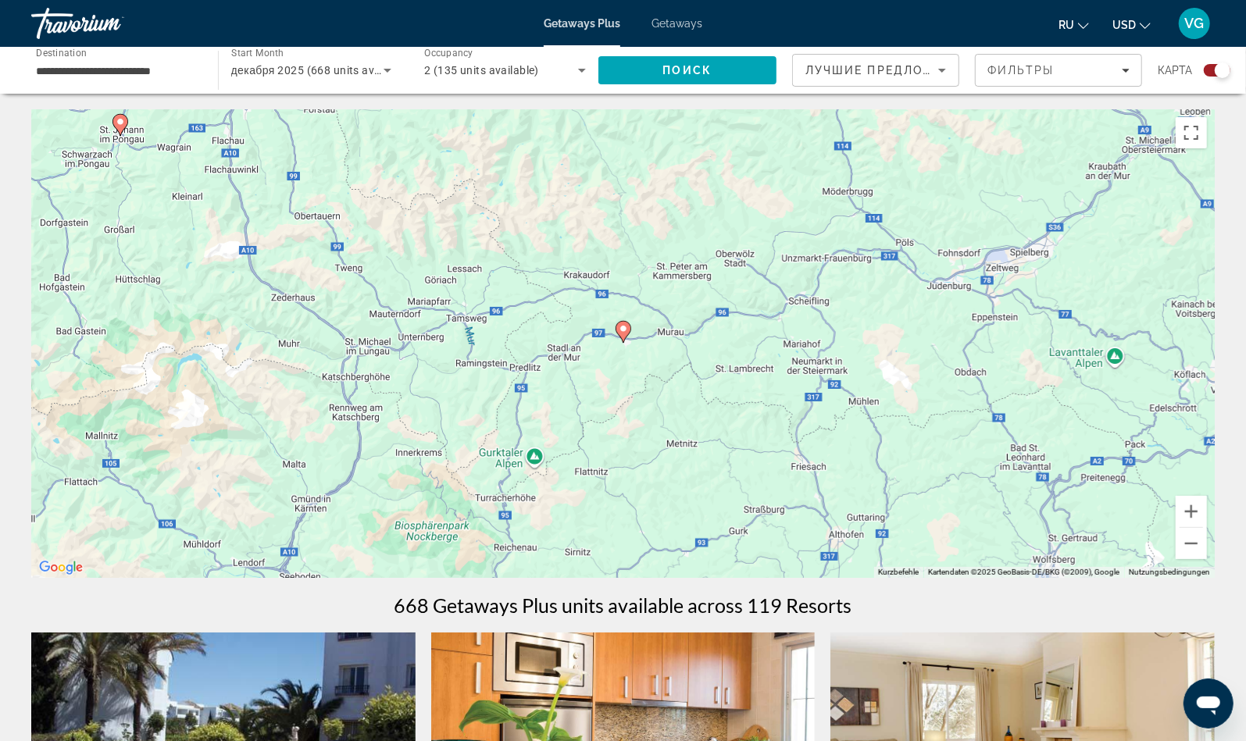
click at [624, 333] on image "Main content" at bounding box center [622, 328] width 9 height 9
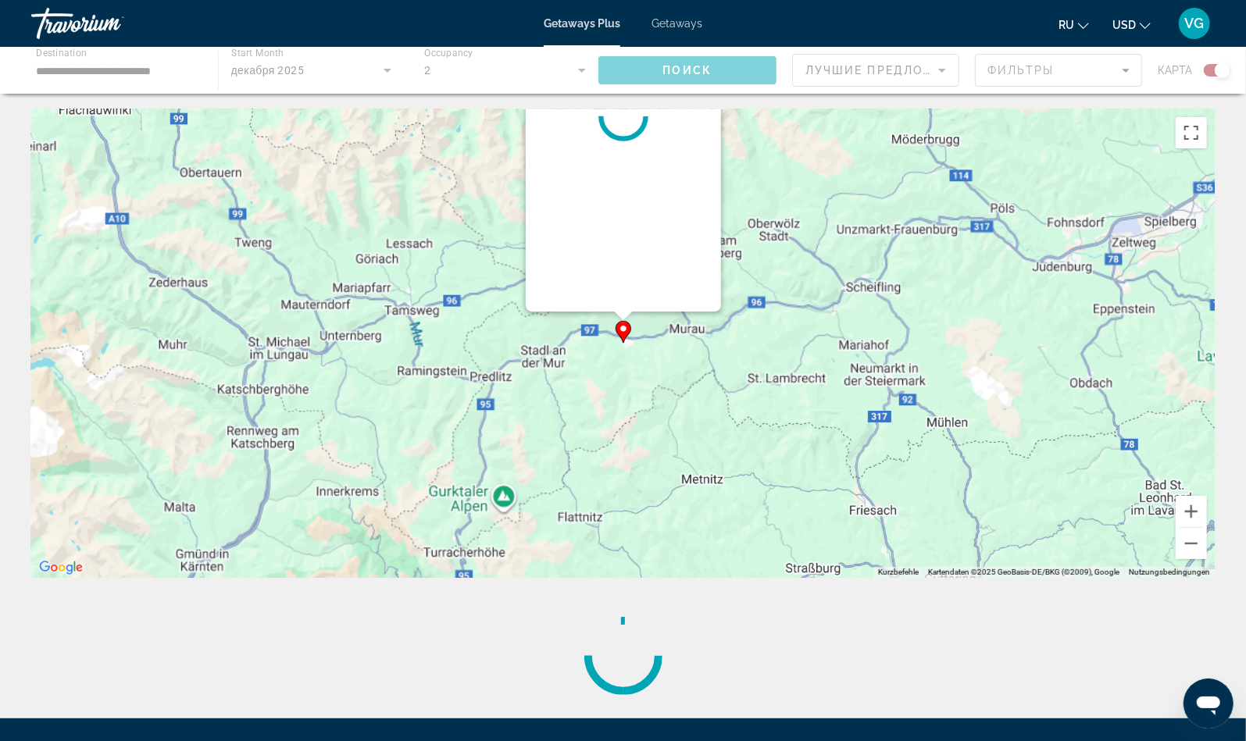
click at [624, 333] on image "Main content" at bounding box center [622, 328] width 9 height 9
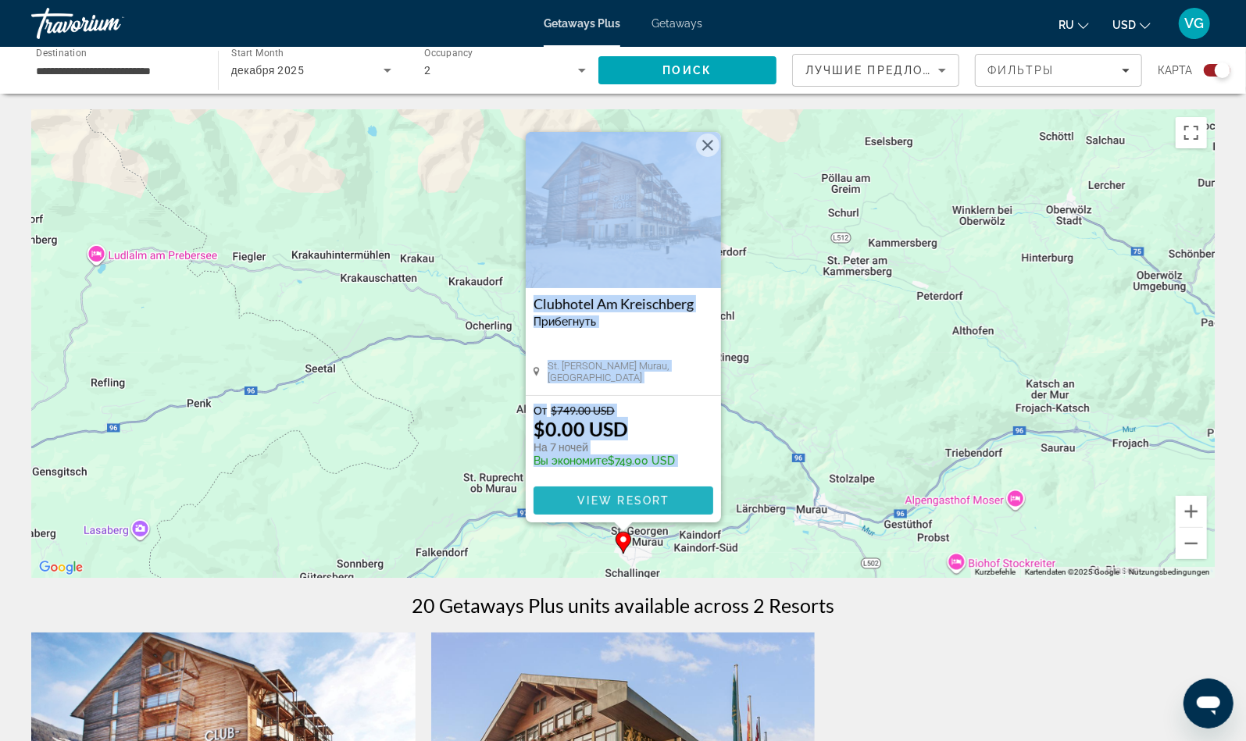
click at [625, 506] on span "View Resort" at bounding box center [622, 500] width 92 height 12
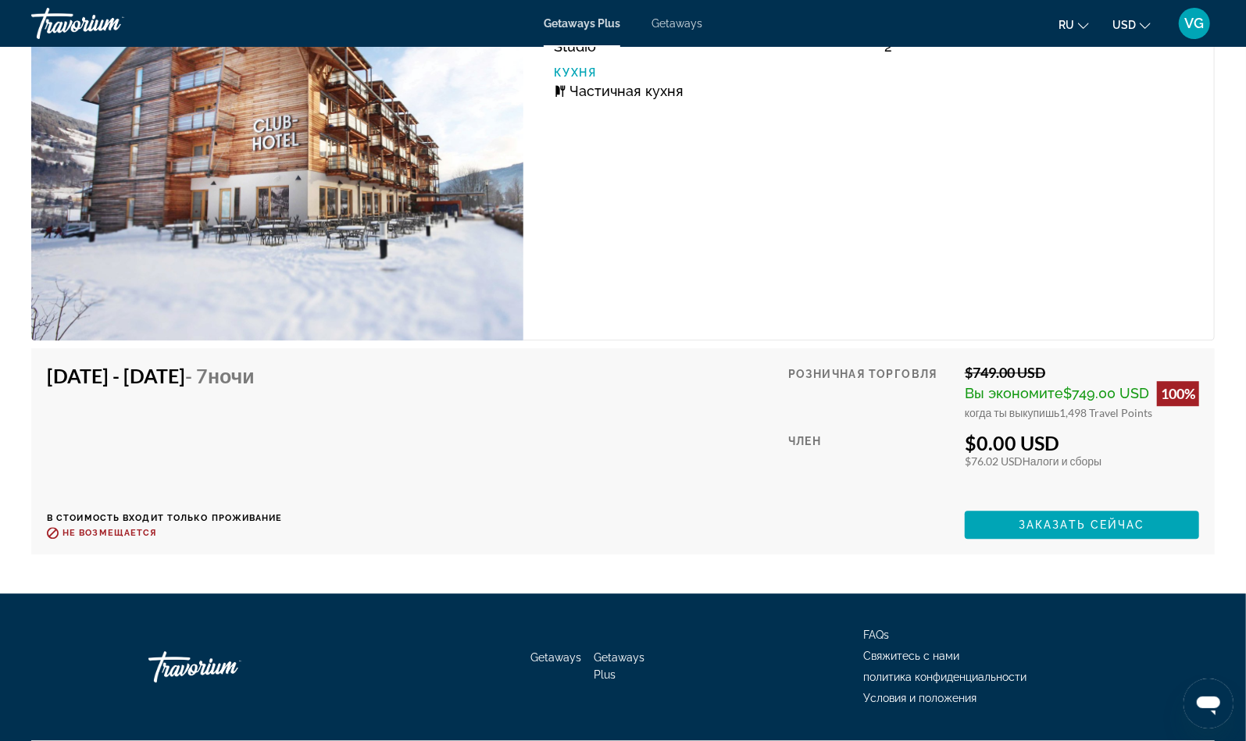
scroll to position [2527, 0]
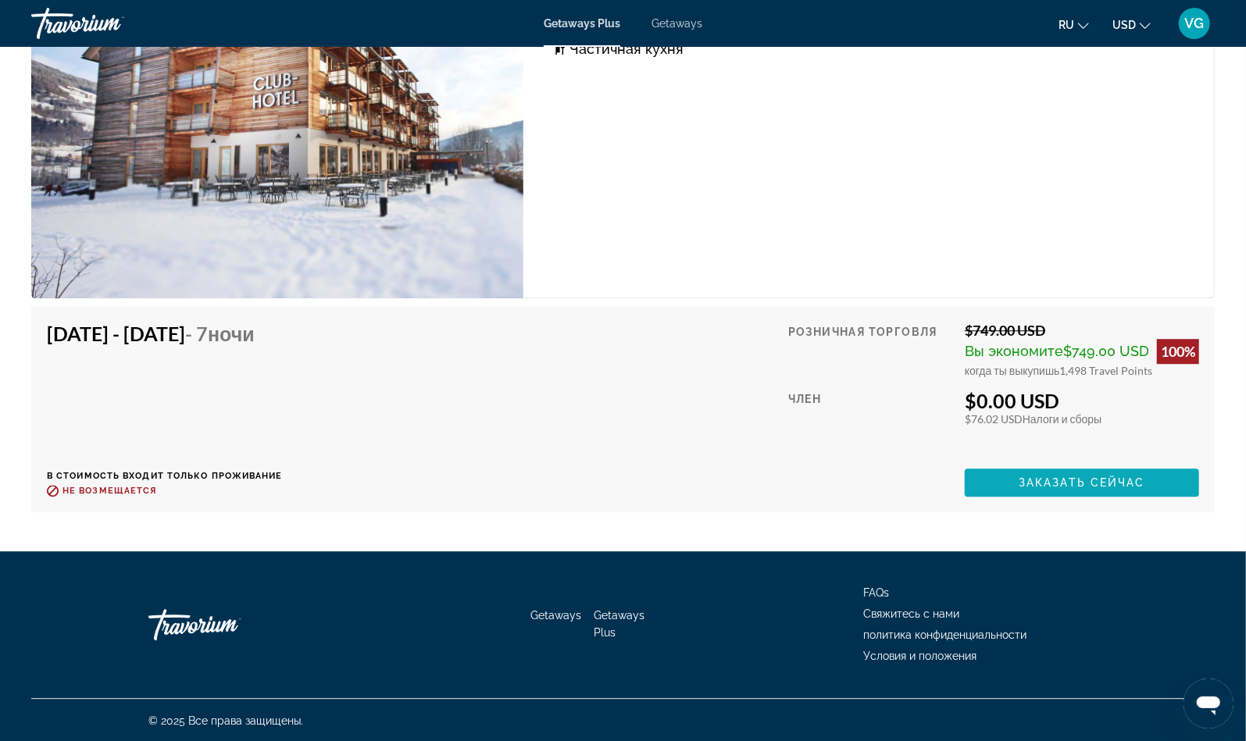
click at [1104, 483] on span "Заказать сейчас" at bounding box center [1081, 482] width 127 height 12
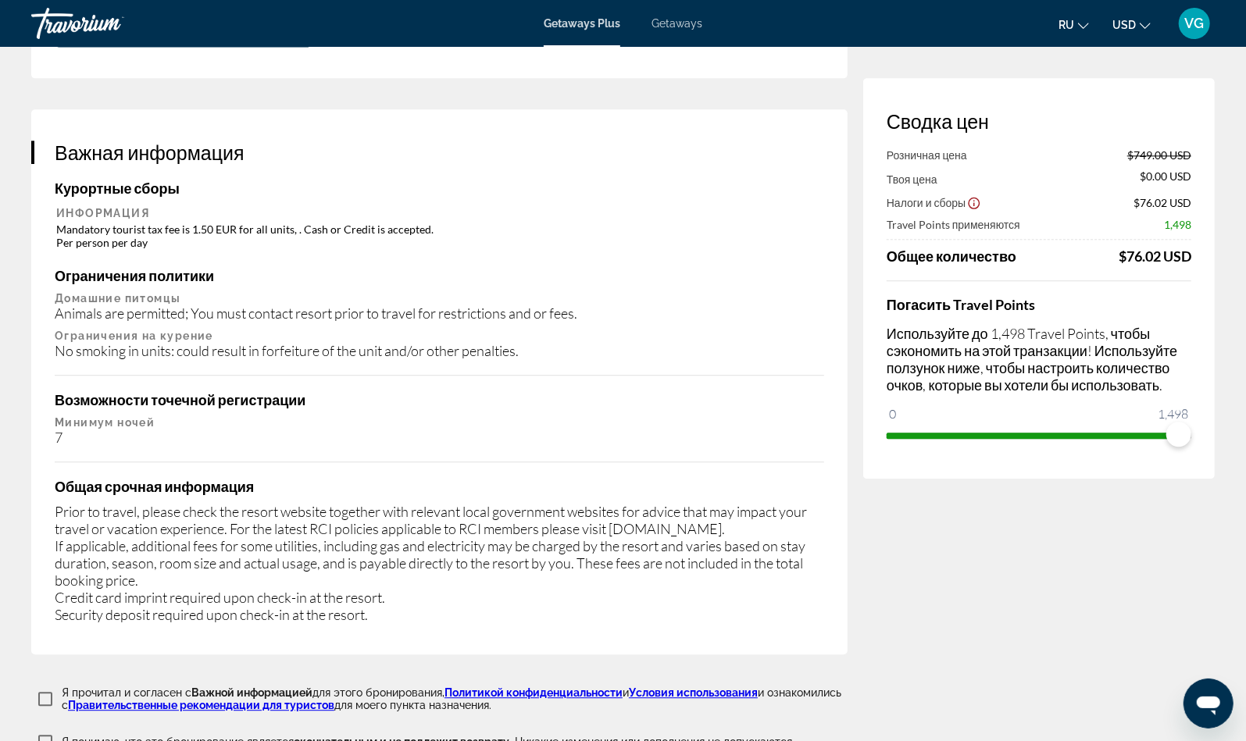
scroll to position [2282, 0]
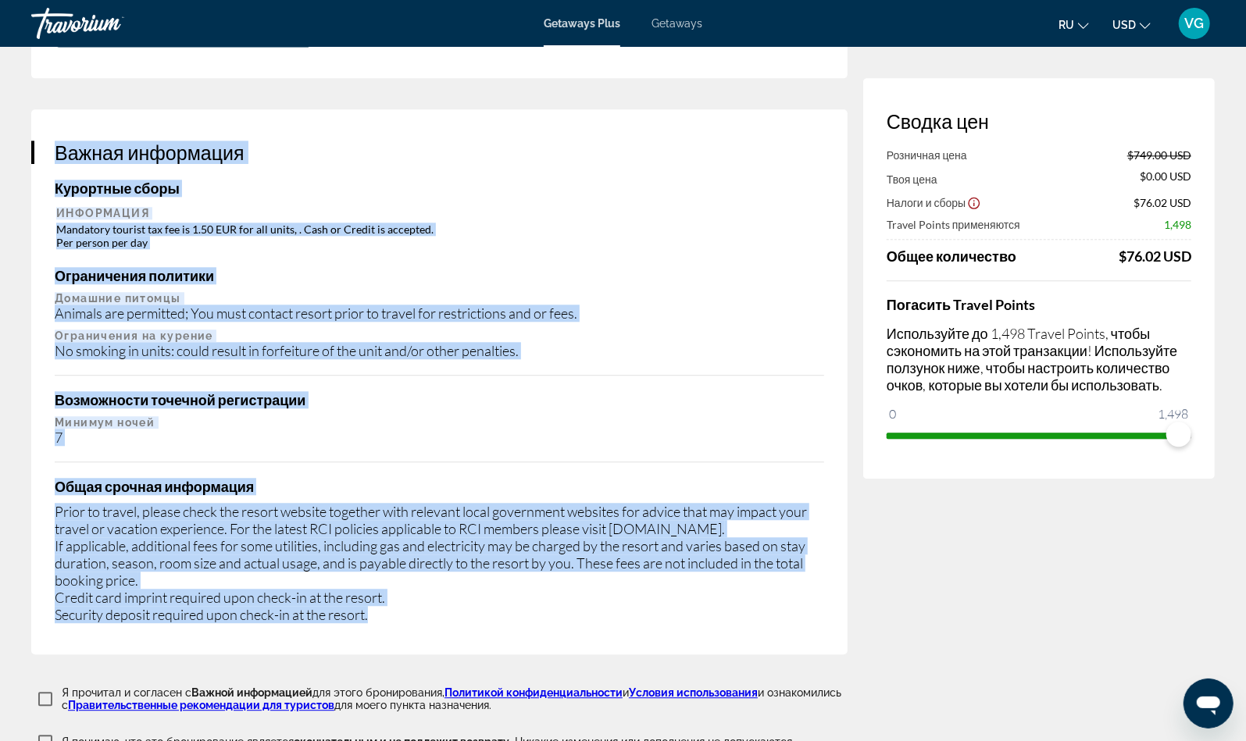
drag, startPoint x: 57, startPoint y: 127, endPoint x: 583, endPoint y: 598, distance: 706.7
click at [583, 598] on div "Важная информация Курортные сборы Информация Mandatory tourist tax fee is 1.50 …" at bounding box center [439, 381] width 816 height 545
copy div "Важная информация Курортные сборы Информация Mandatory tourist tax fee is 1.50 …"
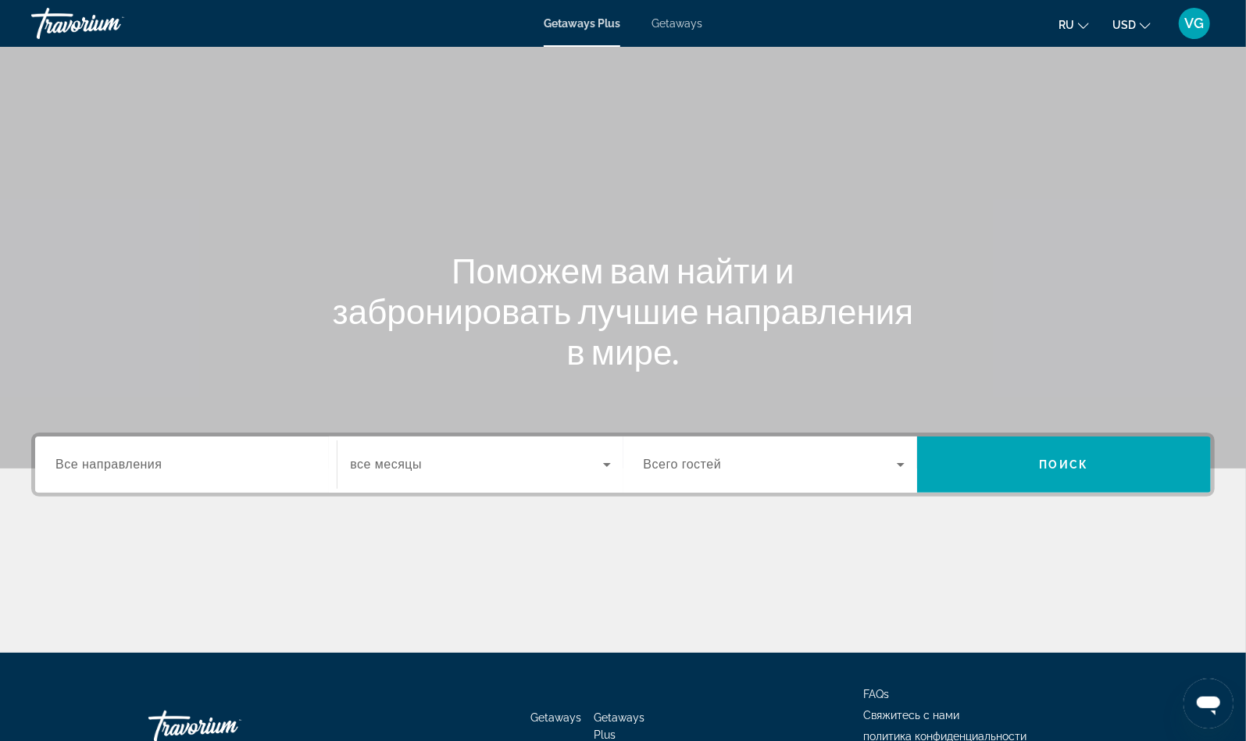
click at [141, 464] on span "Все направления" at bounding box center [108, 464] width 107 height 13
click at [141, 464] on input "Destination Все направления" at bounding box center [185, 465] width 261 height 19
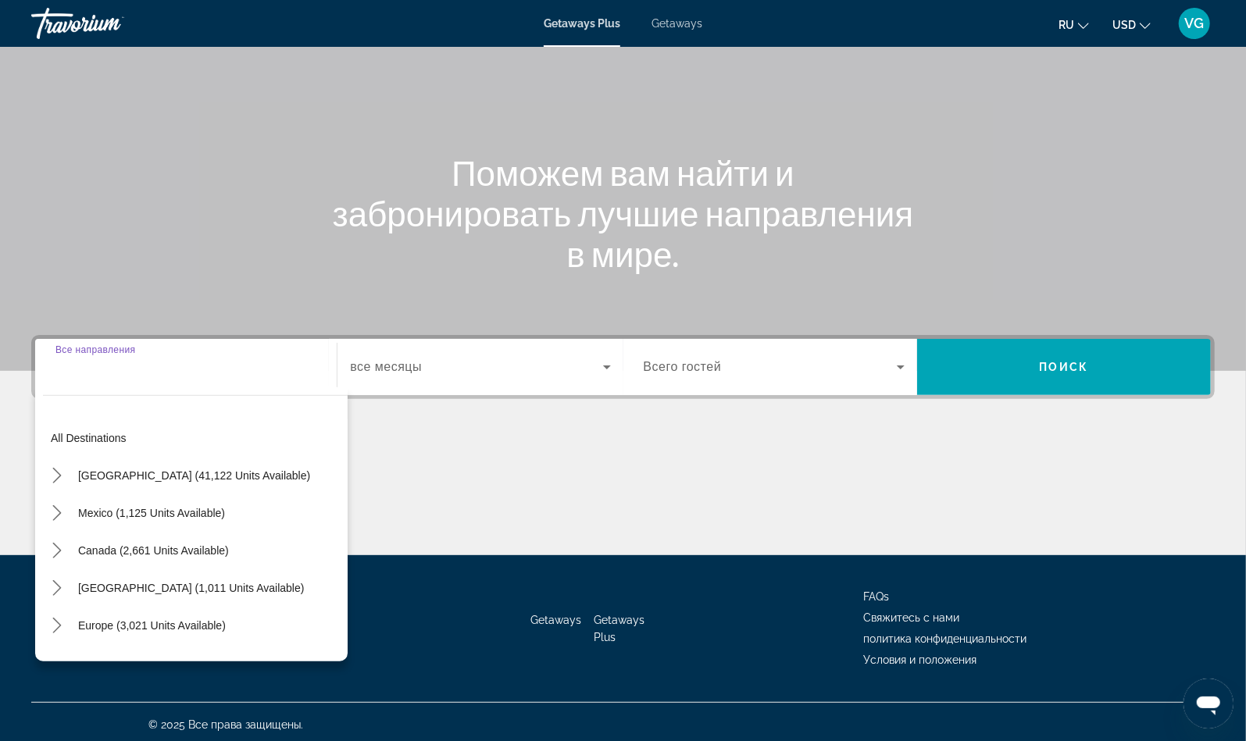
scroll to position [102, 0]
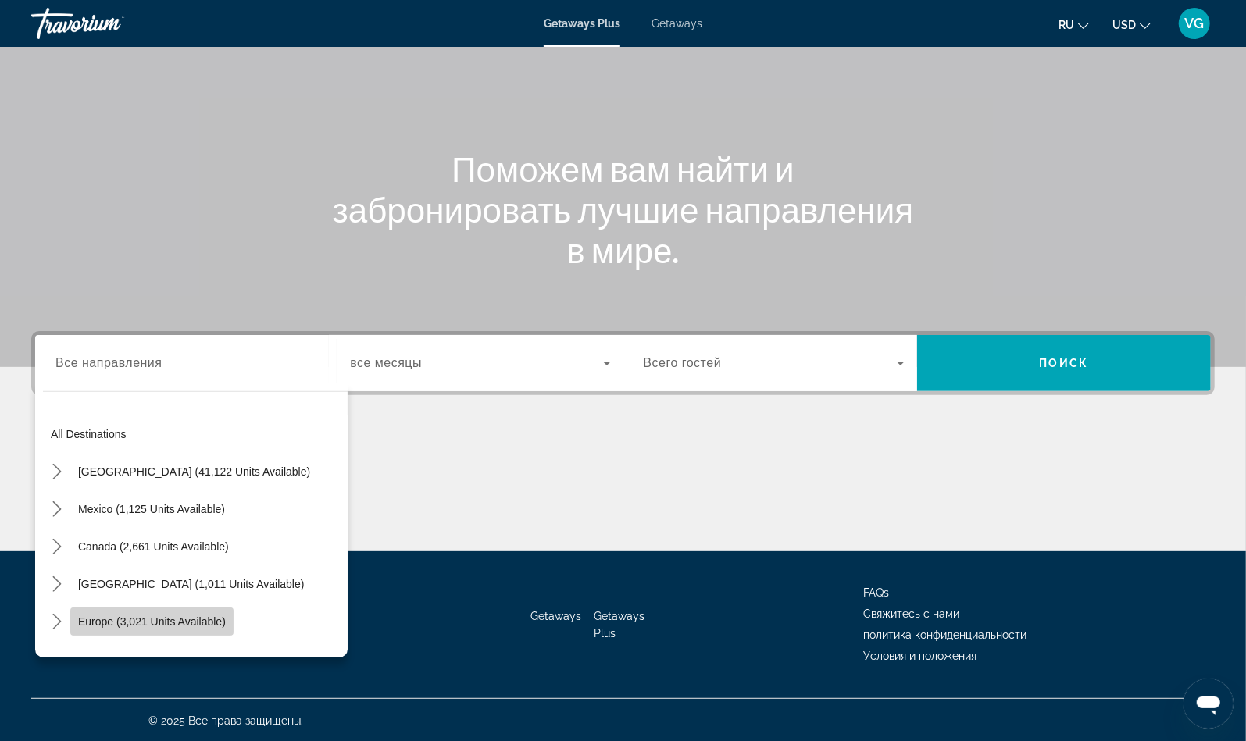
click at [148, 619] on span "Europe (3,021 units available)" at bounding box center [152, 621] width 148 height 12
type input "**********"
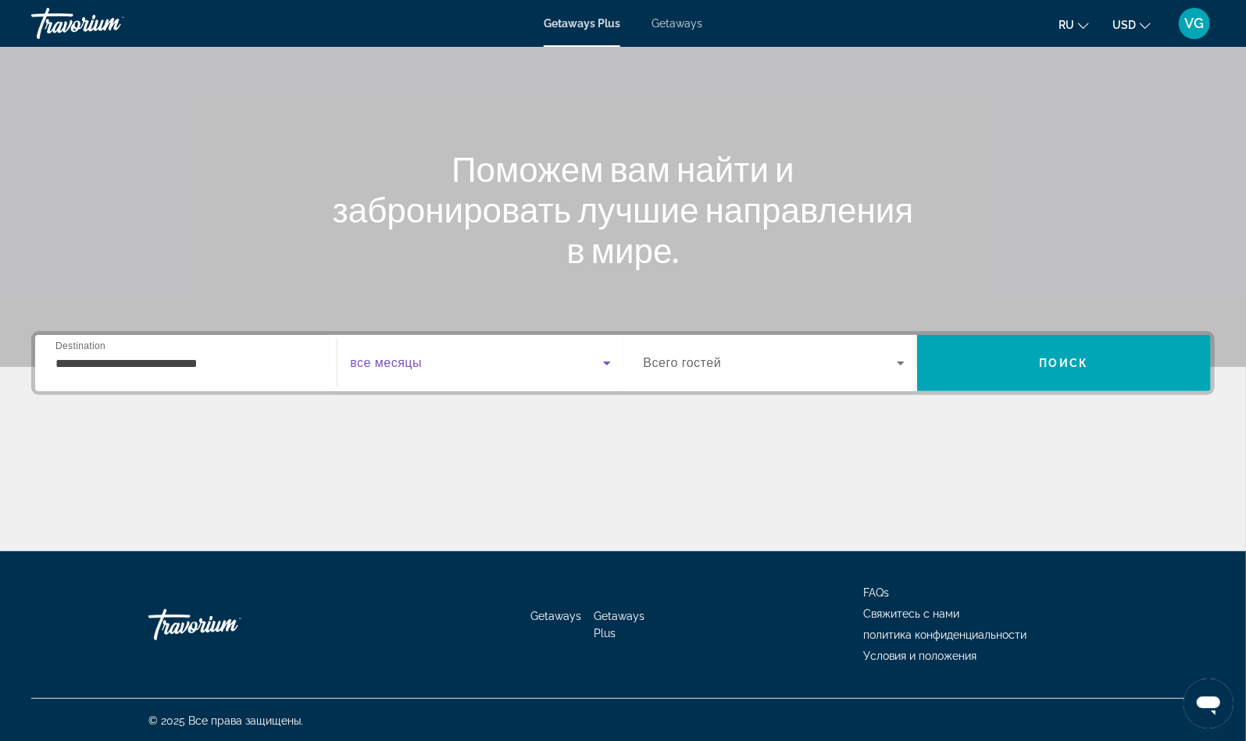
click at [433, 364] on span "Search widget" at bounding box center [476, 363] width 252 height 19
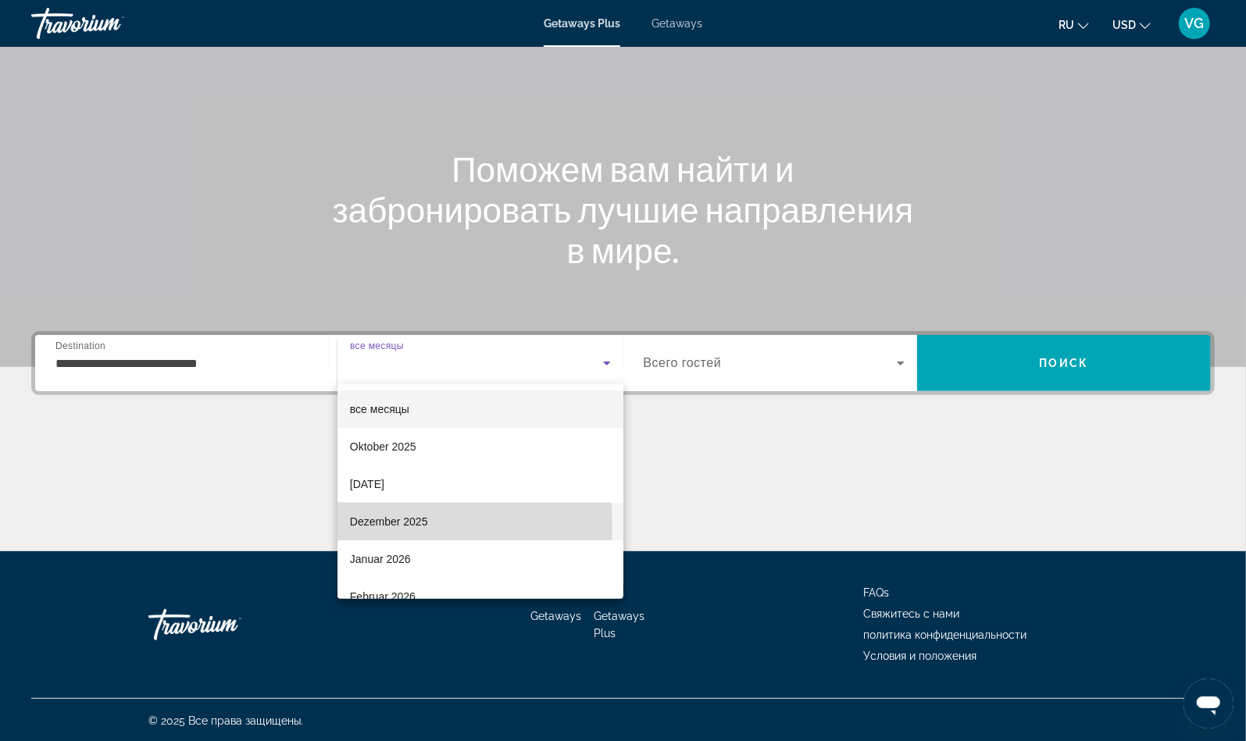
click at [384, 526] on span "Dezember 2025" at bounding box center [389, 521] width 78 height 19
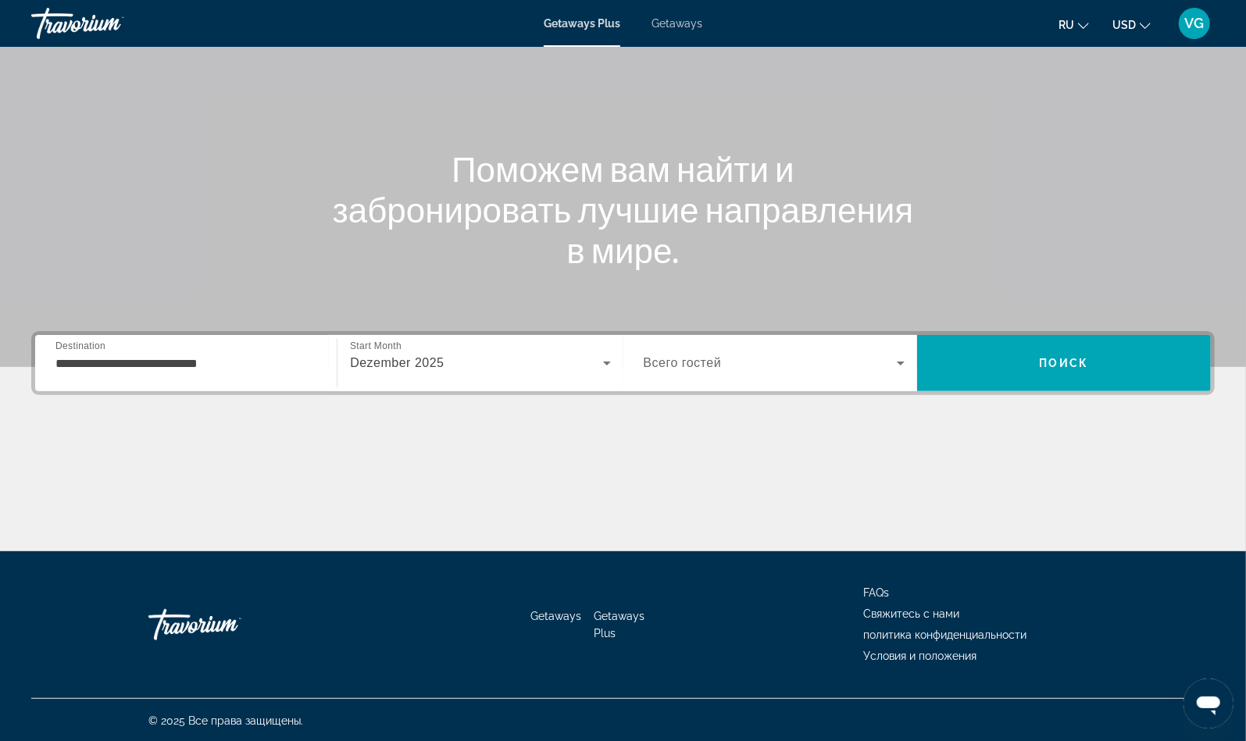
click at [700, 362] on span "Всего гостей" at bounding box center [682, 362] width 78 height 13
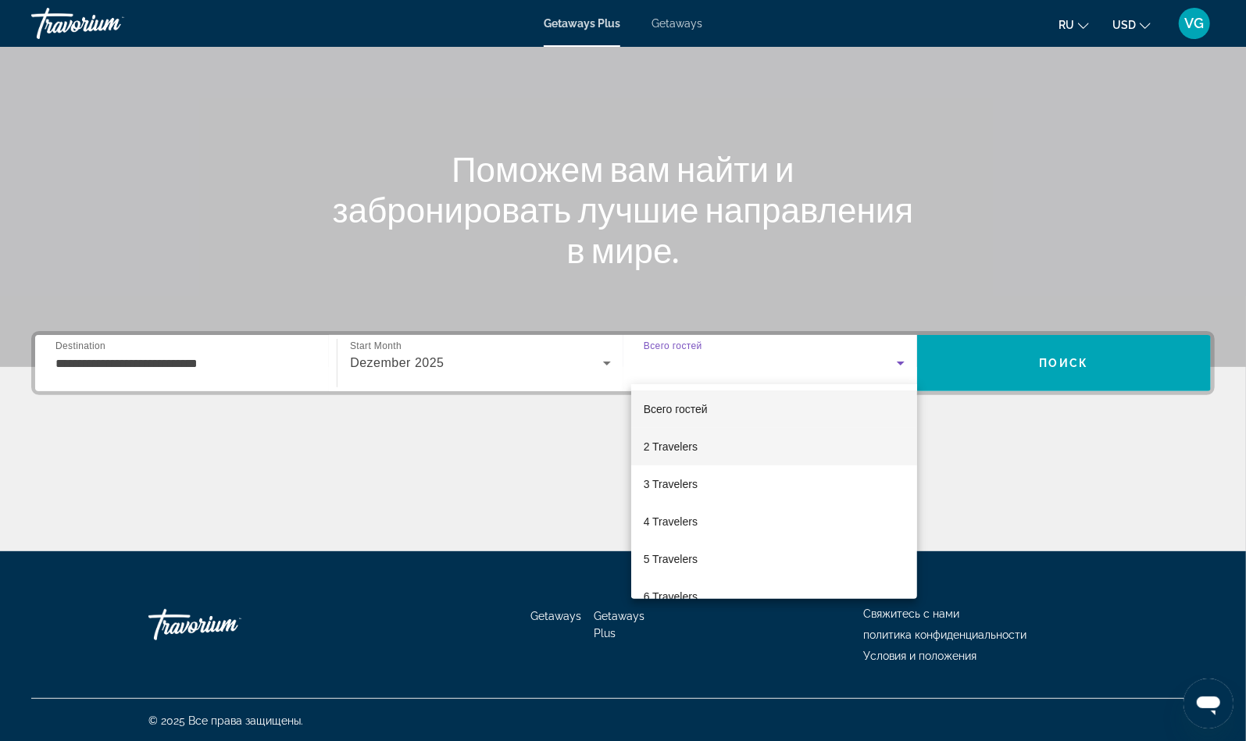
click at [675, 447] on span "2 Travelers" at bounding box center [670, 446] width 54 height 19
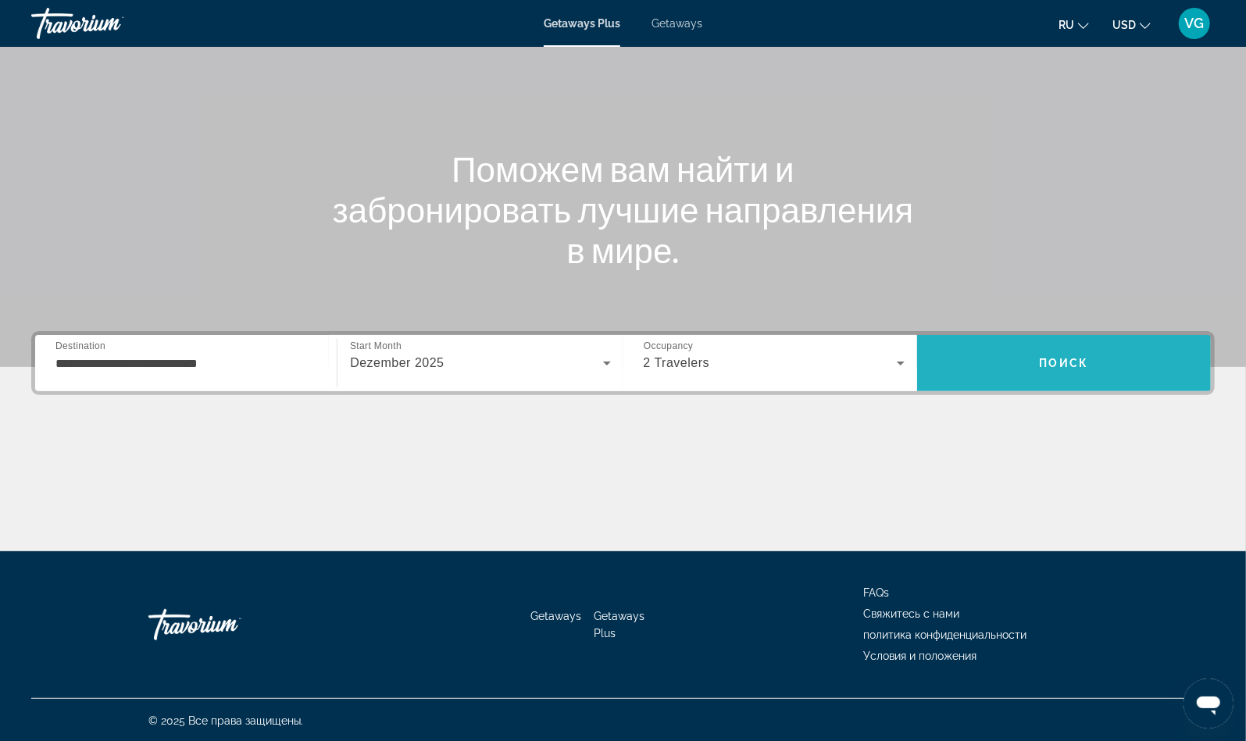
click at [1058, 369] on span "Search" at bounding box center [1064, 362] width 294 height 37
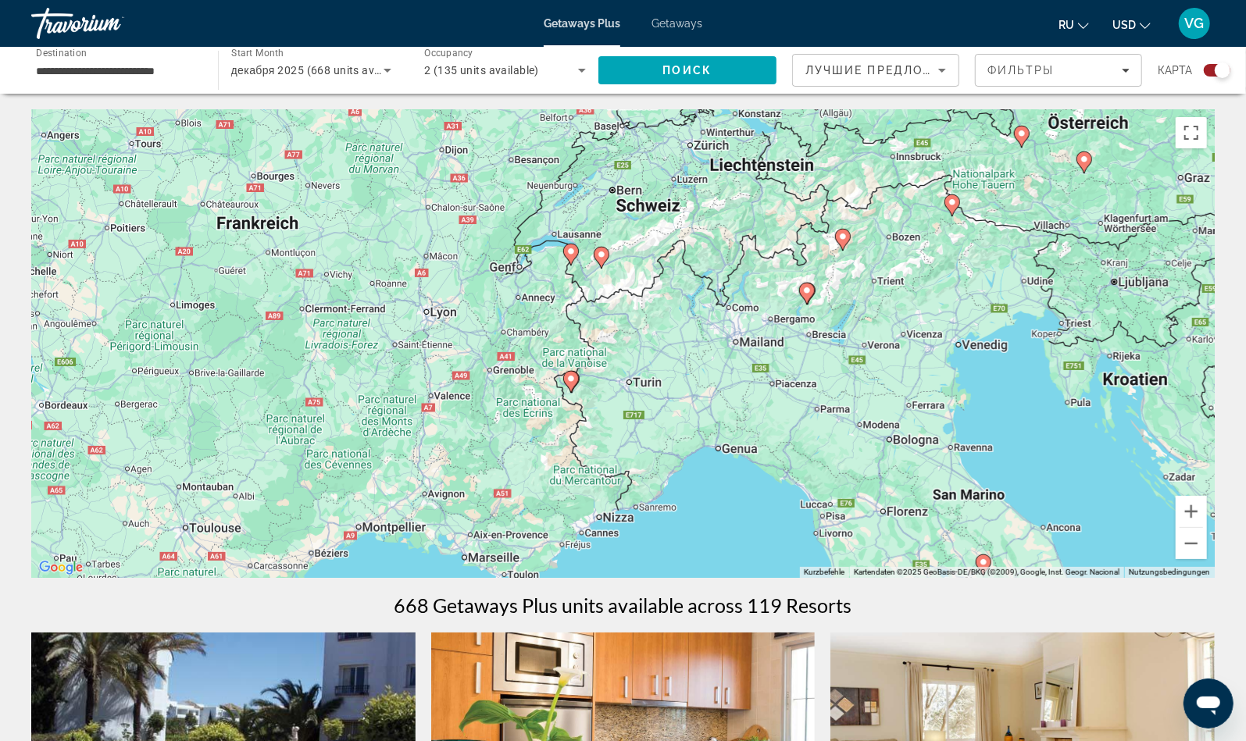
click at [573, 253] on image "Main content" at bounding box center [570, 251] width 9 height 9
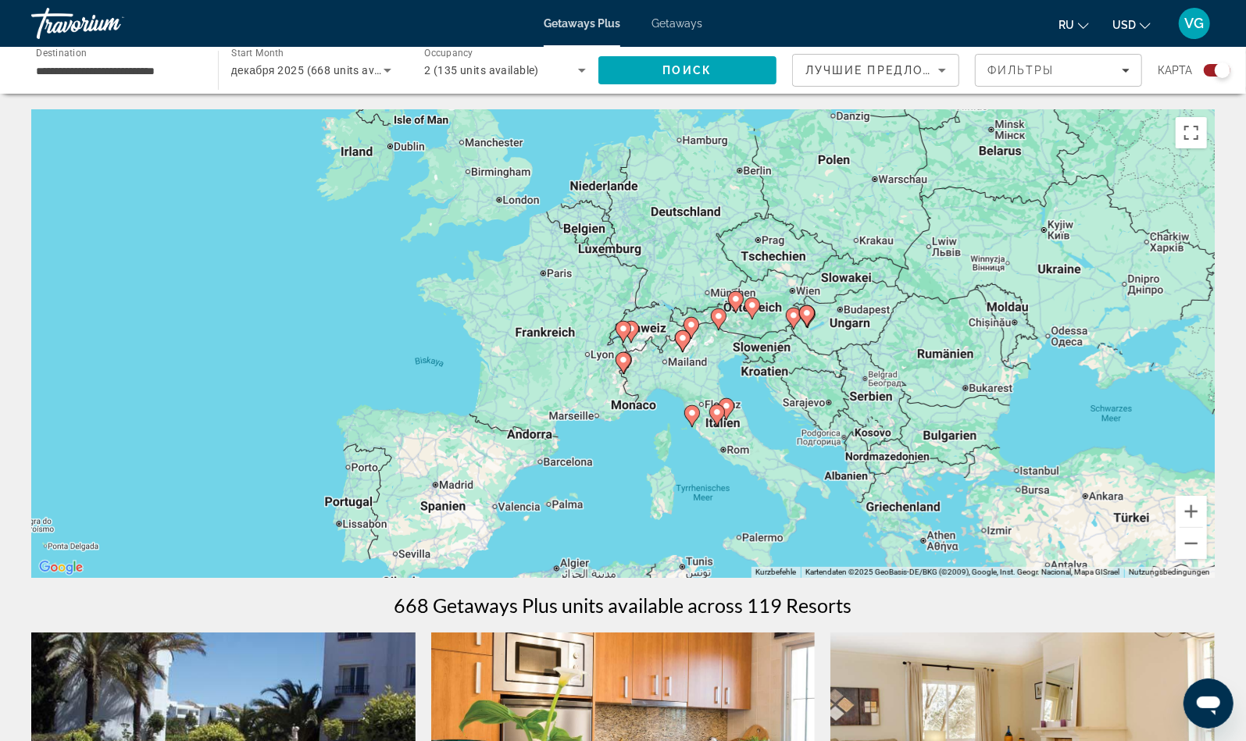
click at [620, 330] on image "Main content" at bounding box center [622, 328] width 9 height 9
type input "**********"
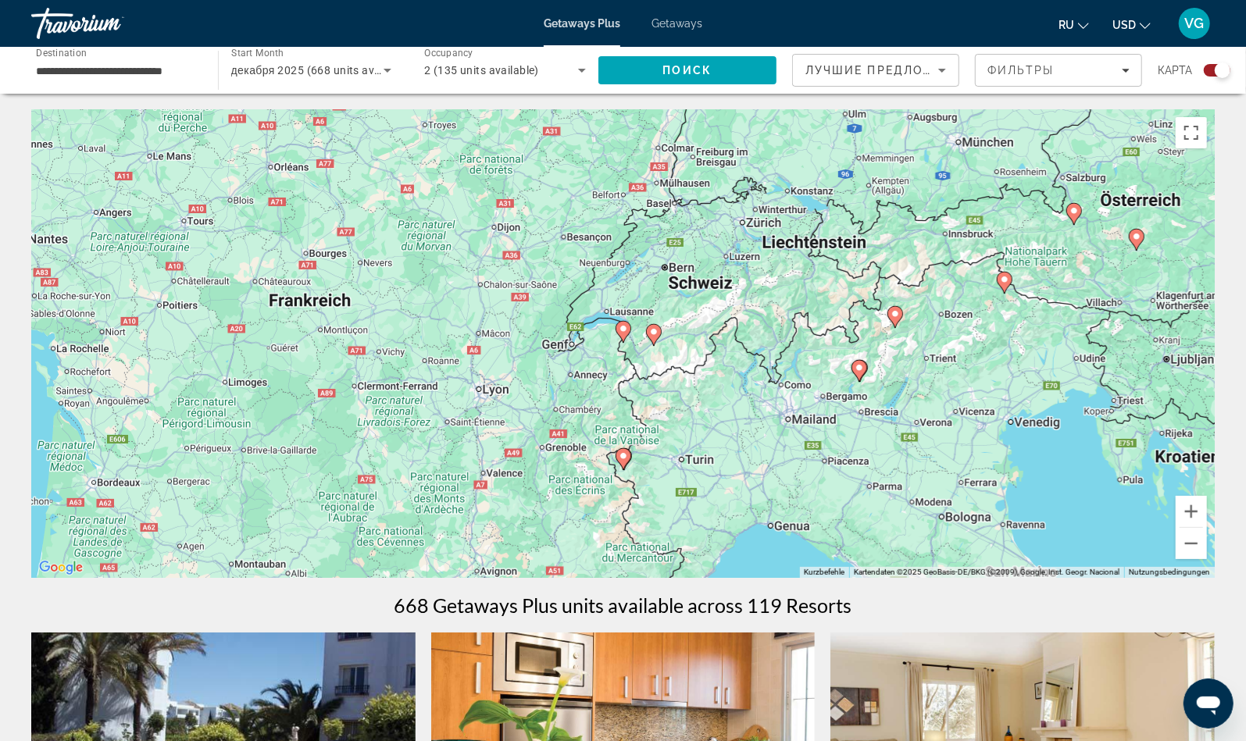
click at [620, 330] on image "Main content" at bounding box center [622, 328] width 9 height 9
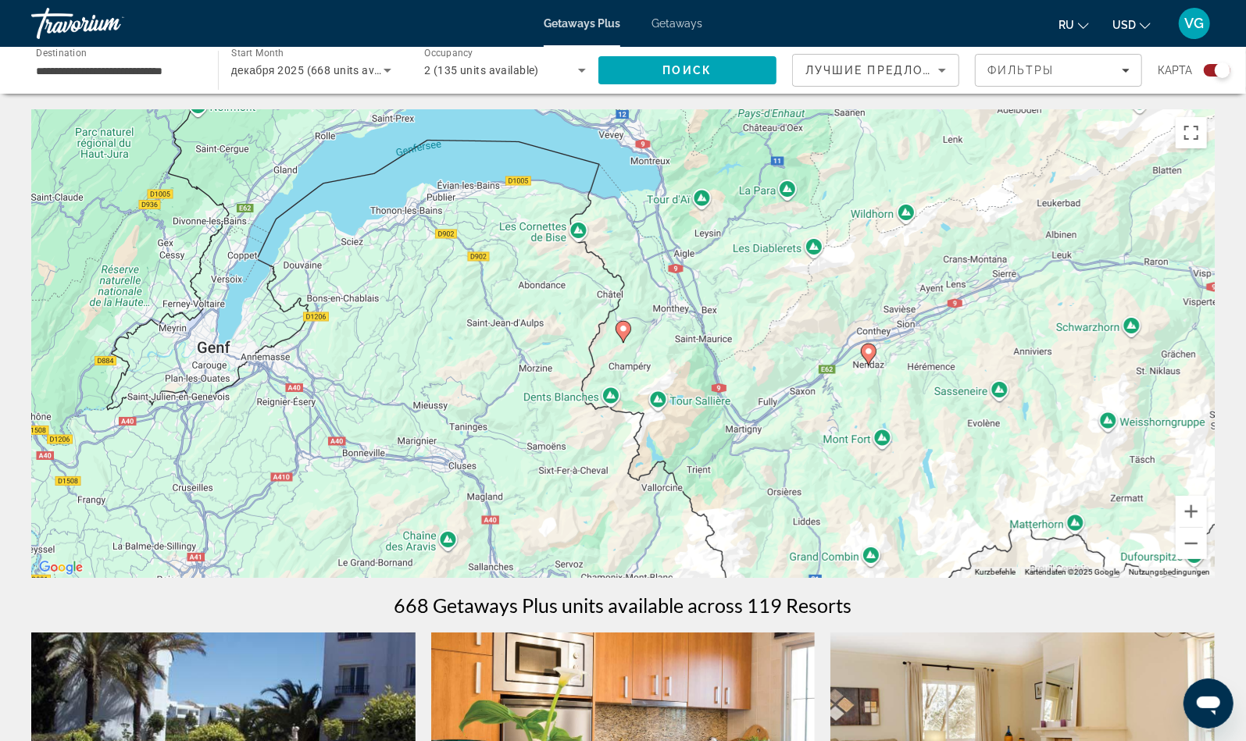
click at [620, 330] on image "Main content" at bounding box center [622, 328] width 9 height 9
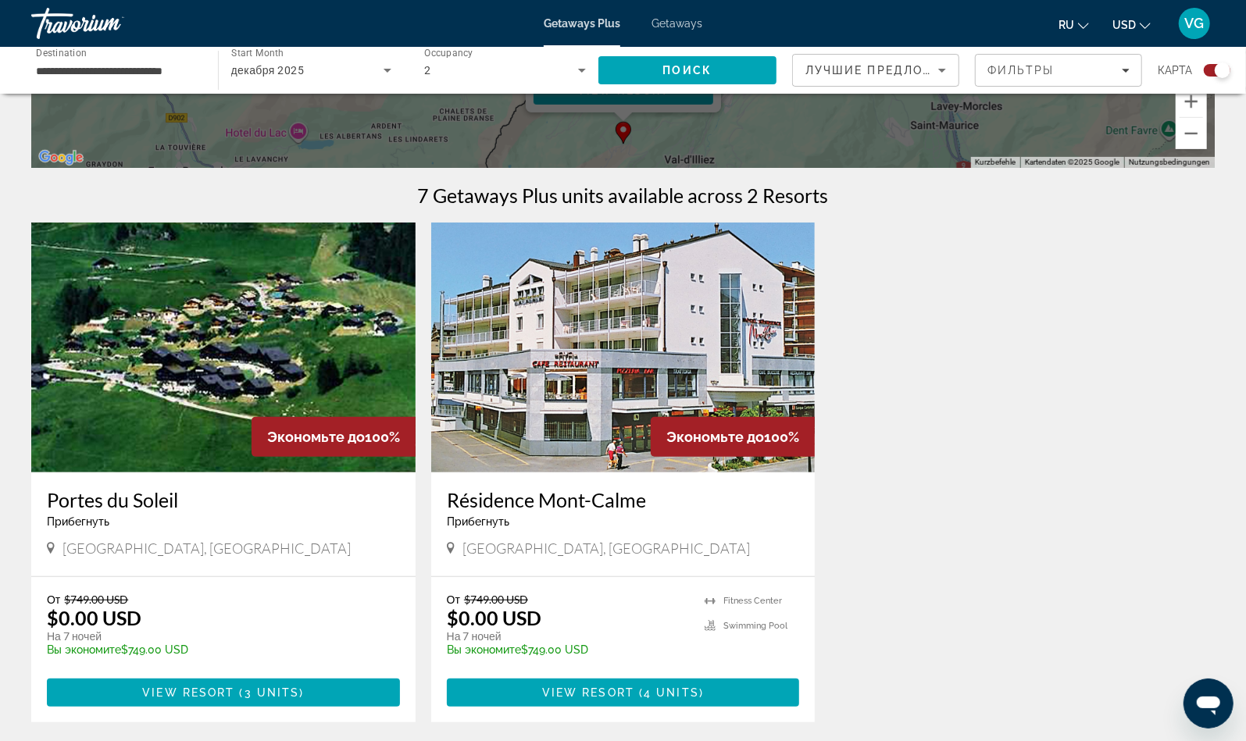
scroll to position [411, 0]
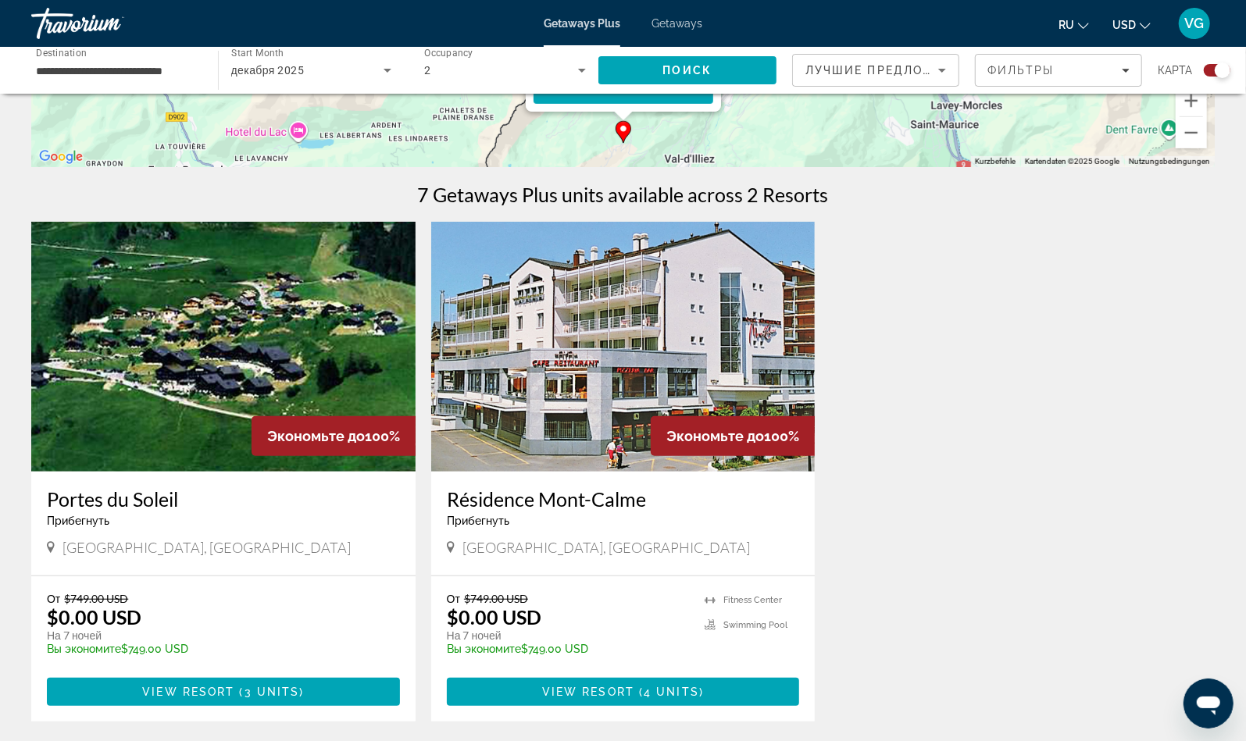
click at [287, 326] on img "Main content" at bounding box center [223, 347] width 384 height 250
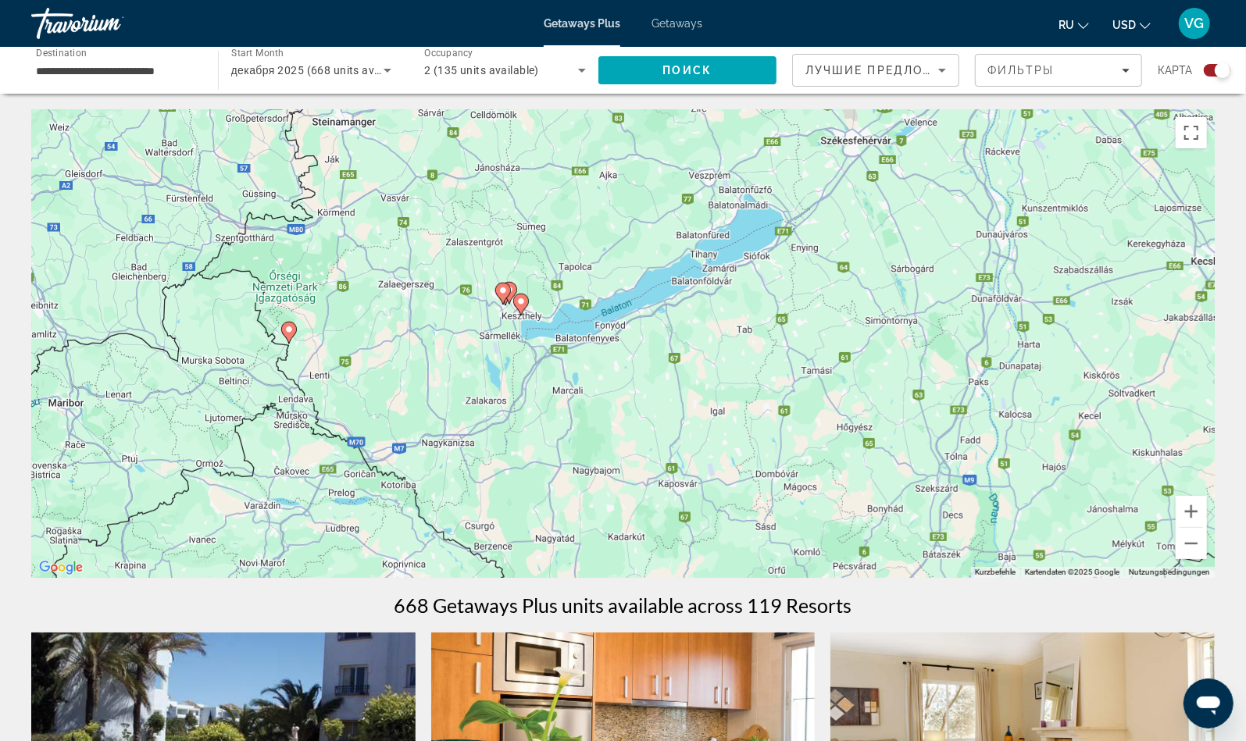
click at [521, 303] on image "Main content" at bounding box center [520, 301] width 9 height 9
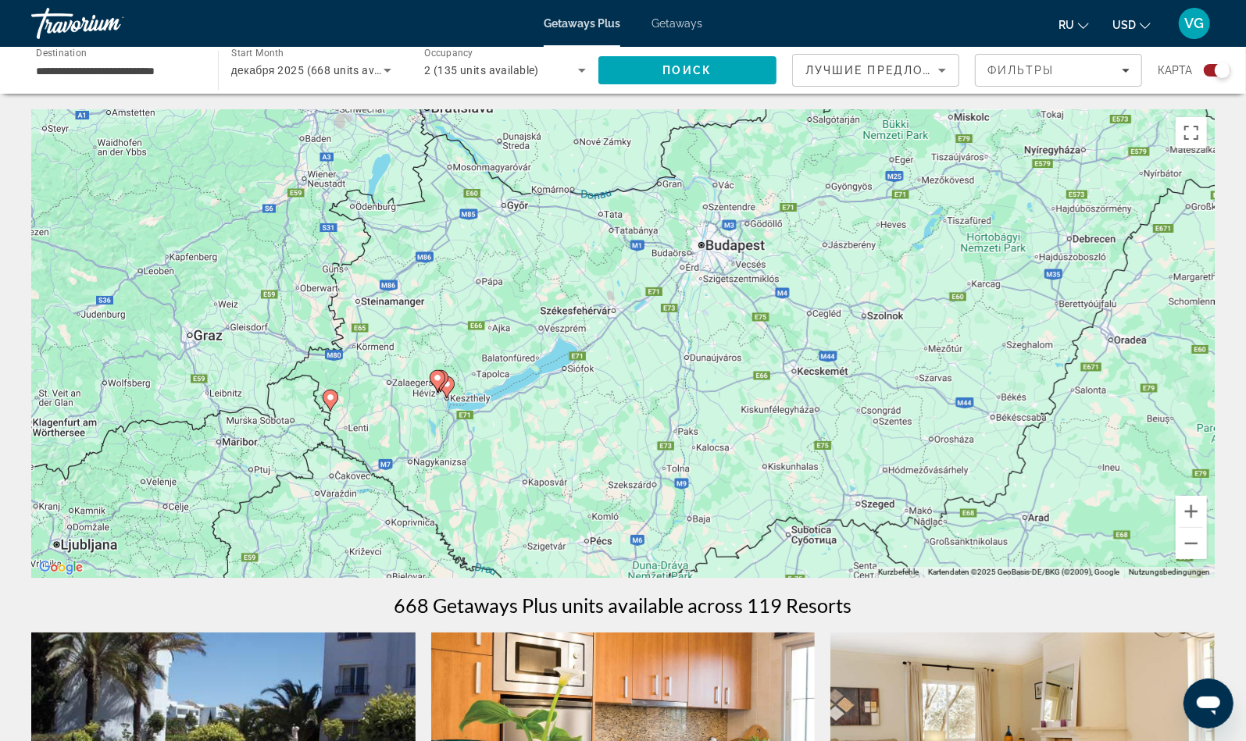
click at [449, 390] on icon "Main content" at bounding box center [446, 387] width 14 height 20
type input "**********"
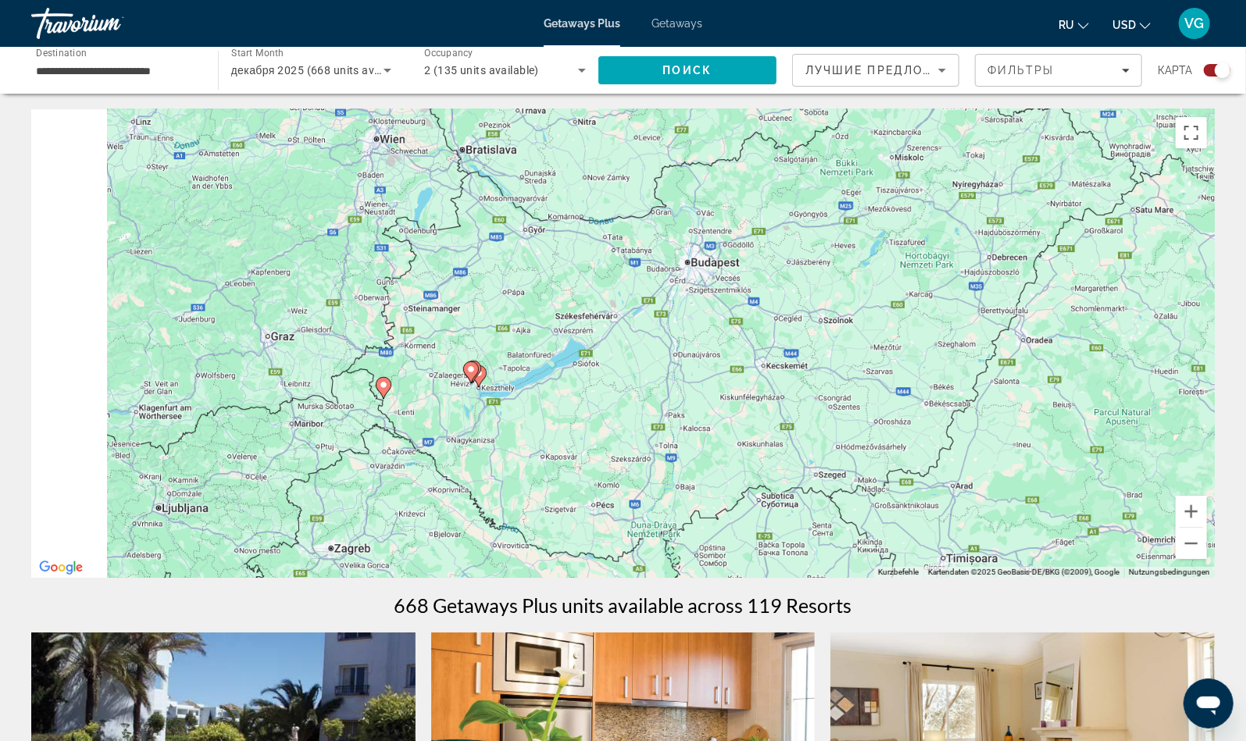
click at [449, 390] on div "Um den Modus zum Ziehen mit der Tastatur zu aktivieren, drückst du Alt + Eingab…" at bounding box center [622, 343] width 1183 height 469
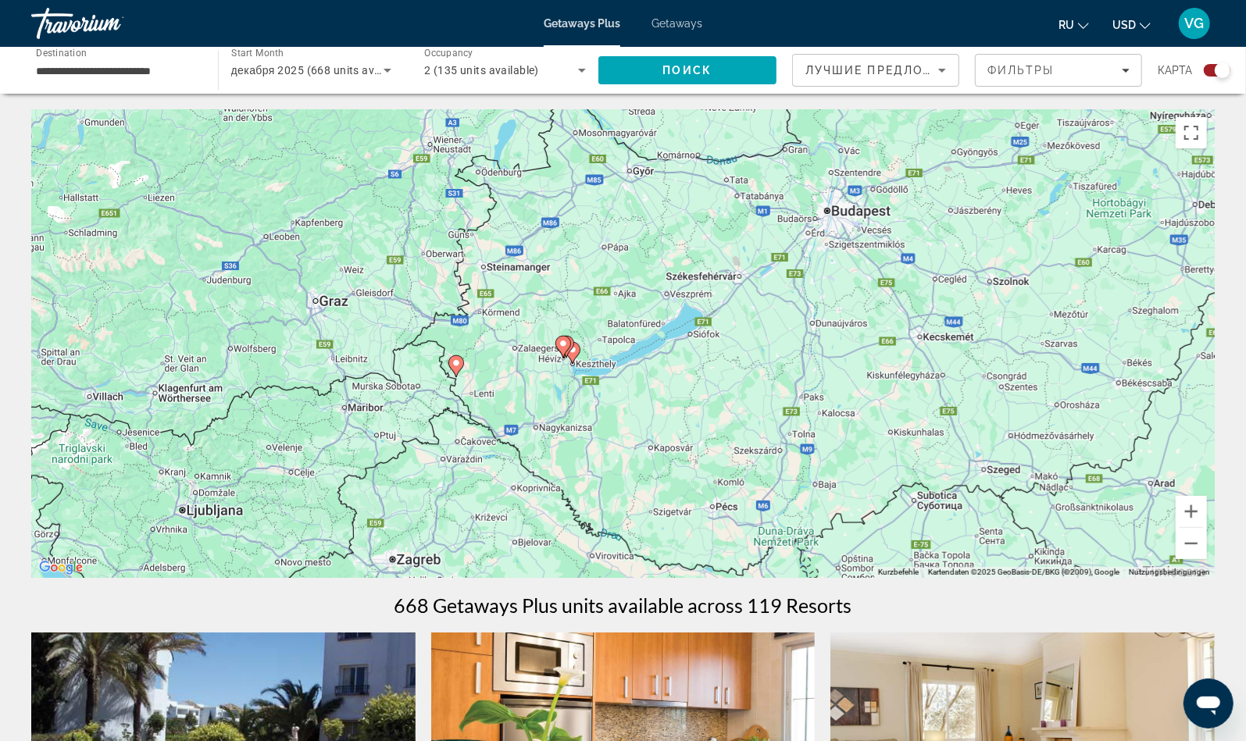
click at [579, 355] on gmp-advanced-marker "Main content" at bounding box center [573, 352] width 16 height 23
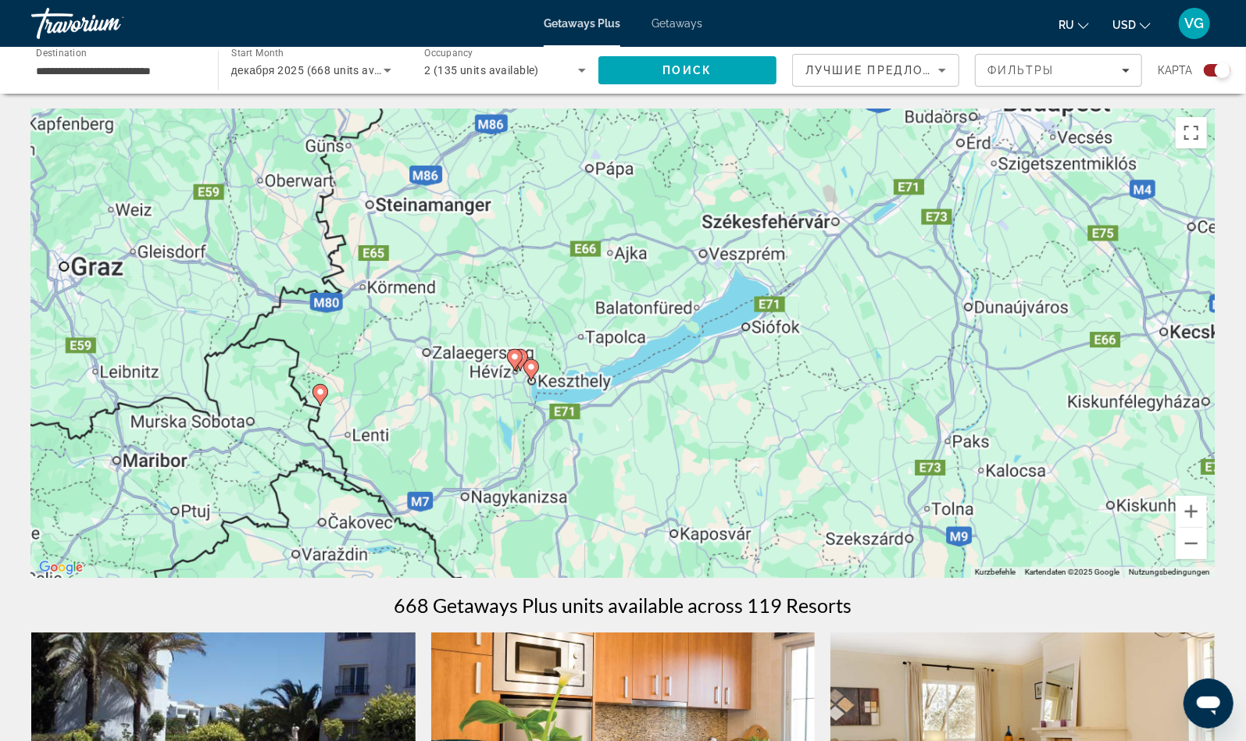
click at [579, 355] on div "Um von einem Element zum anderen zu gelangen, drückst du die Pfeiltasten entspr…" at bounding box center [622, 343] width 1183 height 469
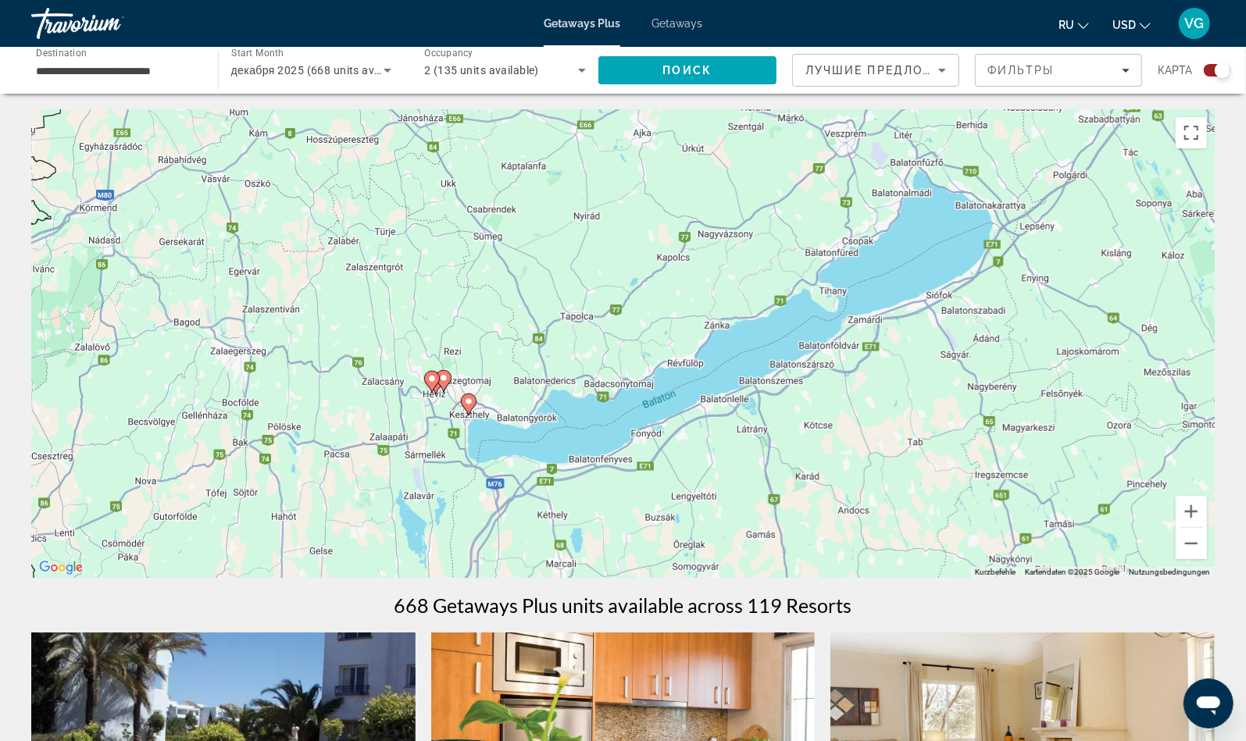
click at [469, 405] on image "Main content" at bounding box center [468, 401] width 9 height 9
click at [623, 344] on div "Um den Modus zum Ziehen mit der Tastatur zu aktivieren, drückst du Alt + Eingab…" at bounding box center [1214, 344] width 1183 height 0
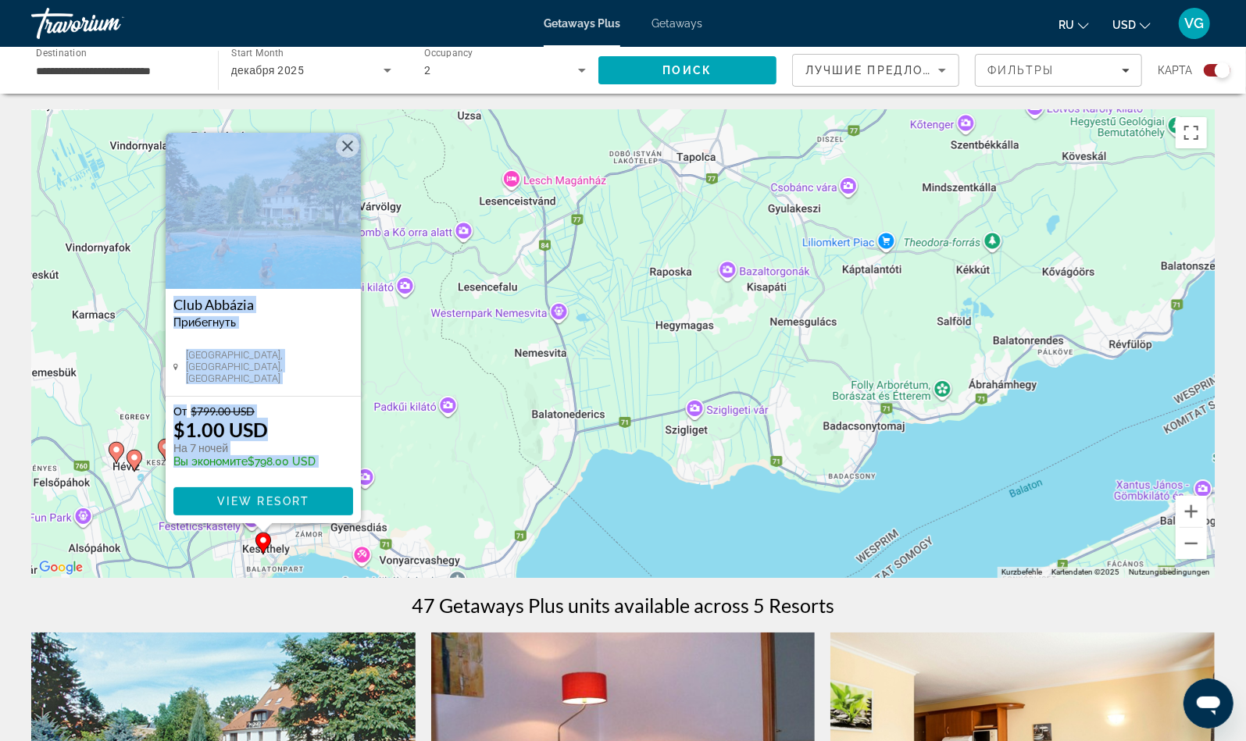
click at [323, 285] on img "Main content" at bounding box center [263, 211] width 195 height 156
